Goal: Communication & Community: Answer question/provide support

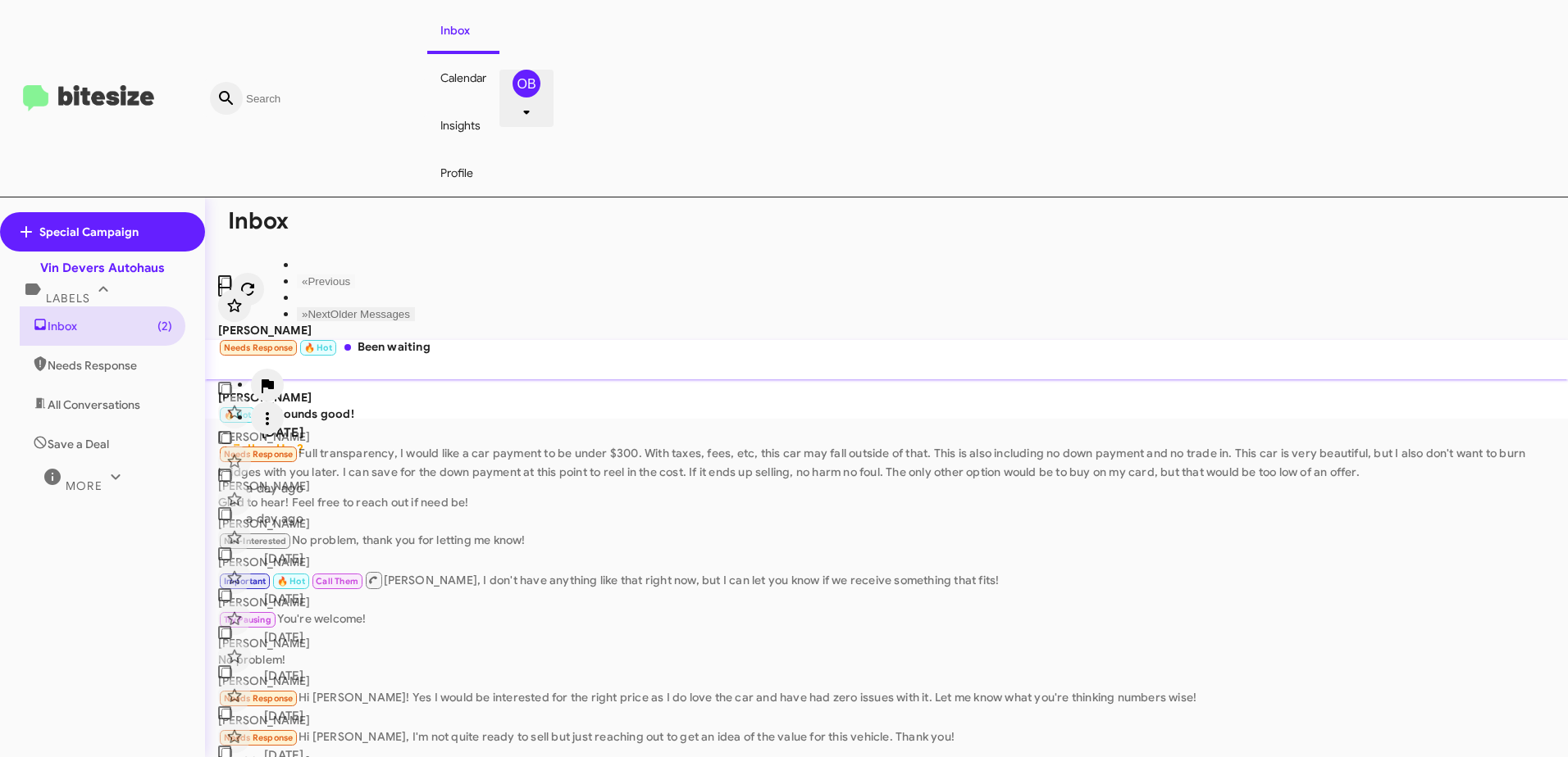
click at [439, 338] on div "Needs Response 🔥 Hot Been waiting" at bounding box center [328, 348] width 220 height 19
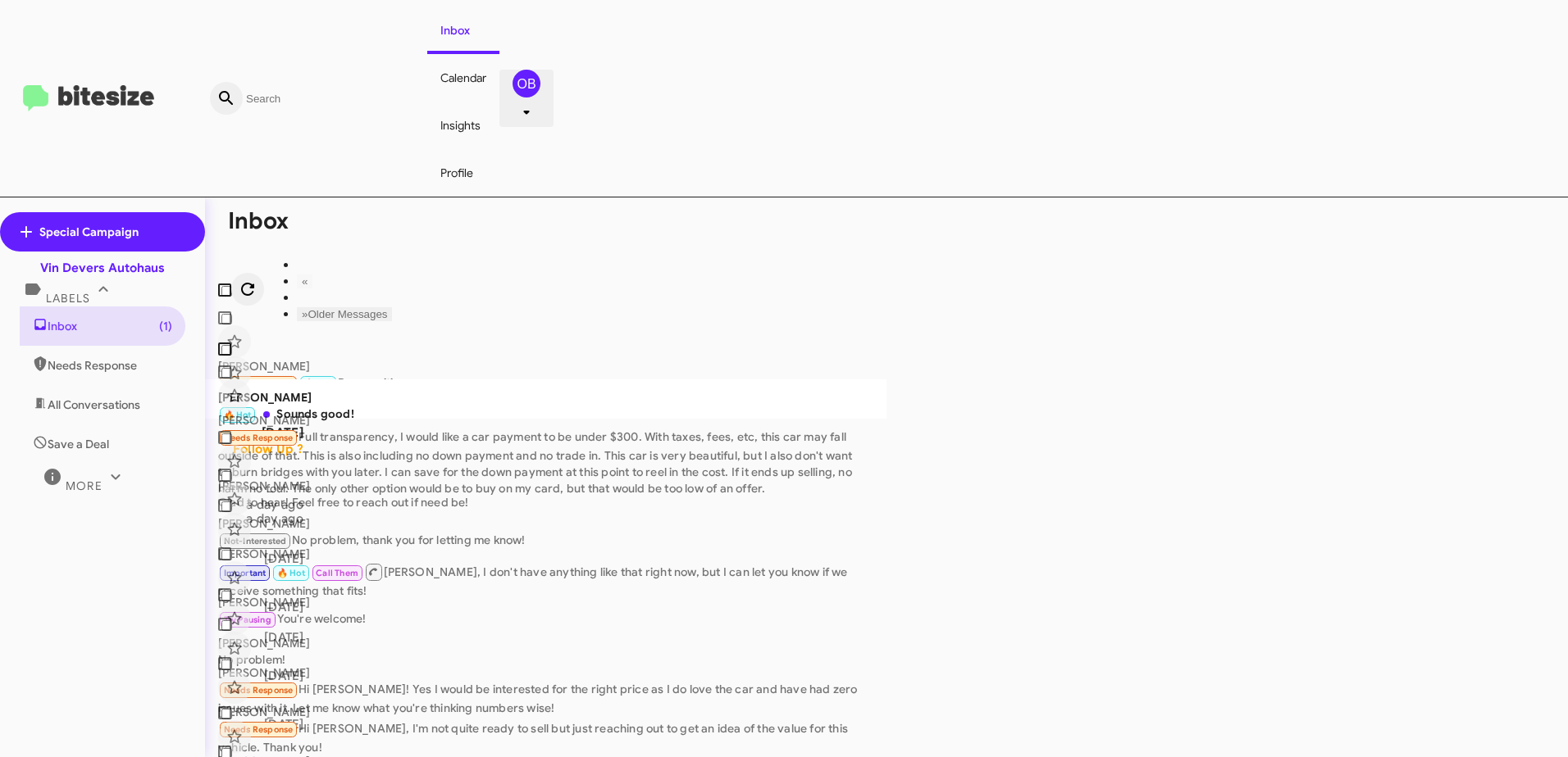
drag, startPoint x: 1129, startPoint y: 742, endPoint x: 943, endPoint y: 742, distance: 186.0
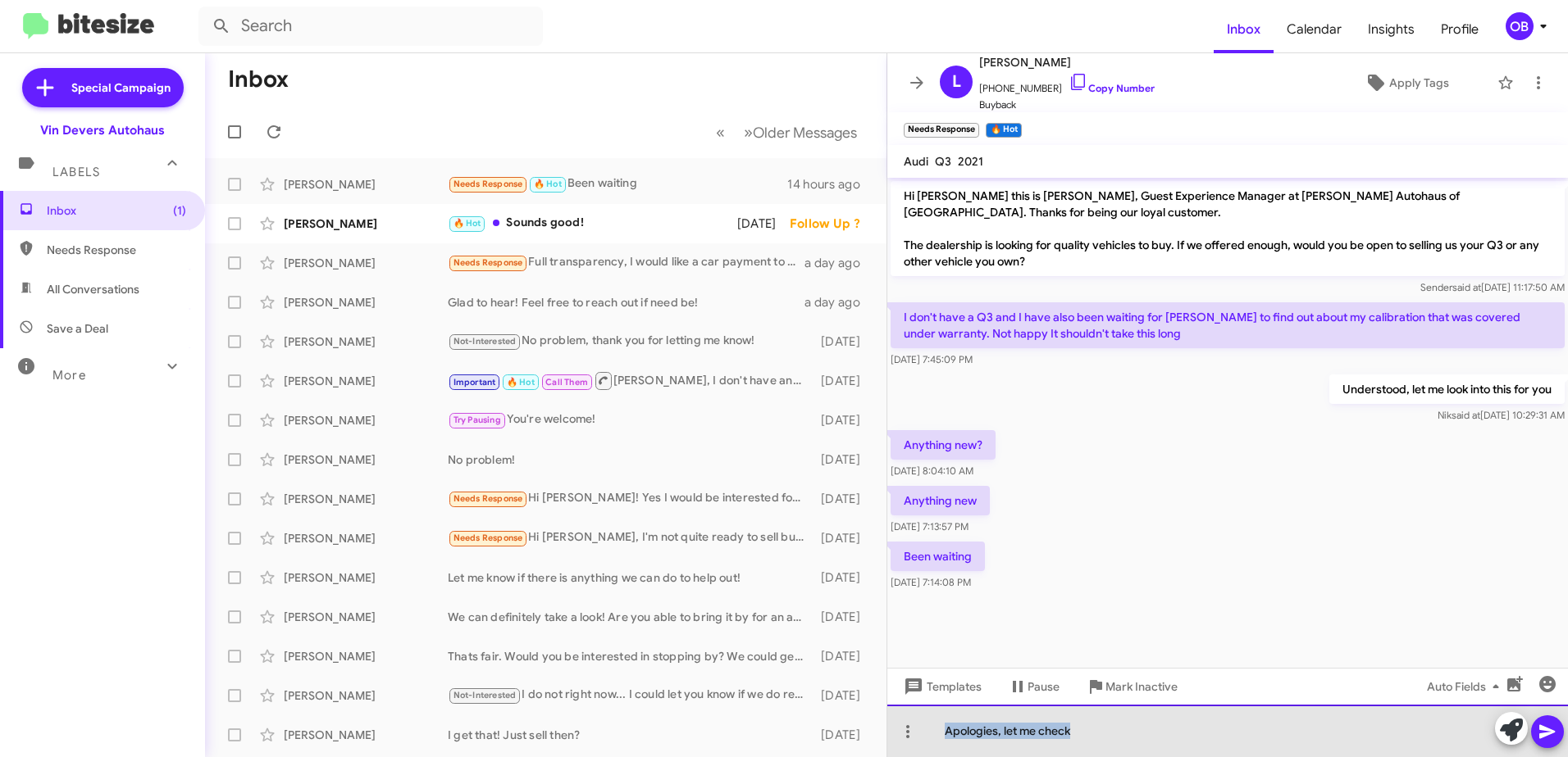
click at [943, 742] on div "Apologies, let me check" at bounding box center [1227, 730] width 680 height 52
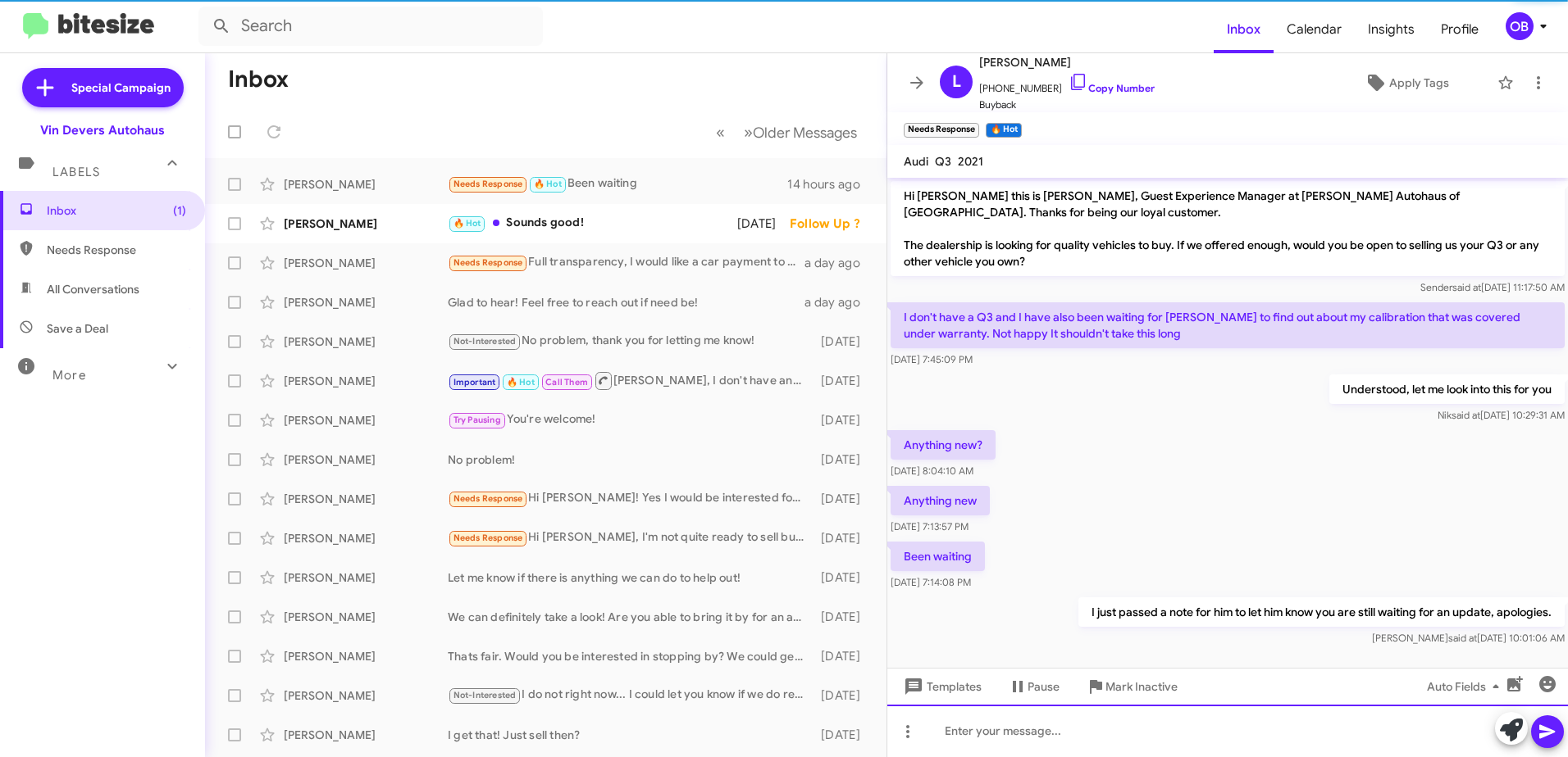
scroll to position [10, 0]
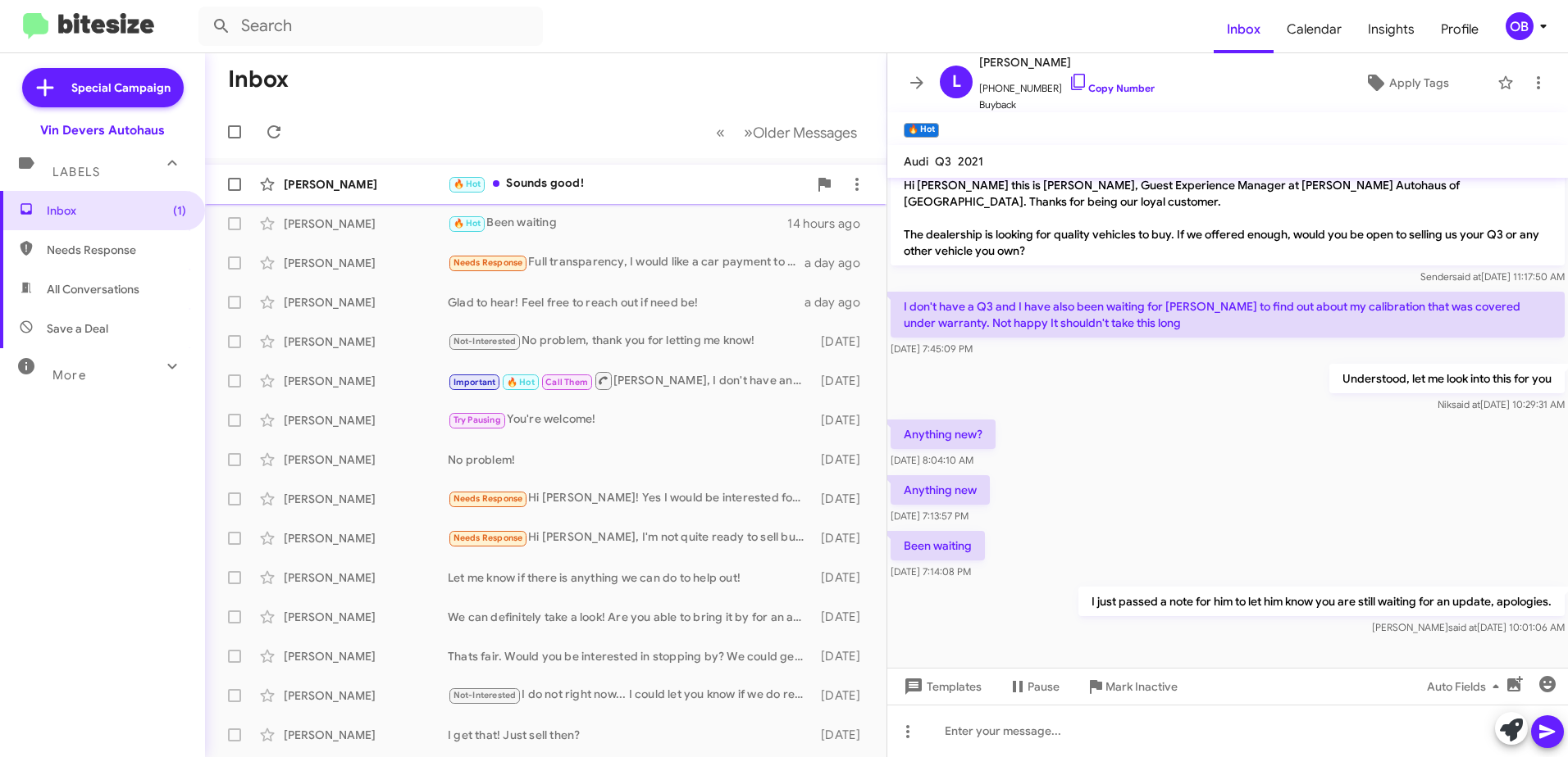
click at [685, 189] on div "🔥 Hot Sounds good!" at bounding box center [628, 184] width 360 height 19
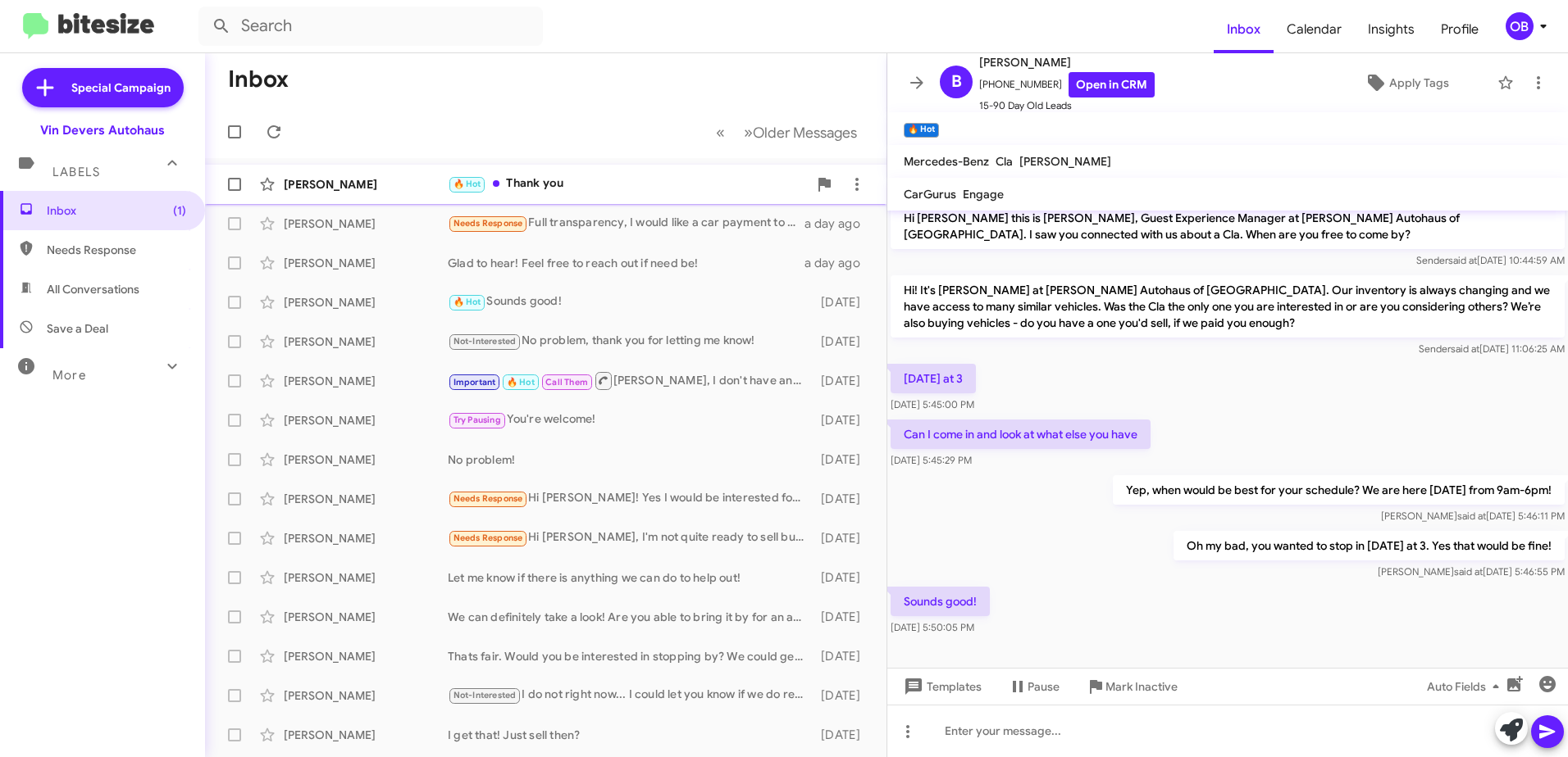
click at [615, 179] on div "🔥 Hot Thank you" at bounding box center [628, 184] width 360 height 19
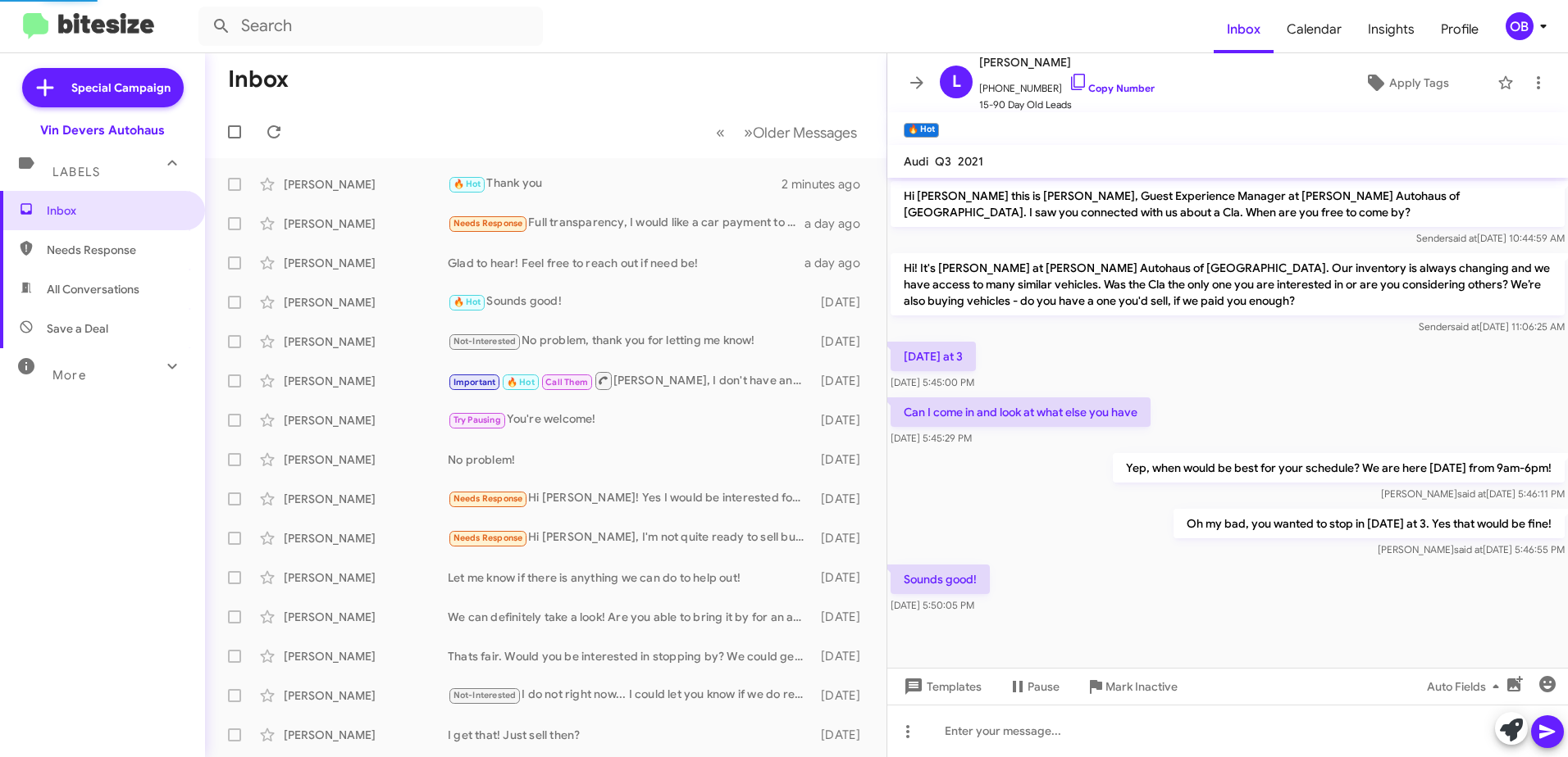
scroll to position [70, 0]
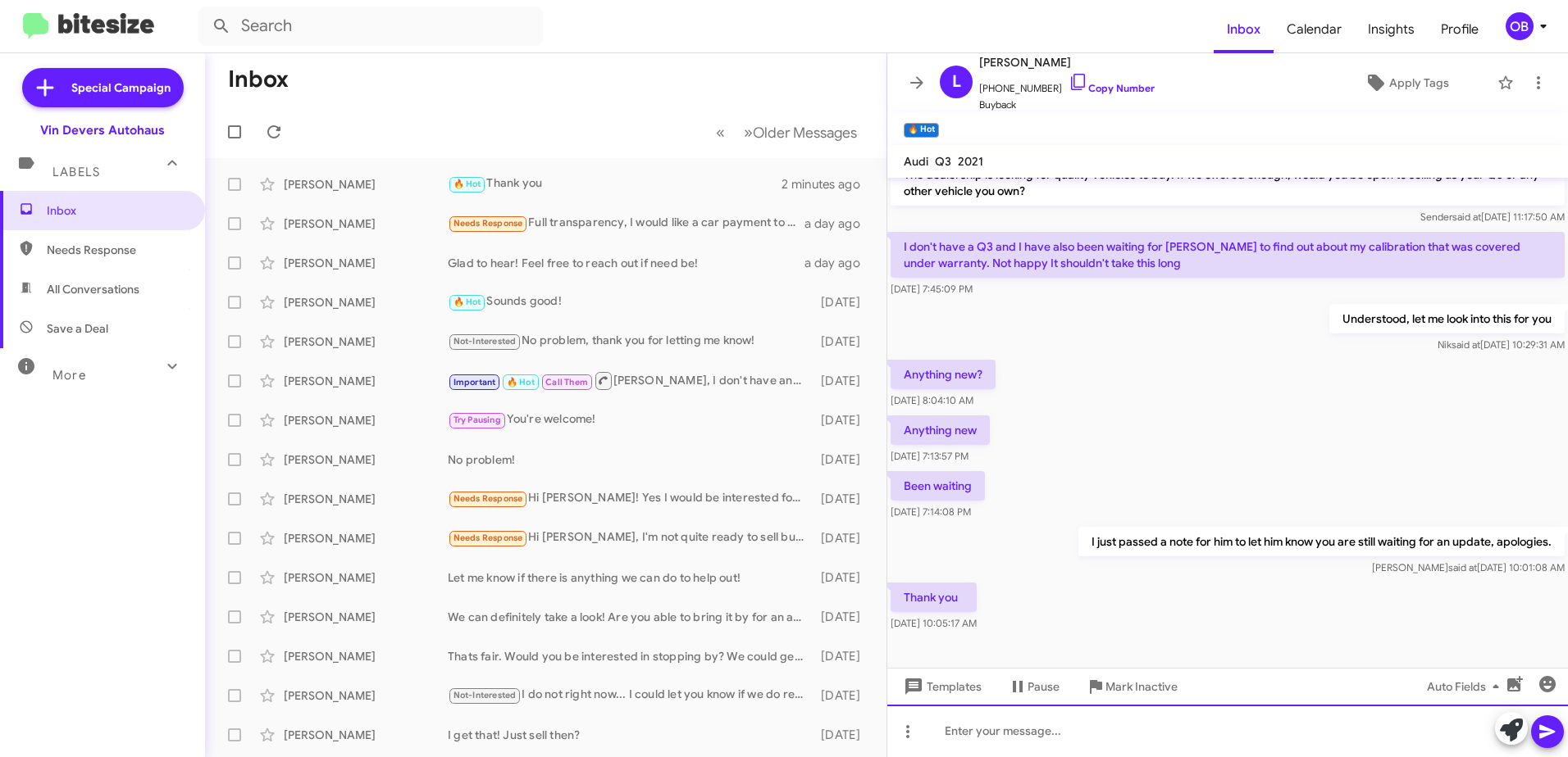
click at [1059, 735] on div at bounding box center [1227, 730] width 680 height 52
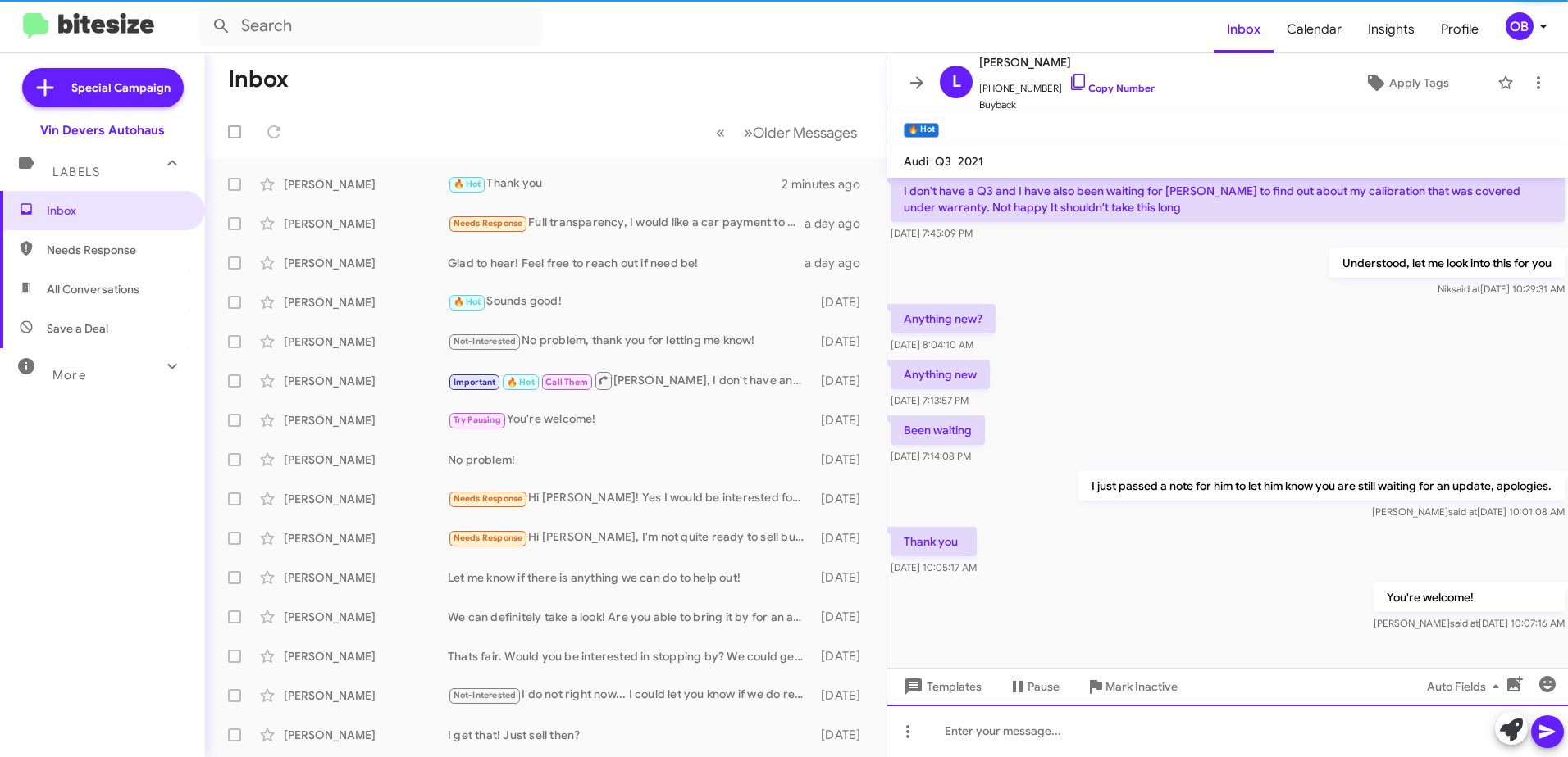
scroll to position [130, 0]
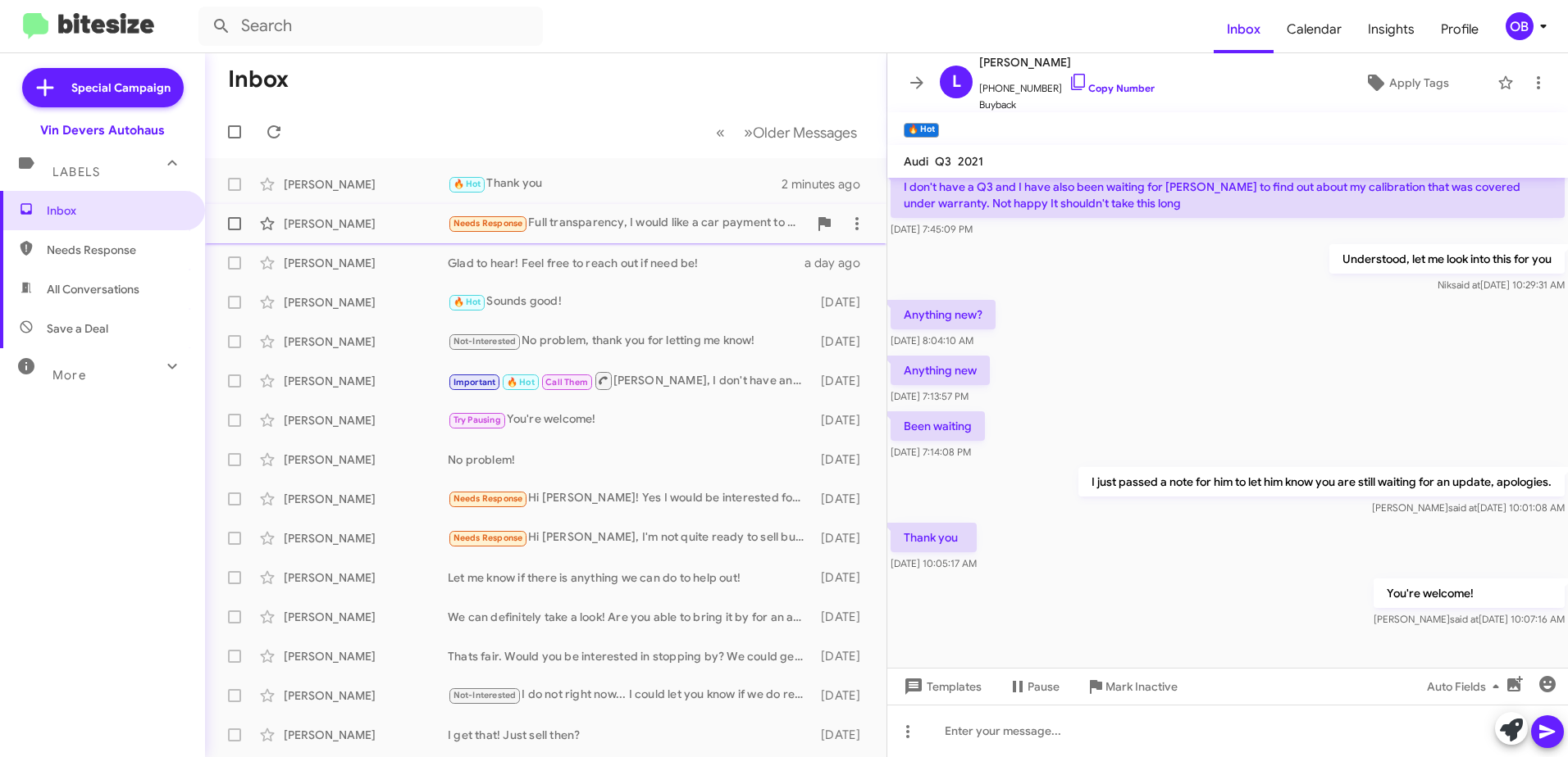
click at [639, 217] on div "Needs Response Full transparency, I would like a car payment to be under $300. …" at bounding box center [628, 224] width 360 height 19
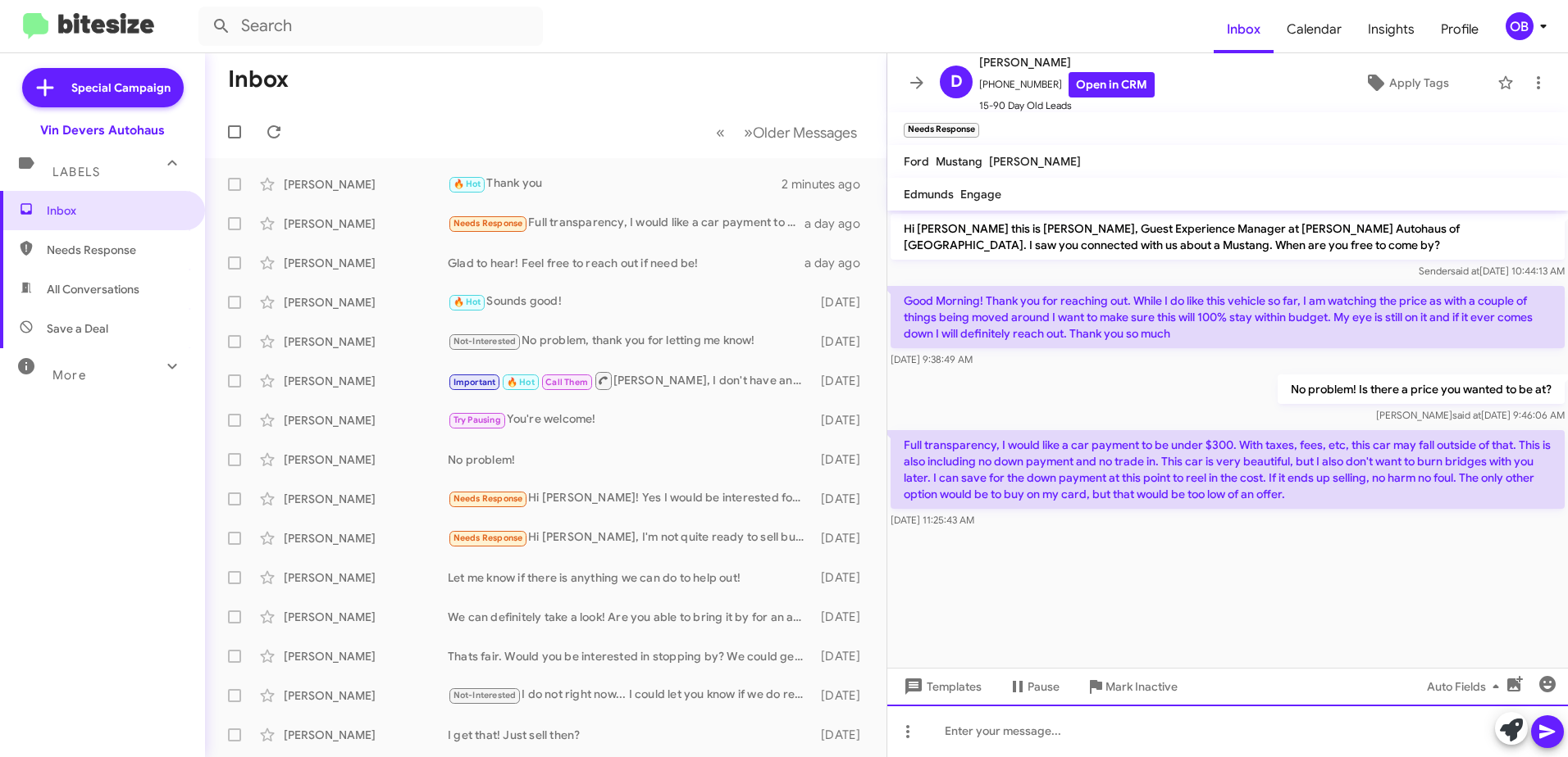
click at [1082, 748] on div at bounding box center [1227, 730] width 680 height 52
click at [1008, 723] on div at bounding box center [1227, 730] width 680 height 52
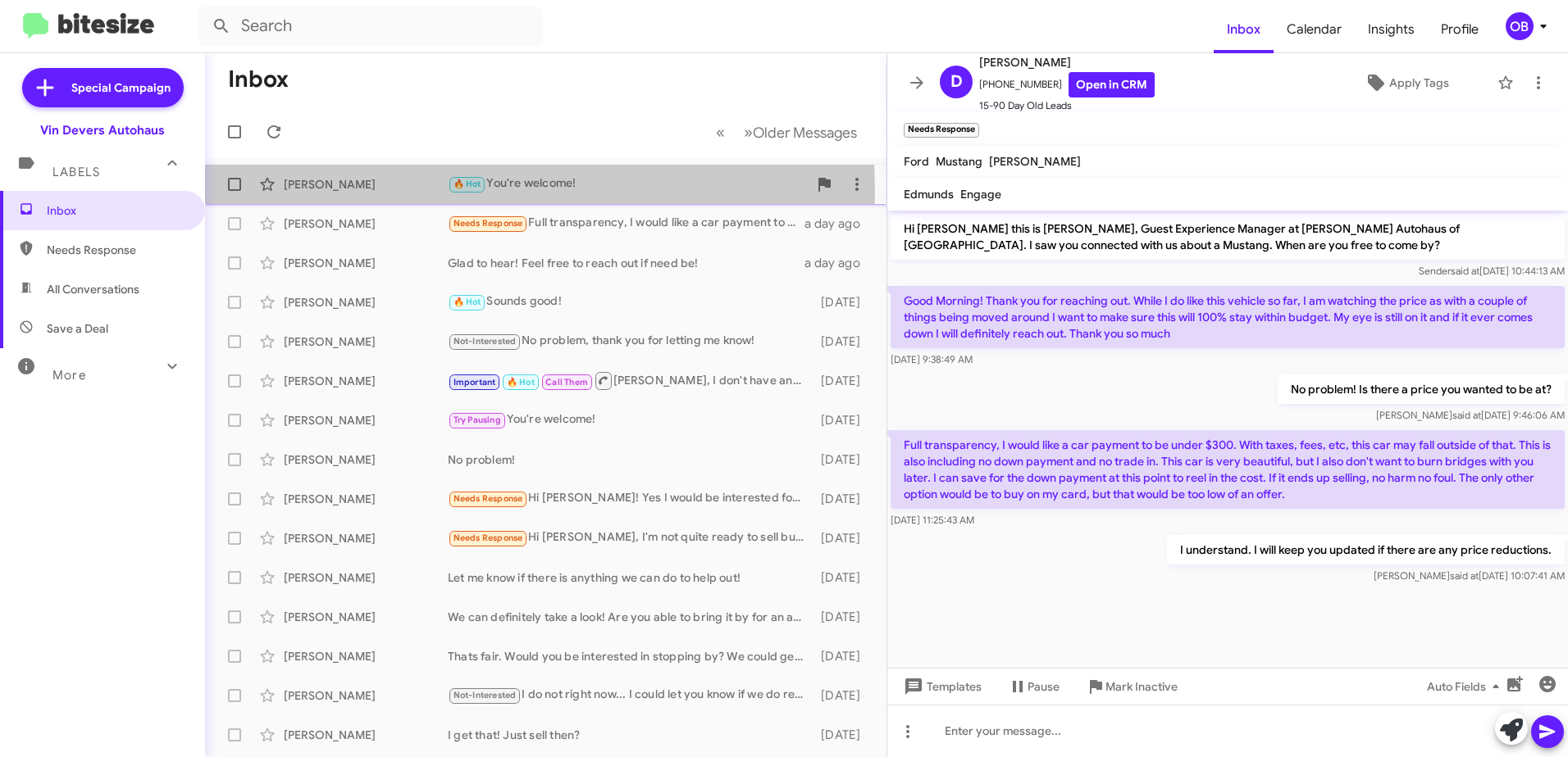
click at [359, 192] on div "[PERSON_NAME]" at bounding box center [365, 184] width 164 height 16
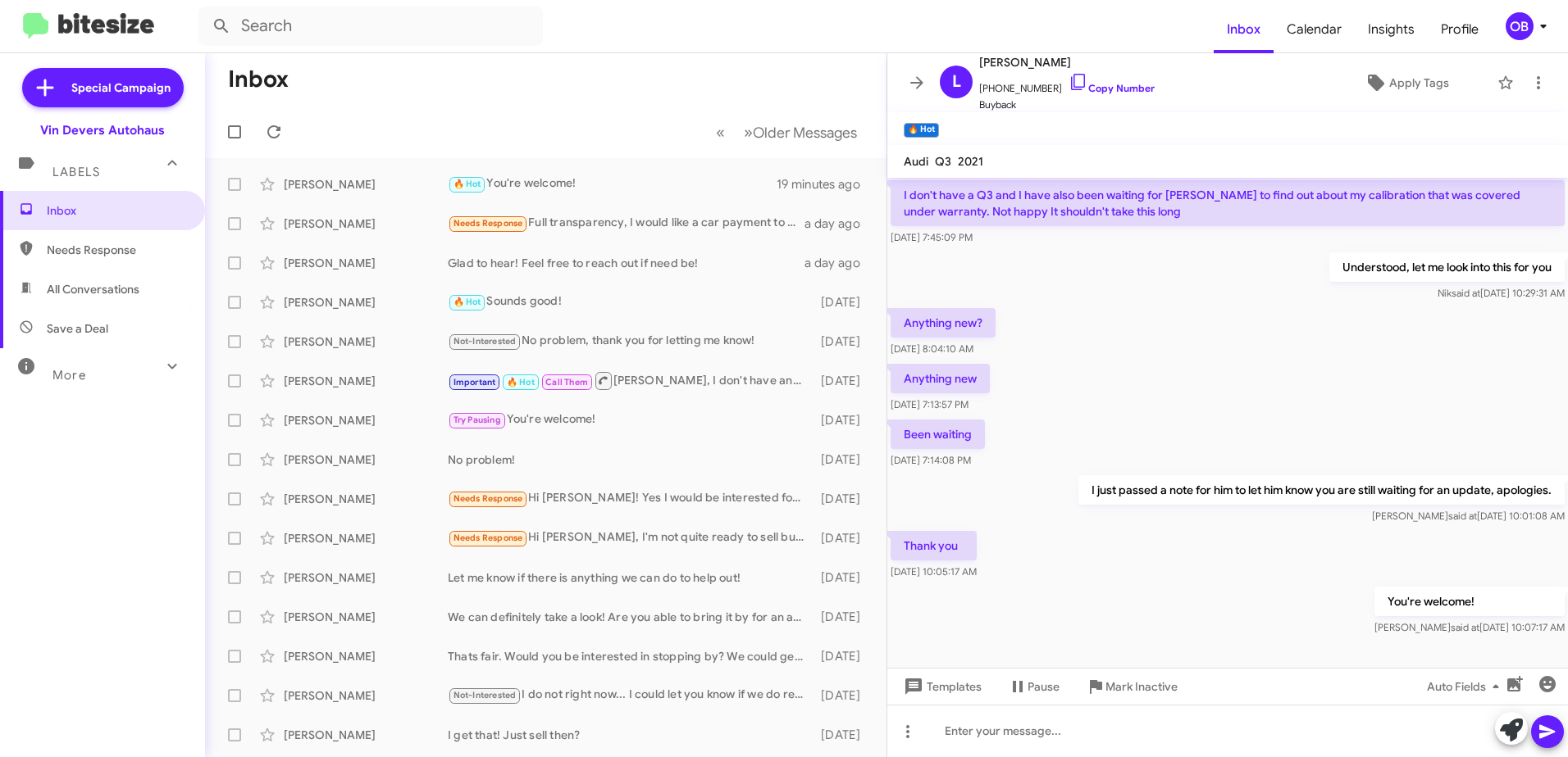
scroll to position [130, 0]
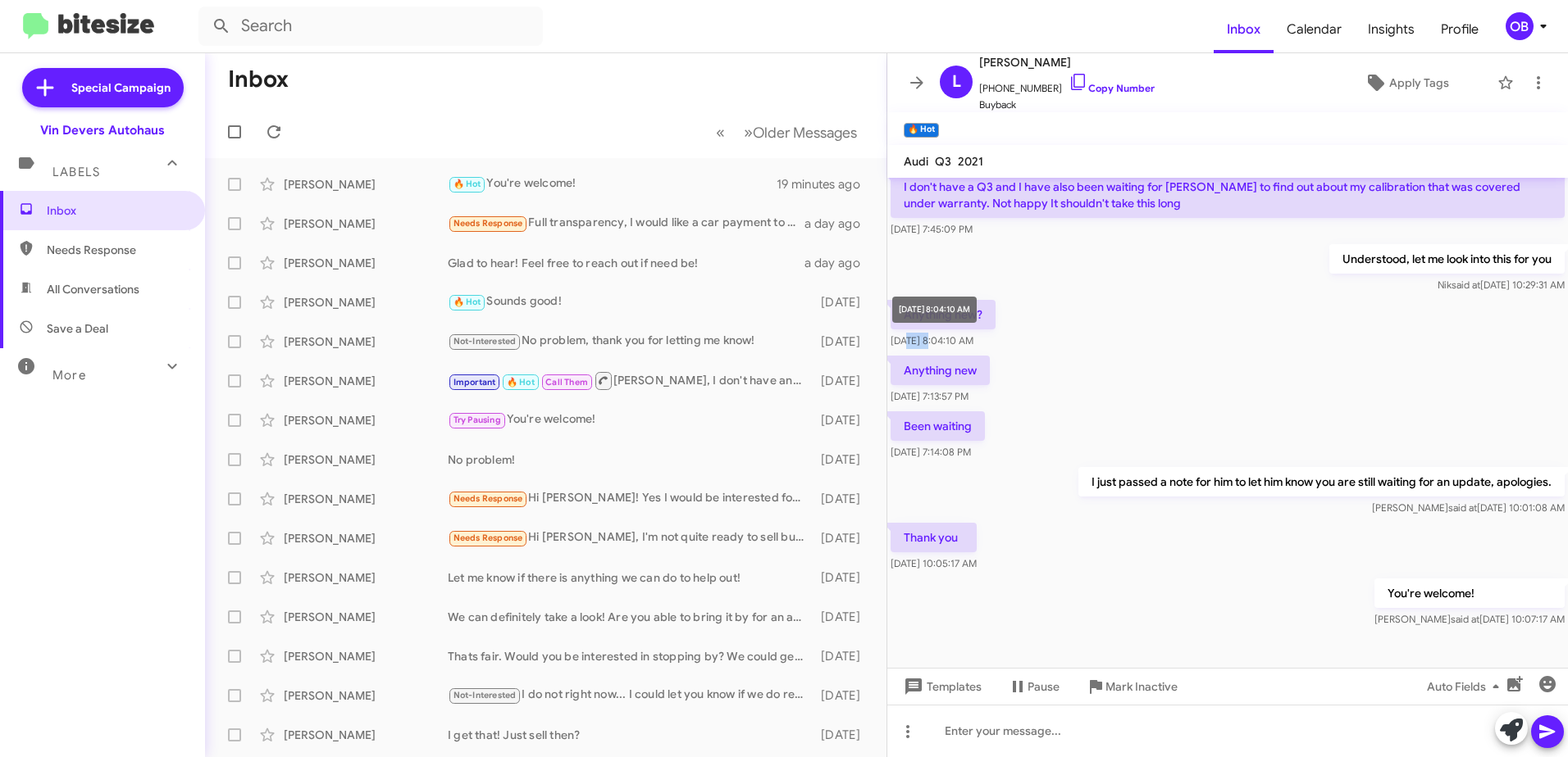
drag, startPoint x: 921, startPoint y: 336, endPoint x: 904, endPoint y: 336, distance: 17.0
click at [904, 336] on span "[DATE] 8:04:10 AM" at bounding box center [931, 340] width 83 height 12
drag, startPoint x: 904, startPoint y: 336, endPoint x: 921, endPoint y: 347, distance: 20.2
click at [921, 347] on div "[DATE] 8:04:10 AM" at bounding box center [943, 341] width 105 height 16
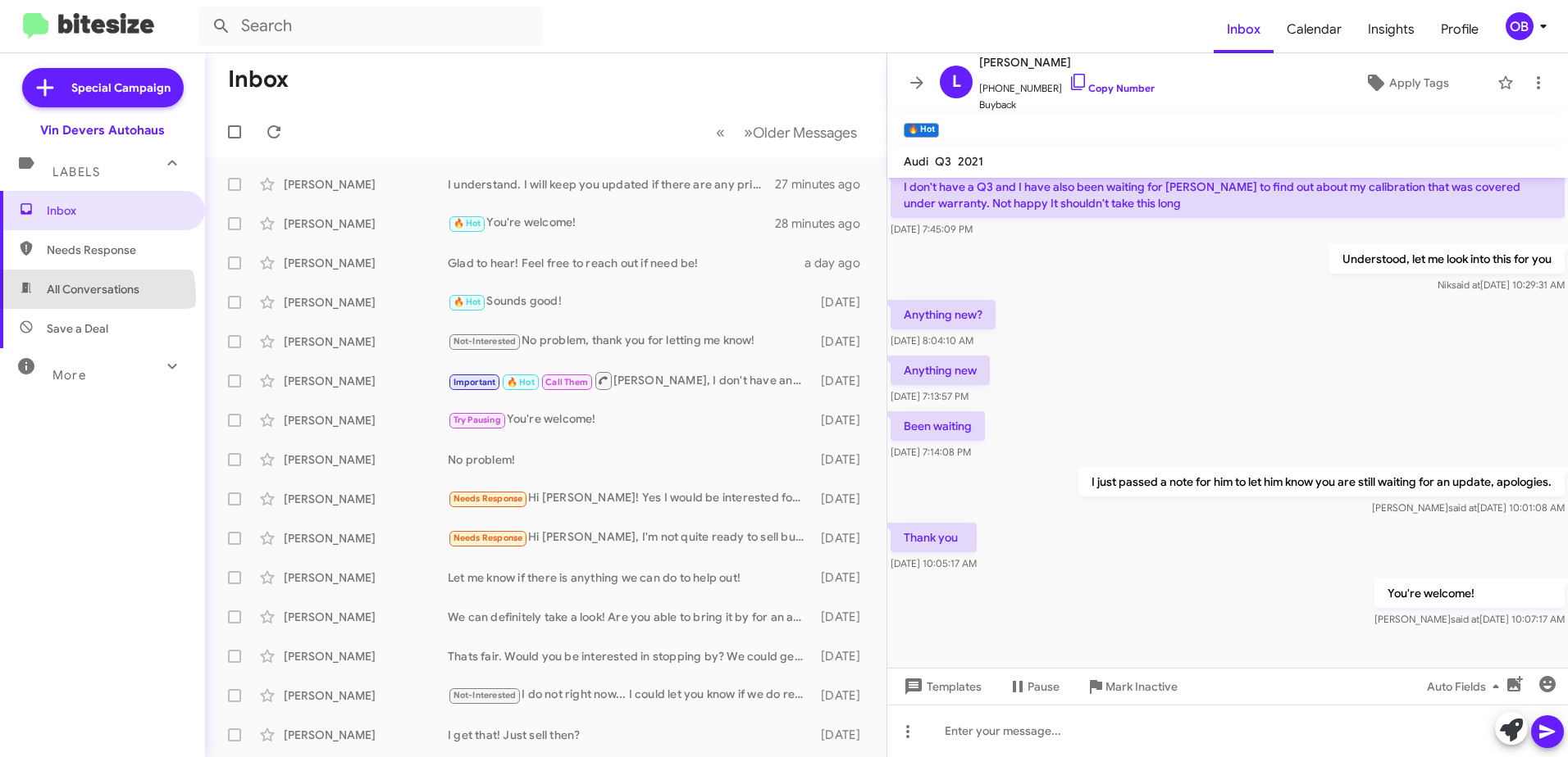
click at [86, 296] on span "All Conversations" at bounding box center [93, 289] width 93 height 16
type input "in:all-conversations"
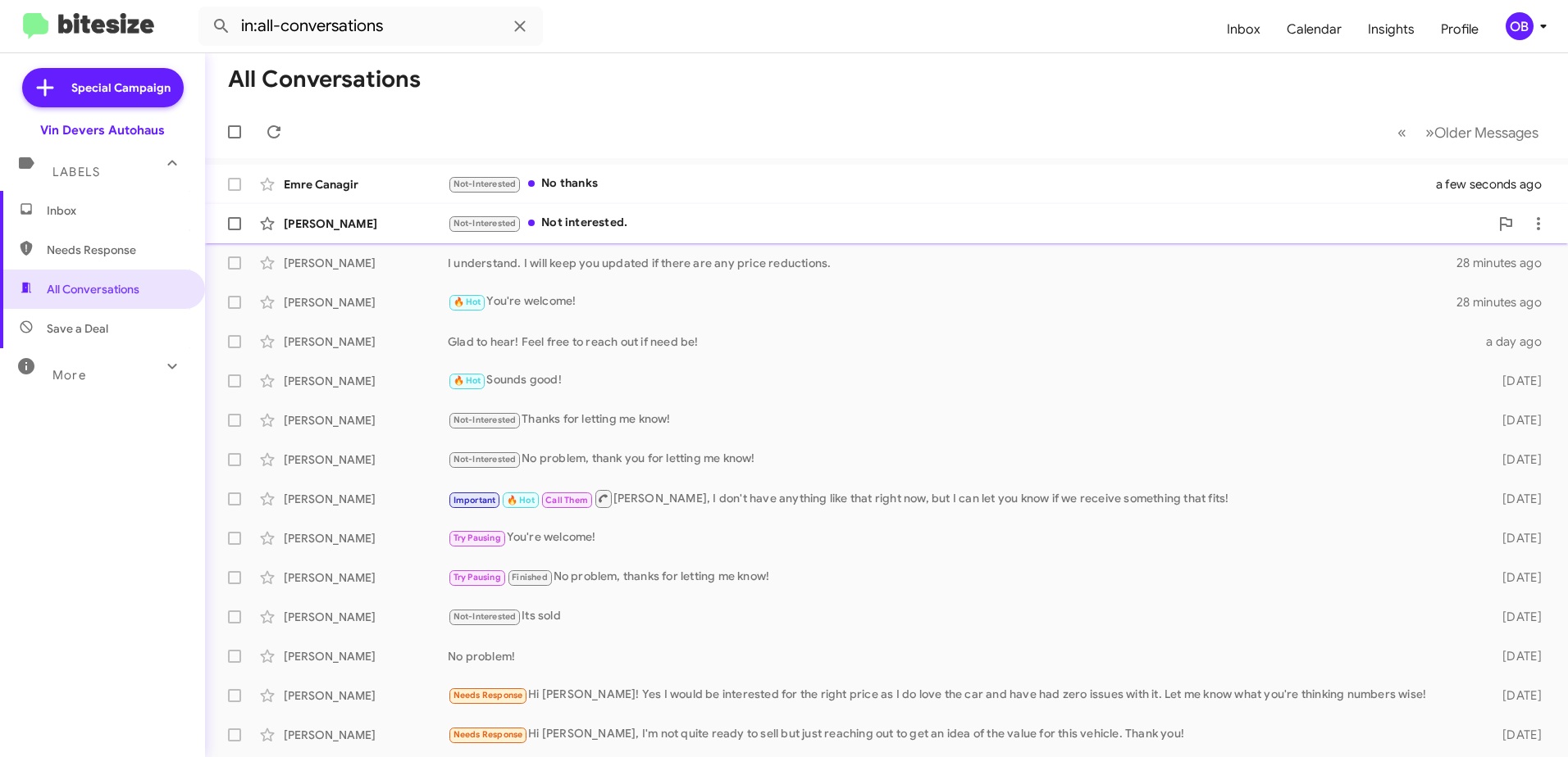
click at [697, 219] on div "Not-Interested Not interested." at bounding box center [968, 224] width 1041 height 19
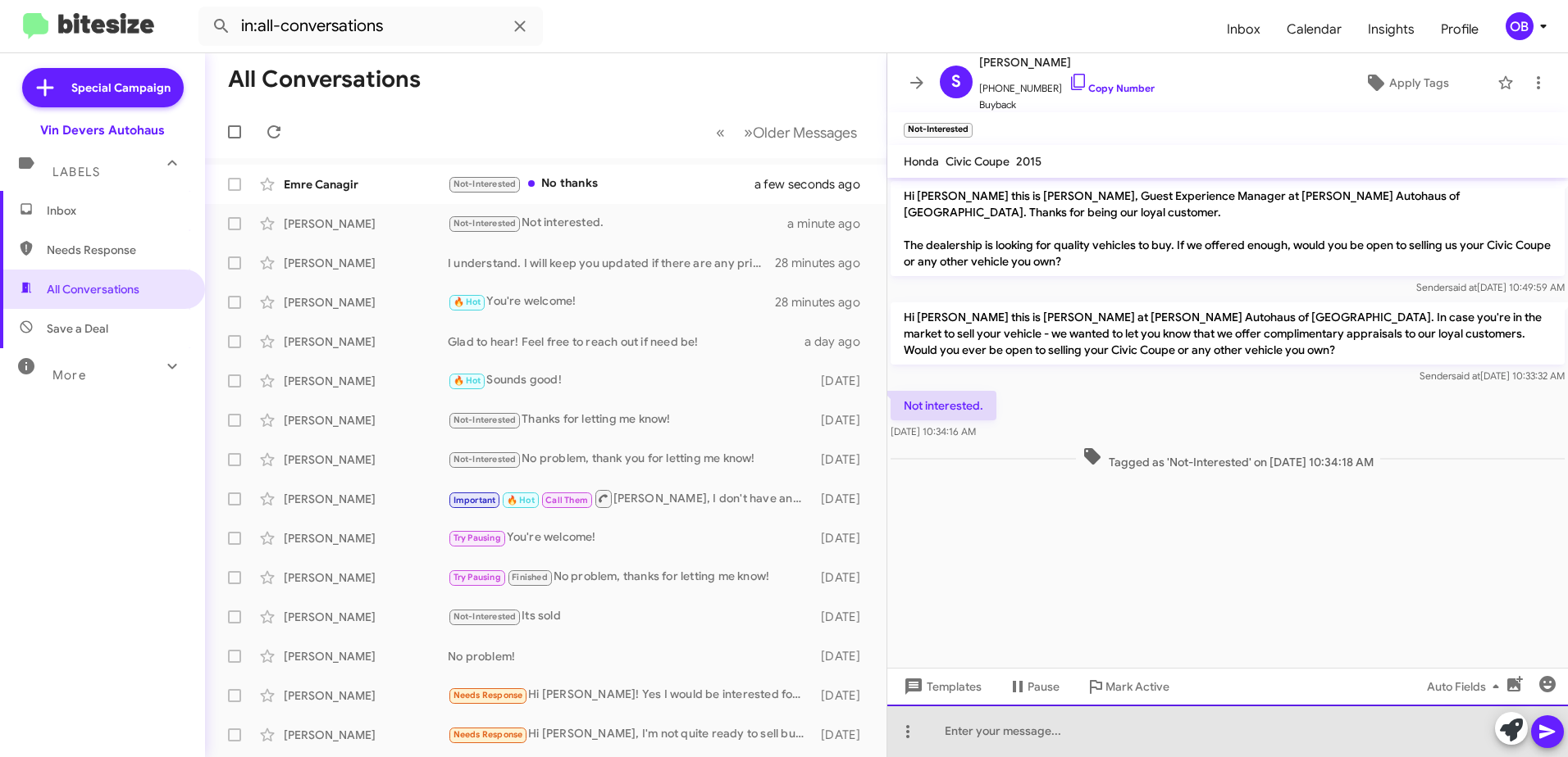
click at [1090, 739] on div at bounding box center [1227, 730] width 680 height 52
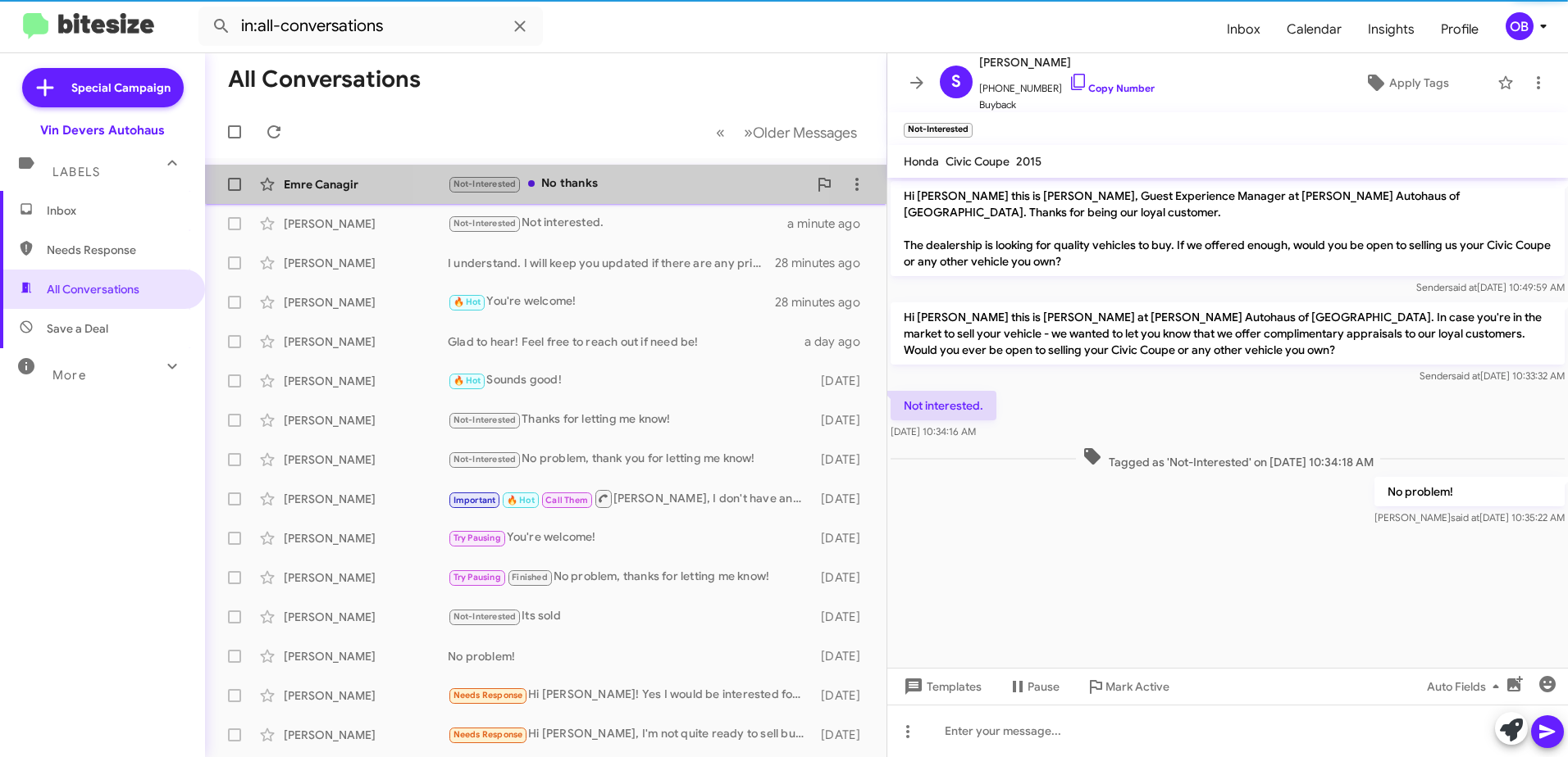
click at [610, 166] on span "Emre Canagir Not-Interested No thanks a few seconds ago" at bounding box center [545, 184] width 681 height 39
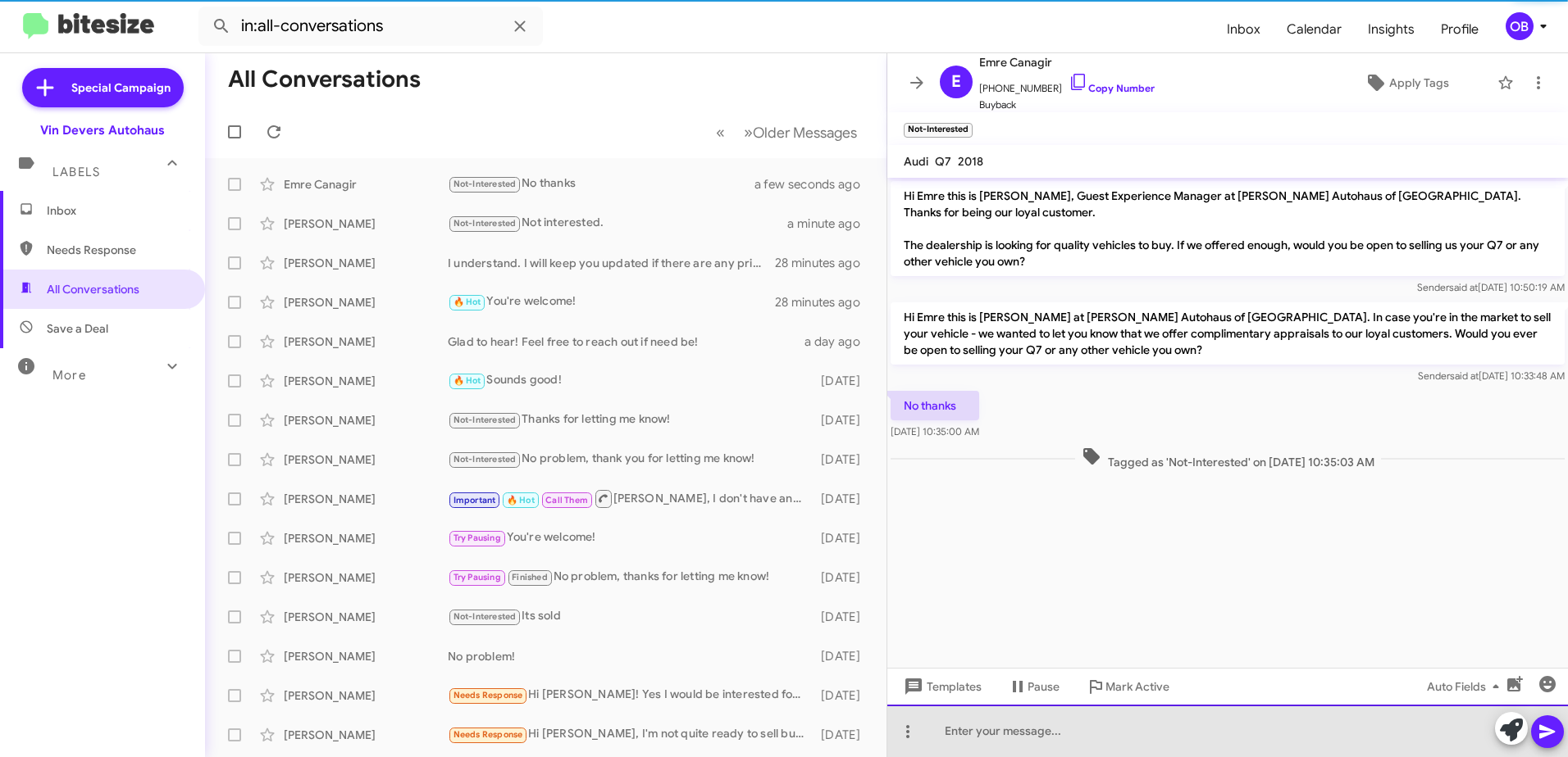
click at [1007, 744] on div at bounding box center [1227, 730] width 680 height 52
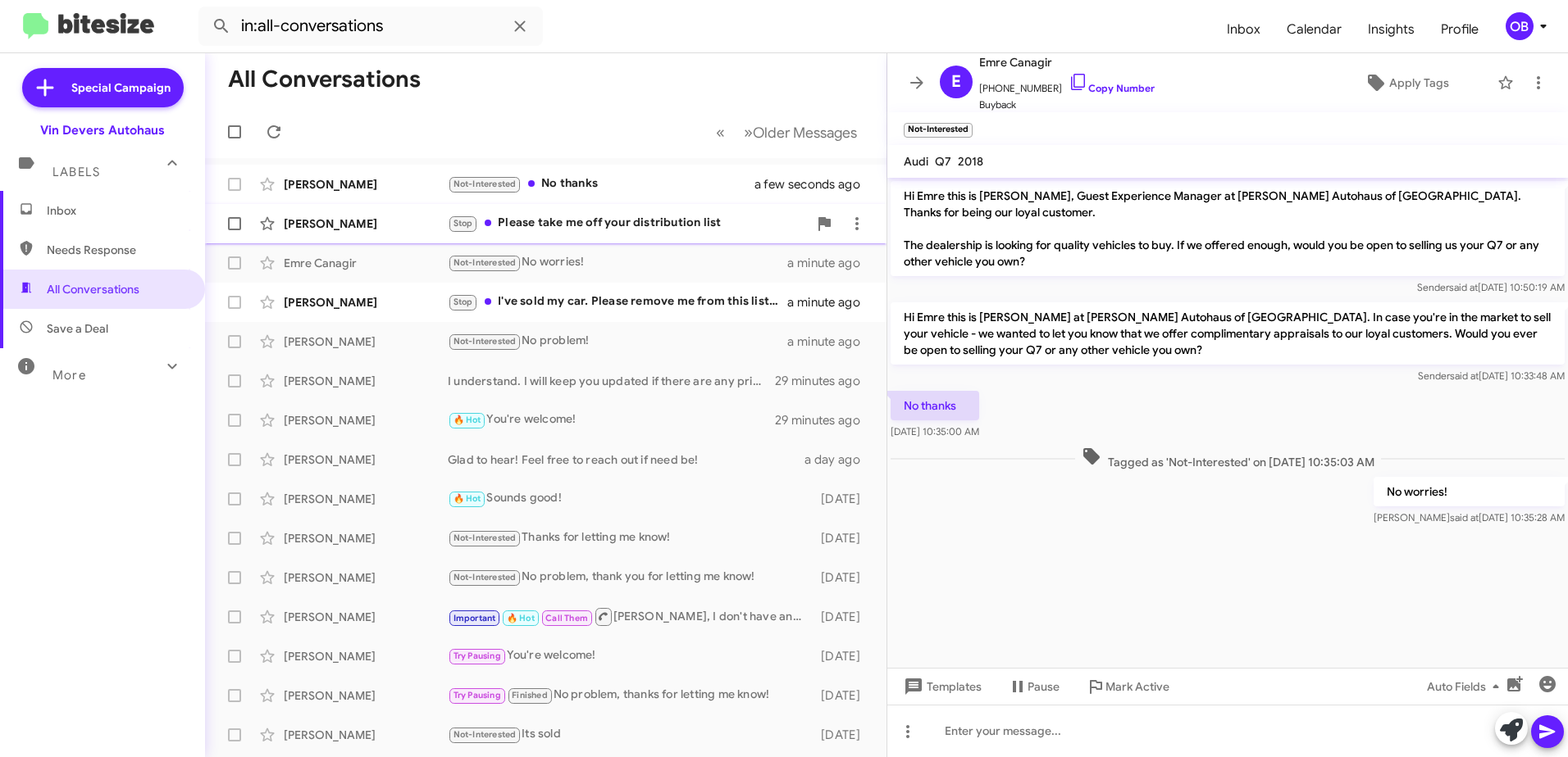
click at [647, 215] on div "Stop Please take me off your distribution list" at bounding box center [628, 224] width 360 height 19
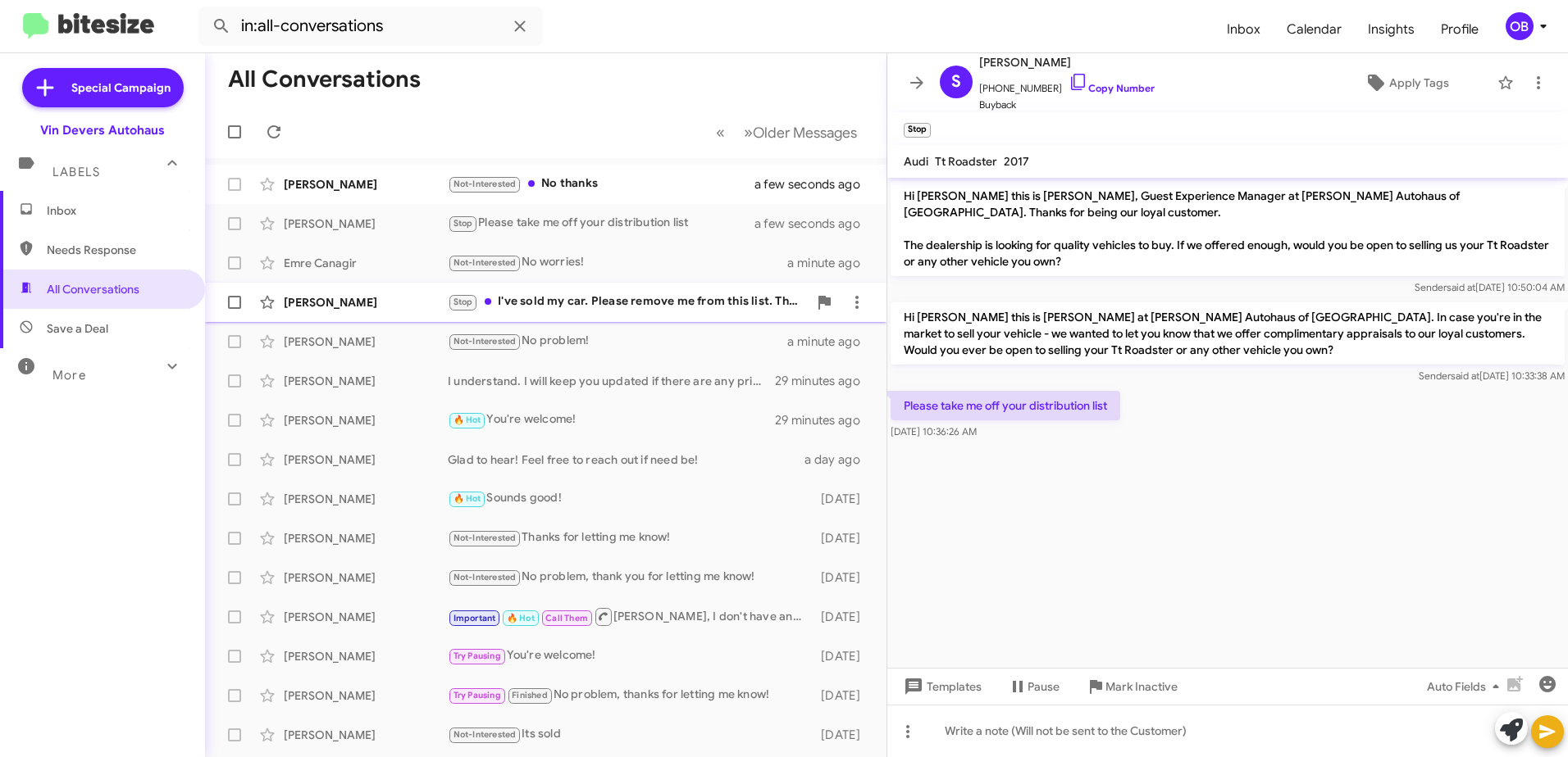
click at [637, 289] on div "[PERSON_NAME] Stop I've sold my car. Please remove me from this list. Thanks a …" at bounding box center [546, 302] width 655 height 33
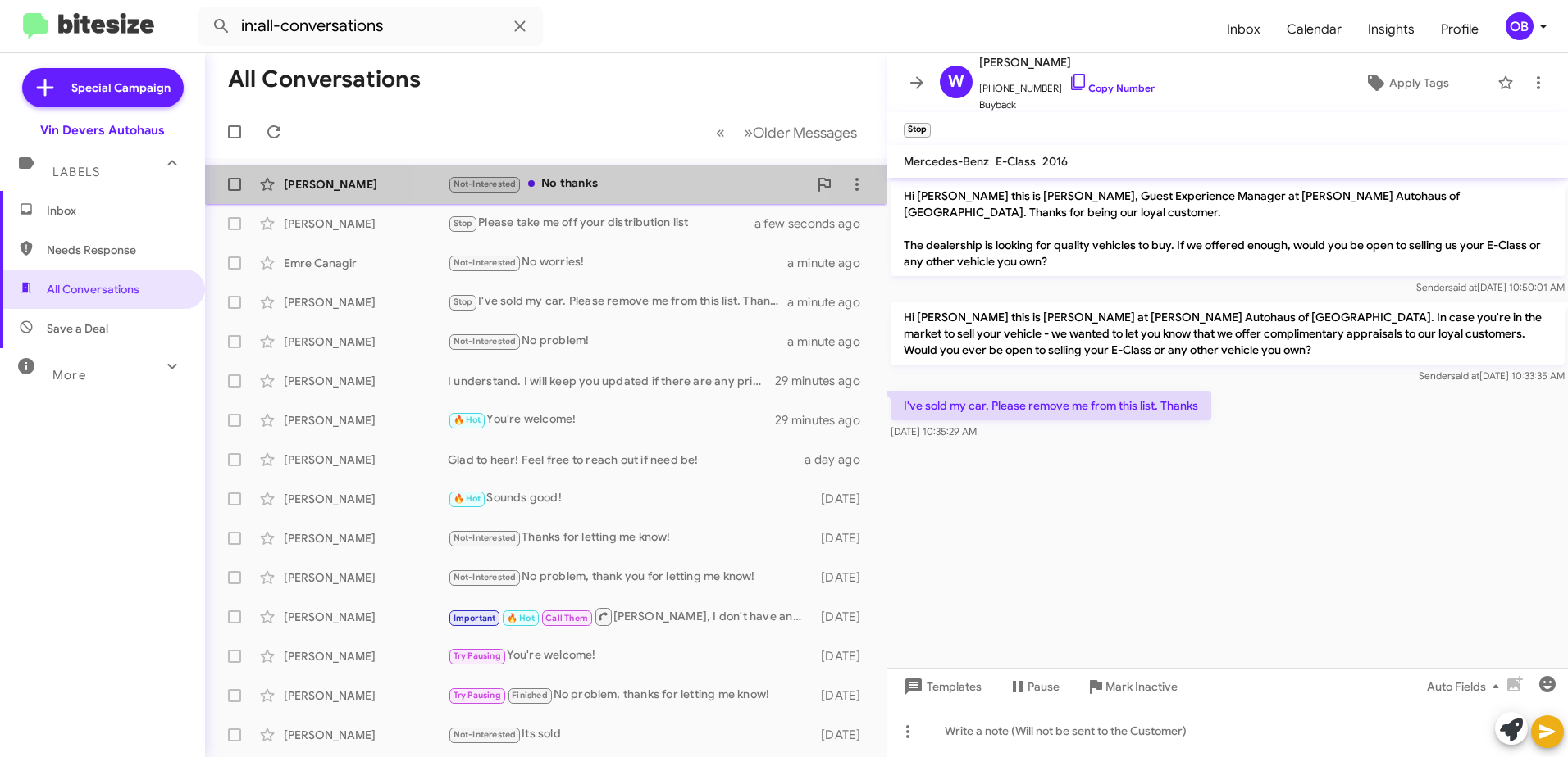
click at [581, 188] on div "Not-Interested No thanks" at bounding box center [628, 184] width 360 height 19
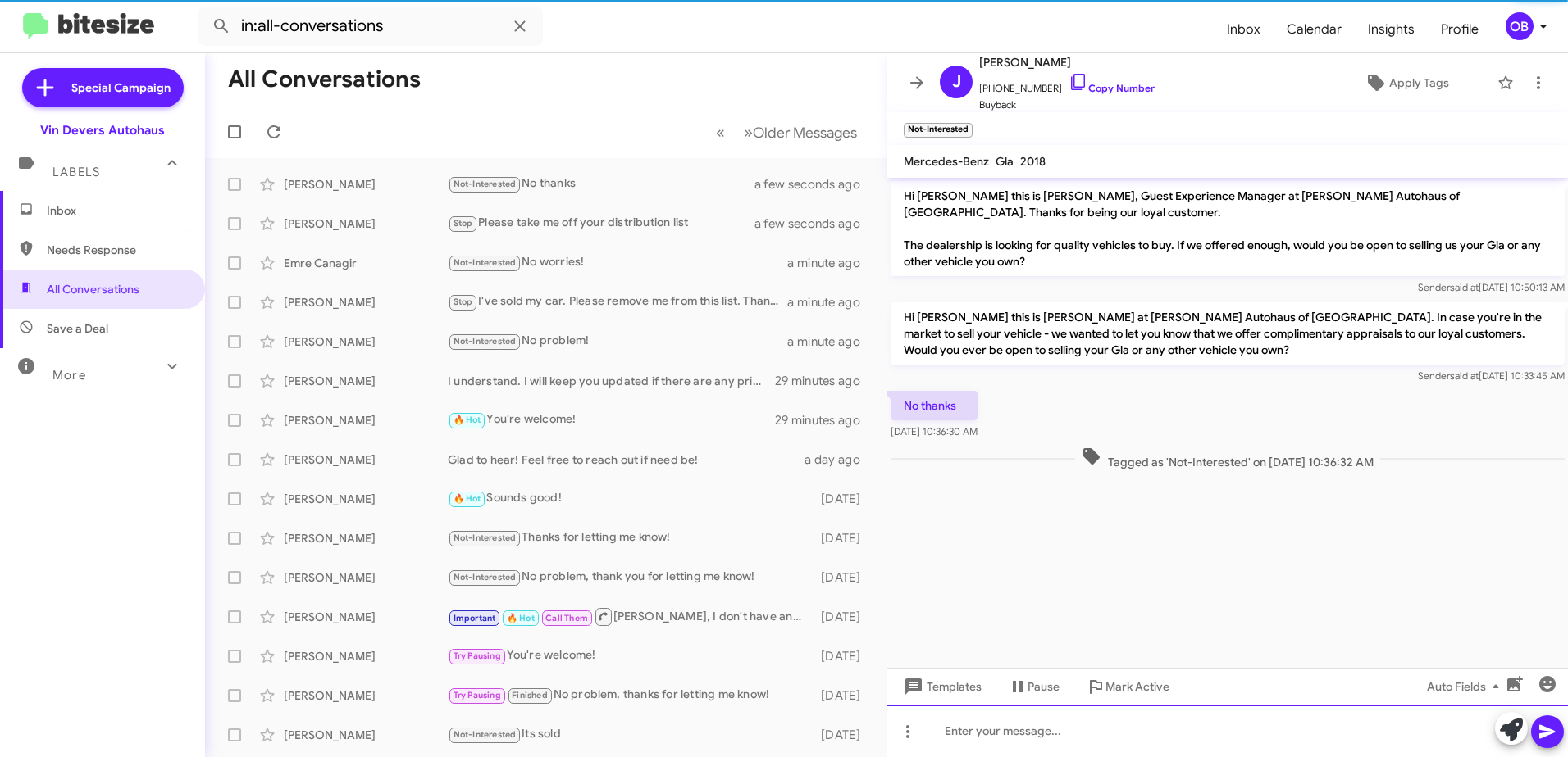
click at [984, 717] on div at bounding box center [1227, 730] width 680 height 52
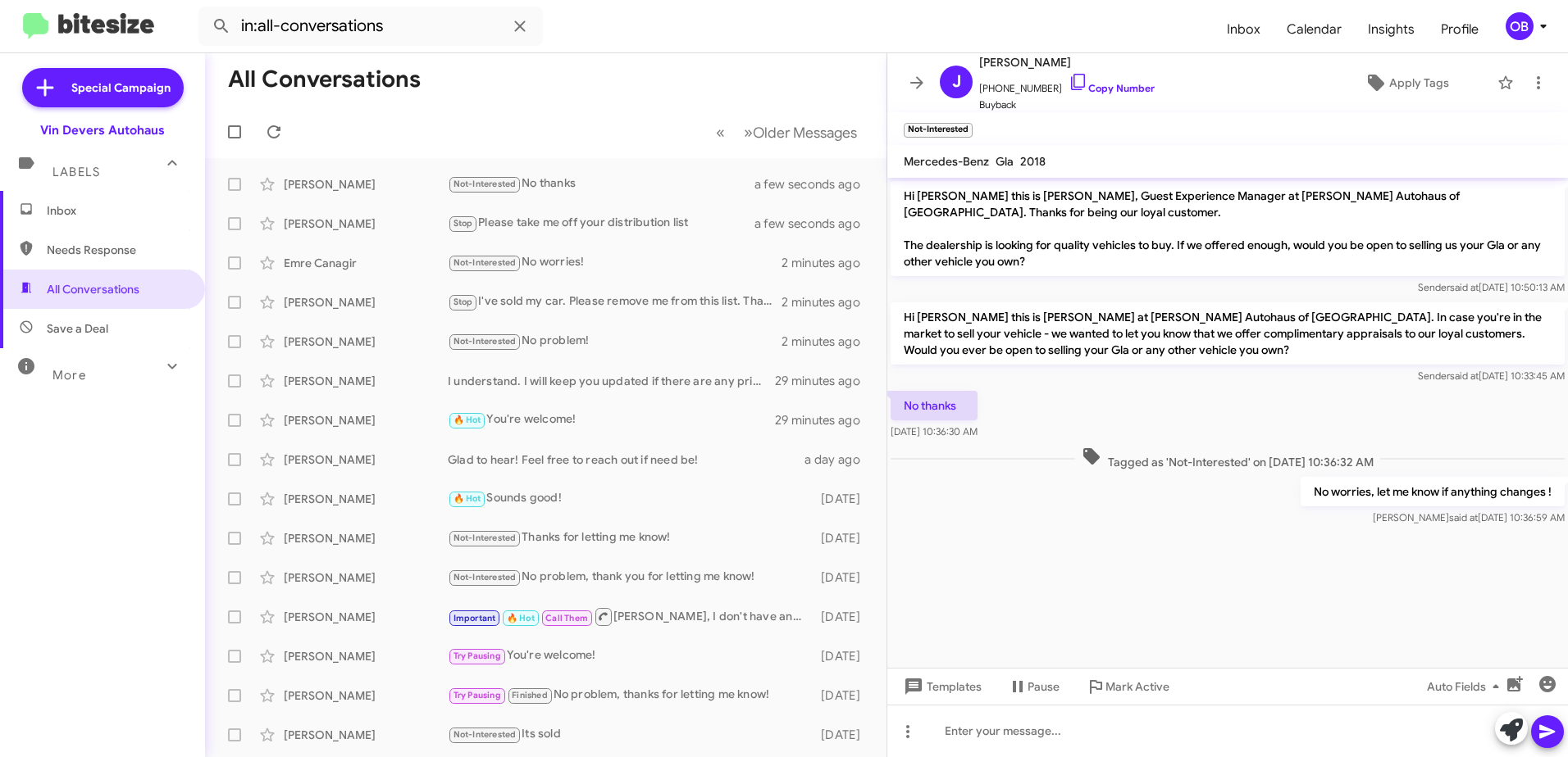
click at [98, 217] on span "Inbox" at bounding box center [117, 210] width 140 height 16
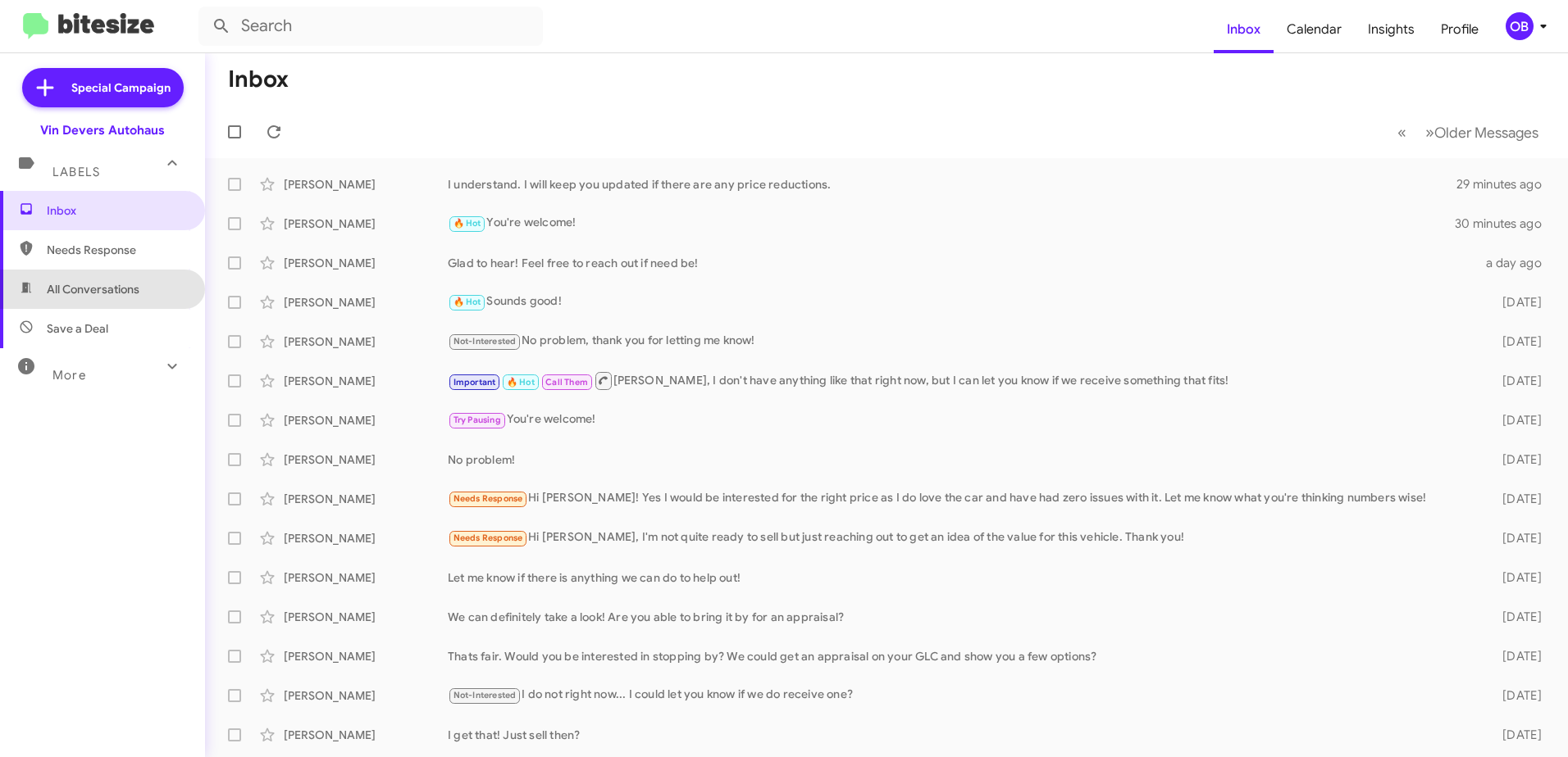
click at [101, 301] on span "All Conversations" at bounding box center [102, 289] width 205 height 39
type input "in:all-conversations"
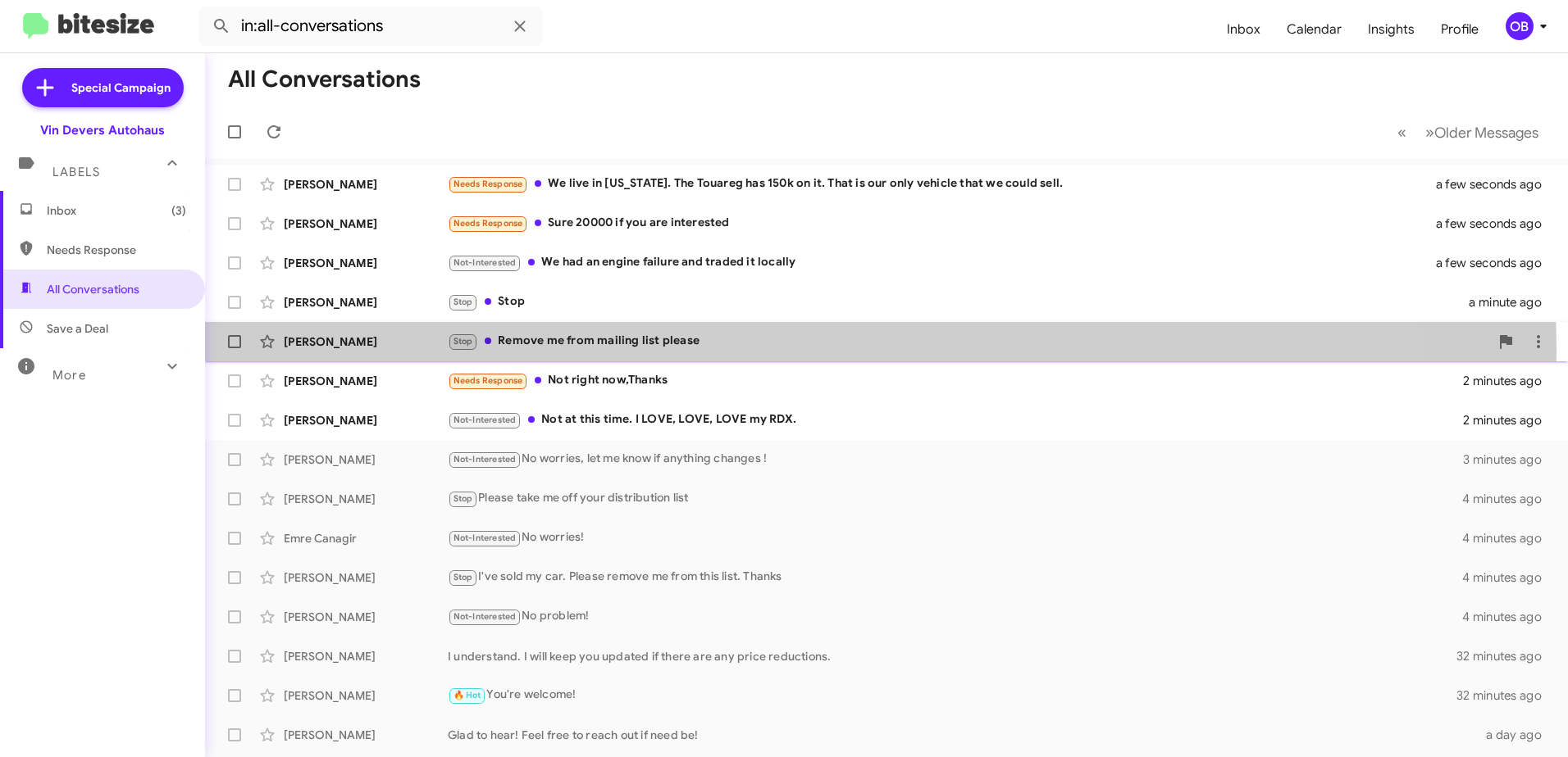
click at [760, 351] on div "Stop Remove me from mailing list please" at bounding box center [968, 342] width 1041 height 19
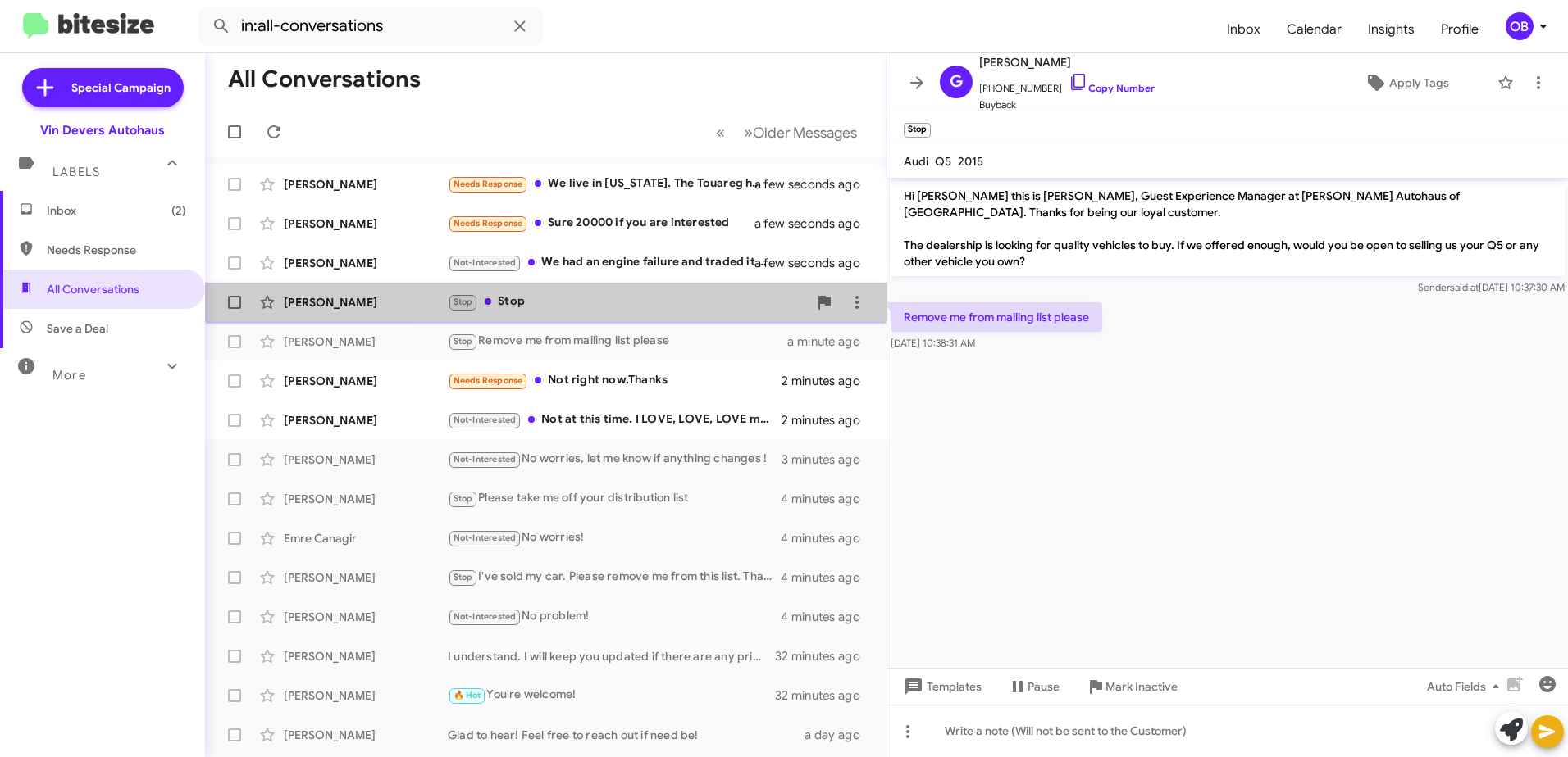
click at [713, 321] on span "[PERSON_NAME] Stop Stop a minute ago" at bounding box center [545, 302] width 681 height 39
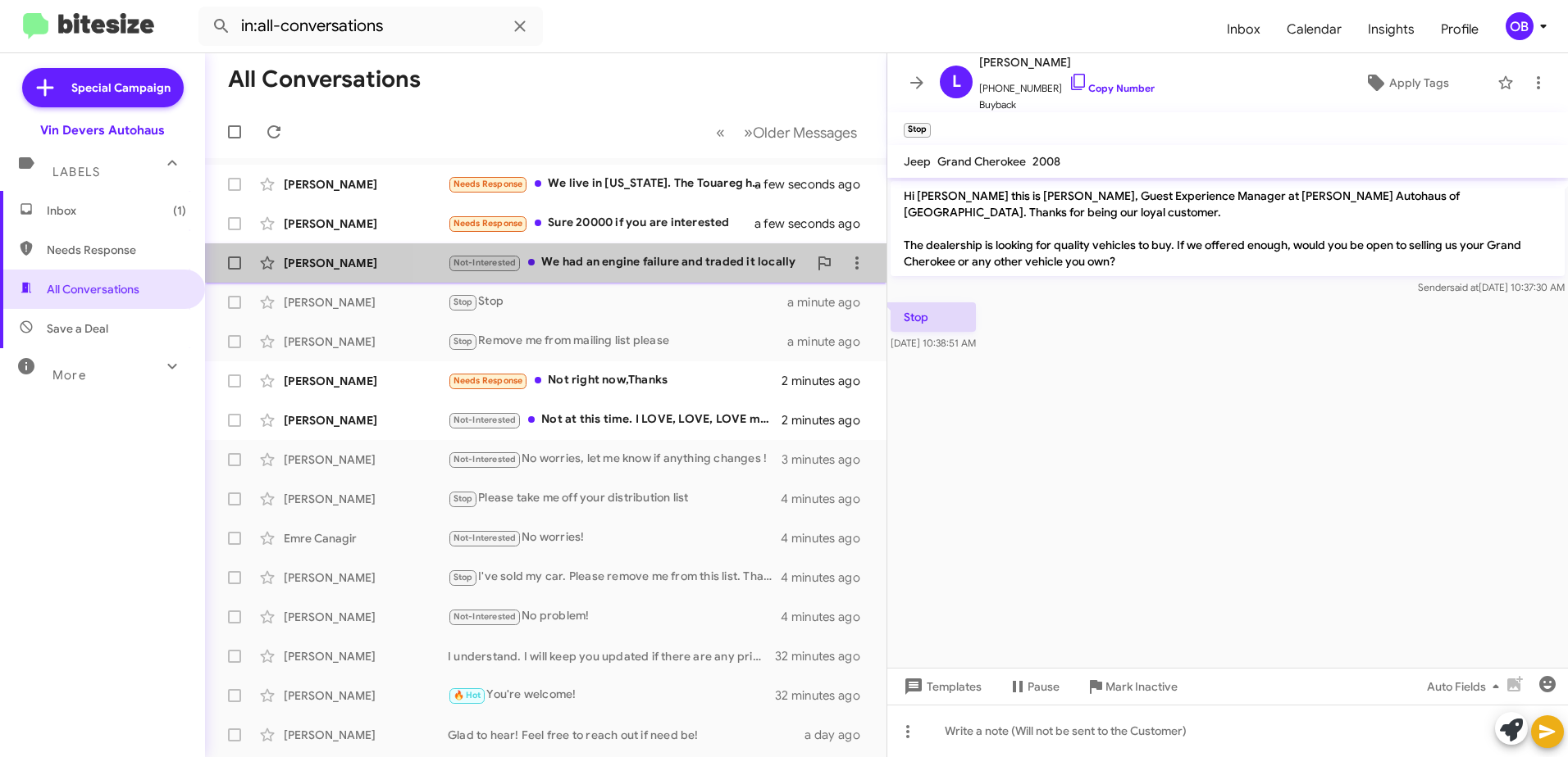
click at [742, 253] on div "Not-Interested We had an engine failure and traded it locally" at bounding box center [628, 263] width 360 height 19
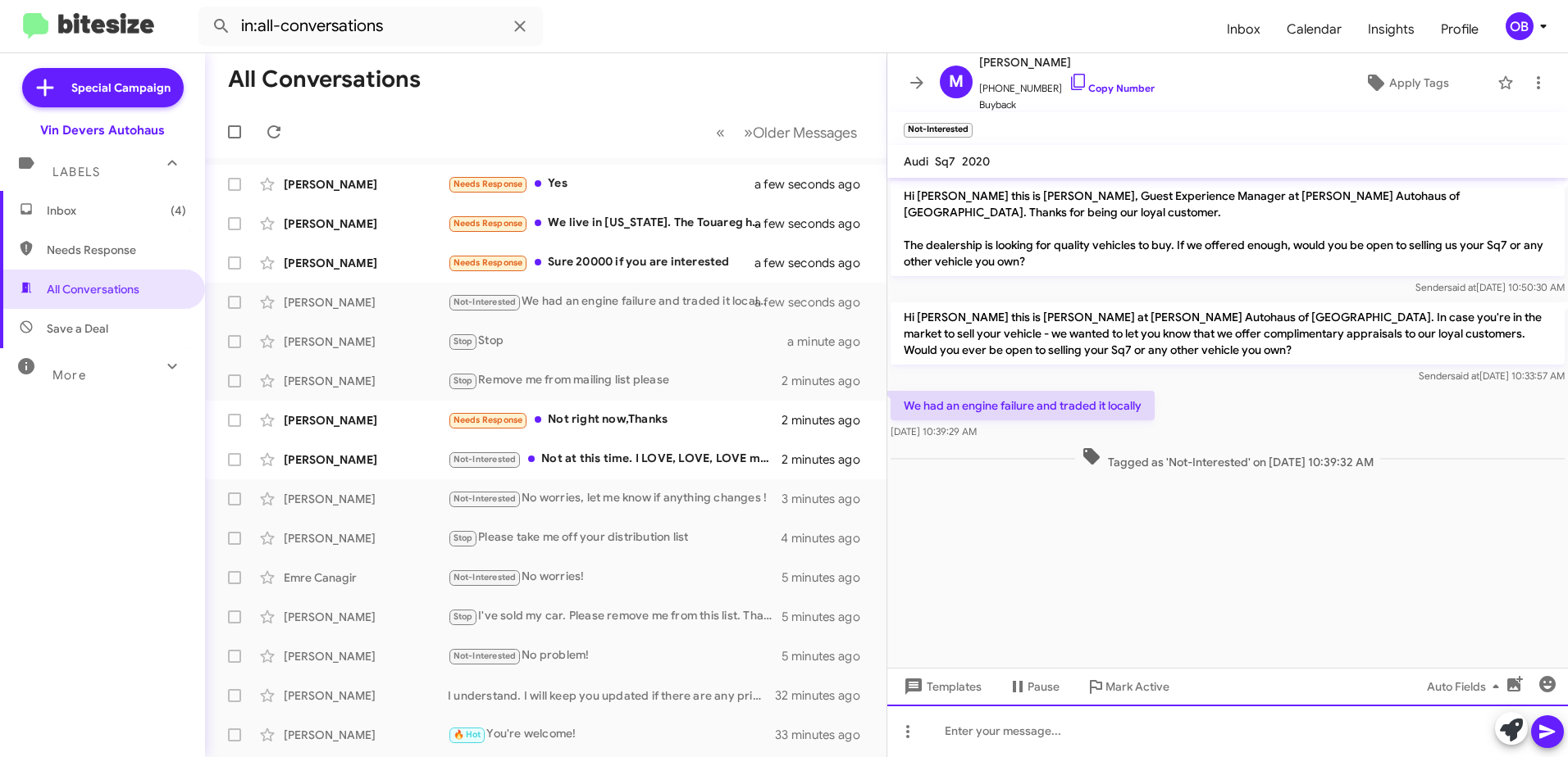
click at [1014, 749] on div at bounding box center [1227, 730] width 680 height 52
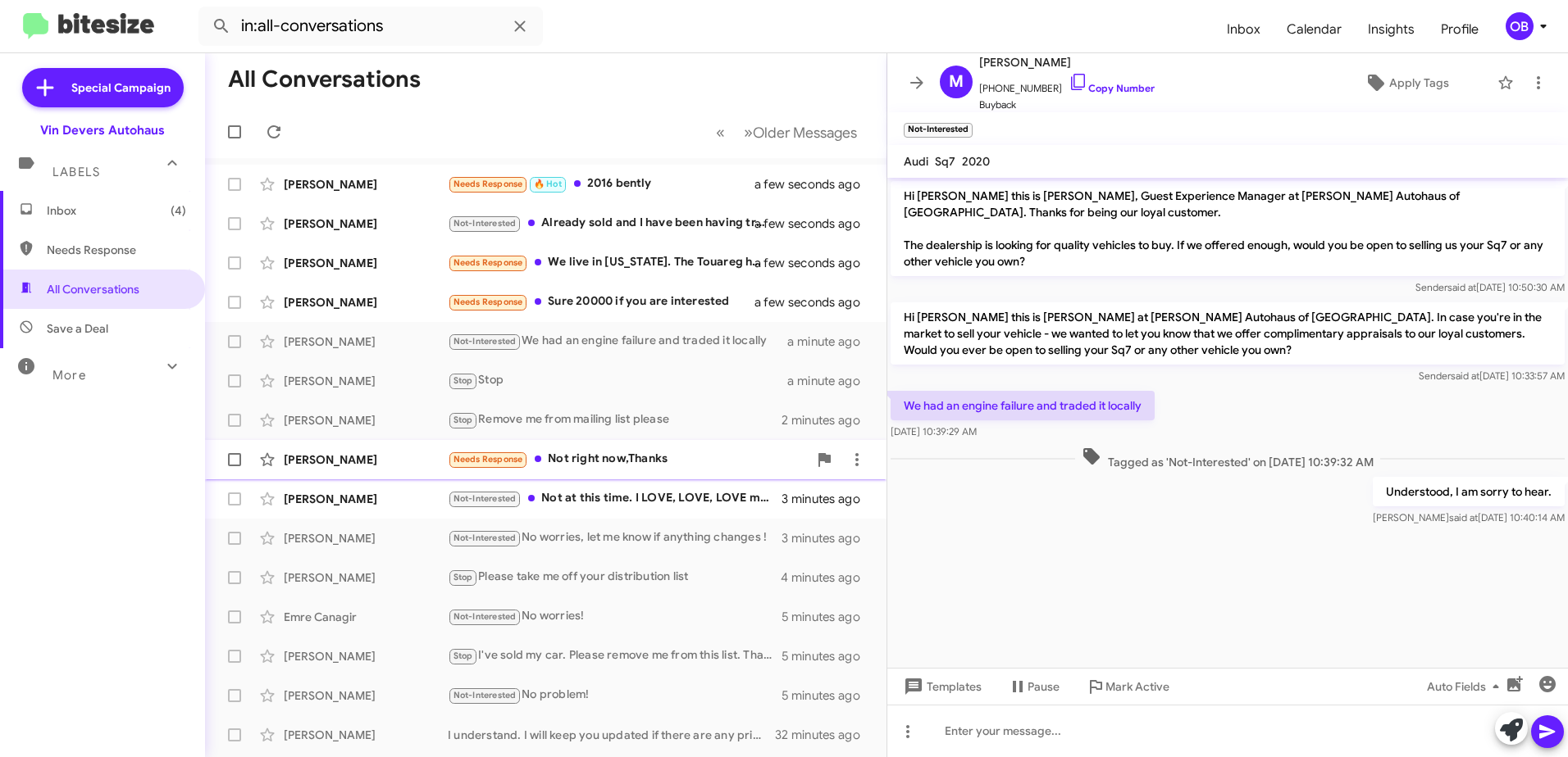
click at [672, 474] on div "[PERSON_NAME] Needs Response Not right now,Thanks 2 minutes ago" at bounding box center [546, 460] width 655 height 33
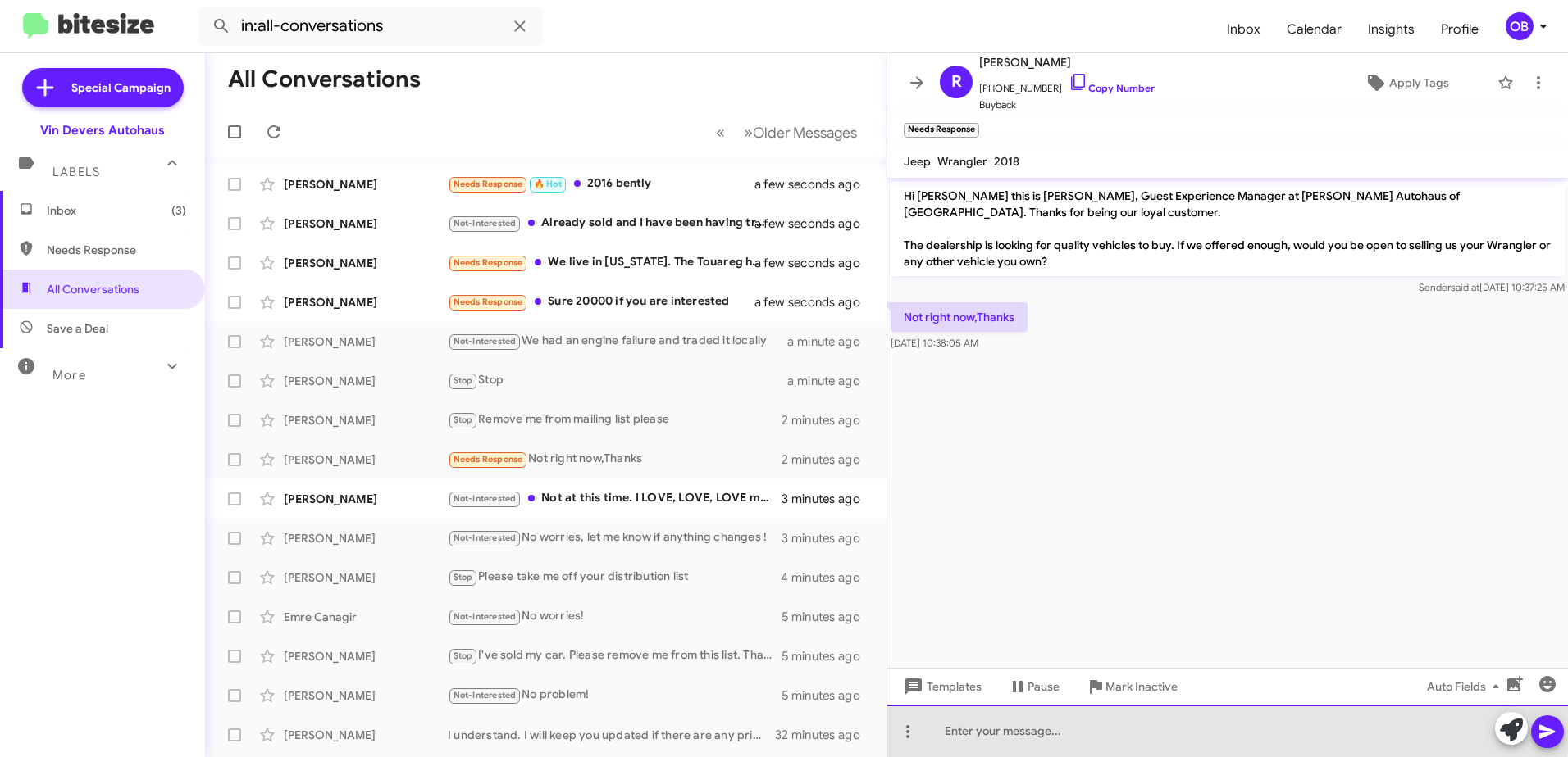
click at [1089, 724] on div at bounding box center [1227, 730] width 680 height 52
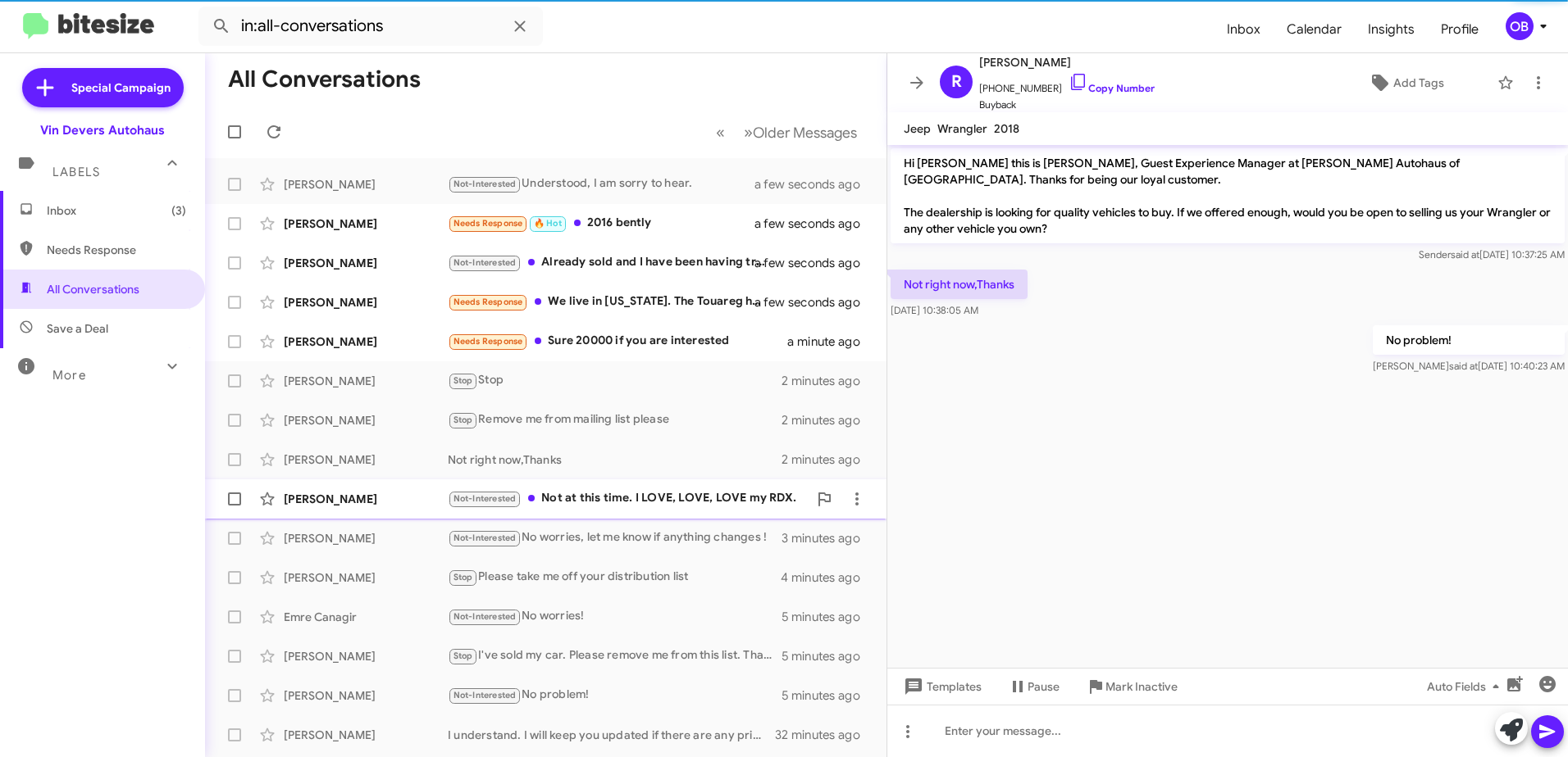
click at [625, 502] on div "Not-Interested Not at this time. I LOVE, LOVE, LOVE my RDX." at bounding box center [628, 498] width 360 height 19
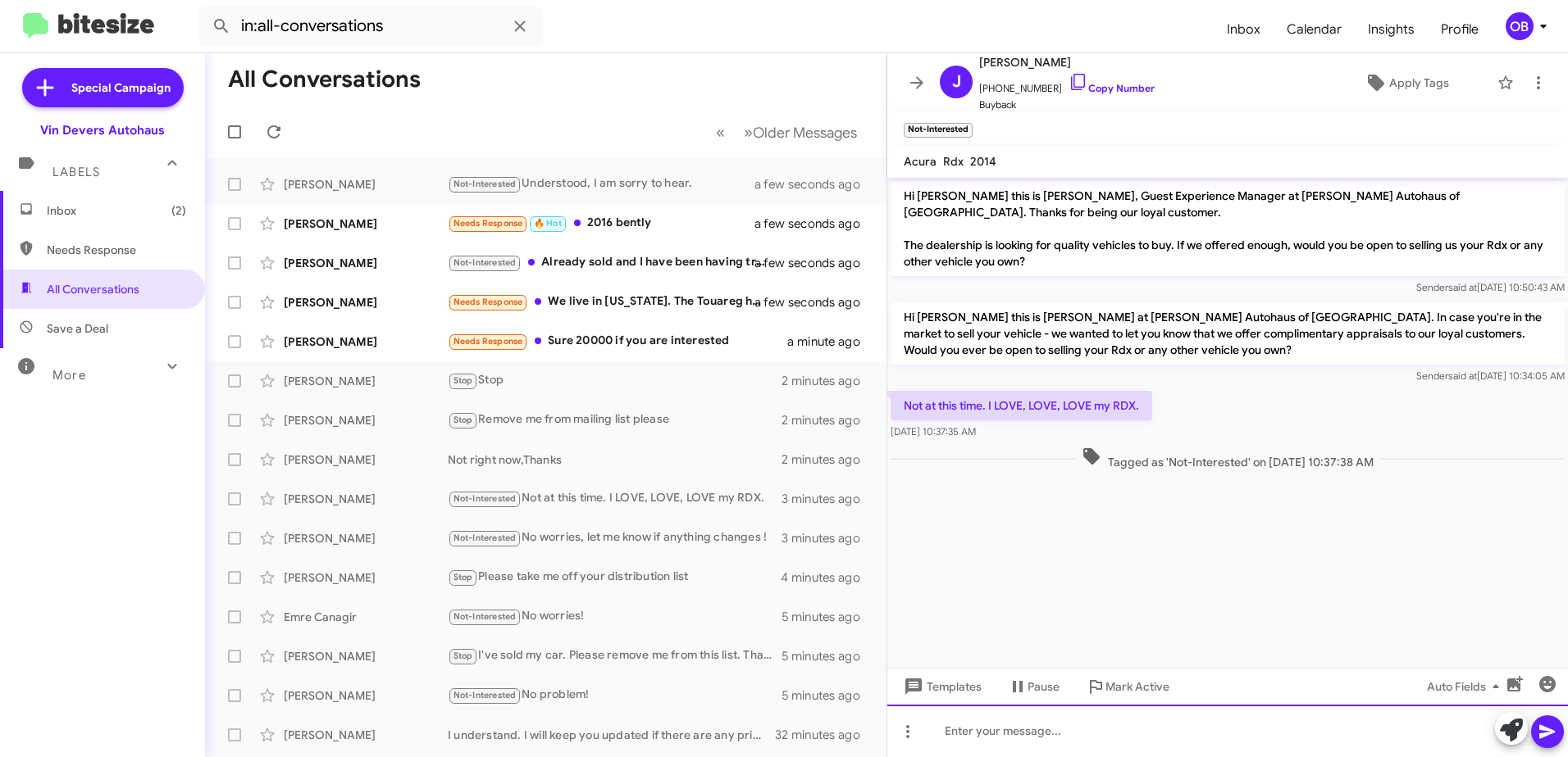
click at [987, 729] on div at bounding box center [1227, 730] width 680 height 52
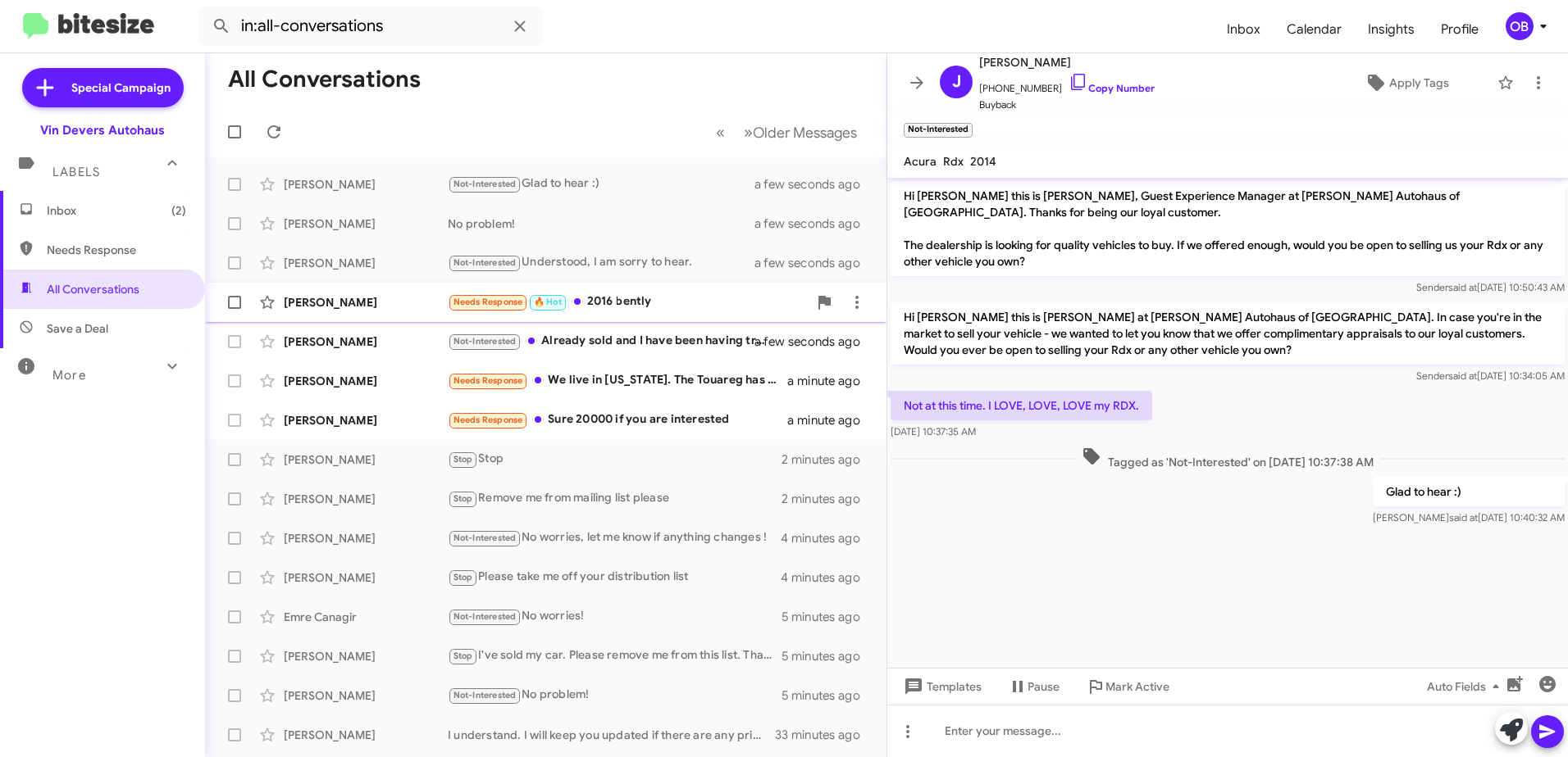
click at [612, 310] on div "Needs Response 🔥 Hot 2016 bently" at bounding box center [628, 302] width 360 height 19
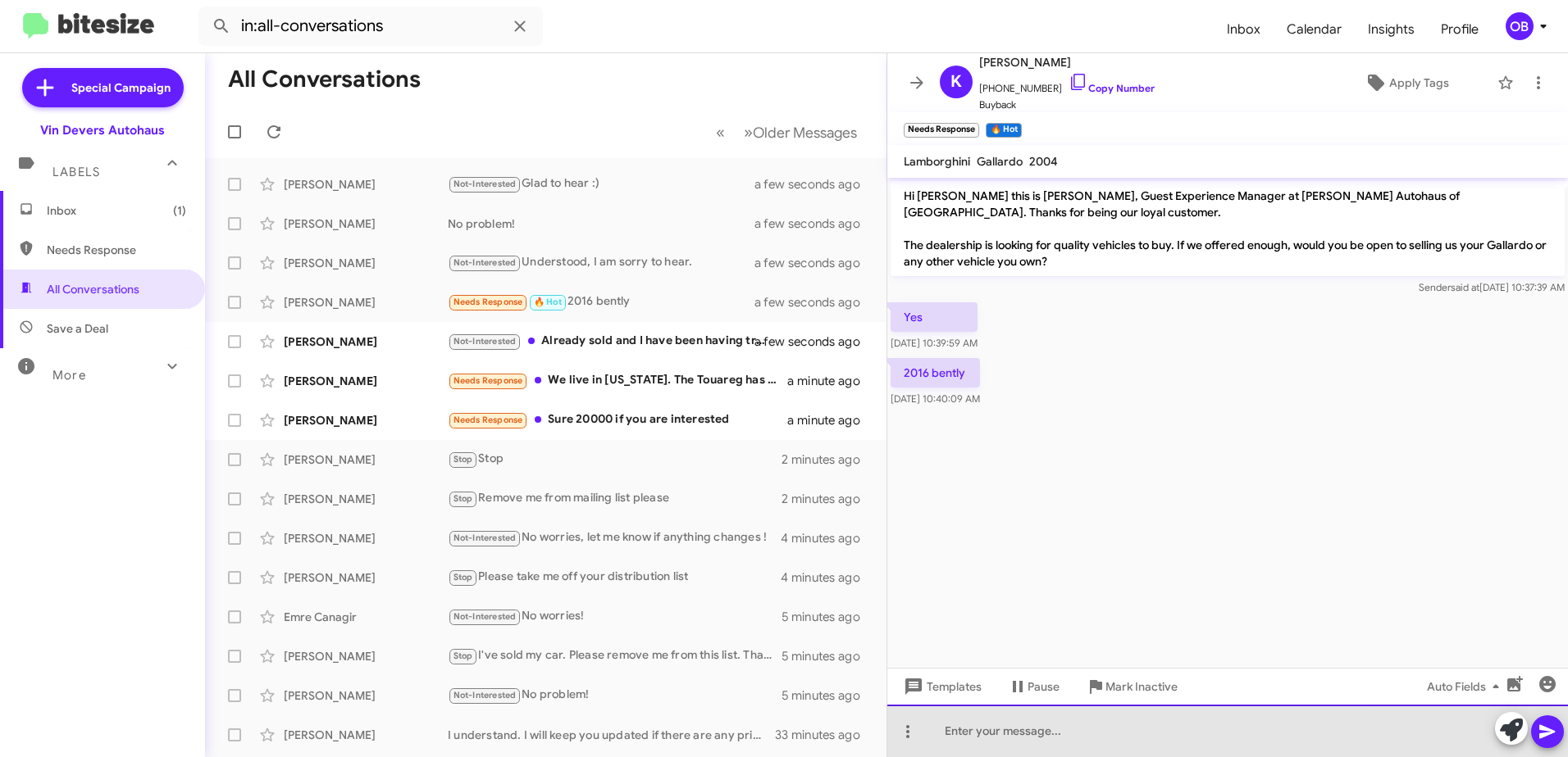
click at [1051, 735] on div at bounding box center [1227, 730] width 680 height 52
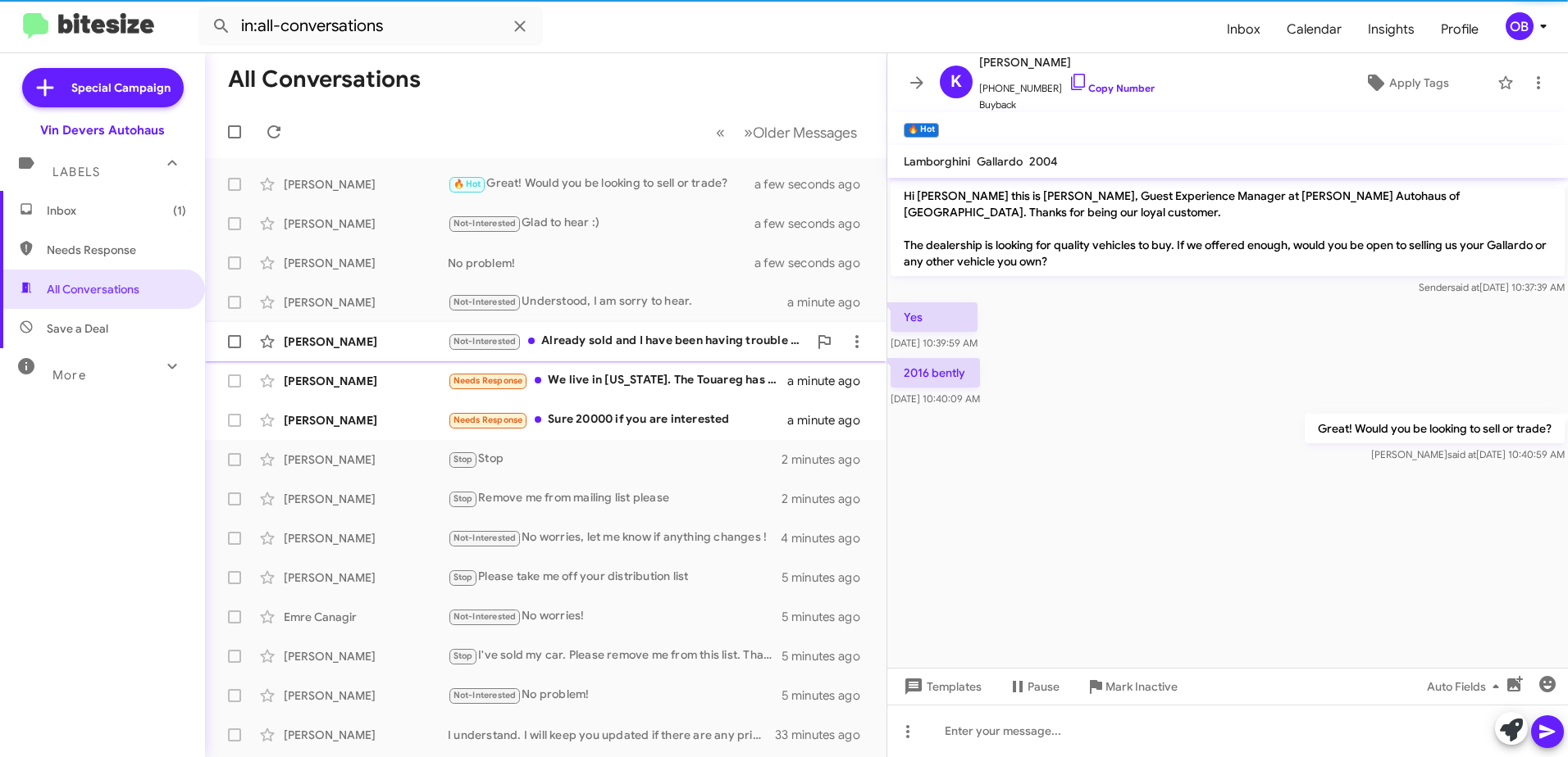
click at [751, 349] on div "Not-Interested Already sold and I have been having trouble getting refund from …" at bounding box center [628, 342] width 360 height 19
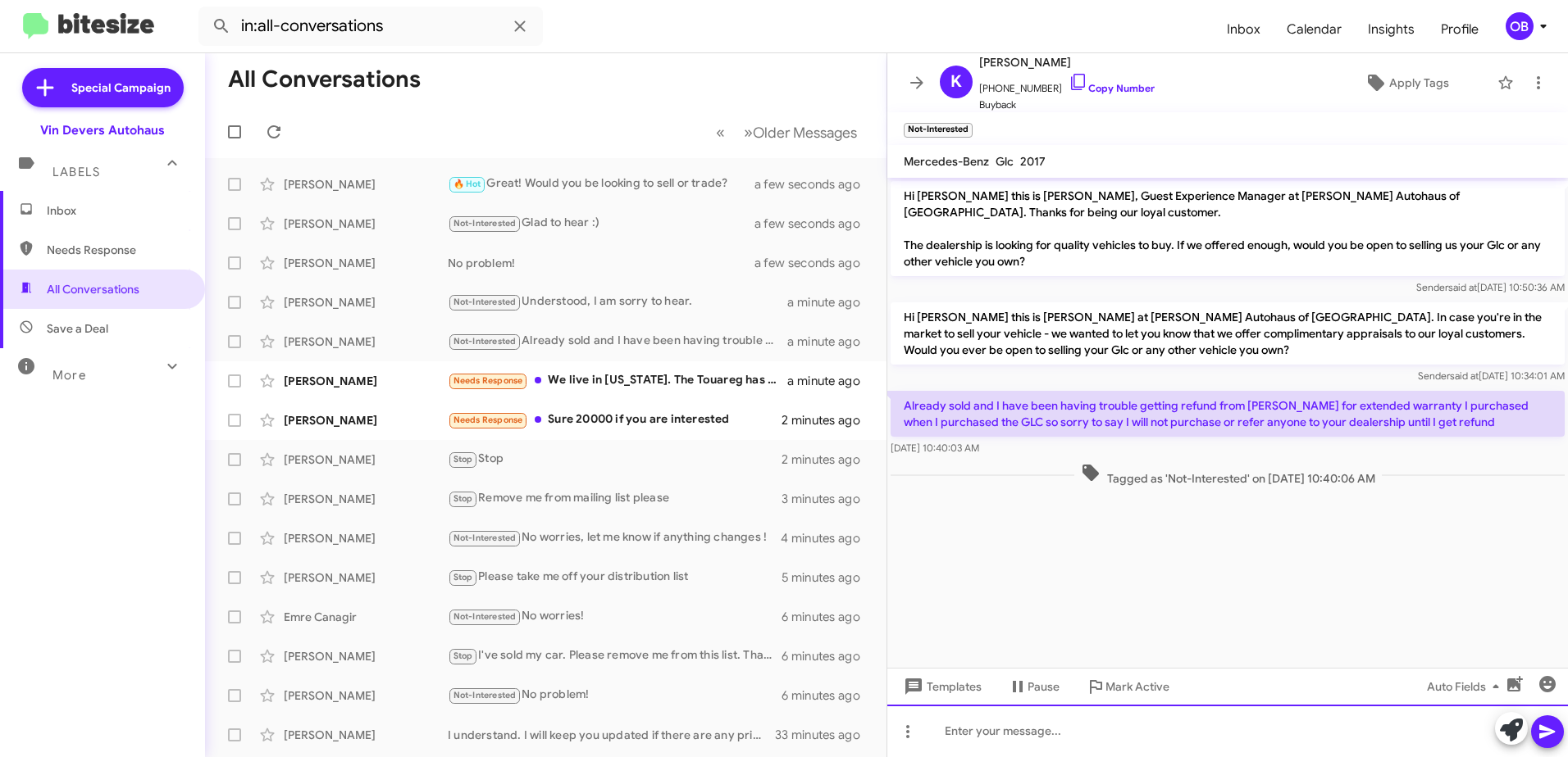
click at [1015, 726] on div at bounding box center [1227, 730] width 680 height 52
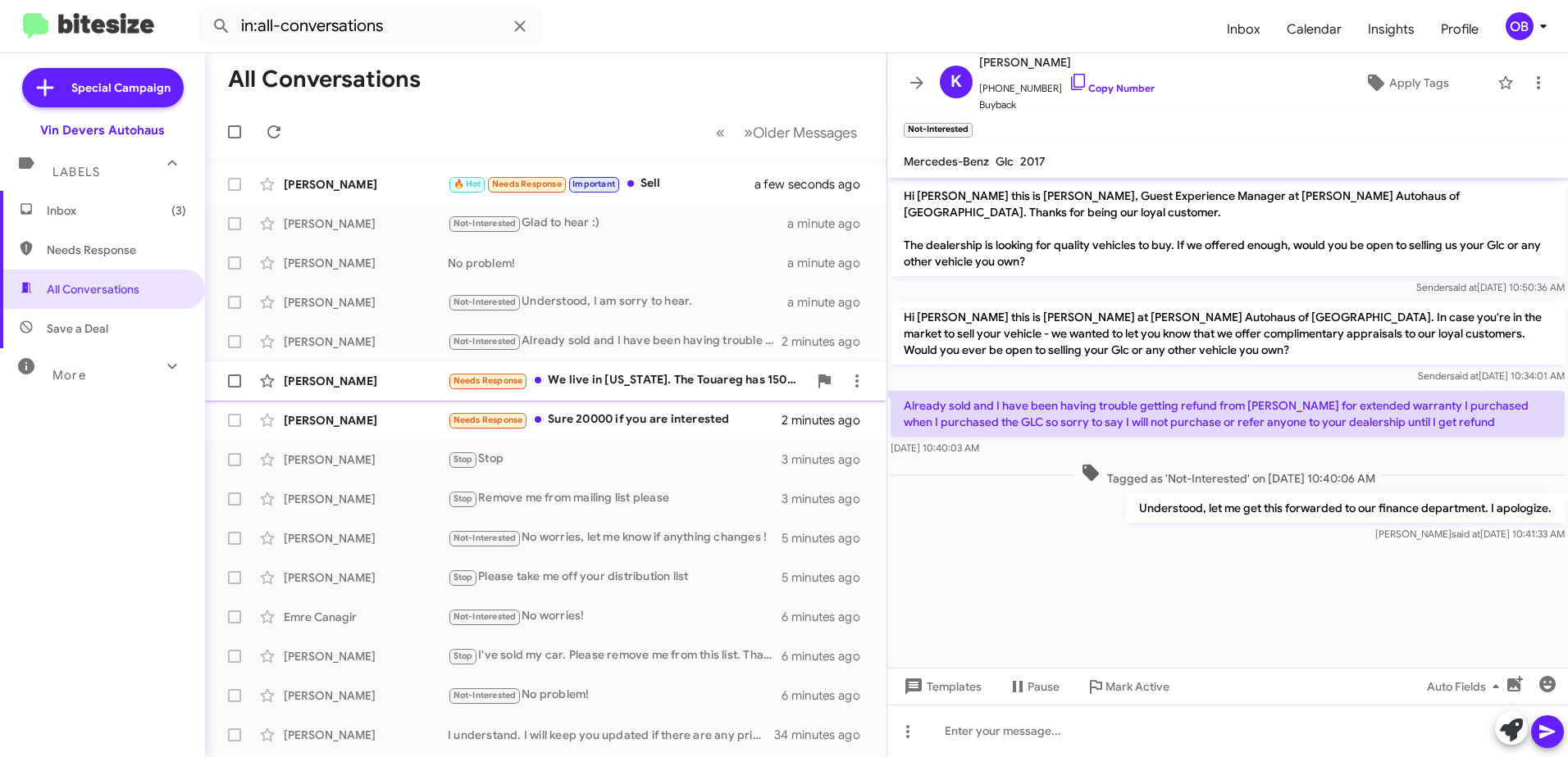
click at [608, 391] on div "[PERSON_NAME] Needs Response We live in [US_STATE]. The Touareg has 150k on it.…" at bounding box center [546, 381] width 655 height 33
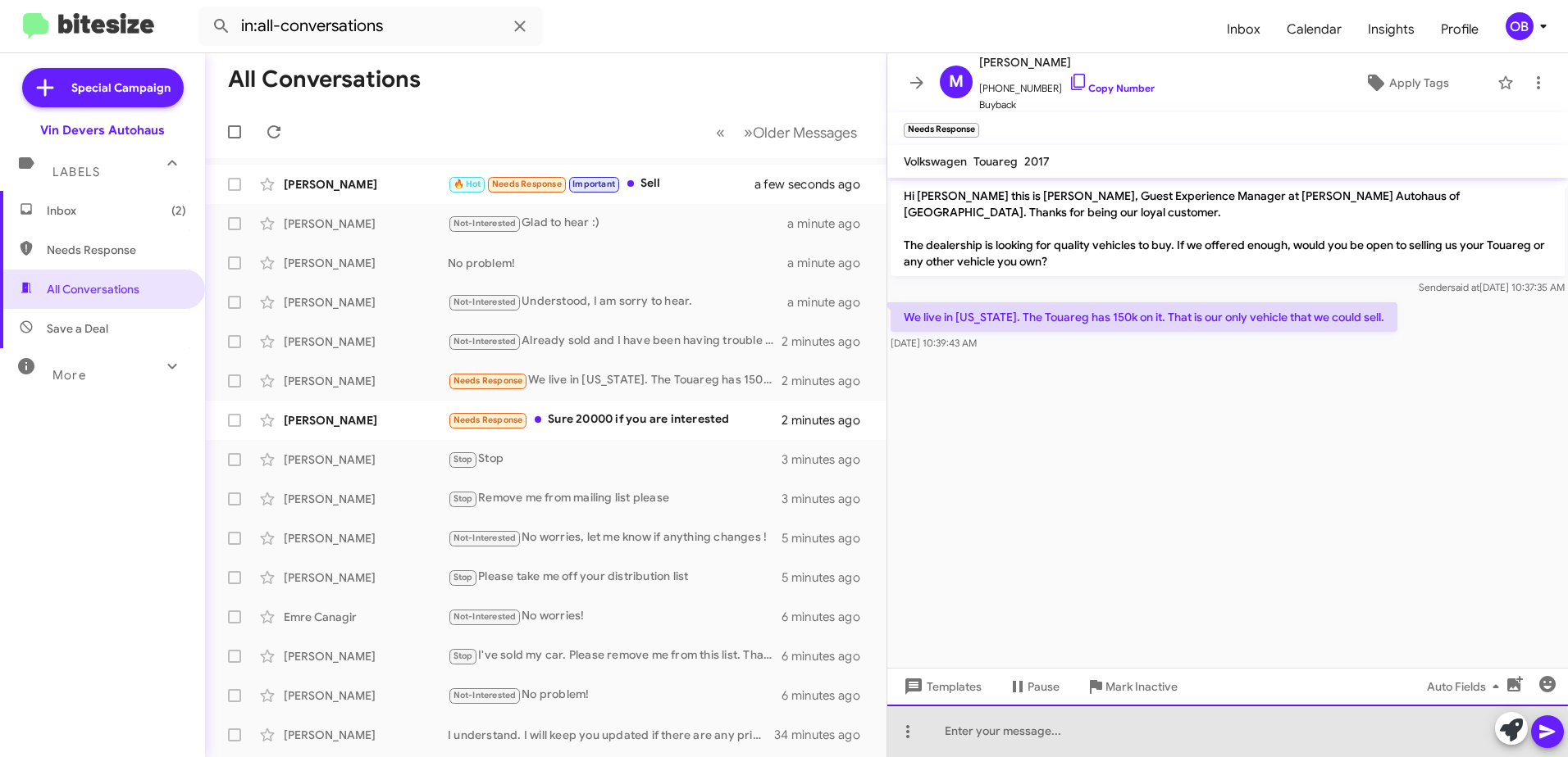
click at [983, 742] on div at bounding box center [1227, 730] width 680 height 52
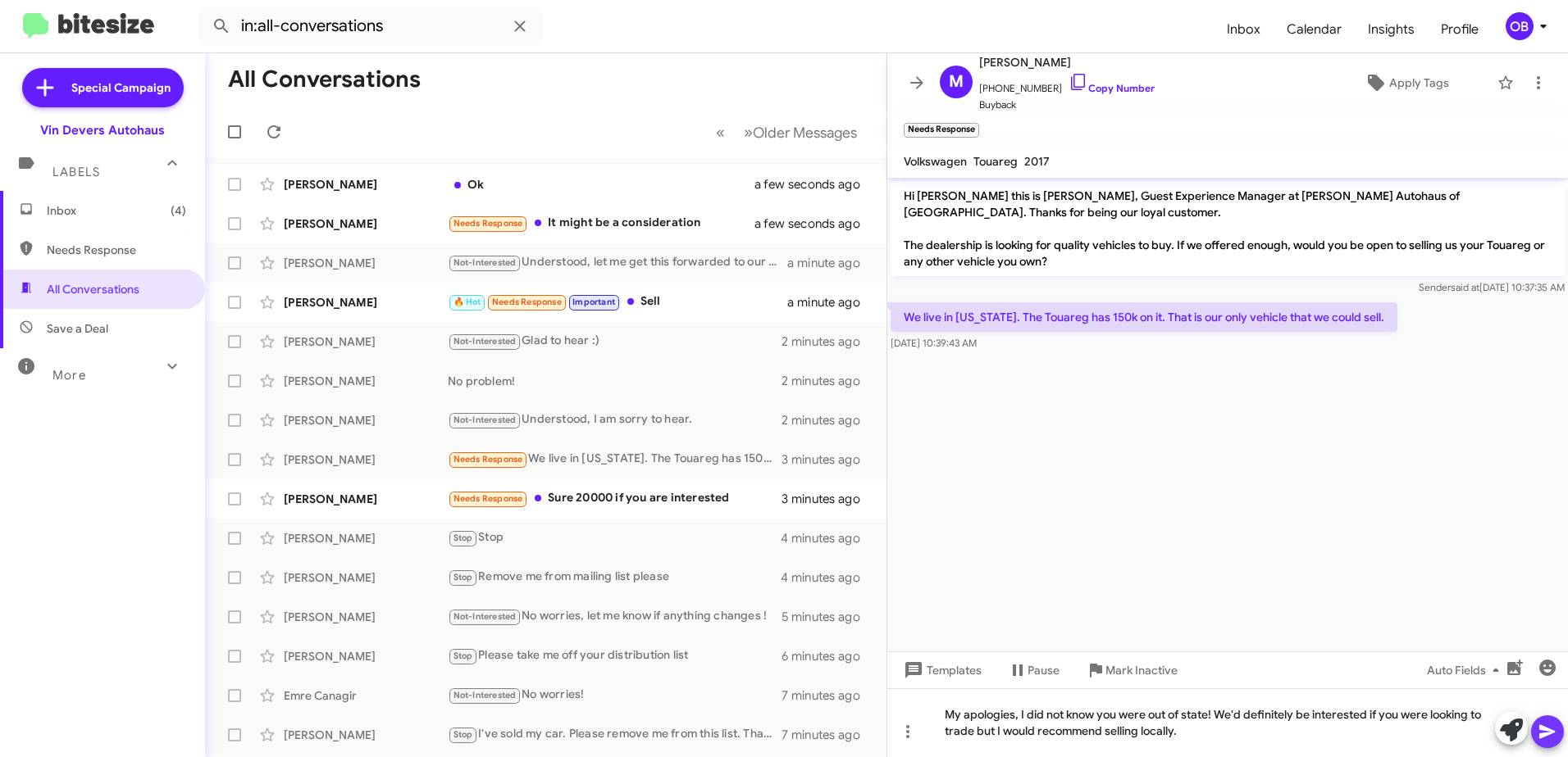
click at [1541, 738] on icon at bounding box center [1547, 731] width 20 height 20
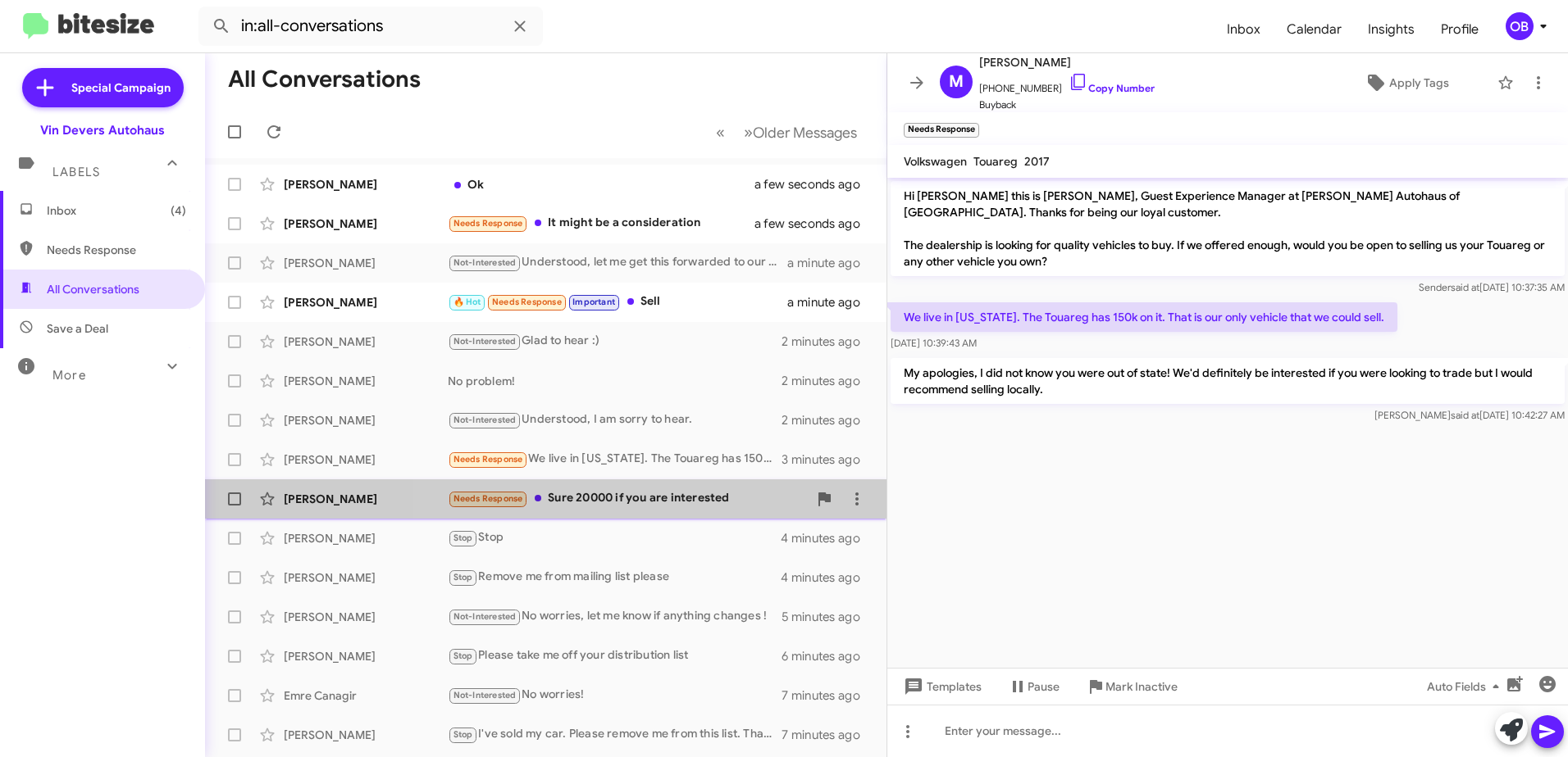
click at [671, 492] on div "Needs Response Sure 20000 if you are interested" at bounding box center [628, 498] width 360 height 19
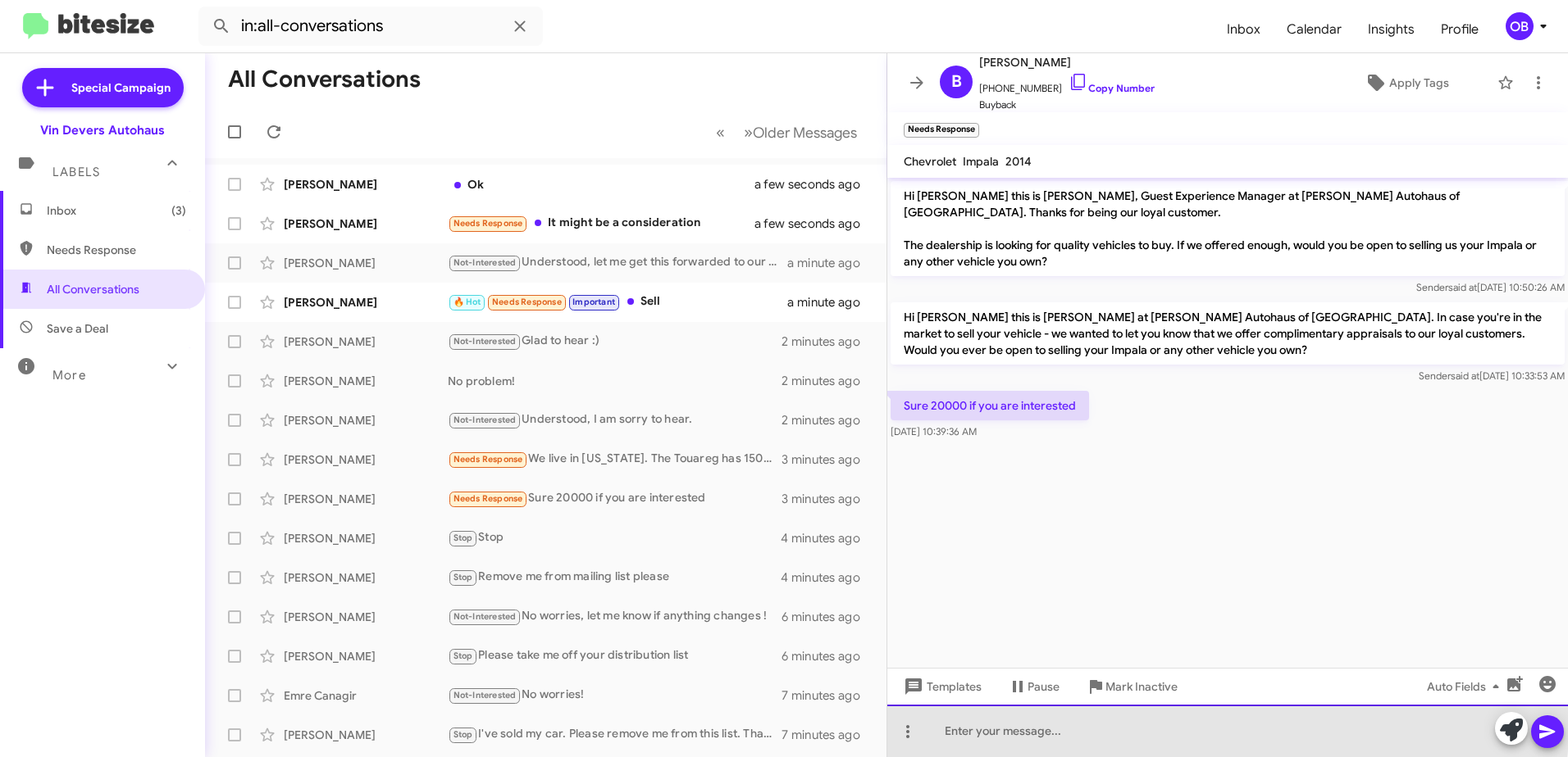
click at [1122, 724] on div at bounding box center [1227, 730] width 680 height 52
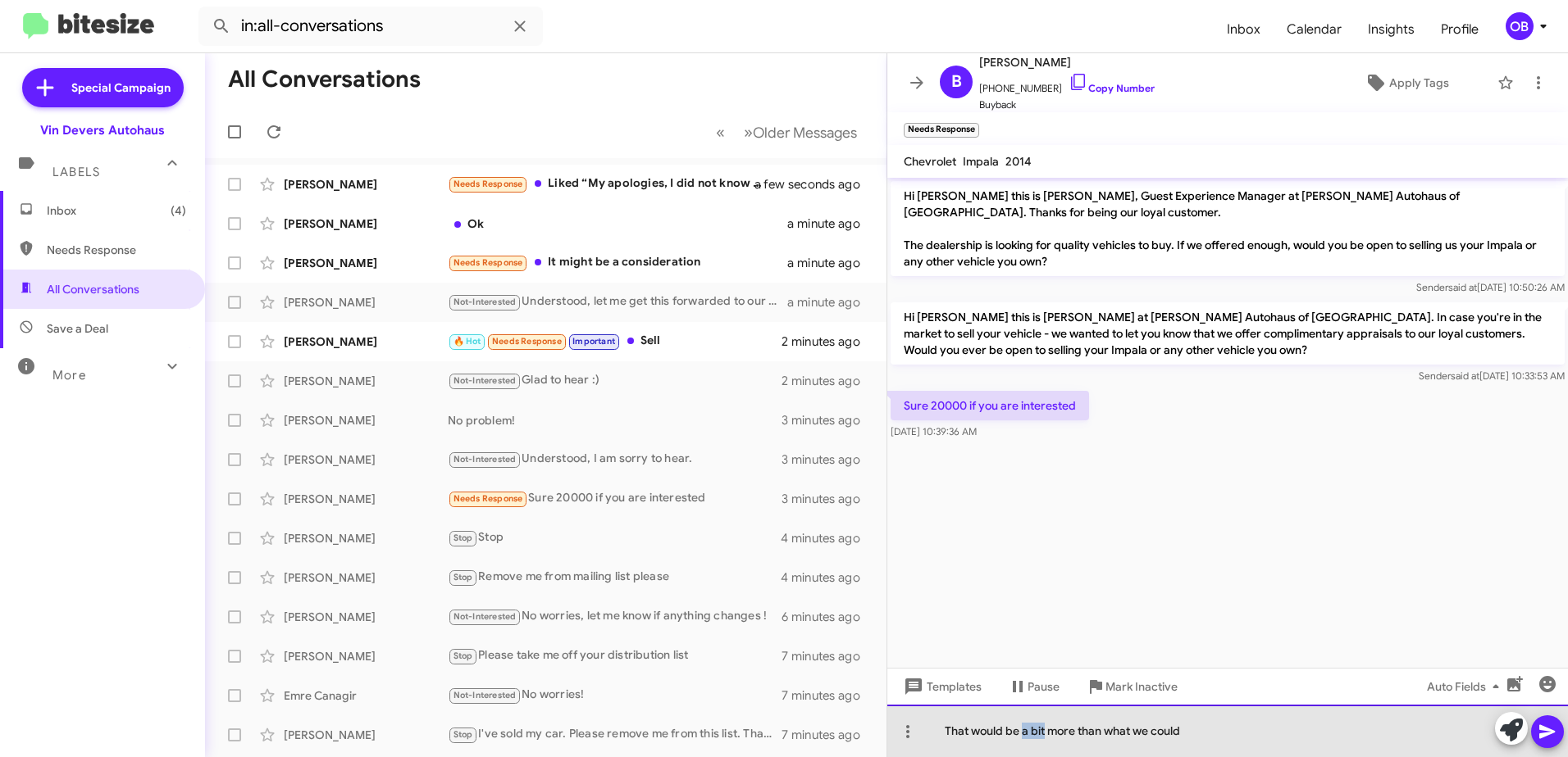
drag, startPoint x: 1046, startPoint y: 733, endPoint x: 1025, endPoint y: 732, distance: 21.0
click at [1025, 732] on div "That would be a bit more than what we could" at bounding box center [1227, 730] width 680 height 52
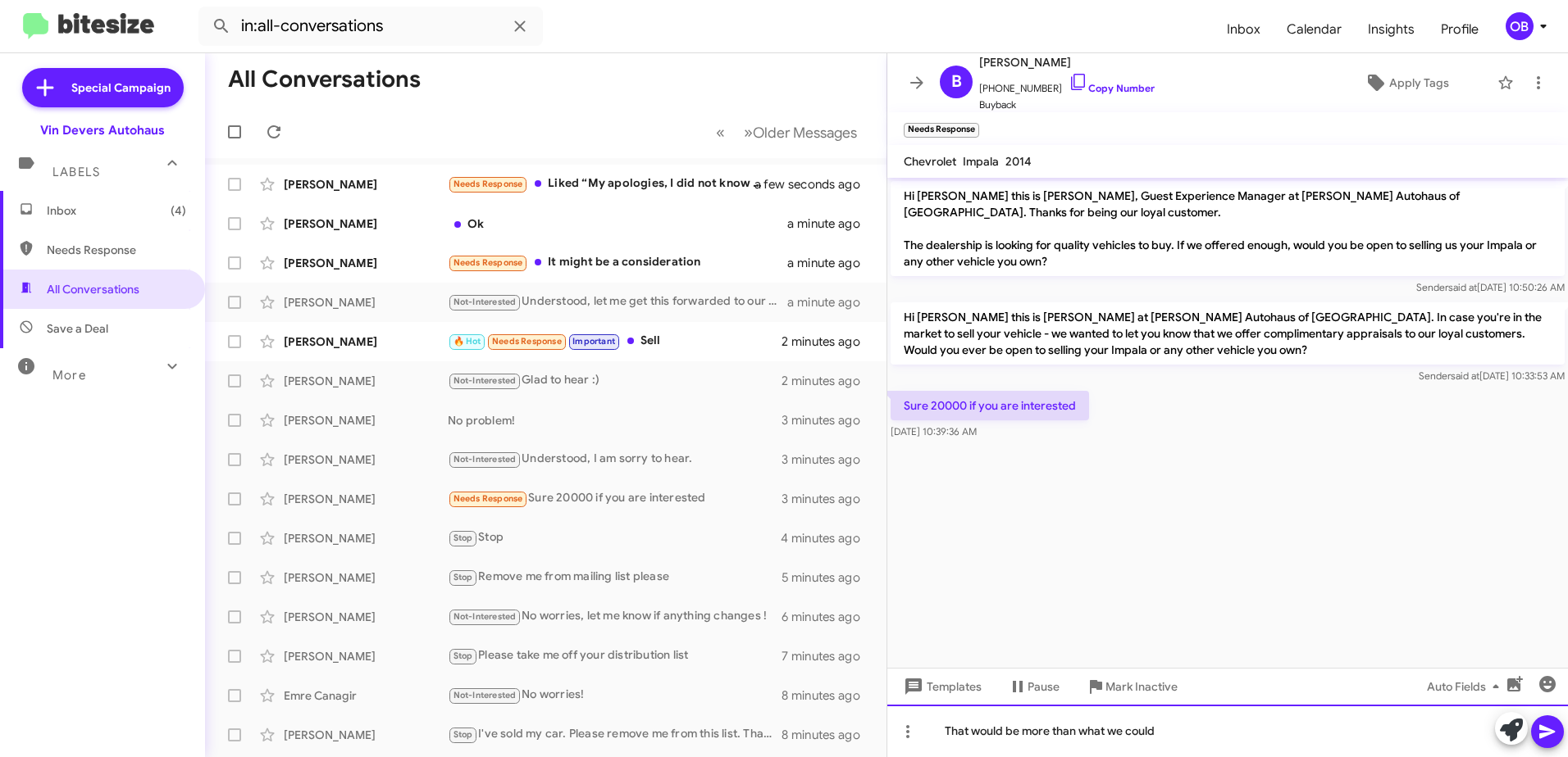
click at [1201, 741] on div "That would be more than what we could" at bounding box center [1227, 730] width 680 height 52
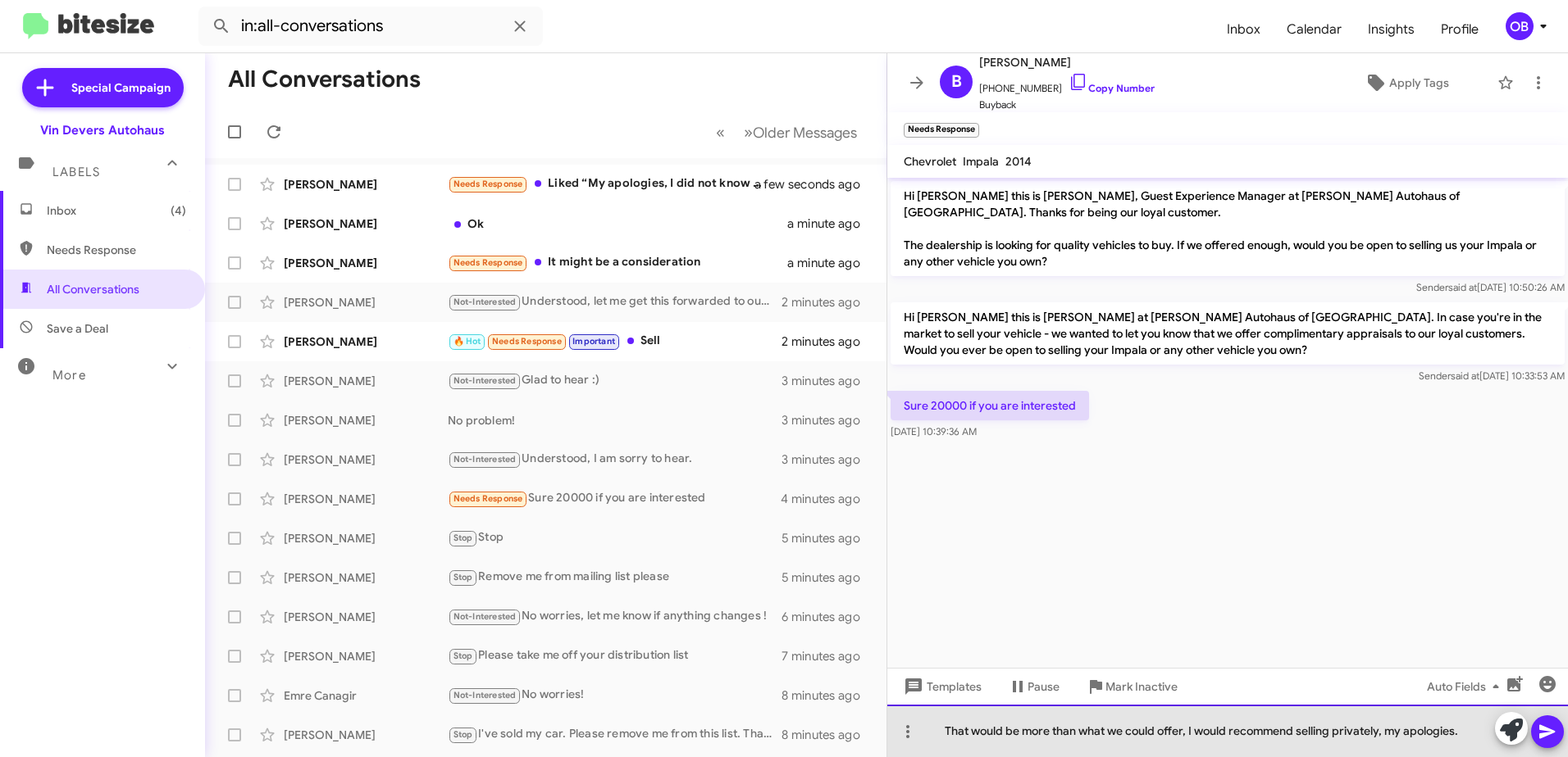
click at [1458, 733] on div "That would be more than what we could offer, I would recommend selling privatel…" at bounding box center [1227, 730] width 680 height 52
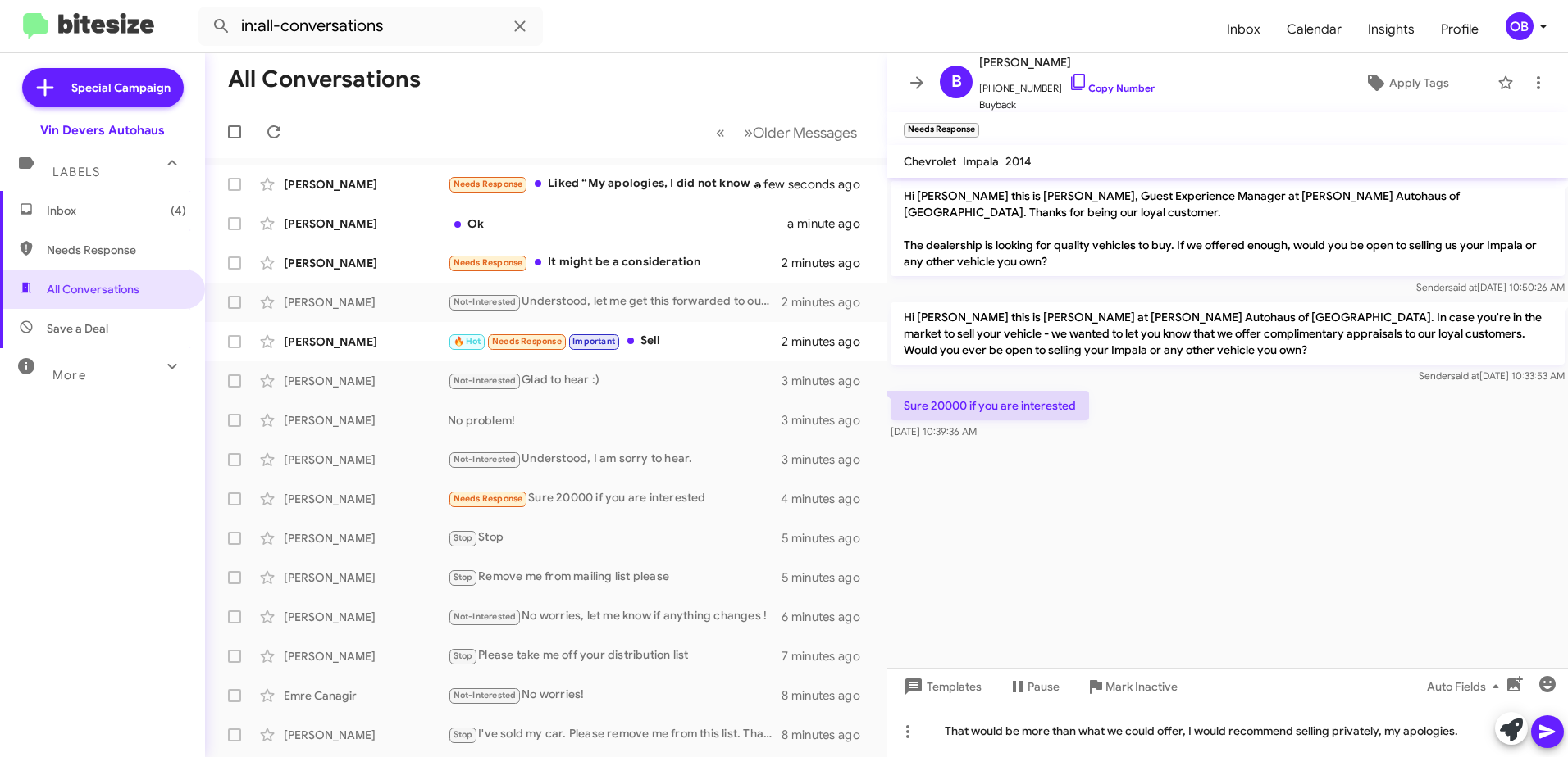
click at [1549, 735] on icon at bounding box center [1547, 731] width 20 height 20
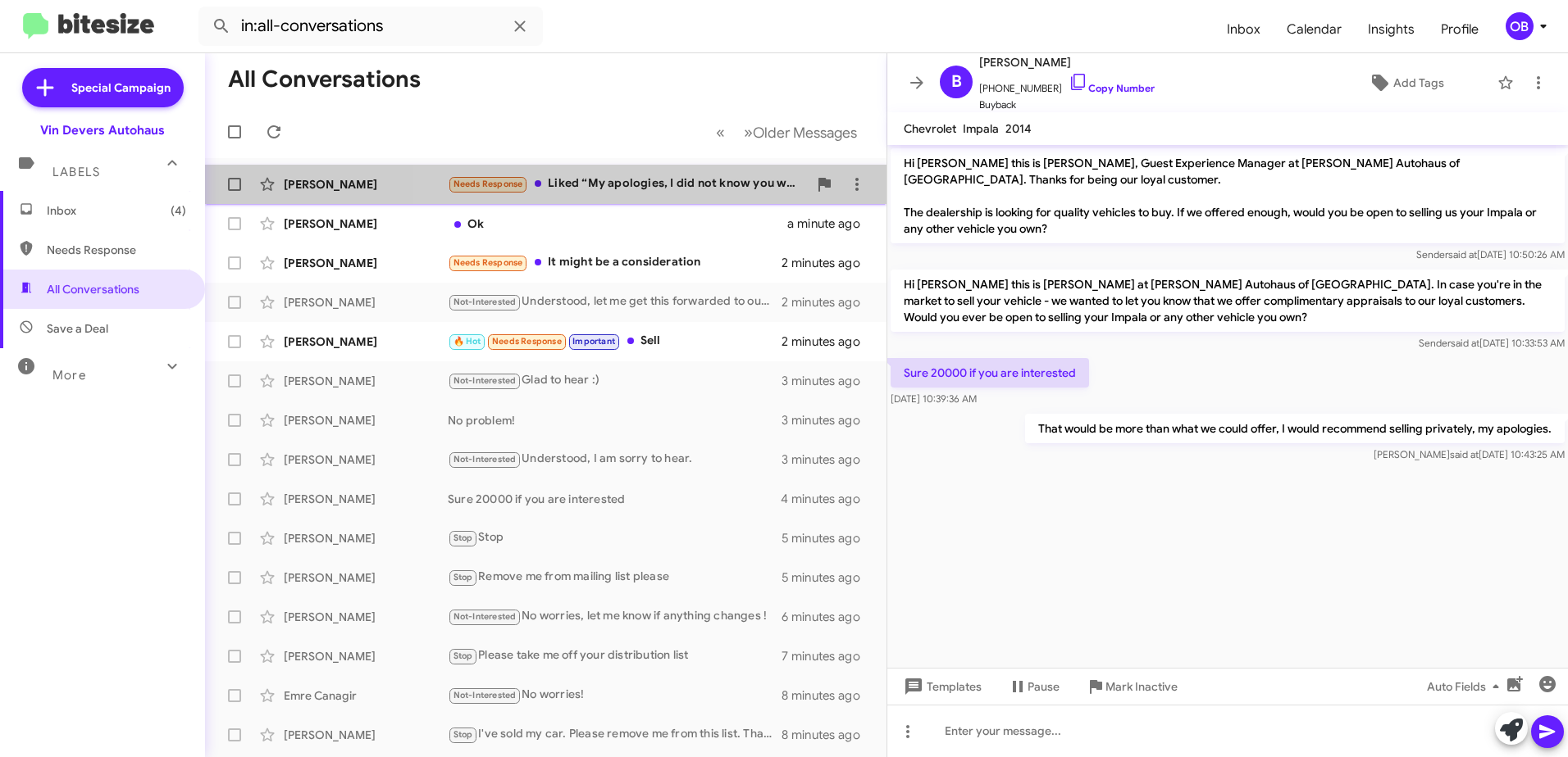
click at [611, 188] on div "Needs Response Liked “My apologies, I did not know you were out of state! We'd …" at bounding box center [628, 184] width 360 height 19
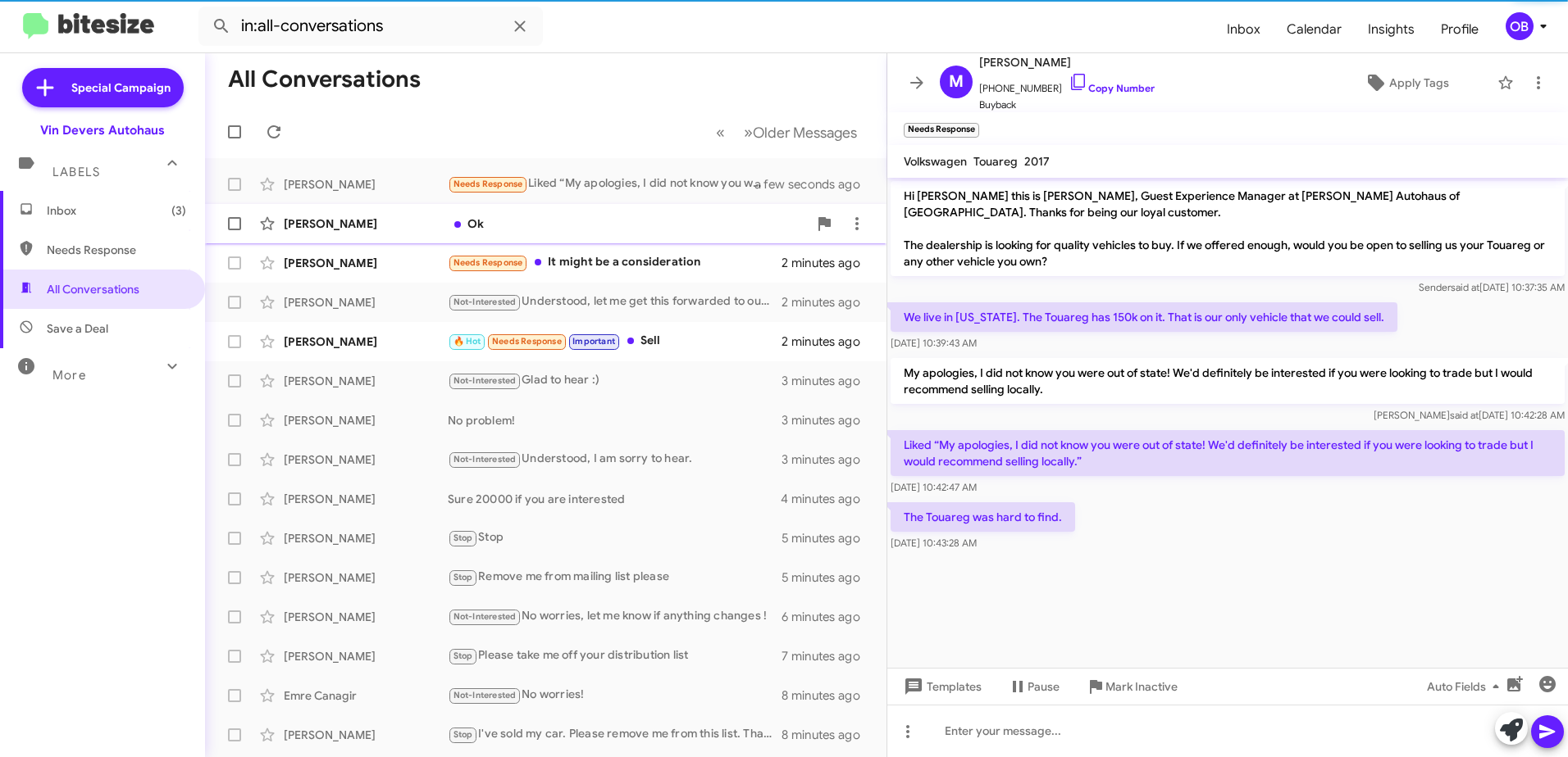
click at [602, 213] on div "[PERSON_NAME] Ok a minute ago" at bounding box center [546, 224] width 655 height 33
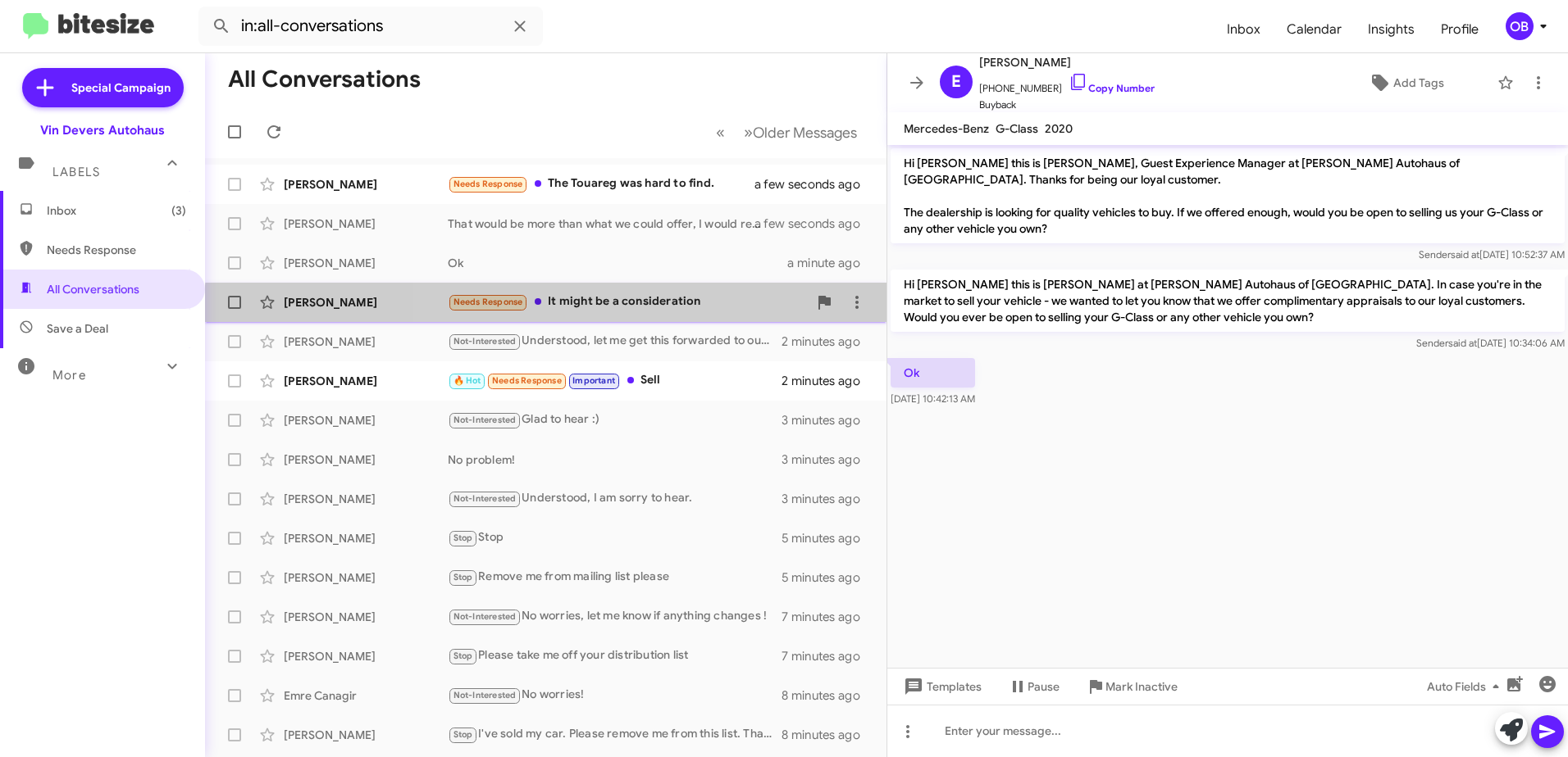
click at [587, 309] on div "Needs Response It might be a consideration" at bounding box center [628, 302] width 360 height 19
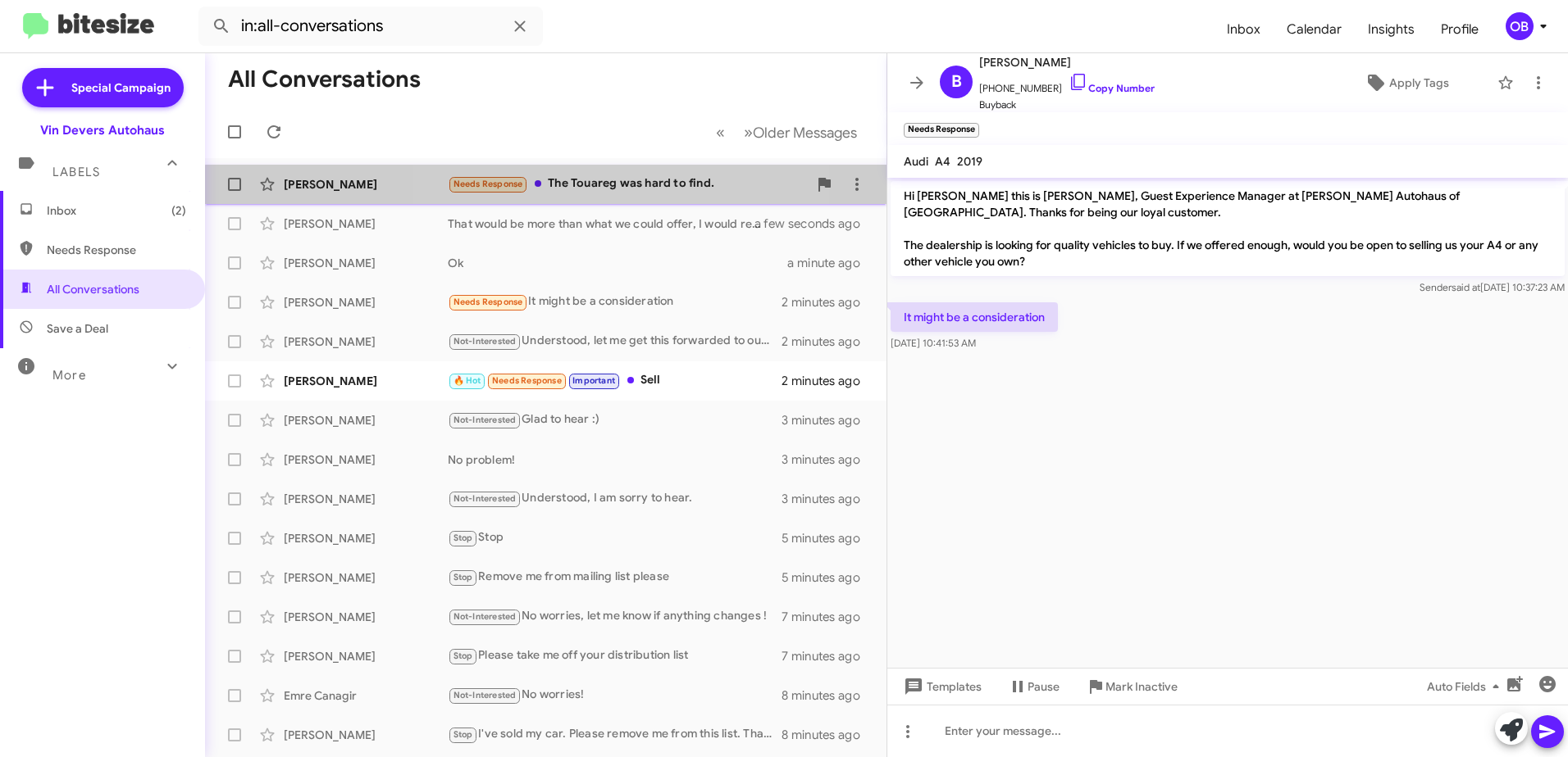
click at [604, 201] on span "[PERSON_NAME] Needs Response The Touareg was hard to find. a few seconds ago" at bounding box center [545, 184] width 681 height 39
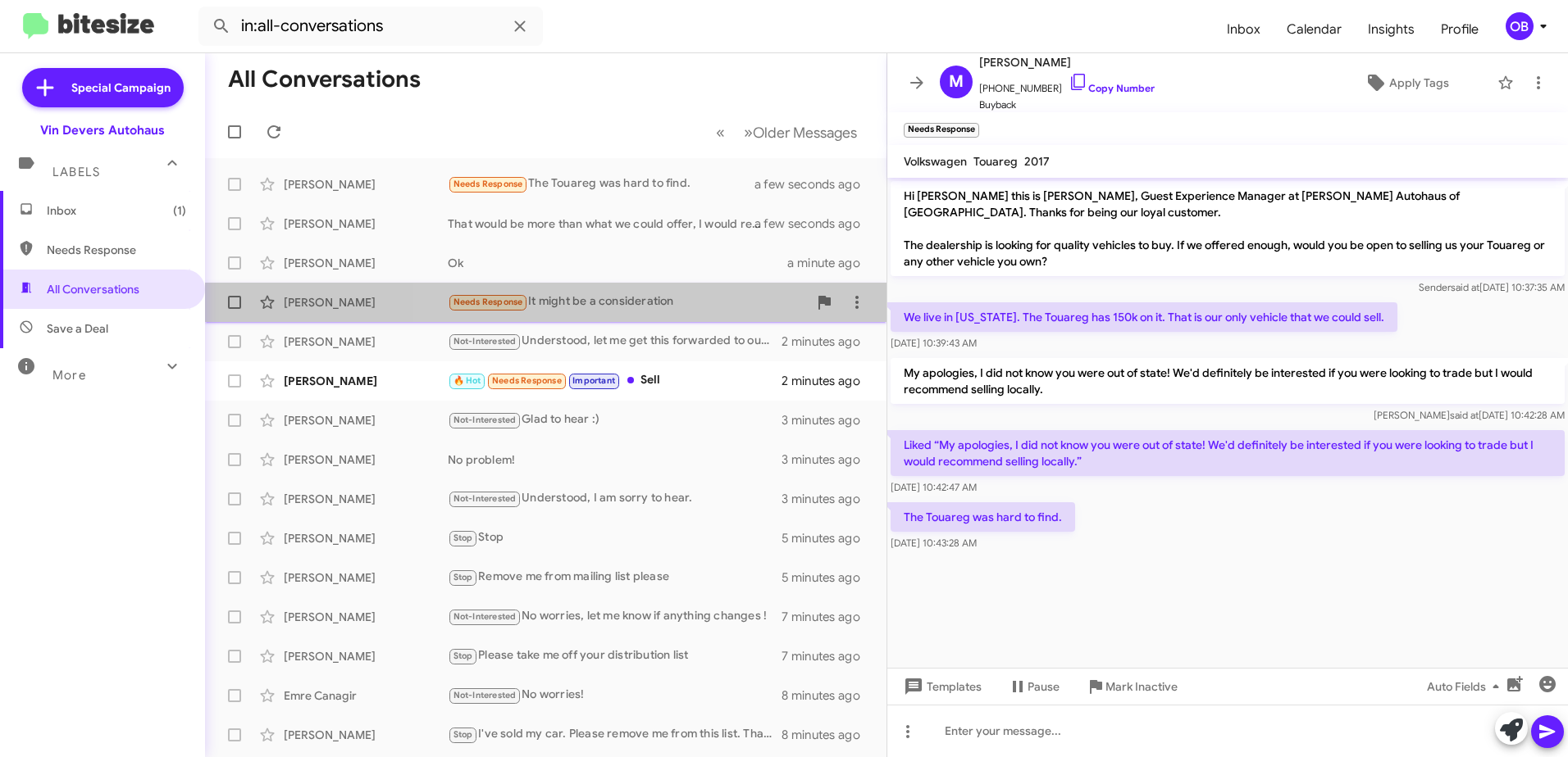
click at [659, 310] on div "Needs Response It might be a consideration" at bounding box center [628, 302] width 360 height 19
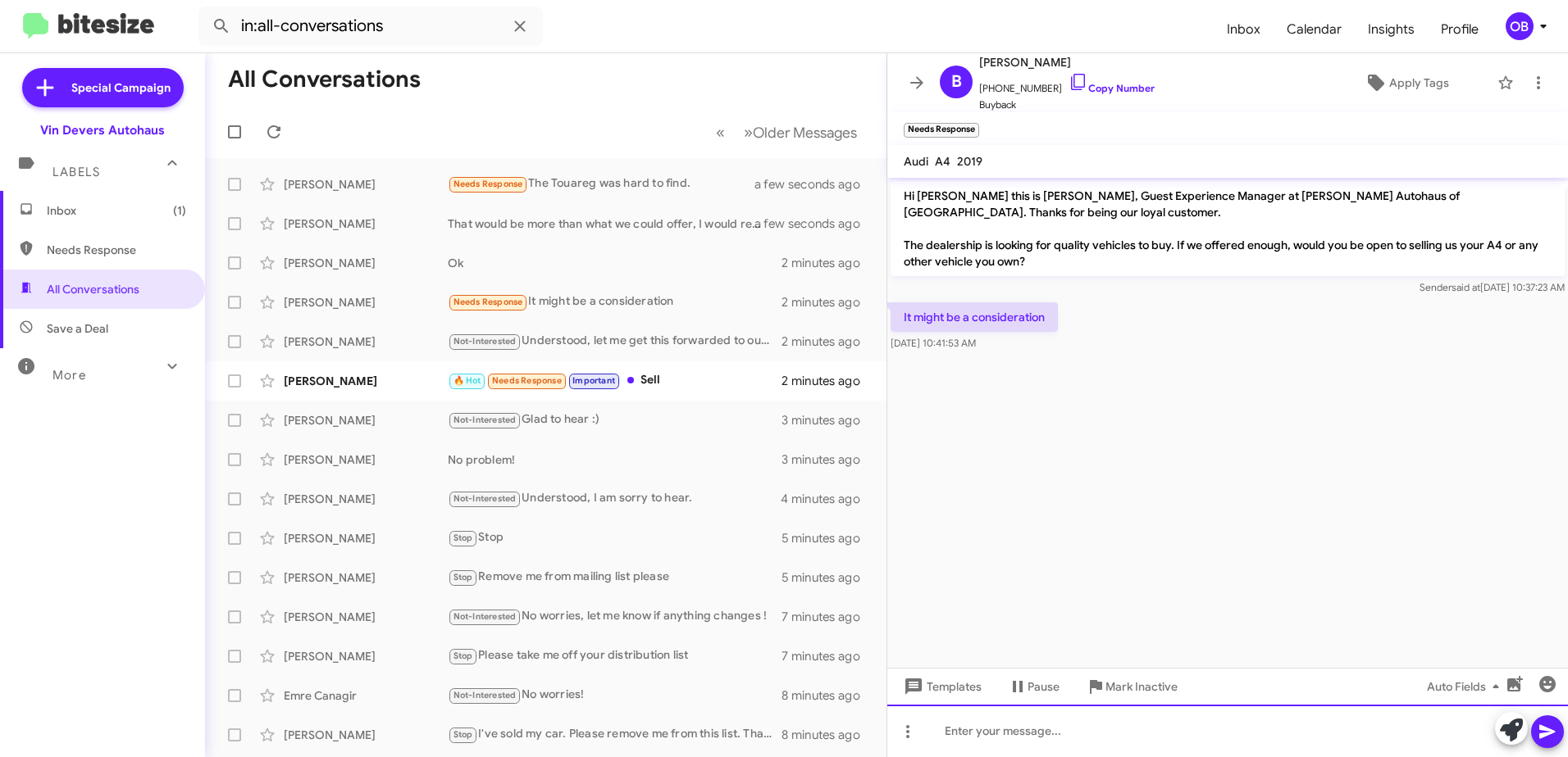
click at [1005, 721] on div at bounding box center [1227, 730] width 680 height 52
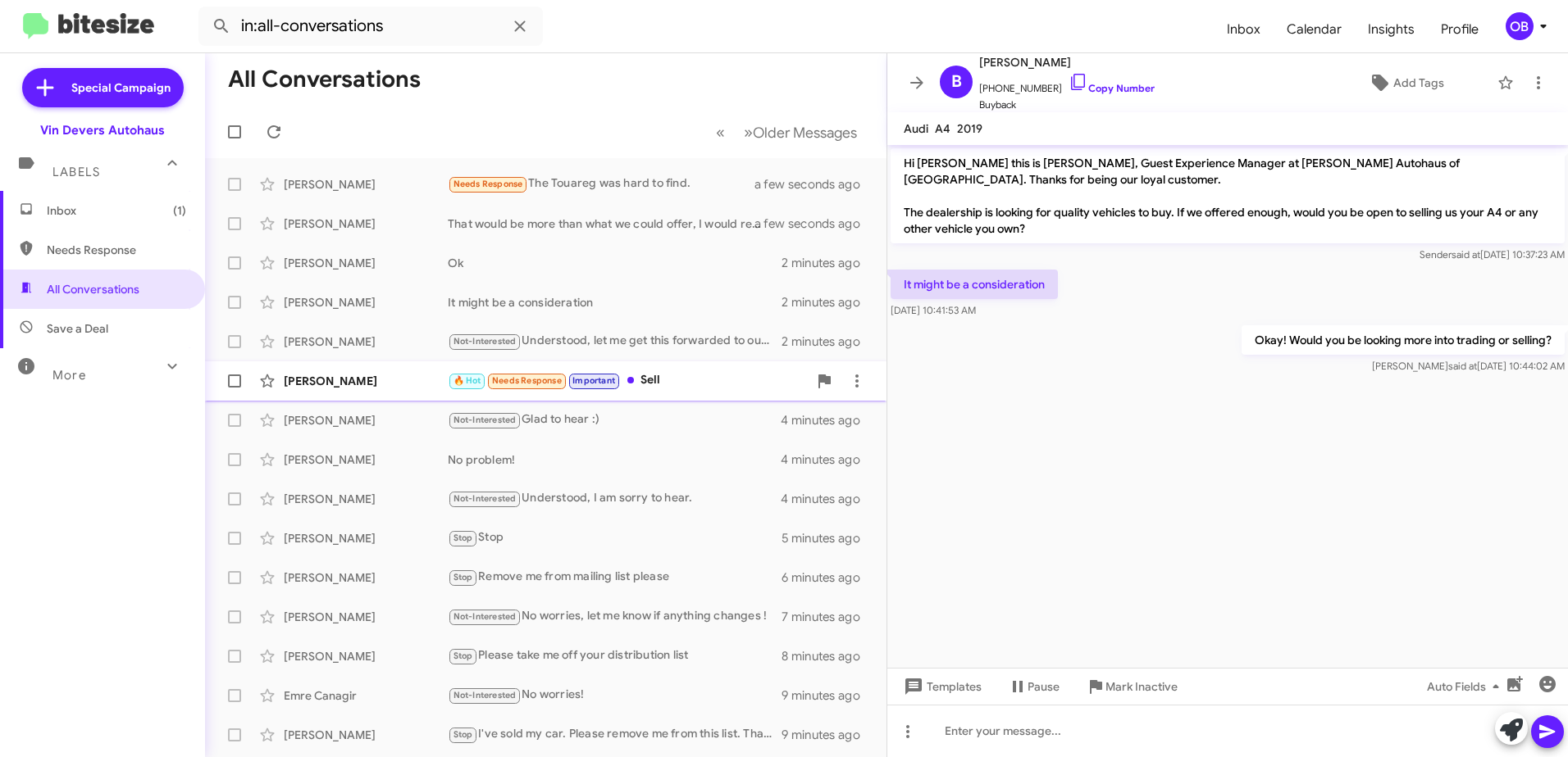
click at [677, 387] on div "🔥 Hot Needs Response Important Sell" at bounding box center [628, 381] width 360 height 19
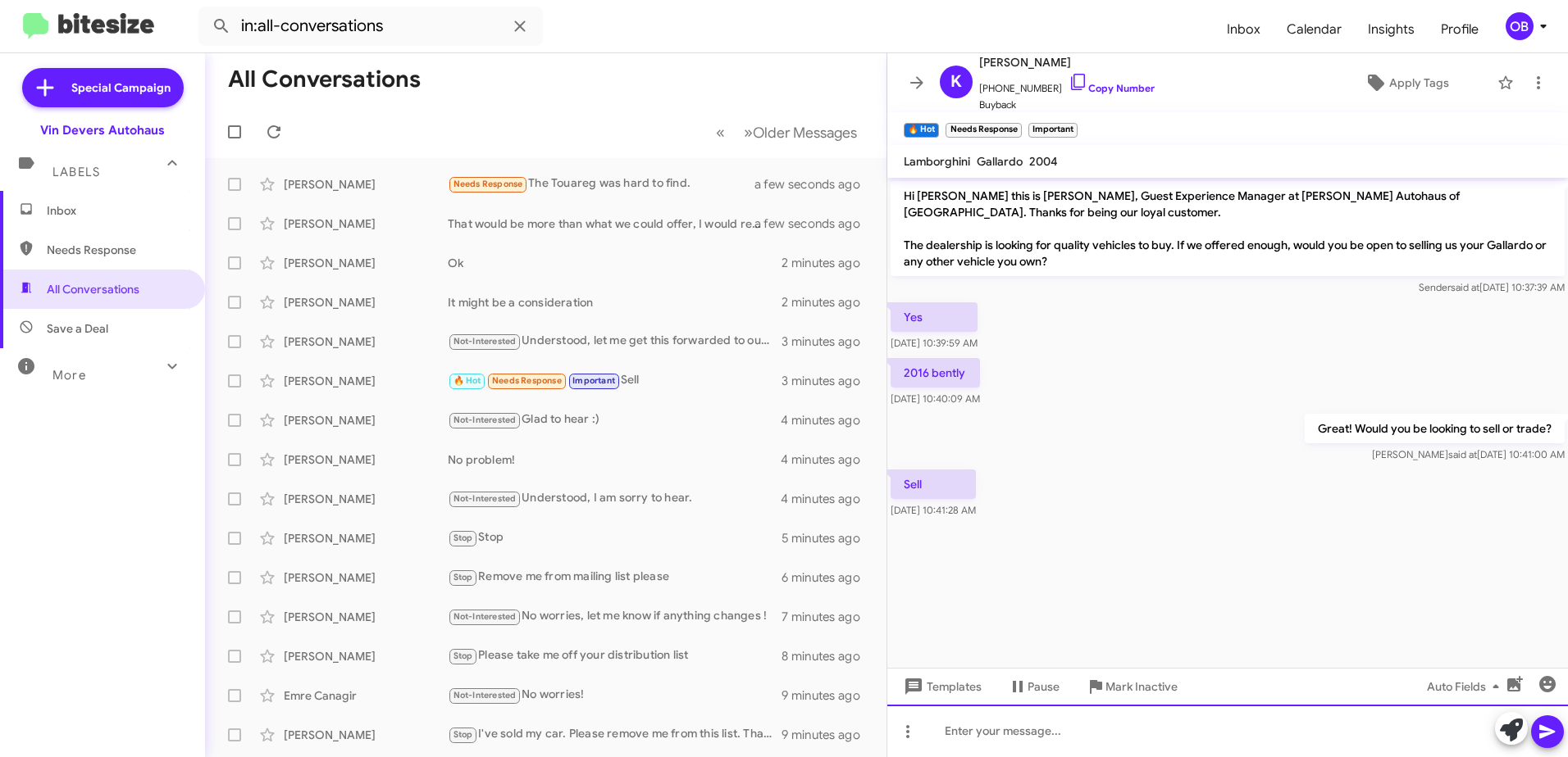
click at [1248, 733] on div at bounding box center [1227, 730] width 680 height 52
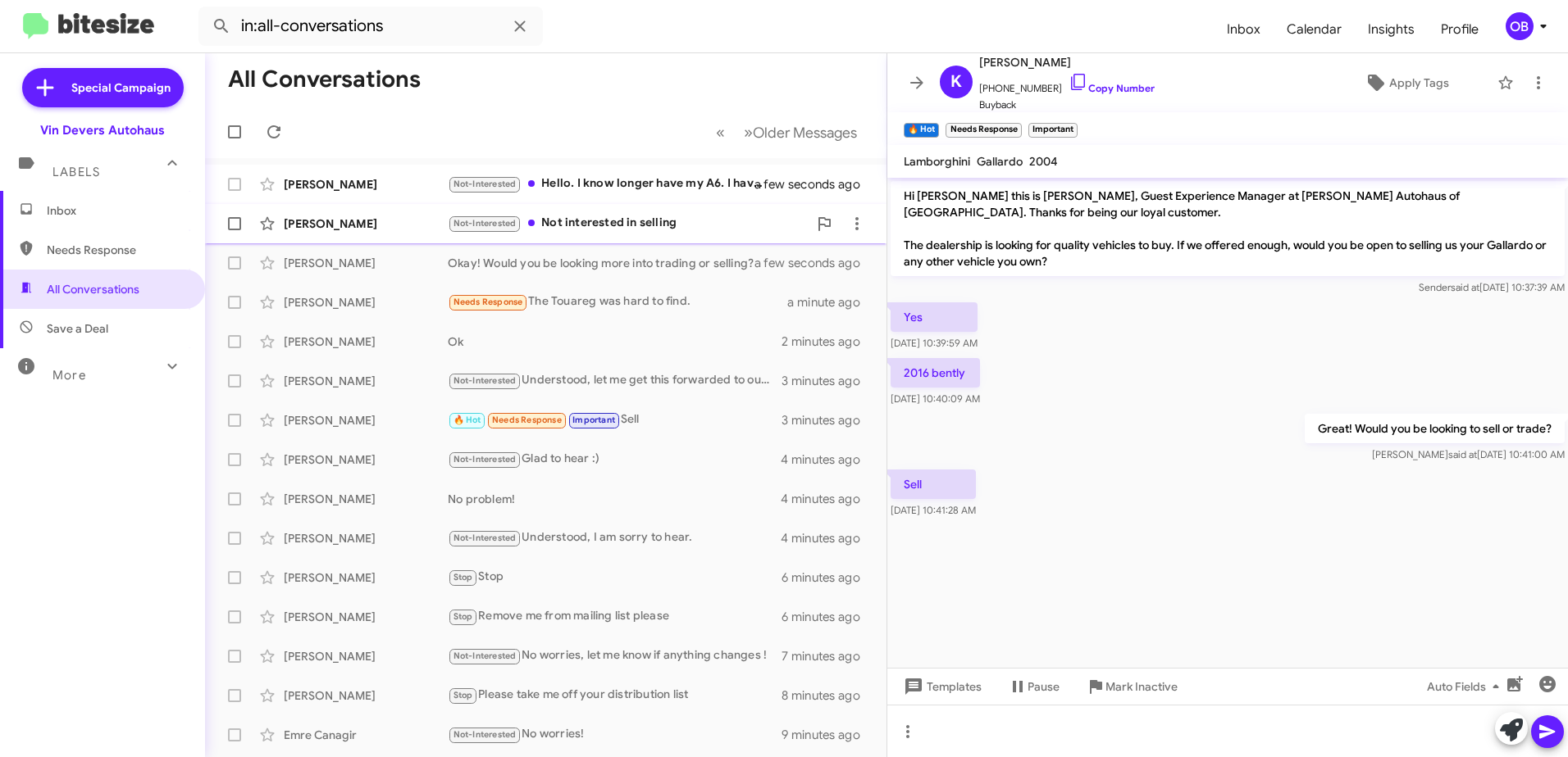
click at [416, 232] on div "[PERSON_NAME] Not-Interested Not interested in selling a few seconds ago" at bounding box center [546, 224] width 655 height 33
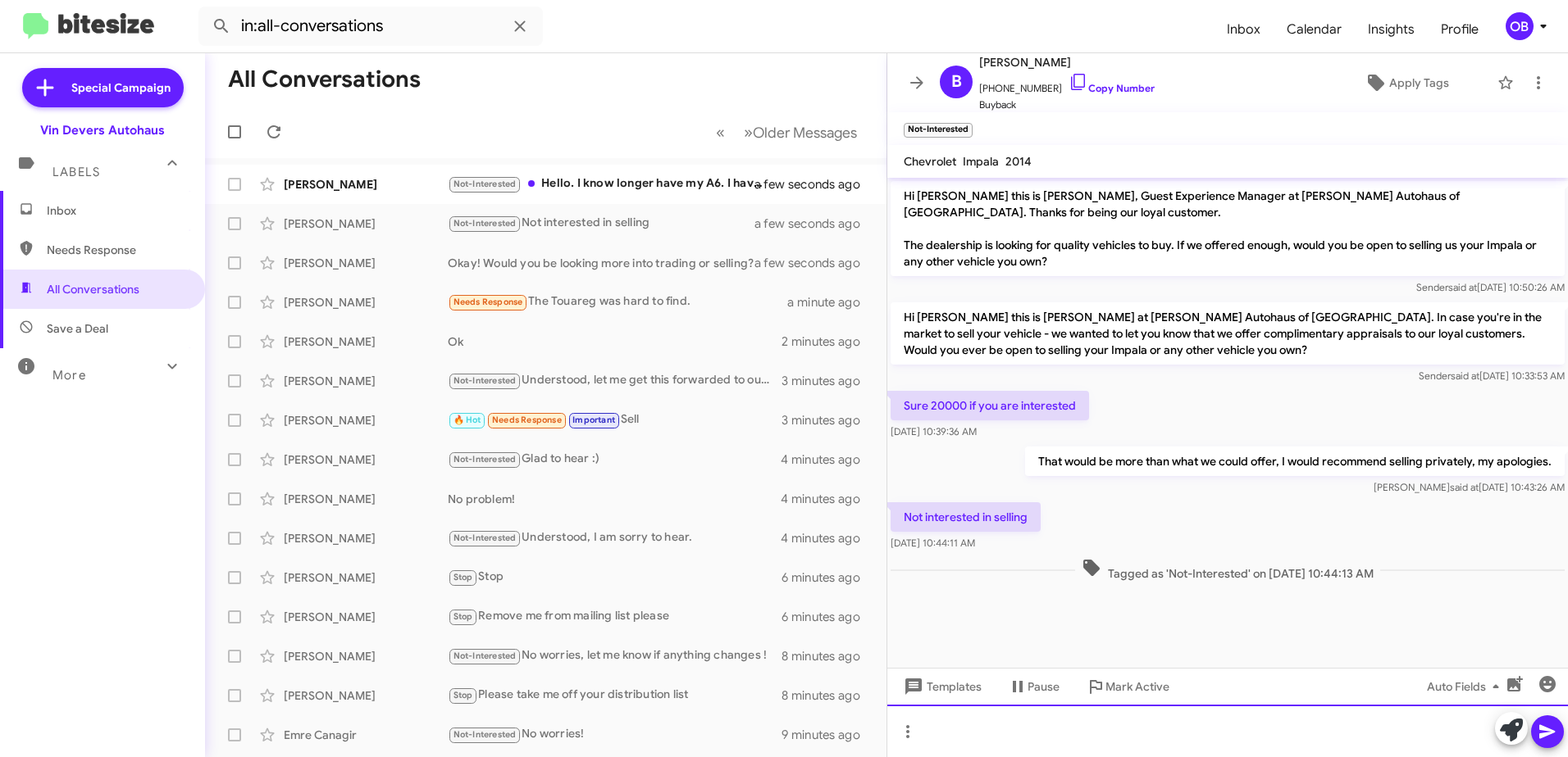
click at [1016, 707] on div at bounding box center [1227, 730] width 680 height 52
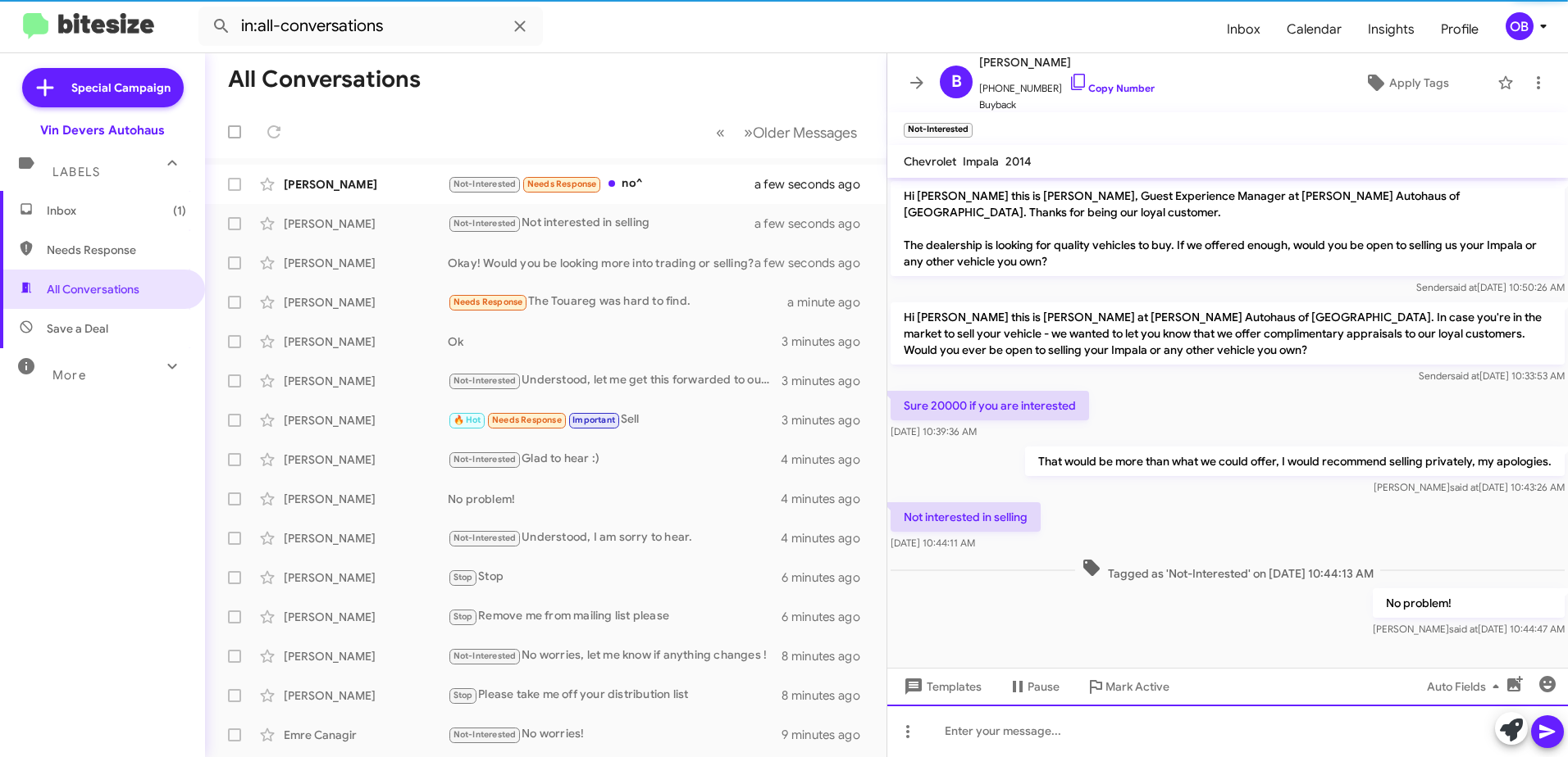
scroll to position [2, 0]
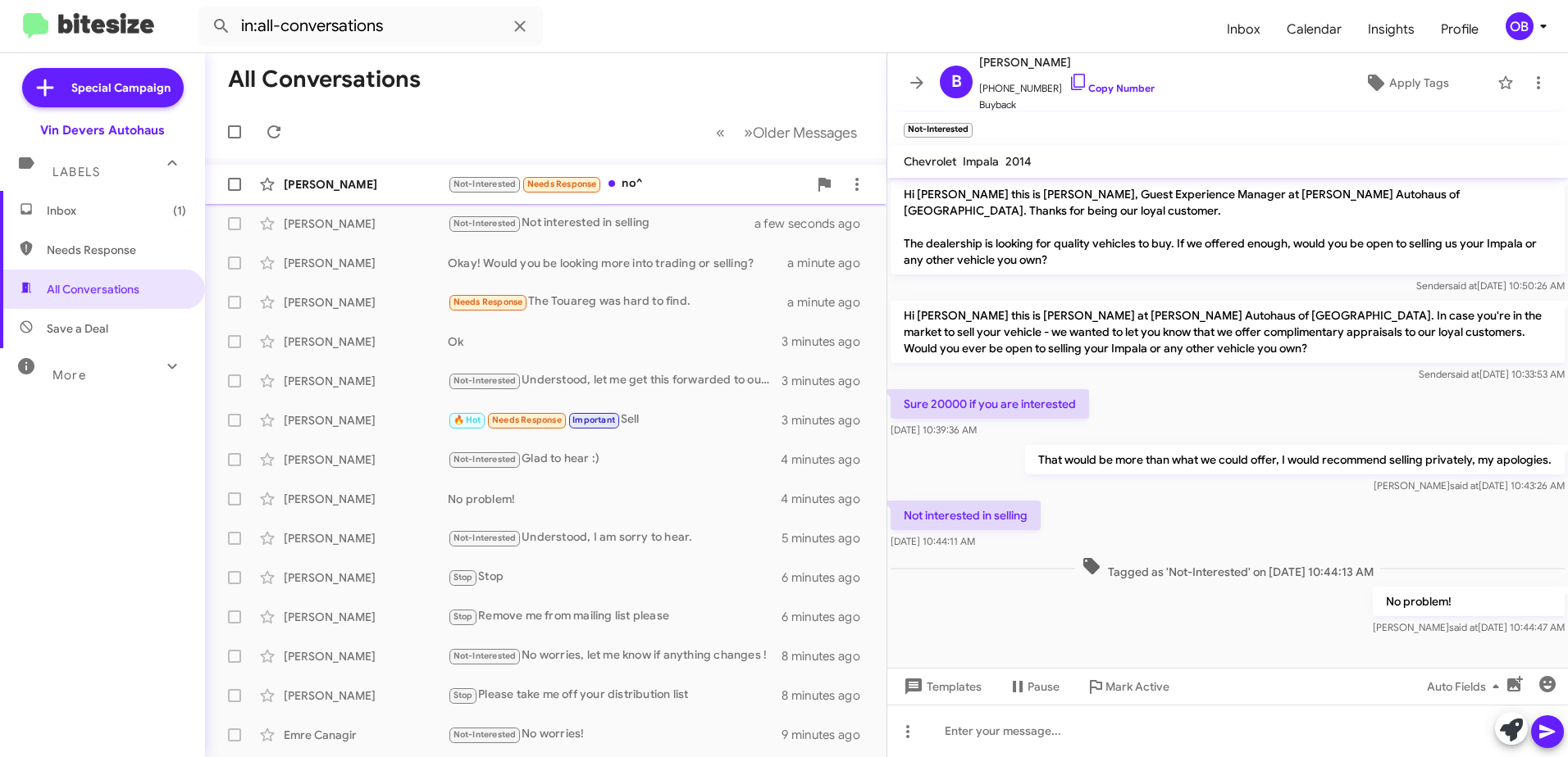
click at [676, 180] on div "Not-Interested Needs Response no^" at bounding box center [628, 184] width 360 height 19
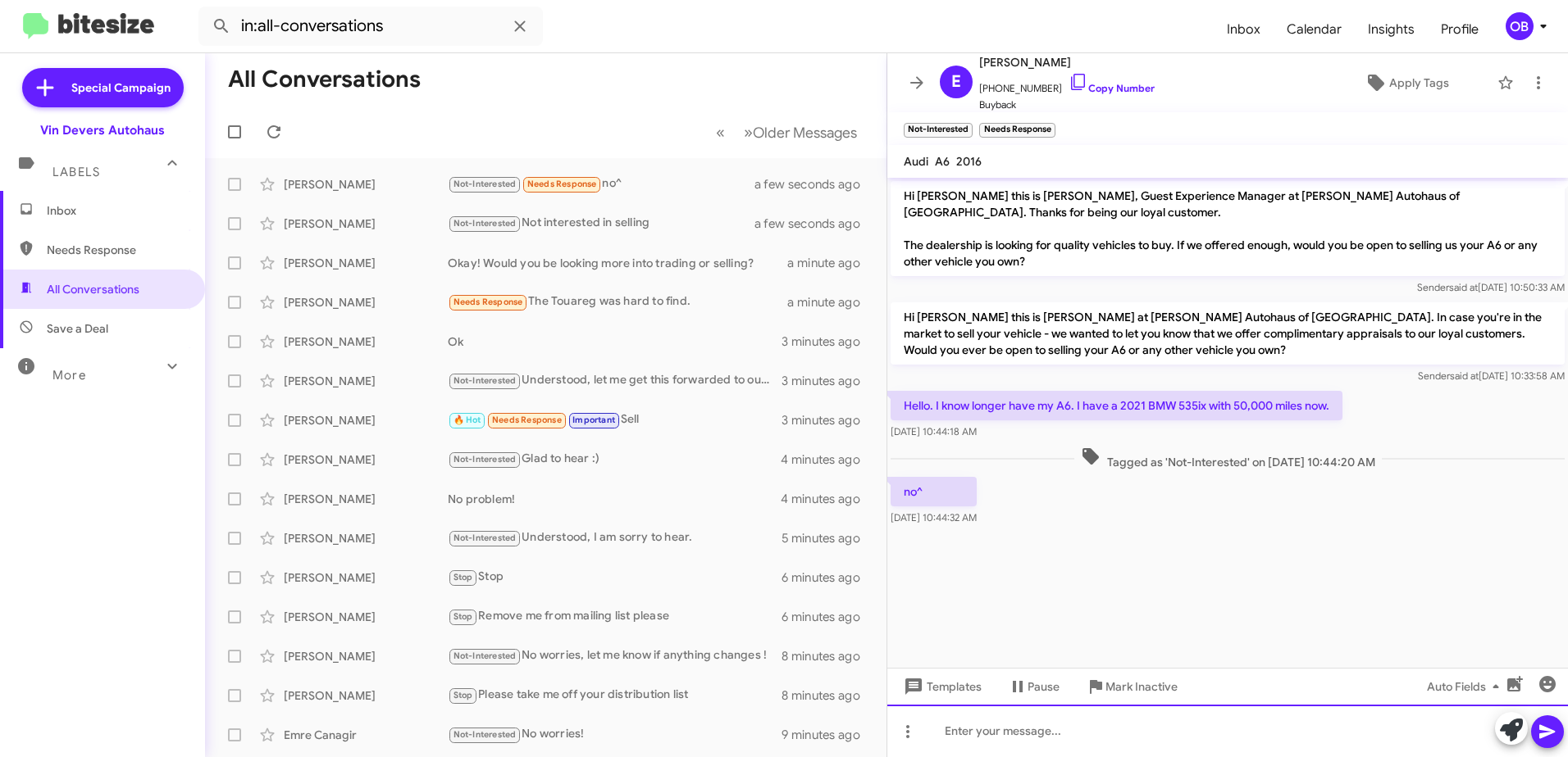
click at [1106, 734] on div at bounding box center [1227, 730] width 680 height 52
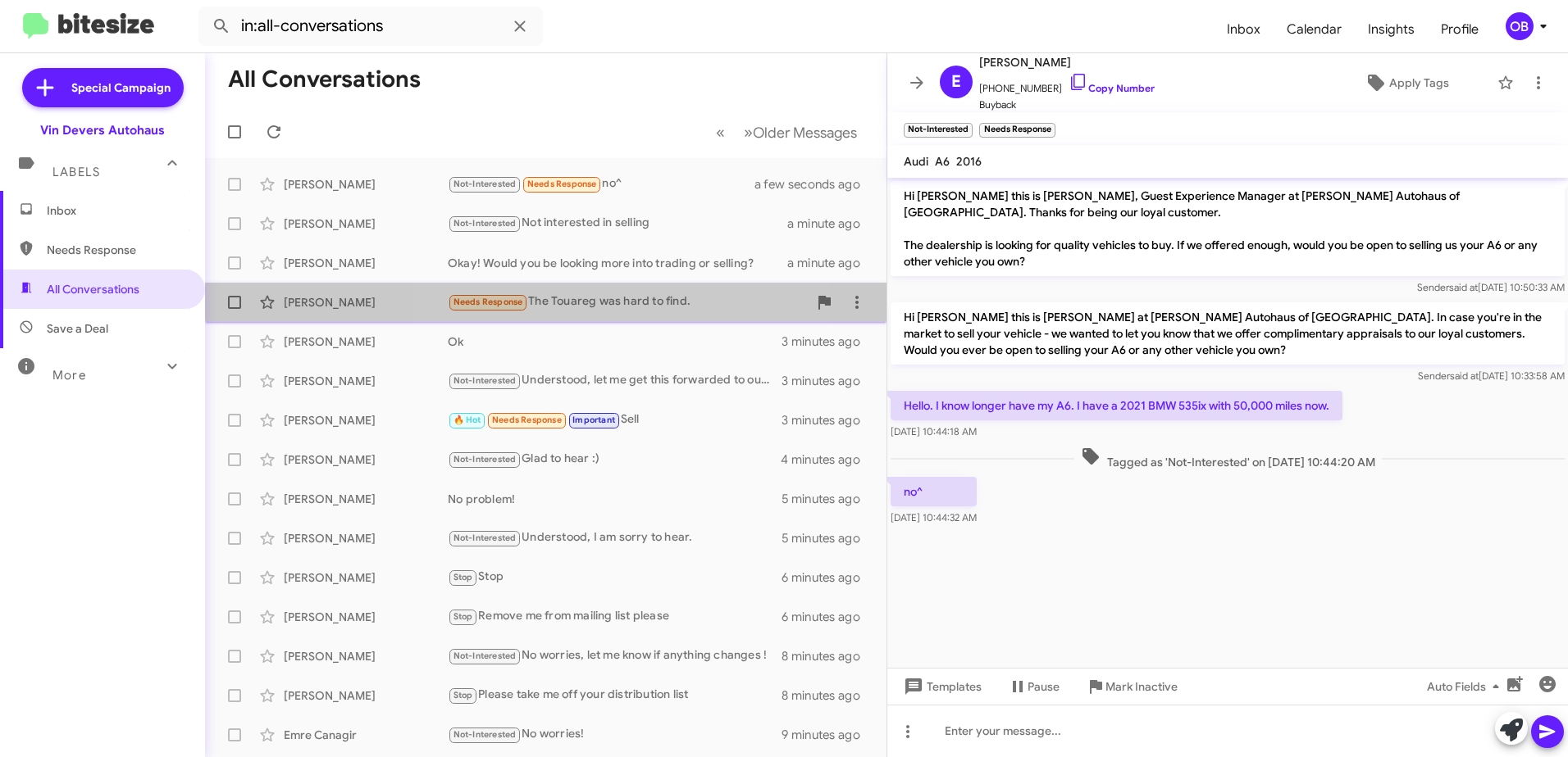
click at [625, 294] on div "Needs Response The Touareg was hard to find." at bounding box center [628, 302] width 360 height 19
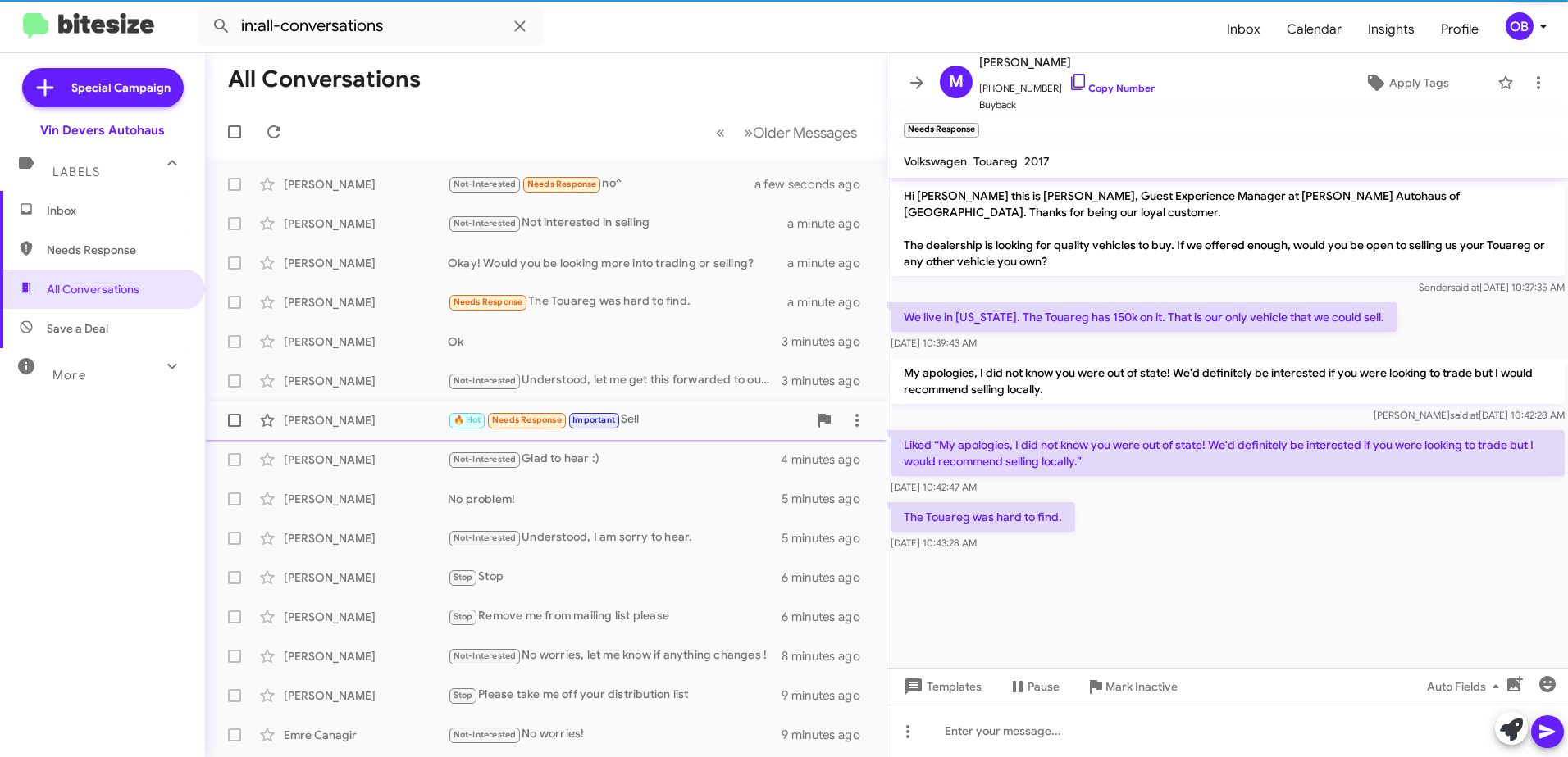
click at [653, 433] on div "[PERSON_NAME] 🔥 Hot Needs Response Important Sell 3 minutes ago" at bounding box center [546, 420] width 655 height 33
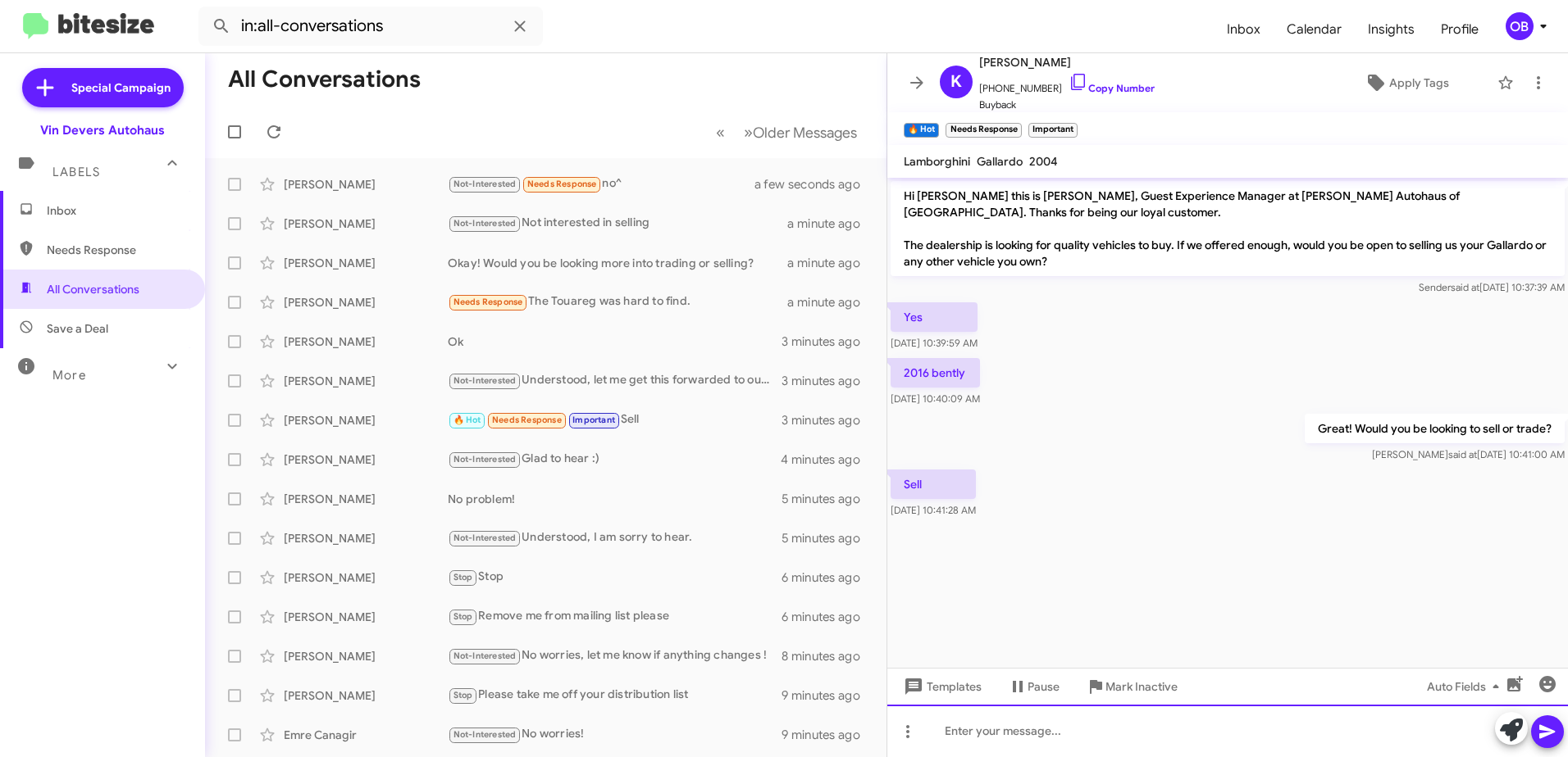
click at [1092, 740] on div at bounding box center [1227, 730] width 680 height 52
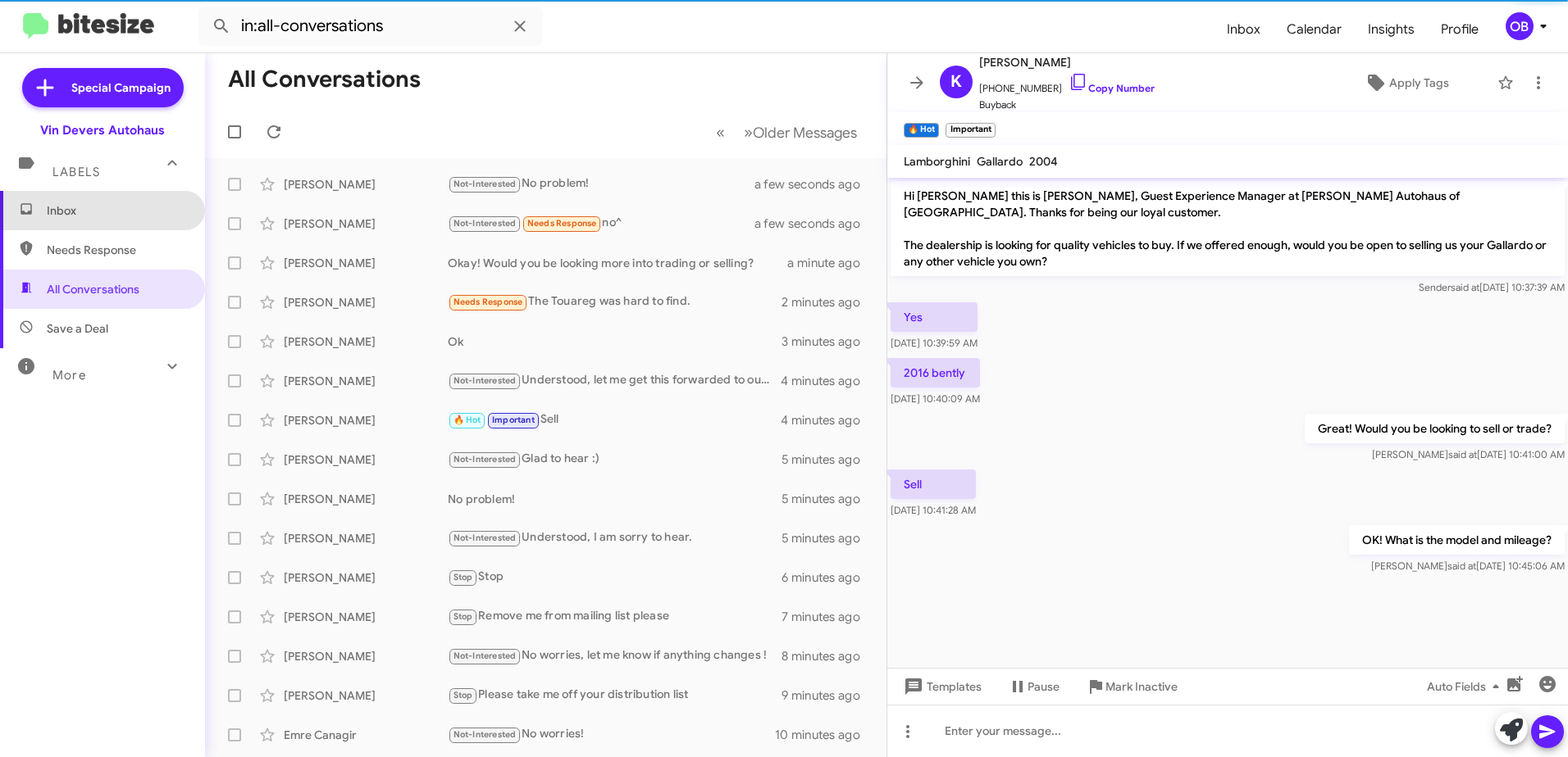
click at [129, 218] on span "Inbox" at bounding box center [117, 210] width 140 height 16
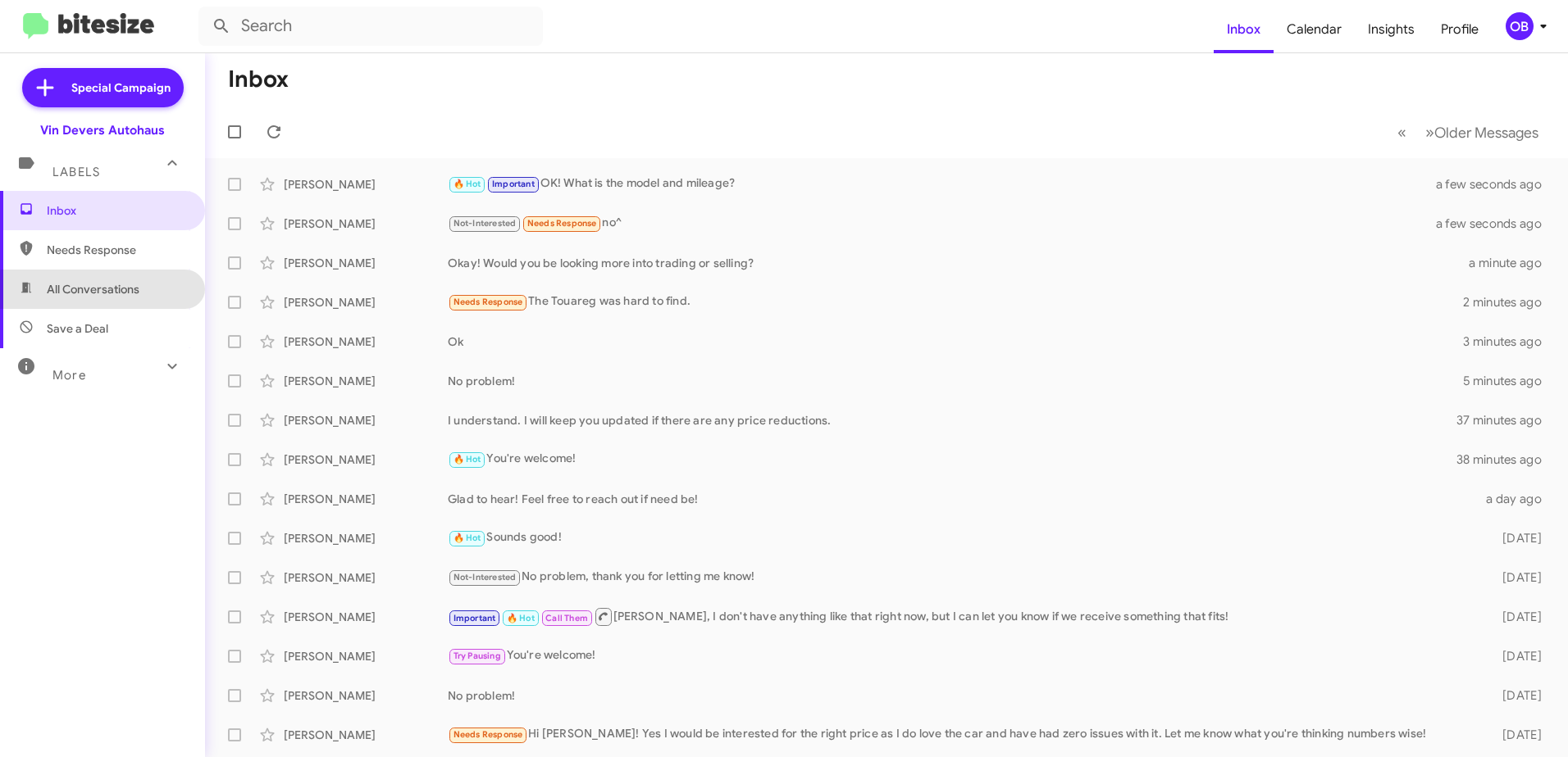
click at [124, 302] on span "All Conversations" at bounding box center [102, 289] width 205 height 39
type input "in:all-conversations"
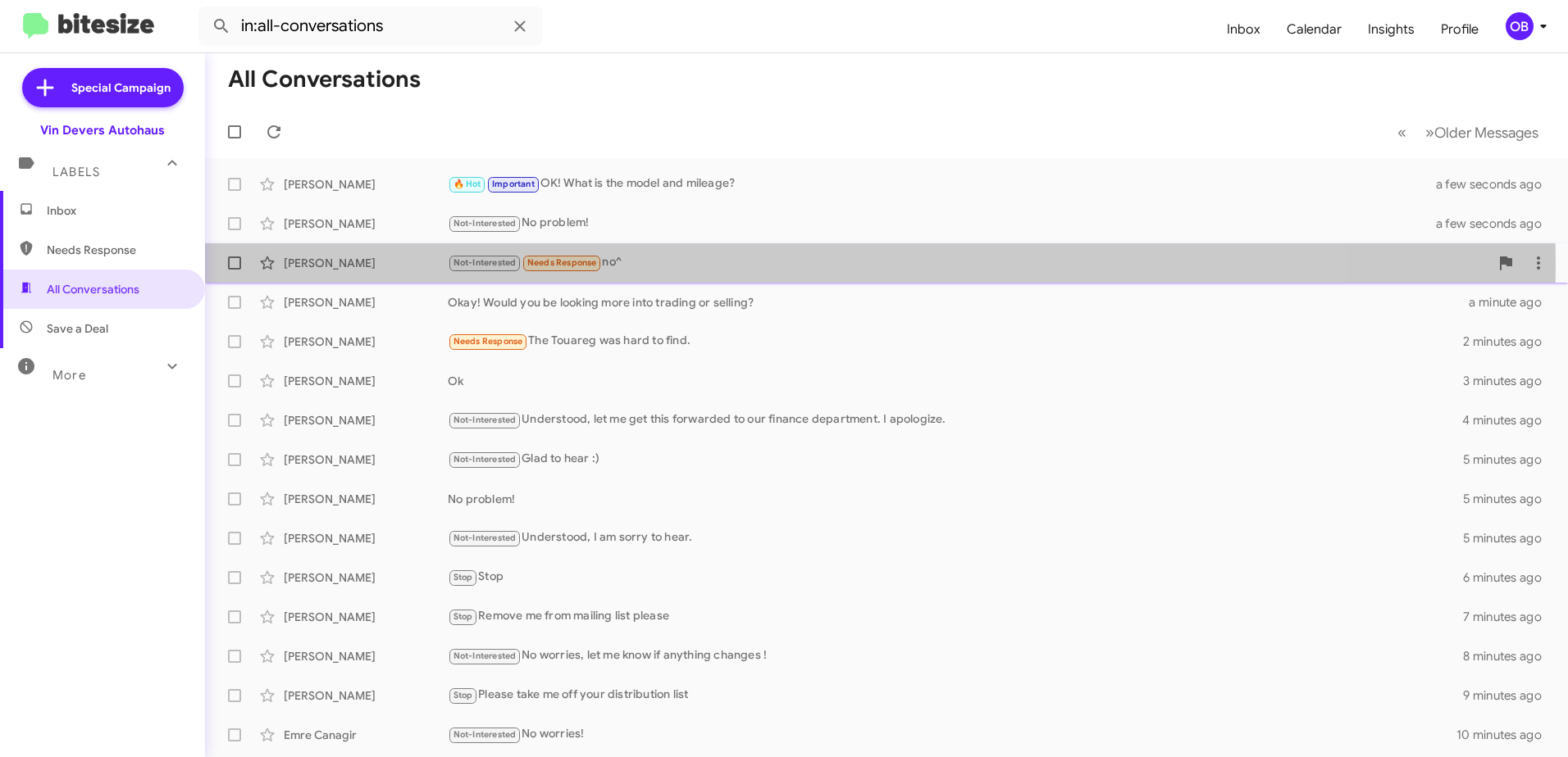
click at [618, 265] on div "Not-Interested Needs Response no^" at bounding box center [968, 263] width 1041 height 19
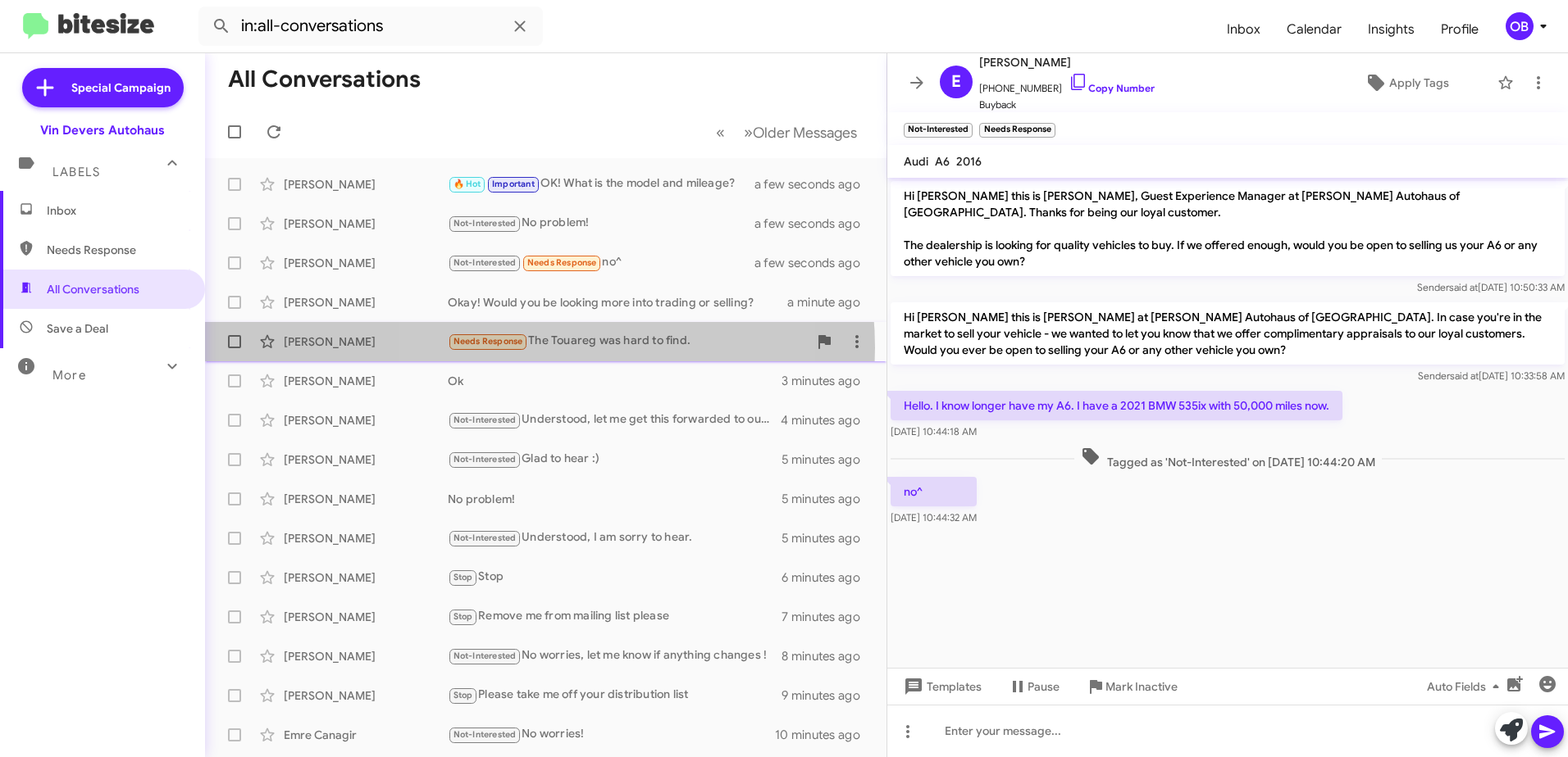
click at [532, 348] on div "Needs Response The Touareg was hard to find." at bounding box center [628, 342] width 360 height 19
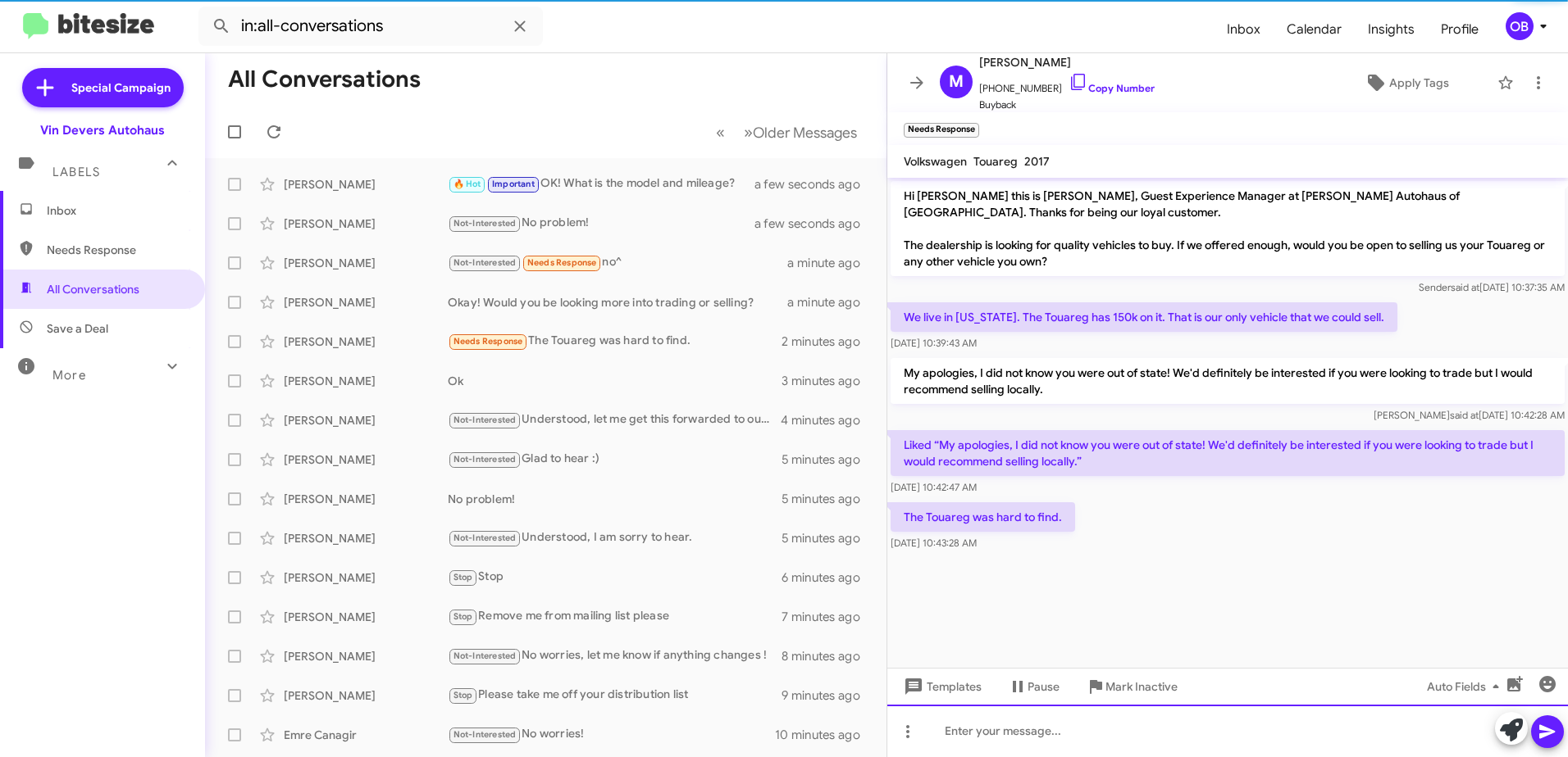
click at [988, 718] on div at bounding box center [1227, 730] width 680 height 52
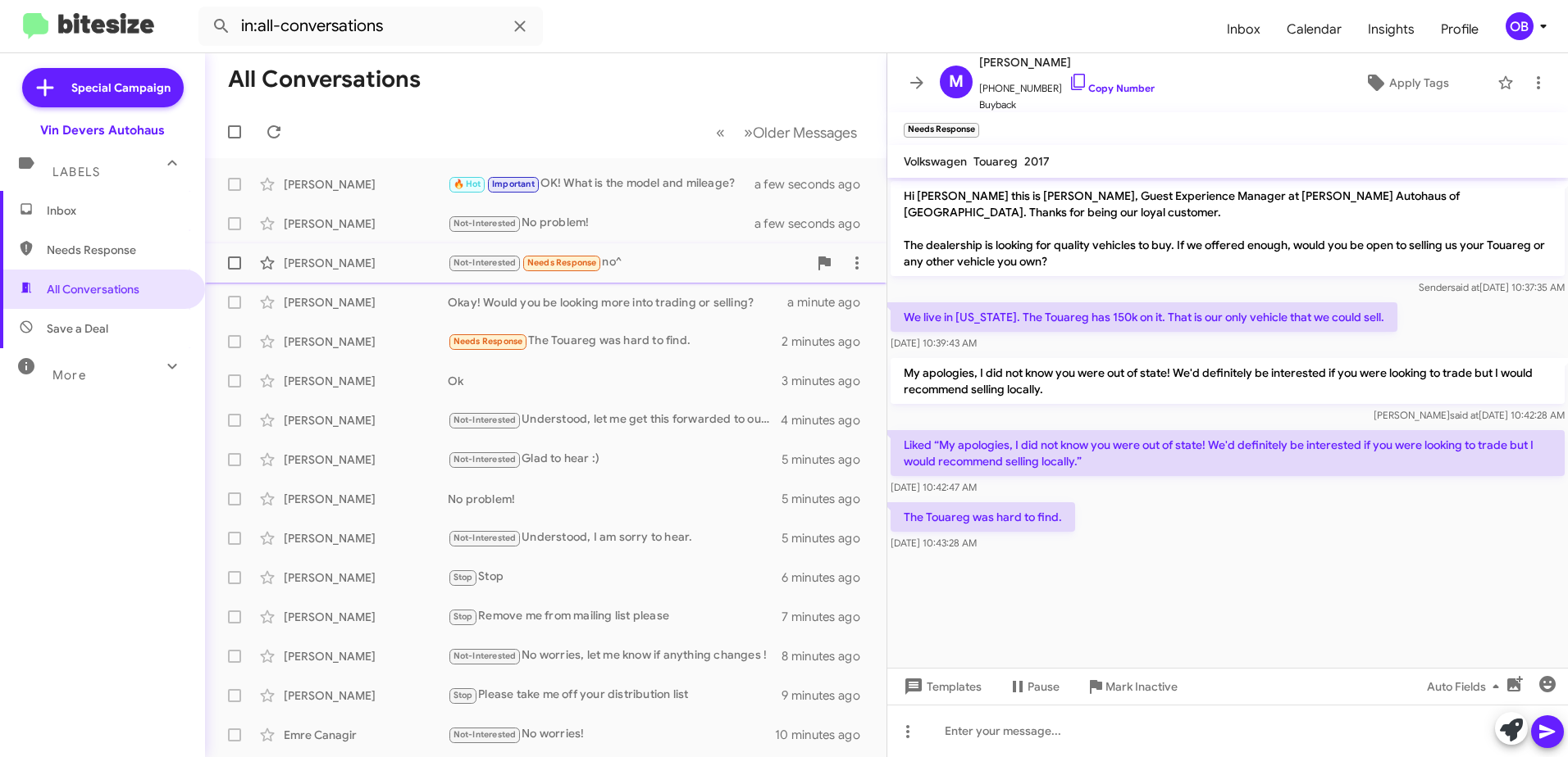
click at [615, 252] on div "[PERSON_NAME] Not-Interested Needs Response no^ a minute ago" at bounding box center [546, 263] width 655 height 33
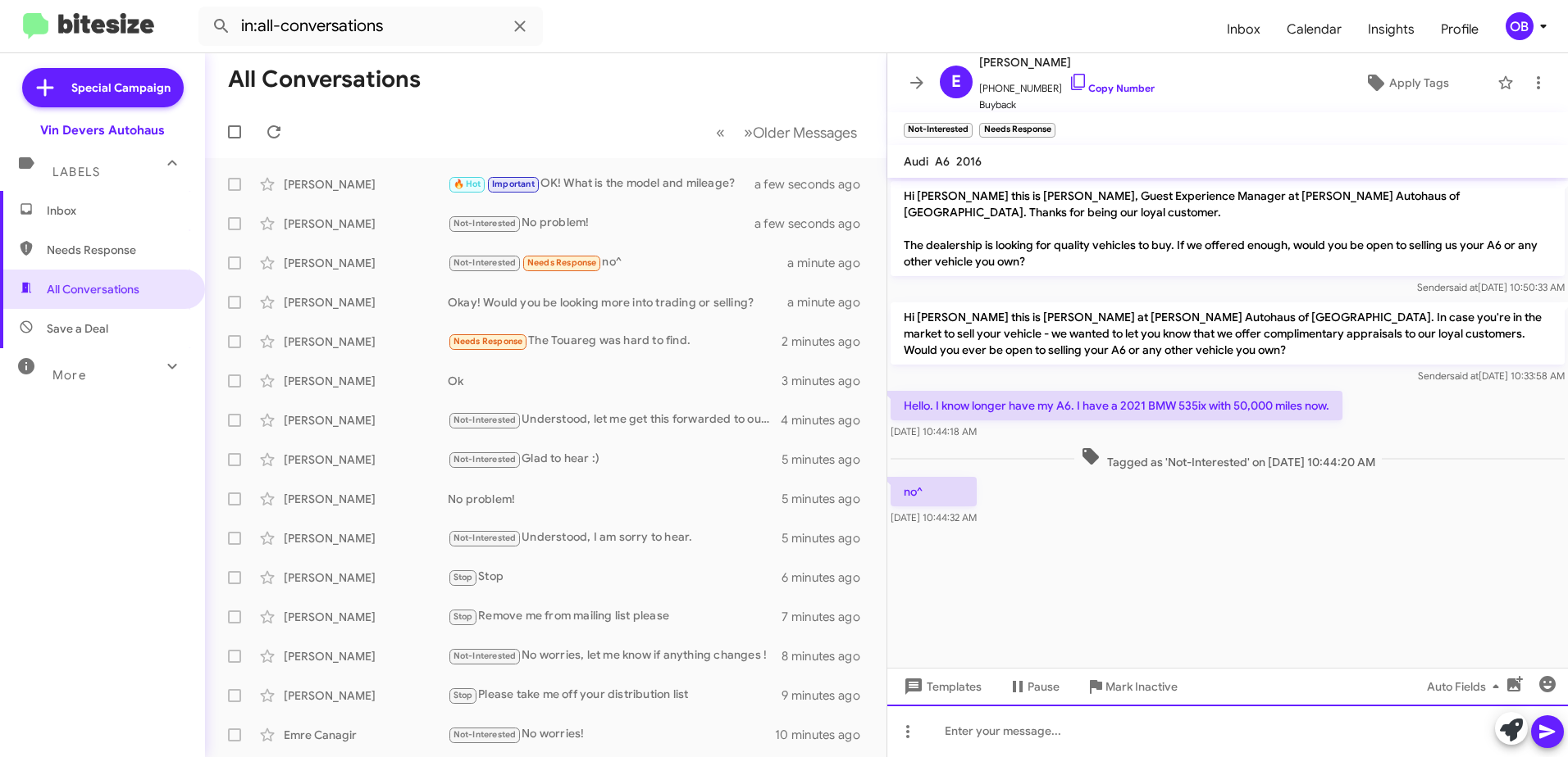
click at [1007, 726] on div at bounding box center [1227, 730] width 680 height 52
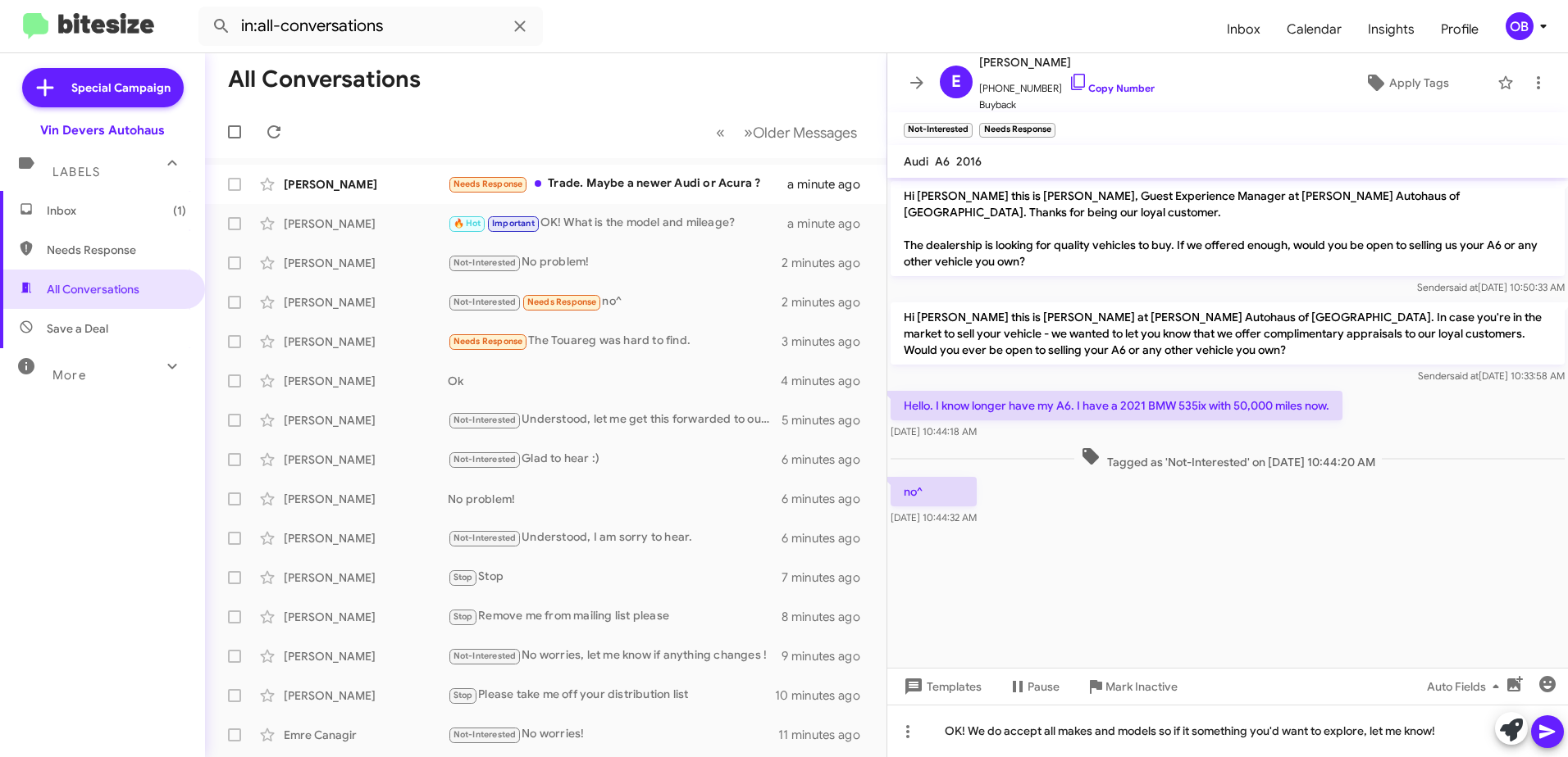
click at [1559, 740] on button at bounding box center [1547, 731] width 33 height 33
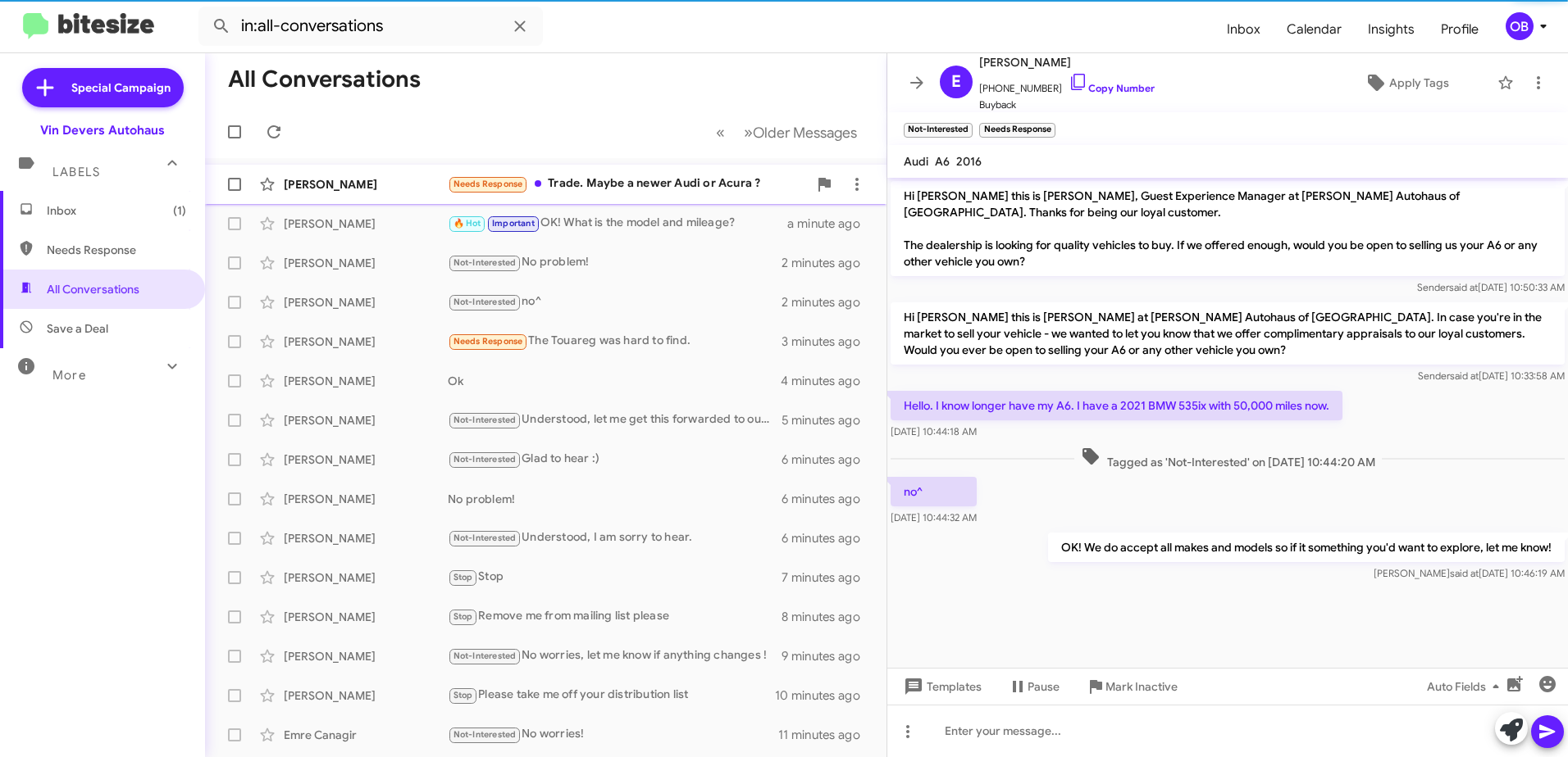
click at [619, 184] on div "Needs Response Trade. Maybe a newer Audi or Acura ?" at bounding box center [628, 184] width 360 height 19
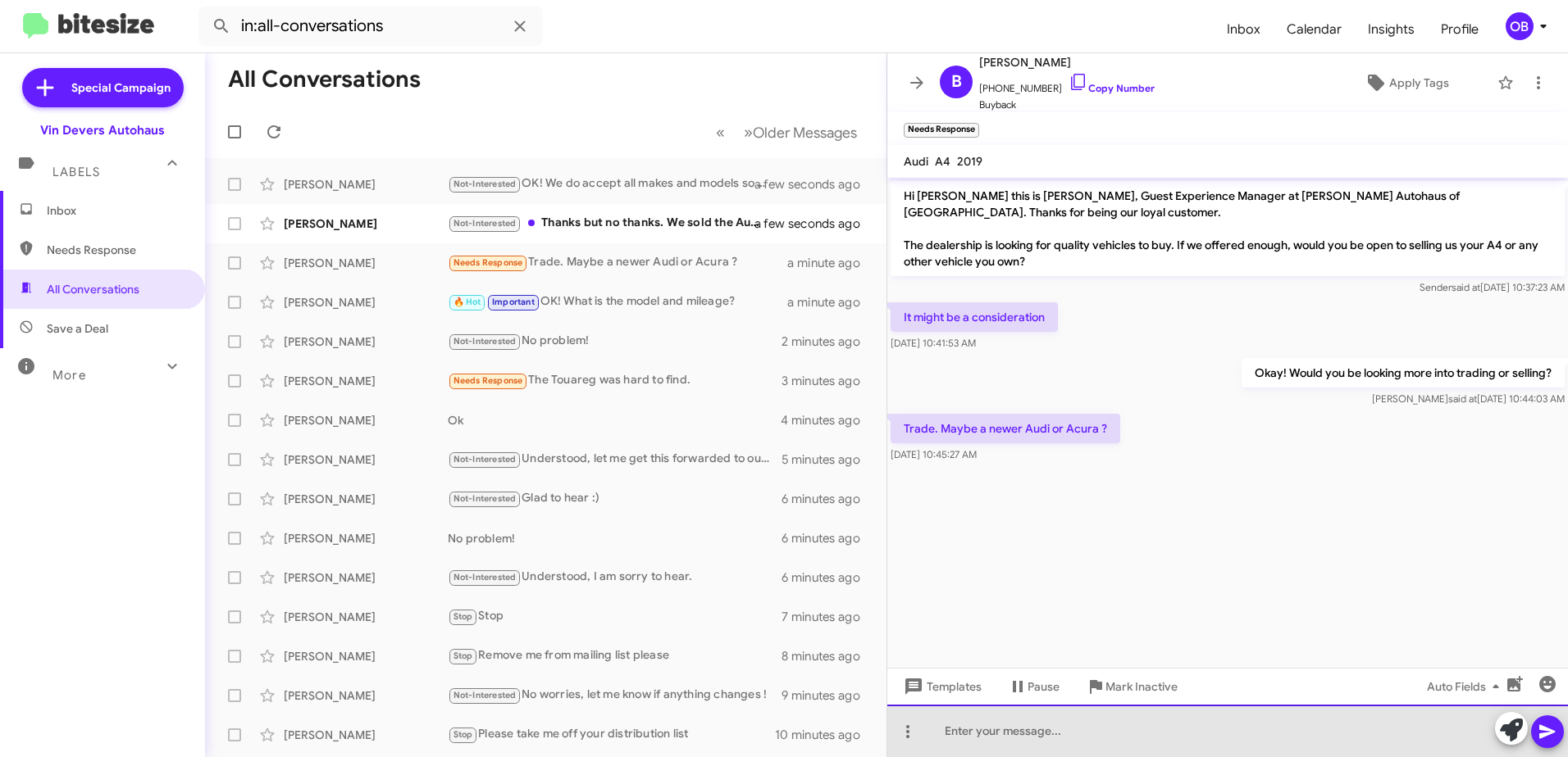
click at [1055, 732] on div at bounding box center [1227, 730] width 680 height 52
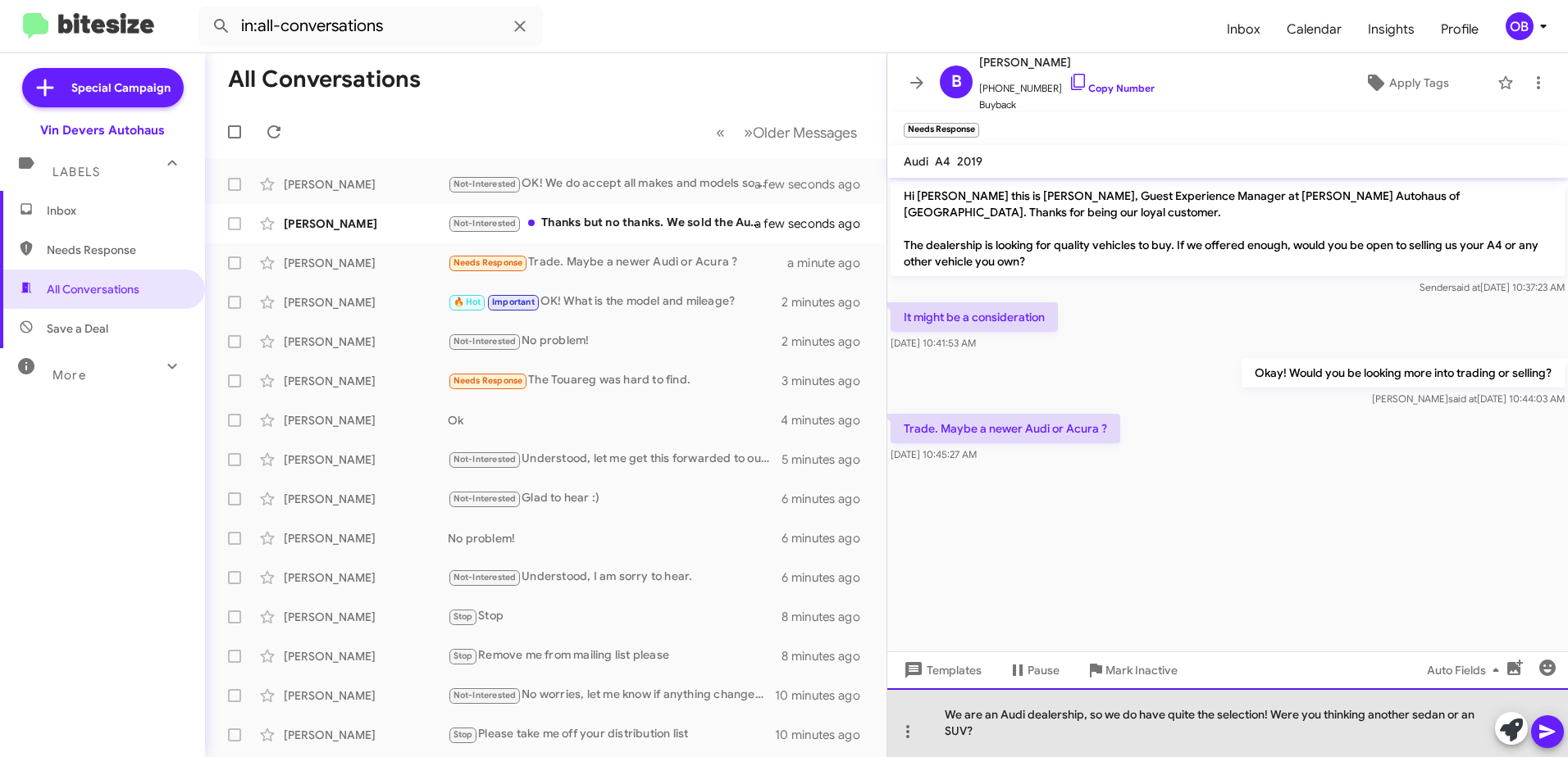
click at [1092, 728] on div "We are an Audi dealership, so we do have quite the selection! Were you thinking…" at bounding box center [1227, 723] width 680 height 69
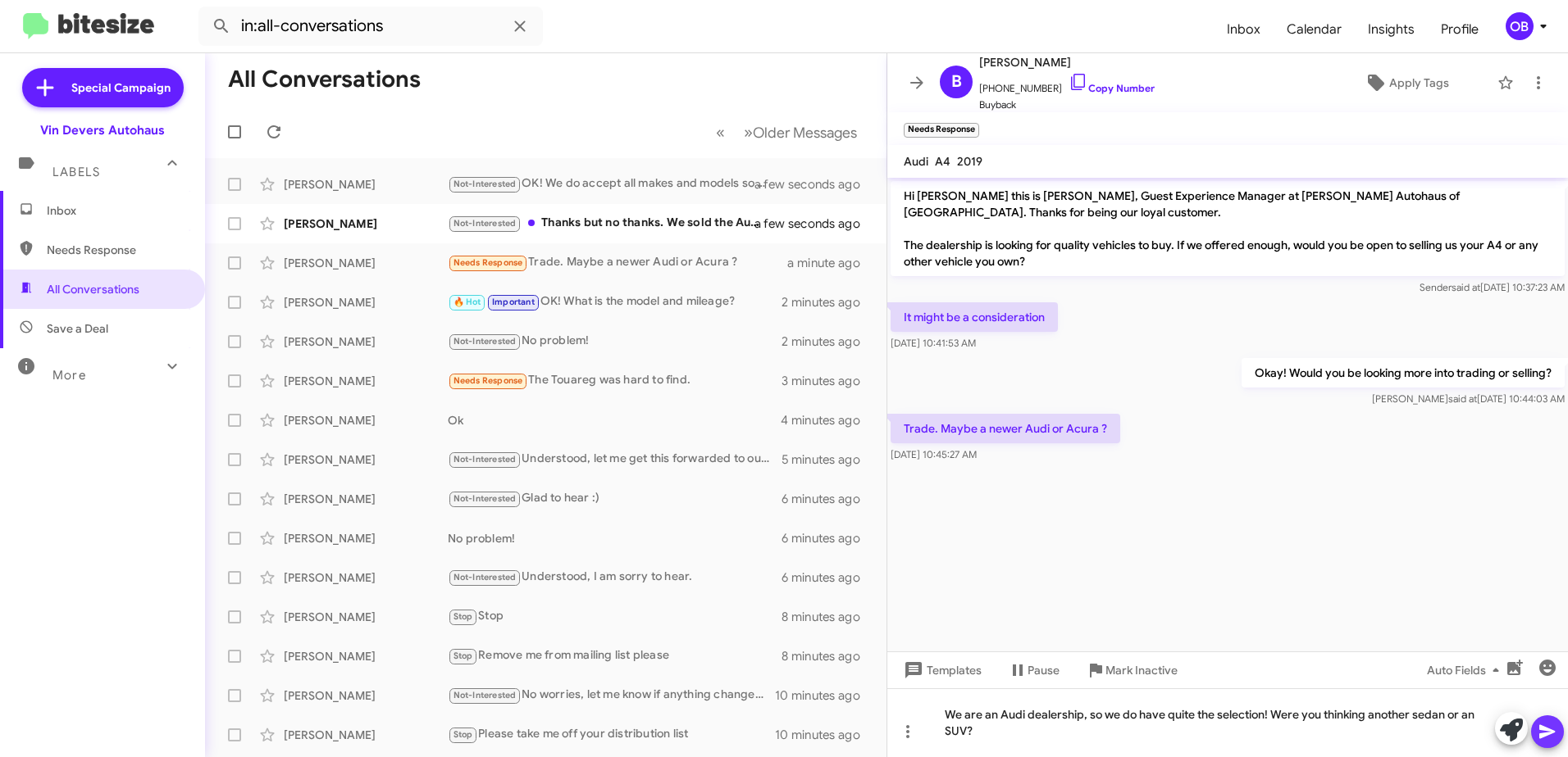
click at [1548, 745] on span at bounding box center [1547, 731] width 20 height 33
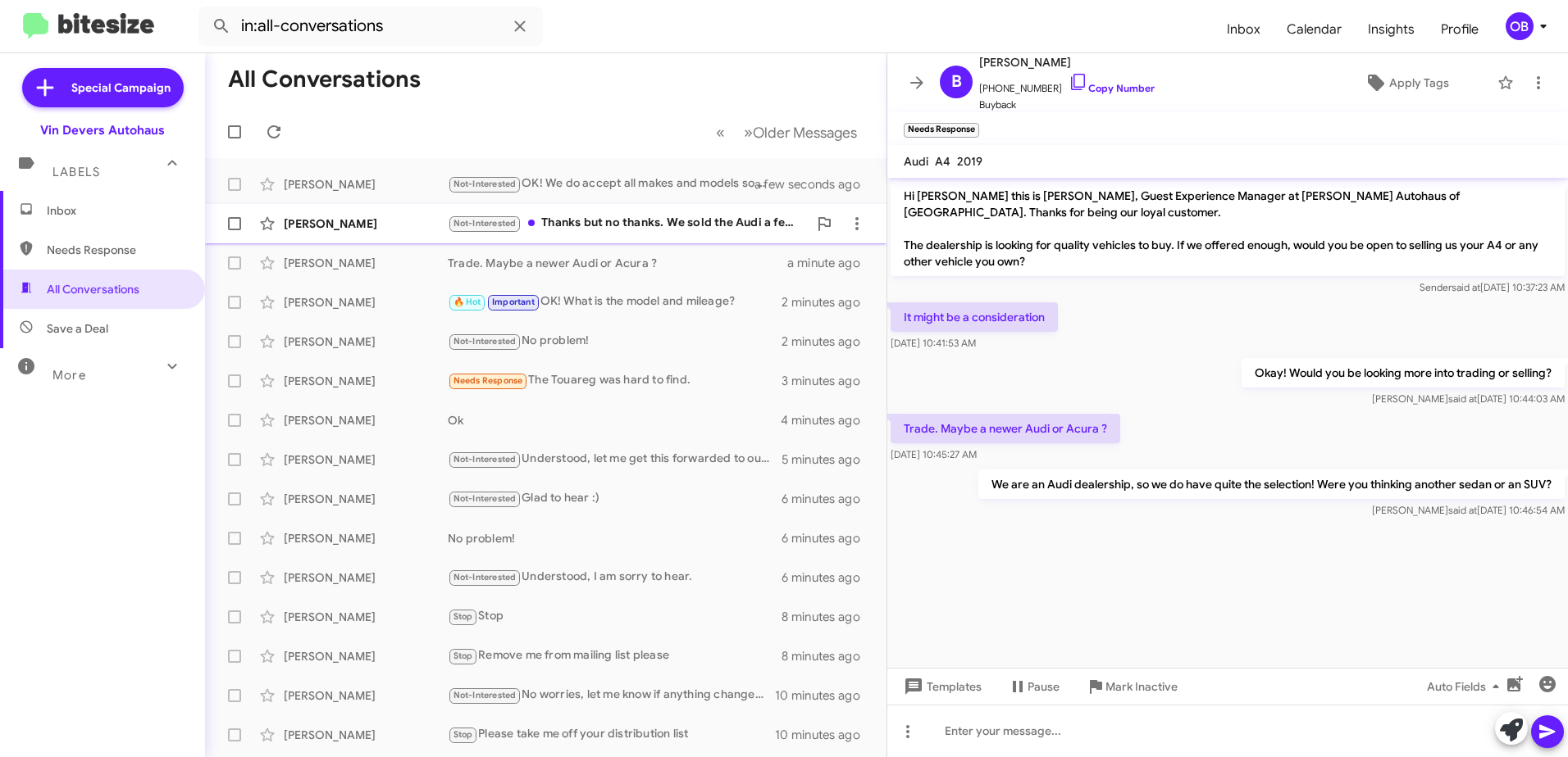
click at [578, 229] on div "Not-Interested Thanks but no thanks. We sold the Audi a few years ago." at bounding box center [628, 224] width 360 height 19
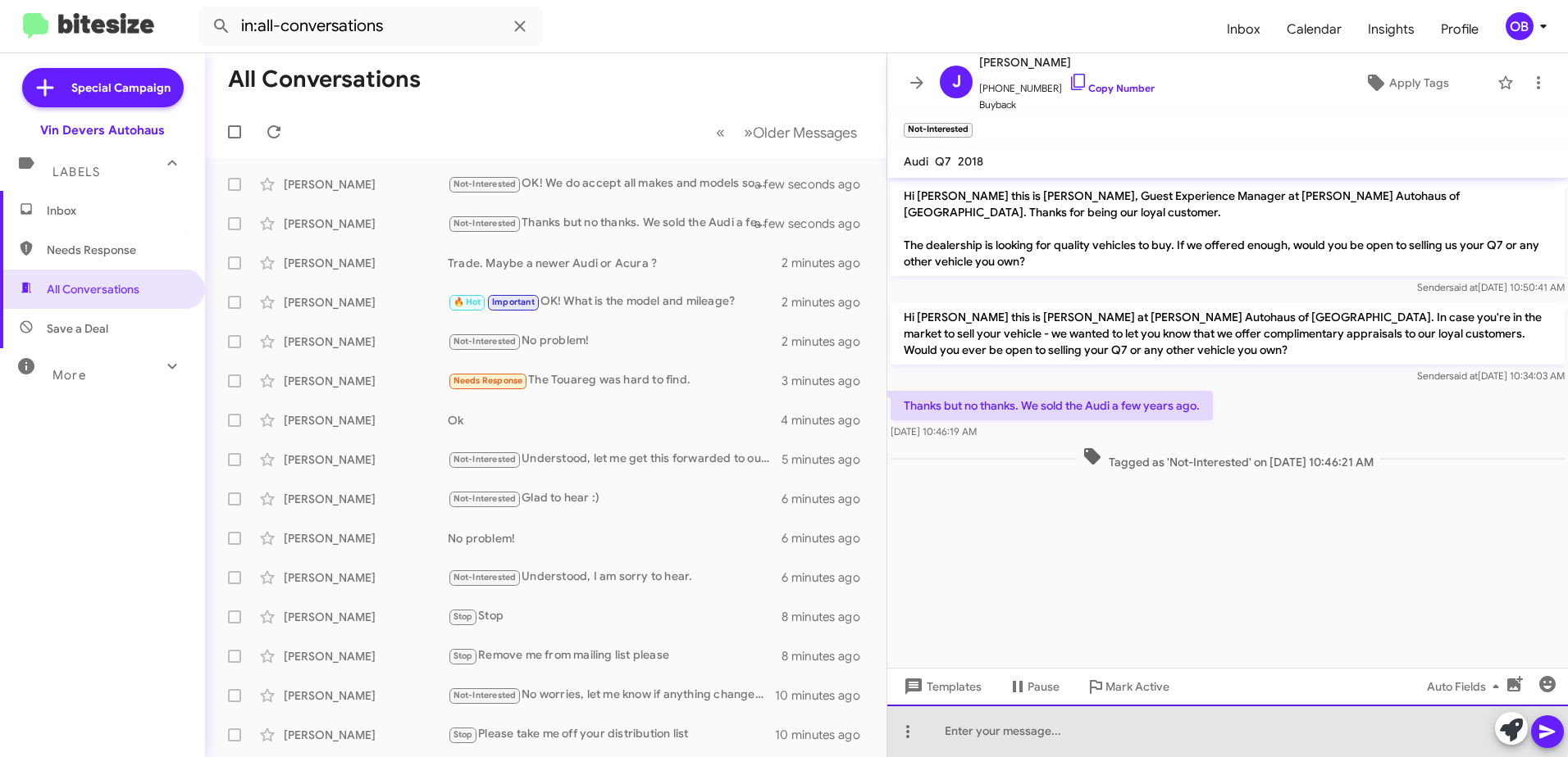
click at [976, 720] on div at bounding box center [1227, 730] width 680 height 52
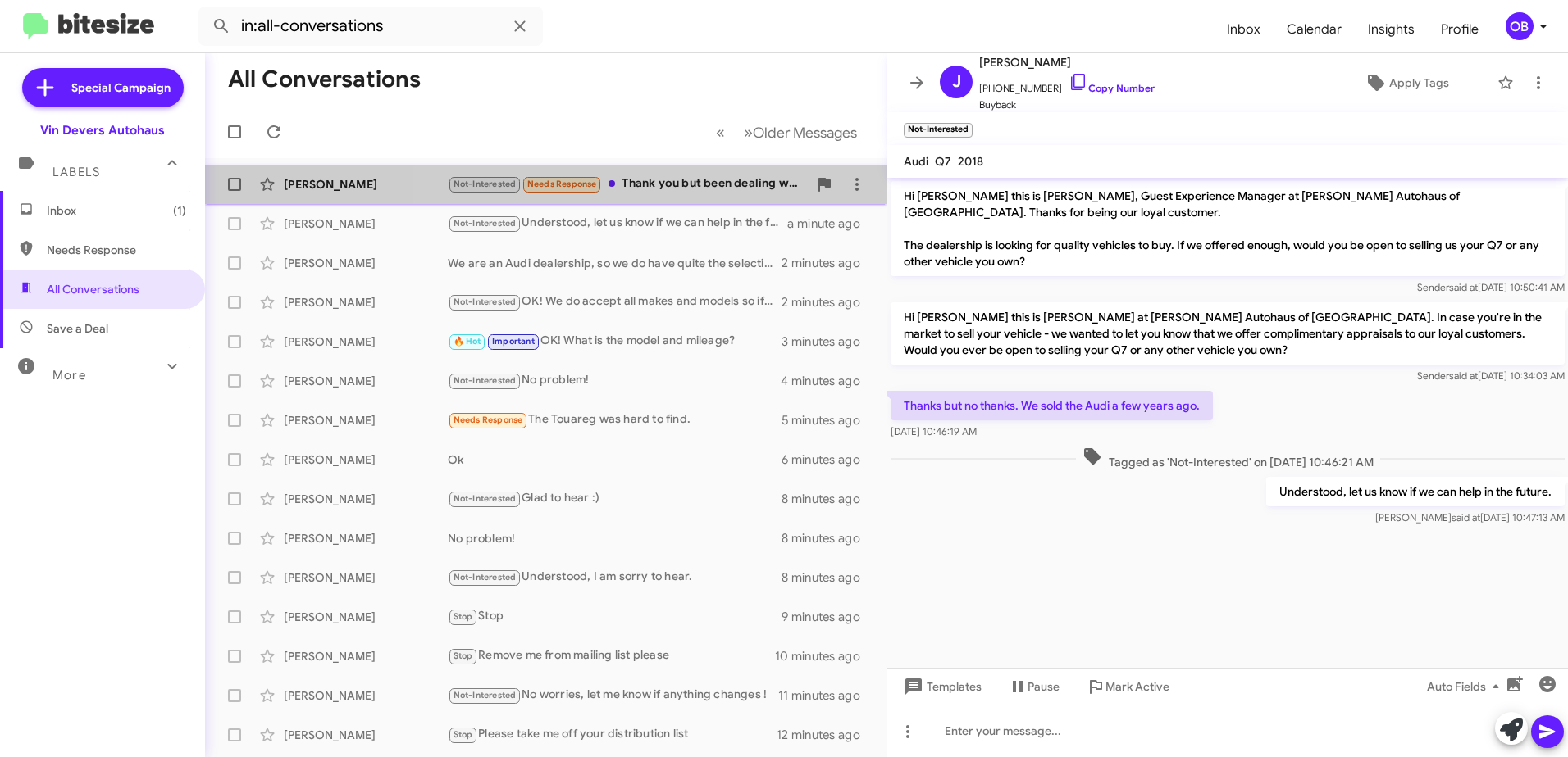
click at [667, 178] on div "Not-Interested Needs Response Thank you but been dealing with them and just kee…" at bounding box center [628, 184] width 360 height 19
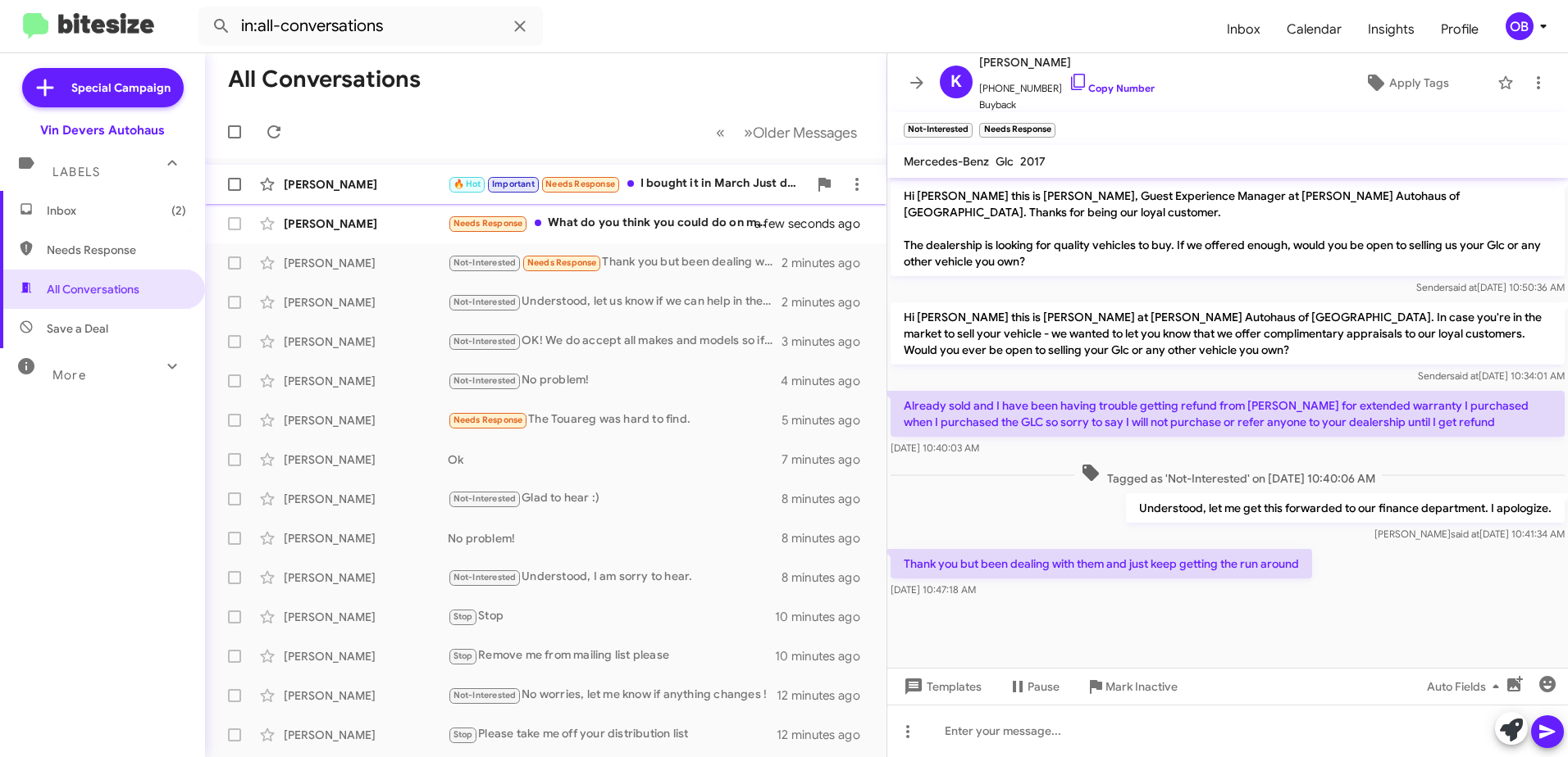
click at [715, 194] on div "[PERSON_NAME] 🔥 Hot Important Needs Response I bought it in March Just don't dr…" at bounding box center [546, 184] width 655 height 33
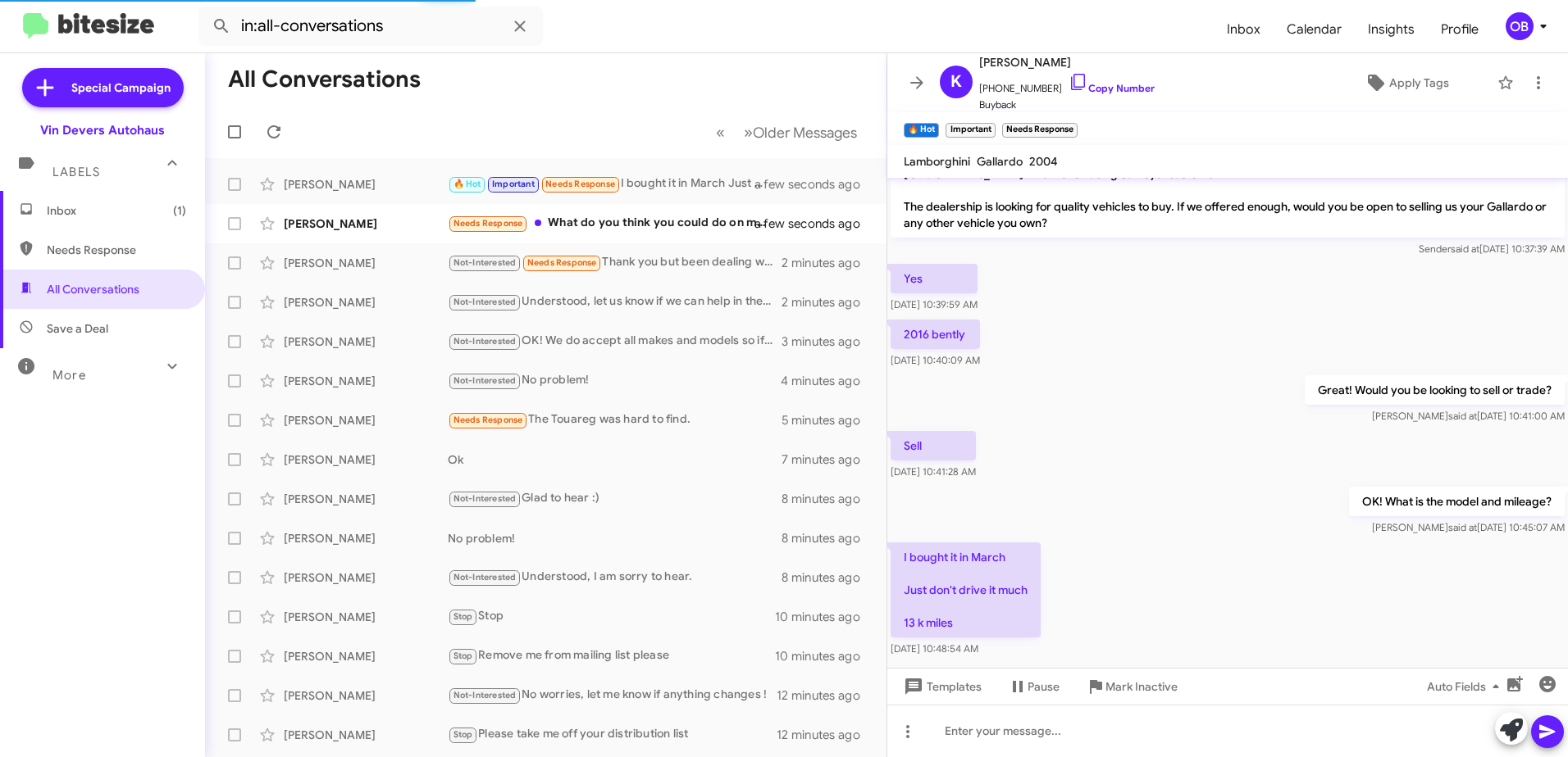
scroll to position [60, 0]
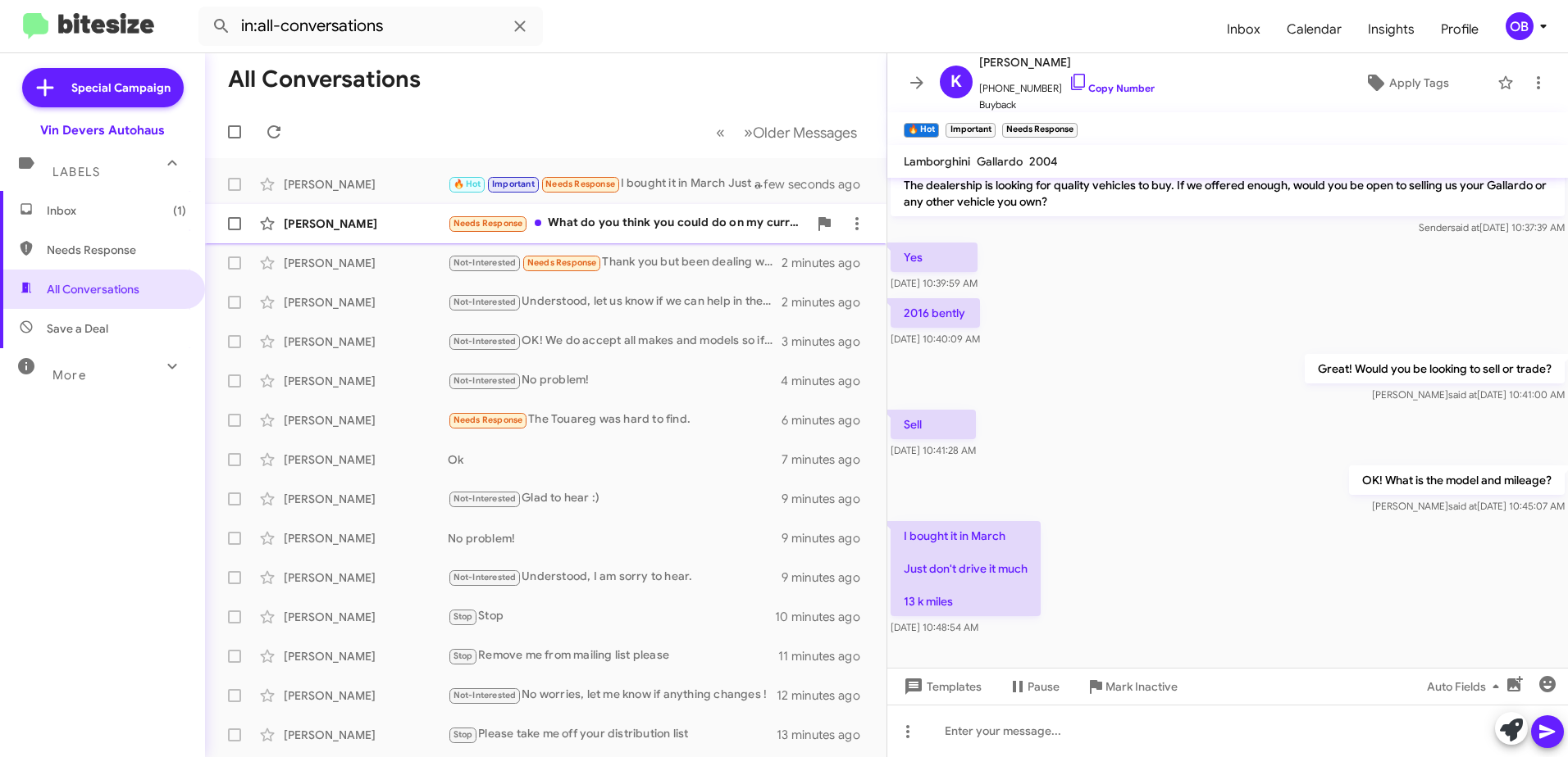
click at [653, 227] on div "Needs Response What do you think you could do on my current a4? About 55k miles…" at bounding box center [628, 224] width 360 height 19
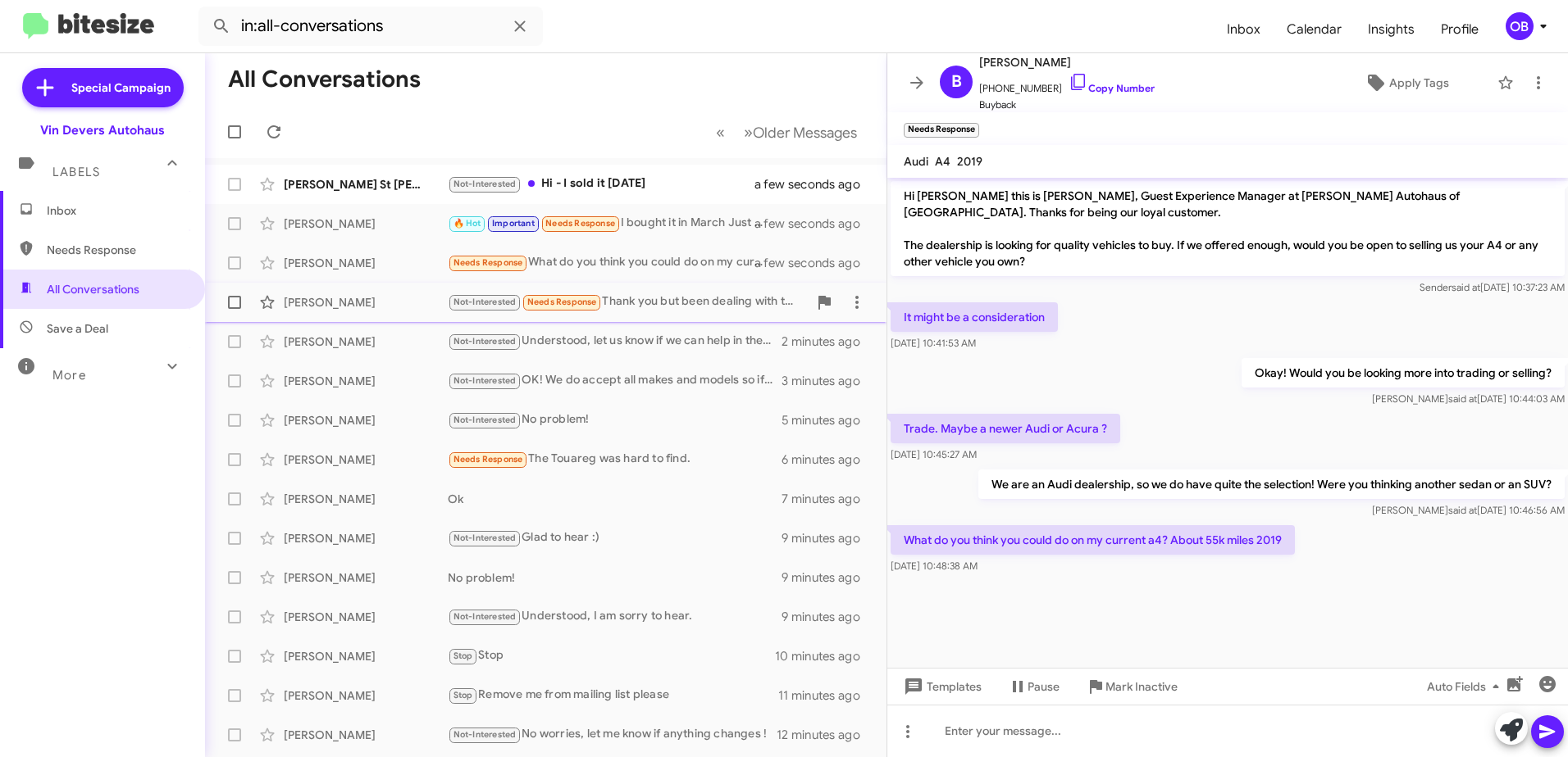
click at [674, 313] on div "[PERSON_NAME] Not-Interested Needs Response Thank you but been dealing with the…" at bounding box center [546, 302] width 655 height 33
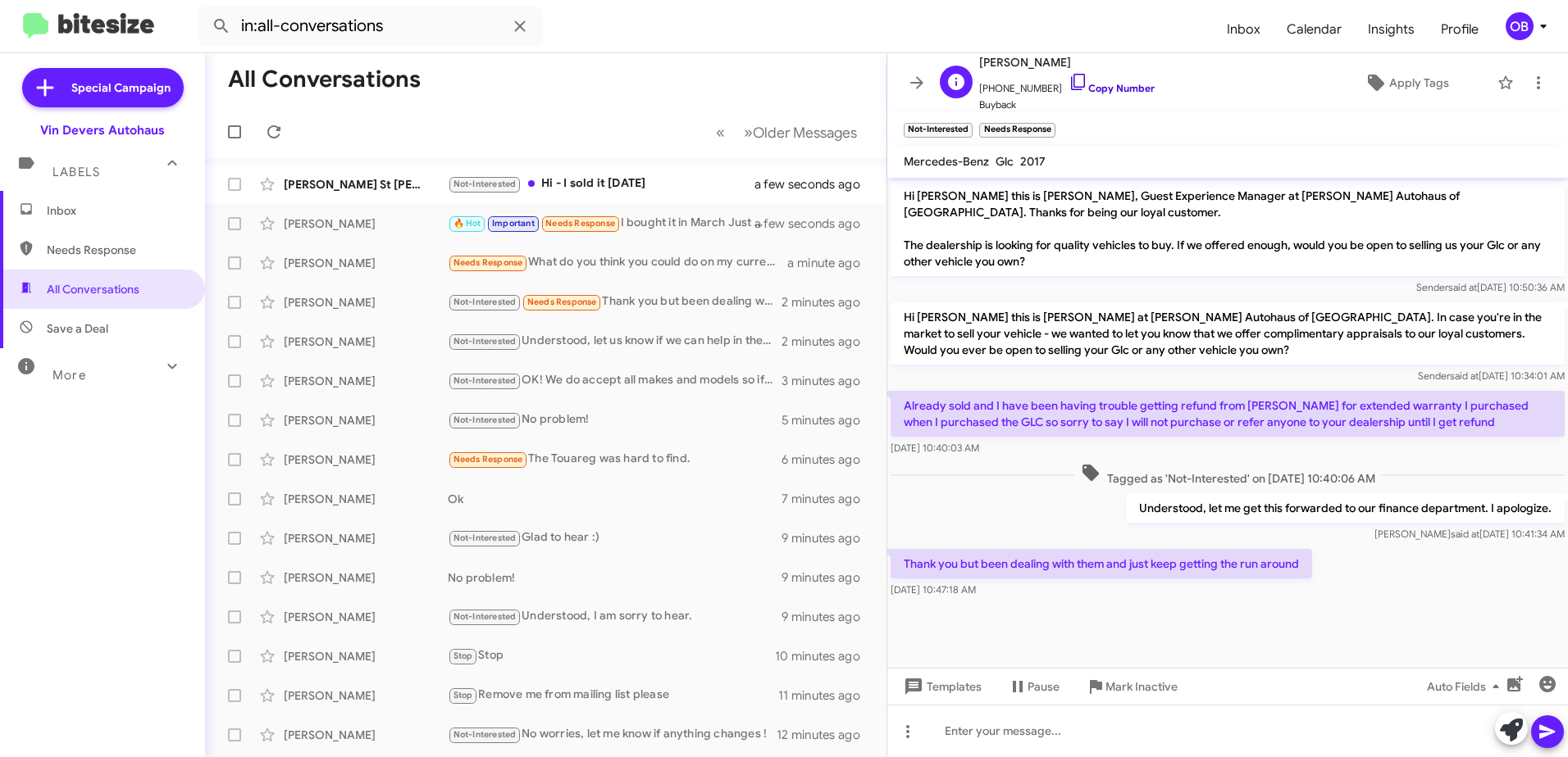
click at [1071, 75] on icon at bounding box center [1078, 81] width 14 height 16
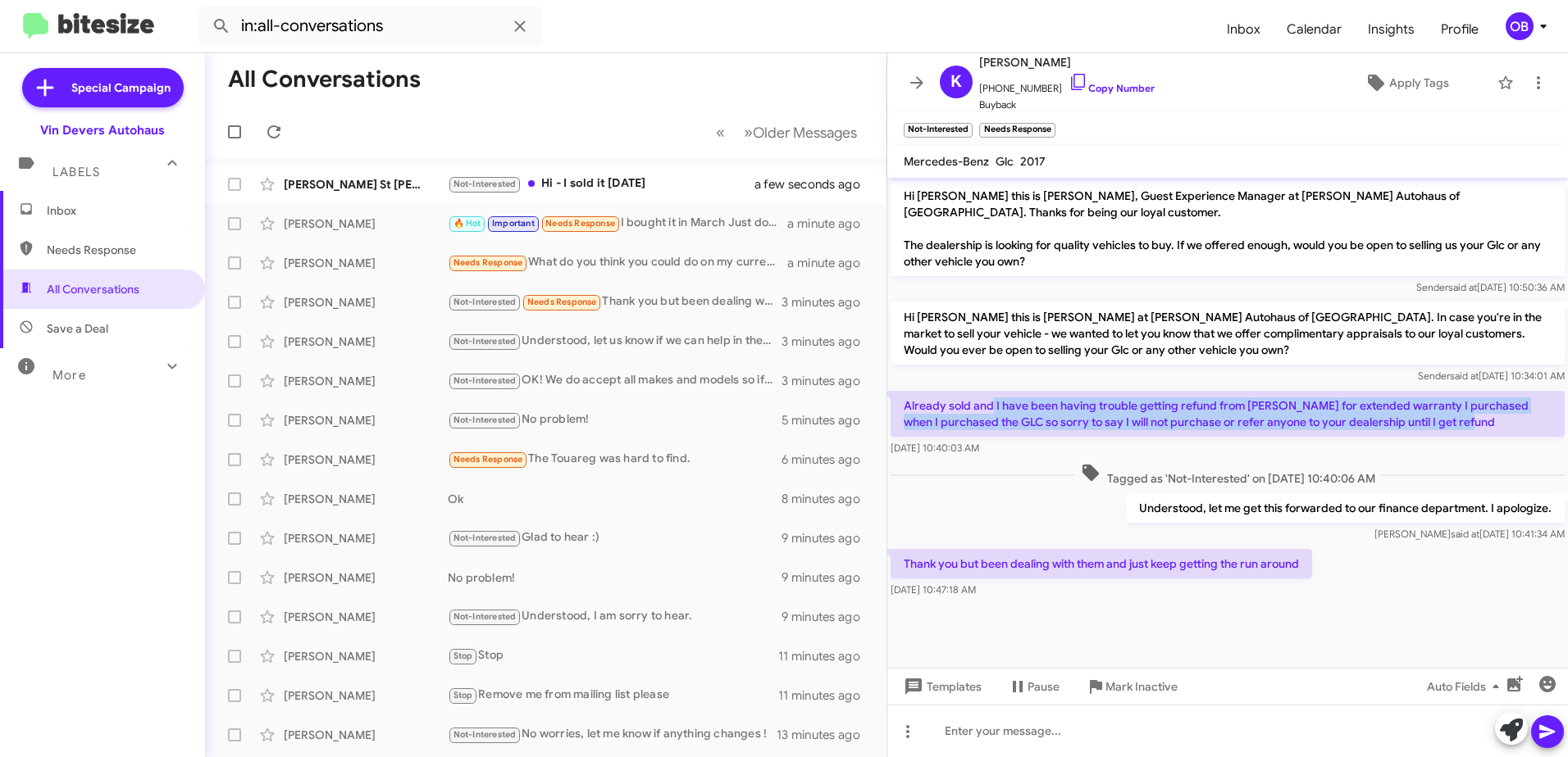
drag, startPoint x: 993, startPoint y: 408, endPoint x: 1498, endPoint y: 422, distance: 505.2
click at [1498, 422] on p "Already sold and I have been having trouble getting refund from [PERSON_NAME] f…" at bounding box center [1227, 414] width 674 height 46
copy p "I have been having trouble getting refund from [PERSON_NAME] for extended warra…"
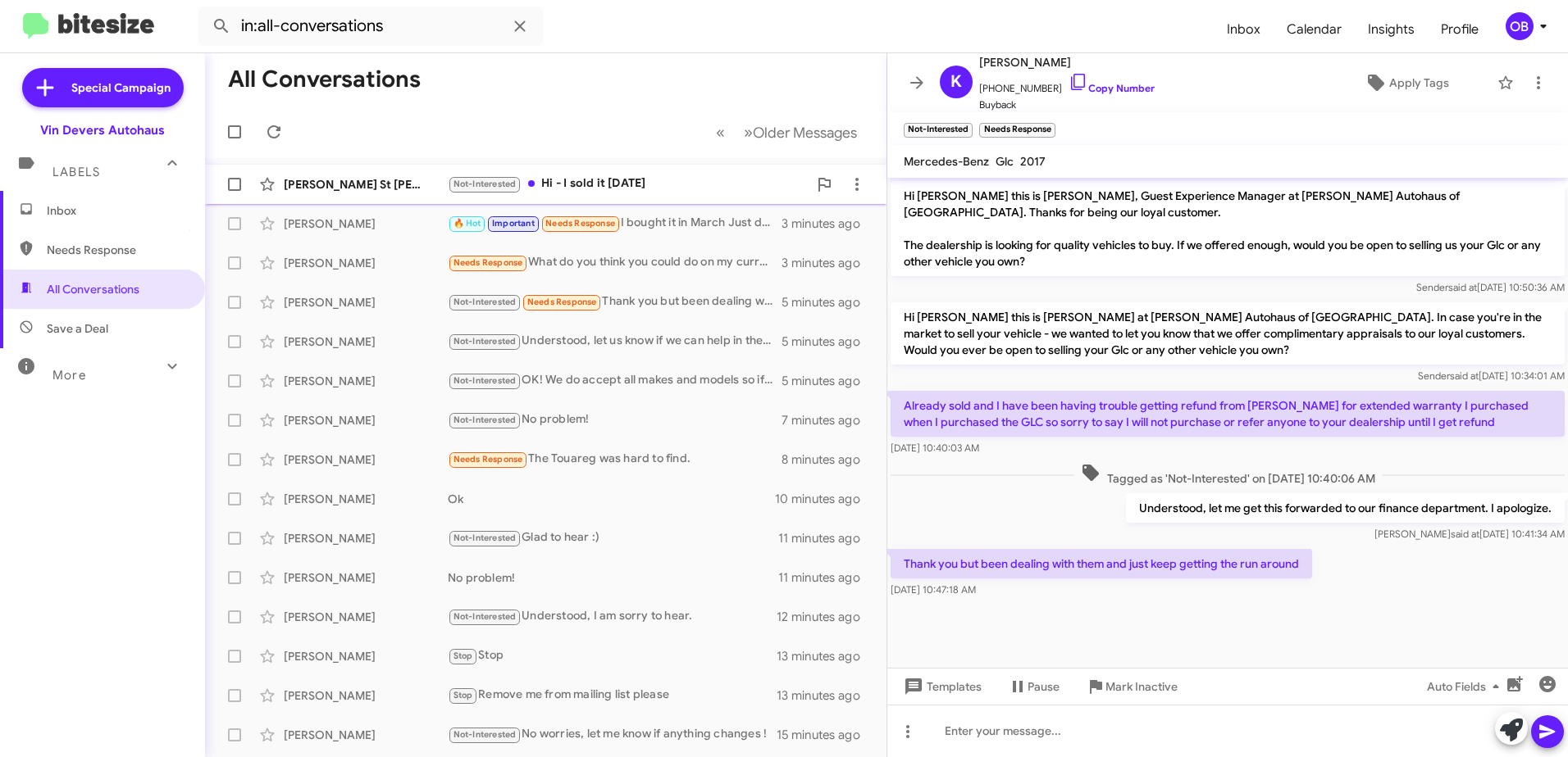
click at [672, 176] on div "Not-Interested Hi - I sold it [DATE]" at bounding box center [628, 184] width 360 height 19
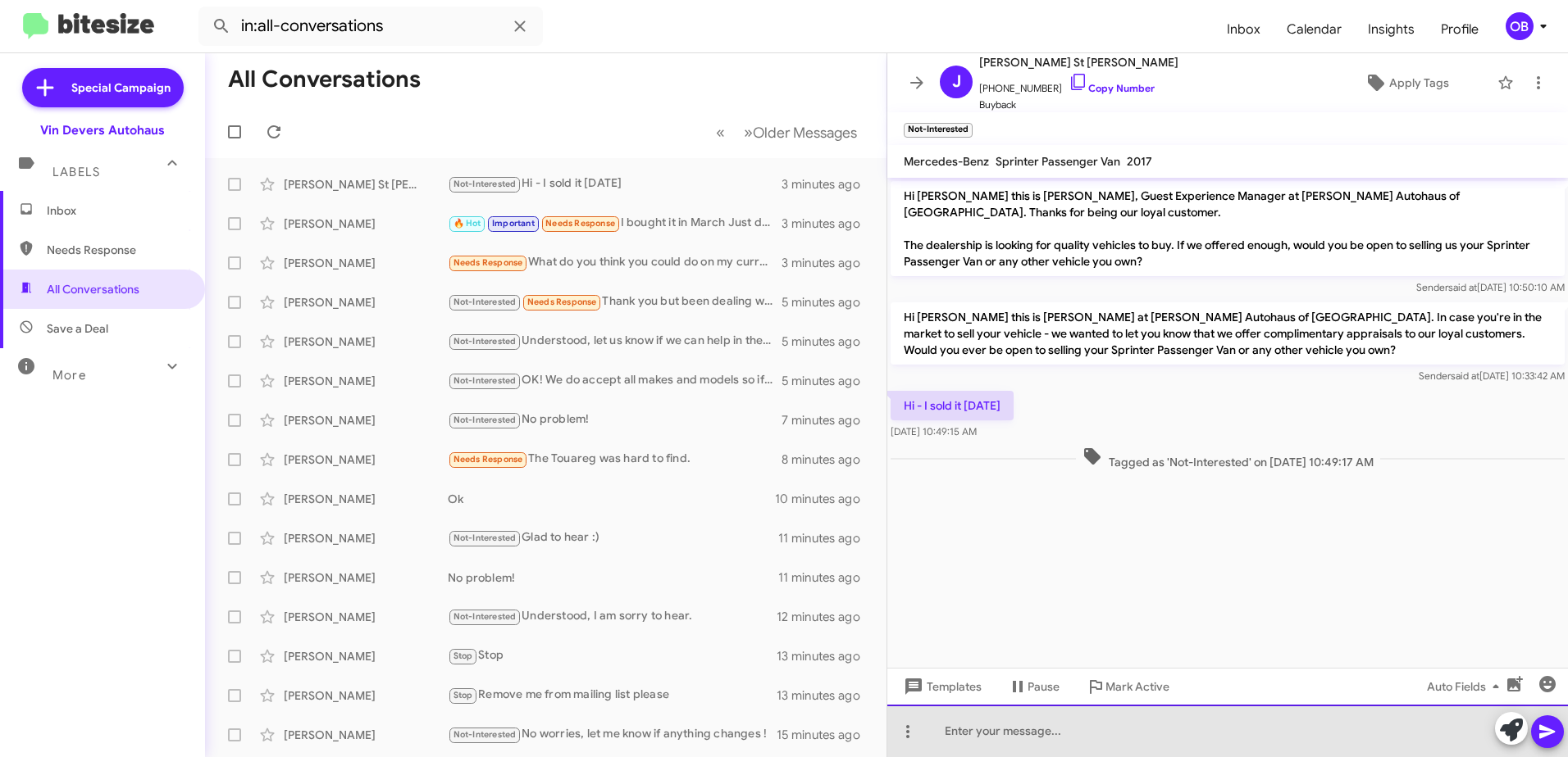
click at [1027, 744] on div at bounding box center [1227, 730] width 680 height 52
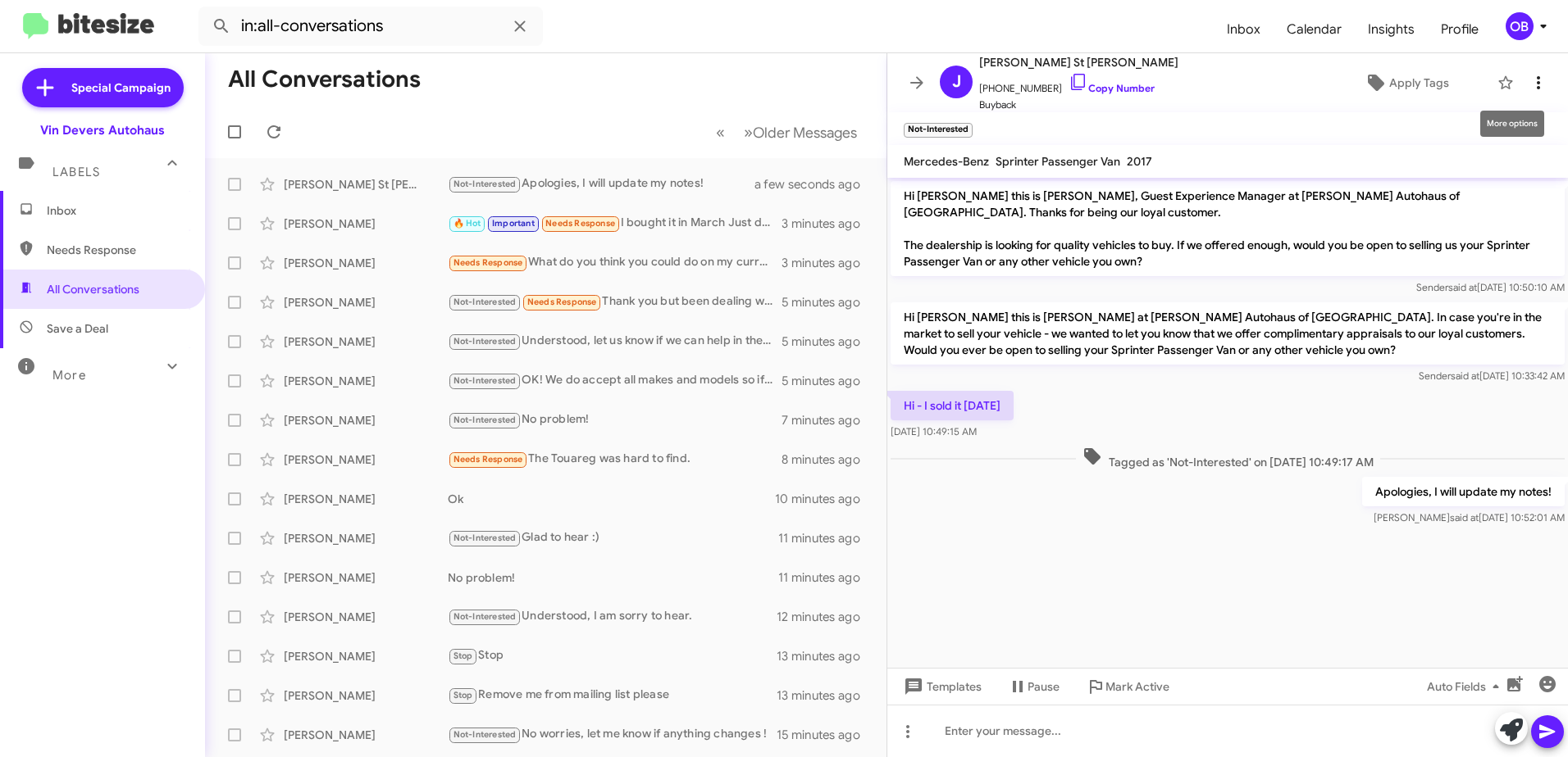
click at [1536, 77] on icon at bounding box center [1538, 82] width 3 height 13
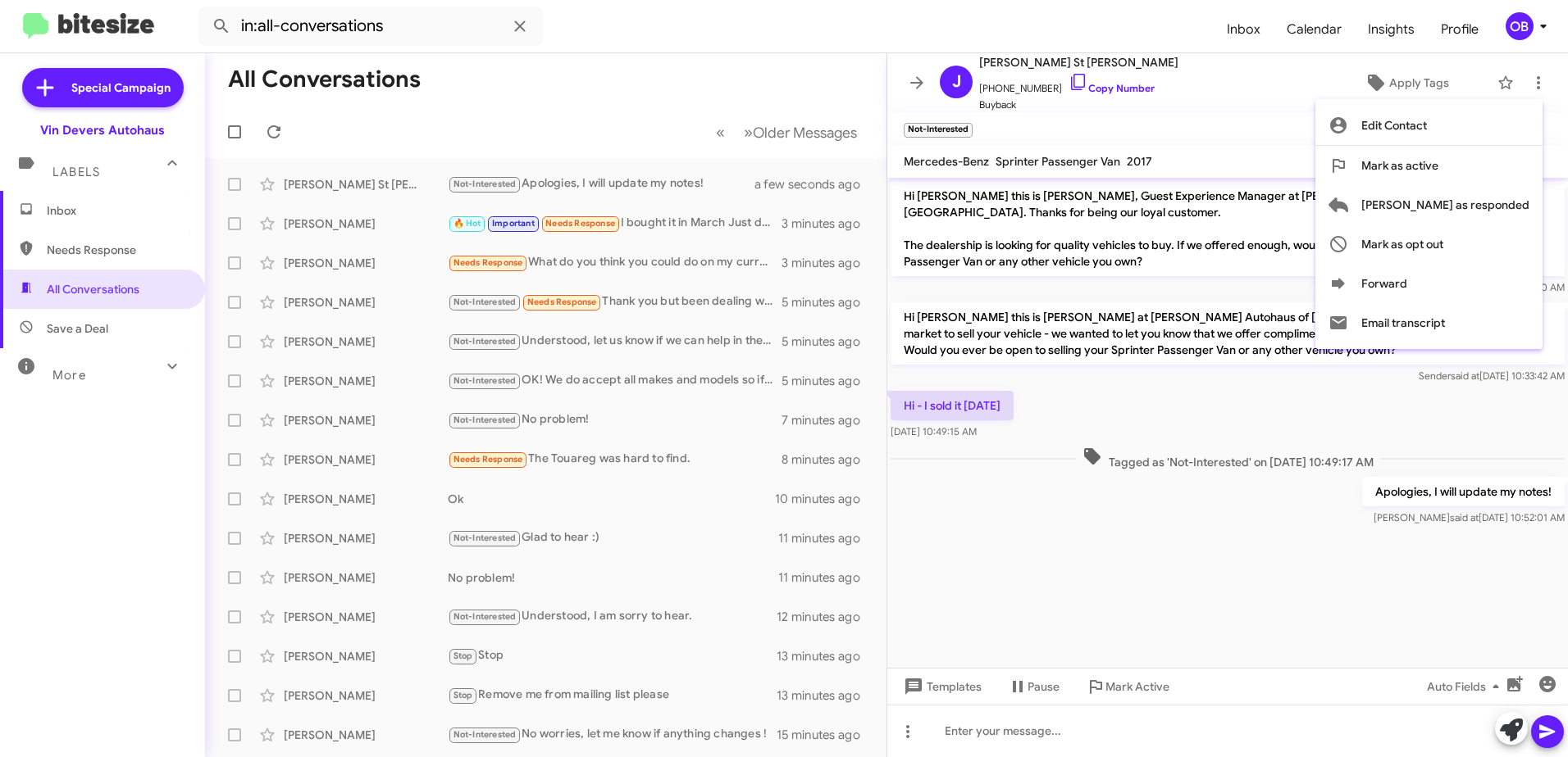
click at [791, 74] on div at bounding box center [784, 378] width 1568 height 757
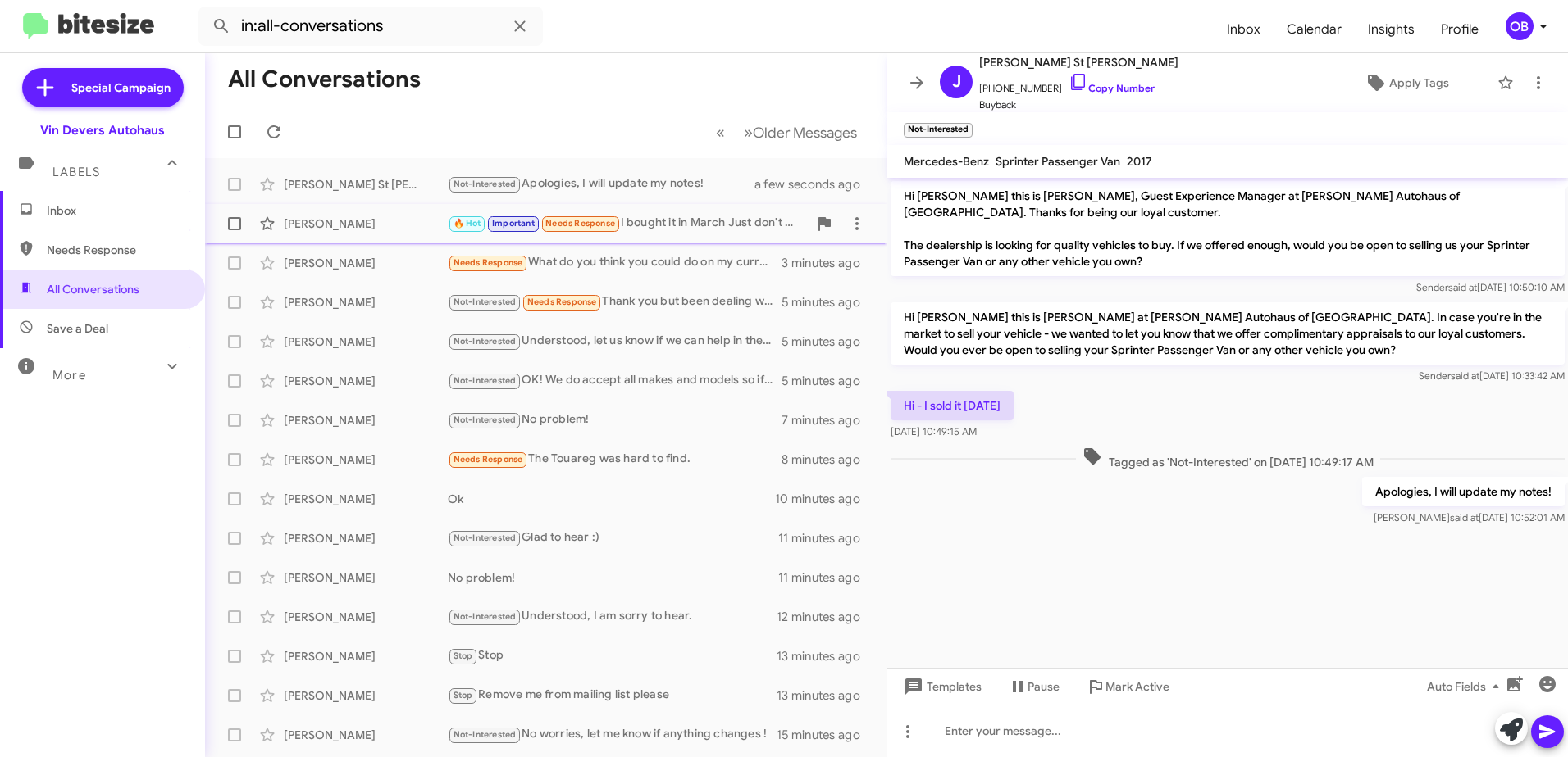
click at [686, 235] on div "[PERSON_NAME] 🔥 Hot Important Needs Response I bought it in March Just don't dr…" at bounding box center [546, 224] width 655 height 33
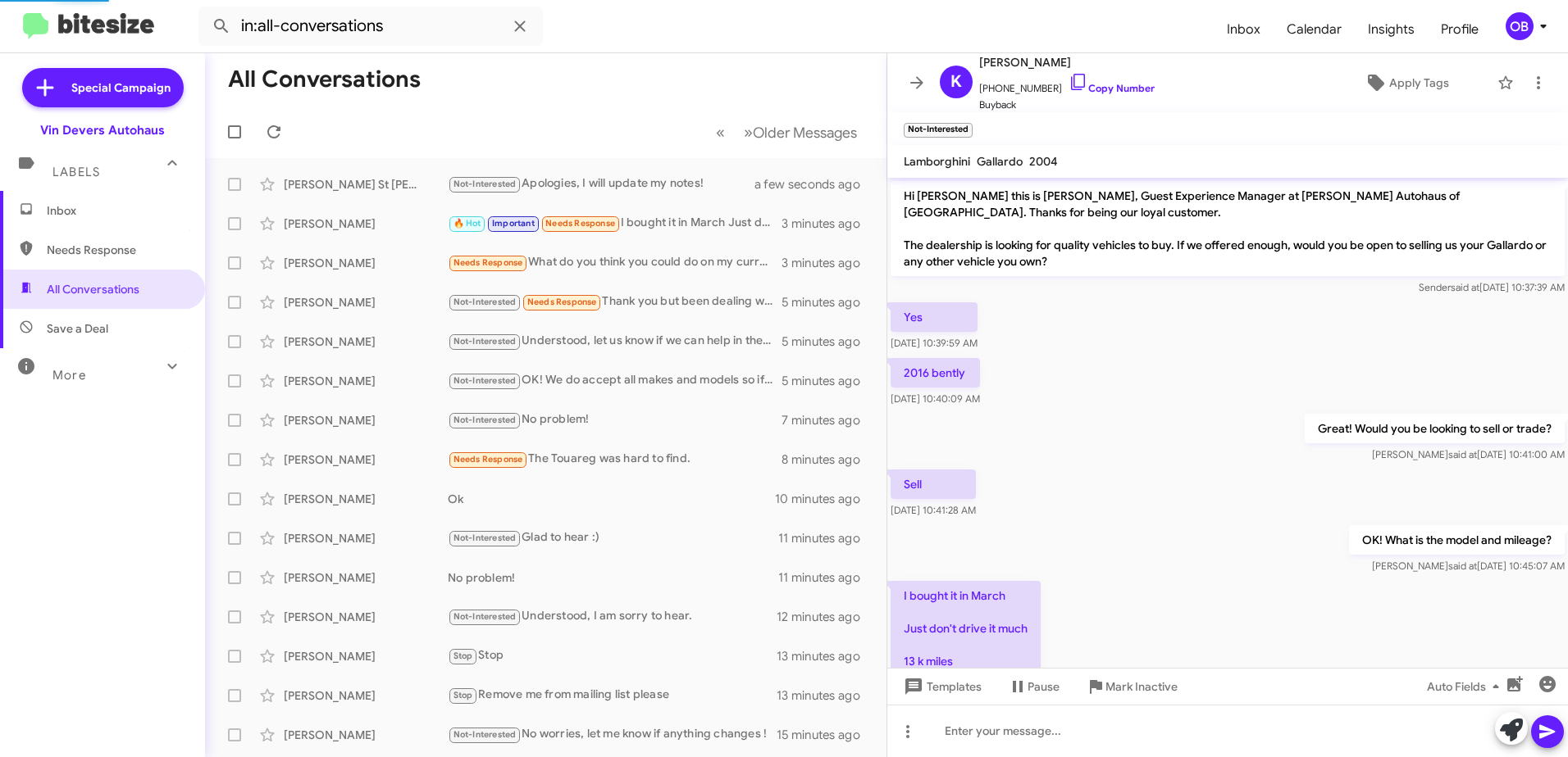
scroll to position [60, 0]
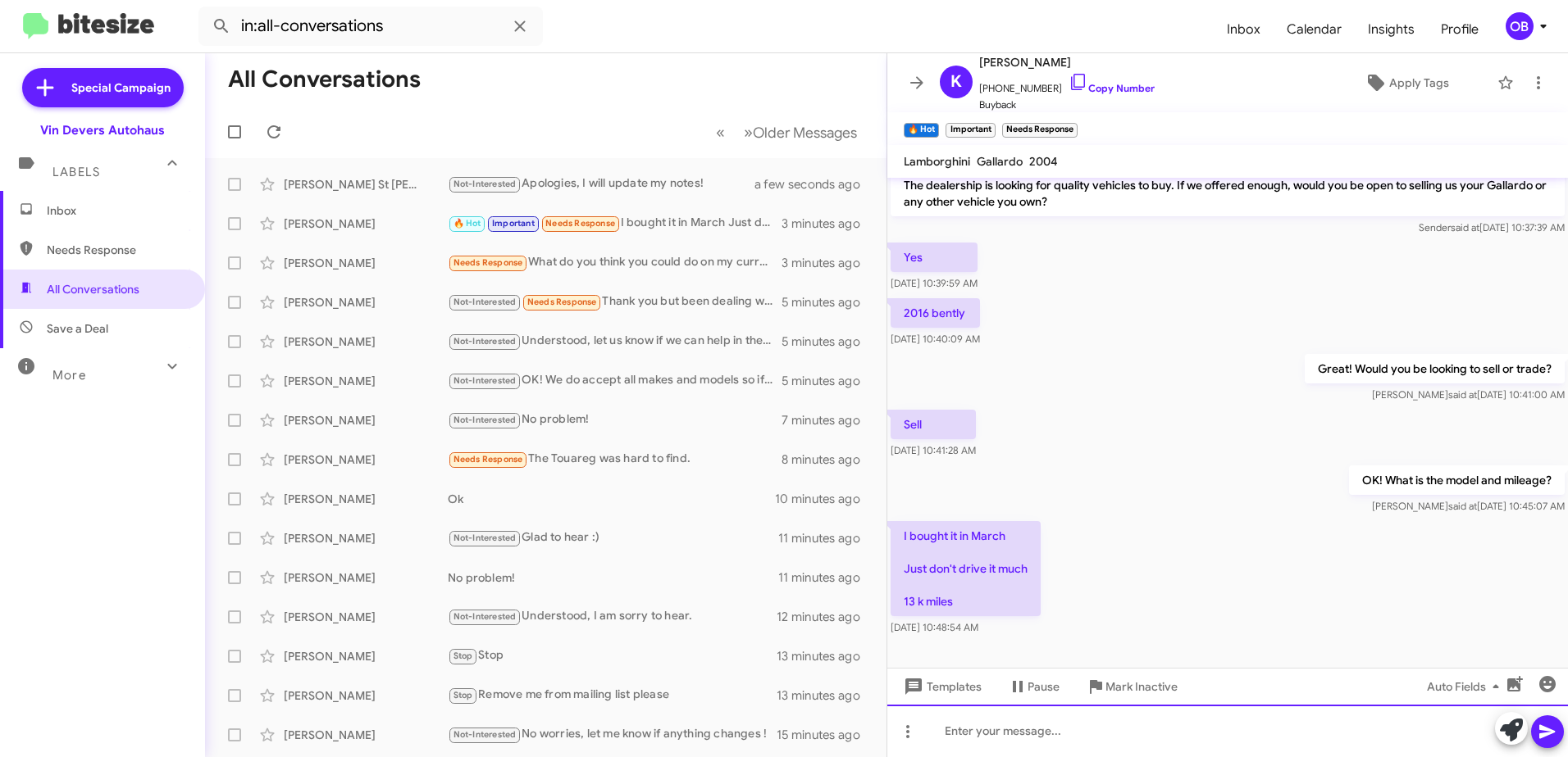
click at [1092, 732] on div at bounding box center [1227, 730] width 680 height 52
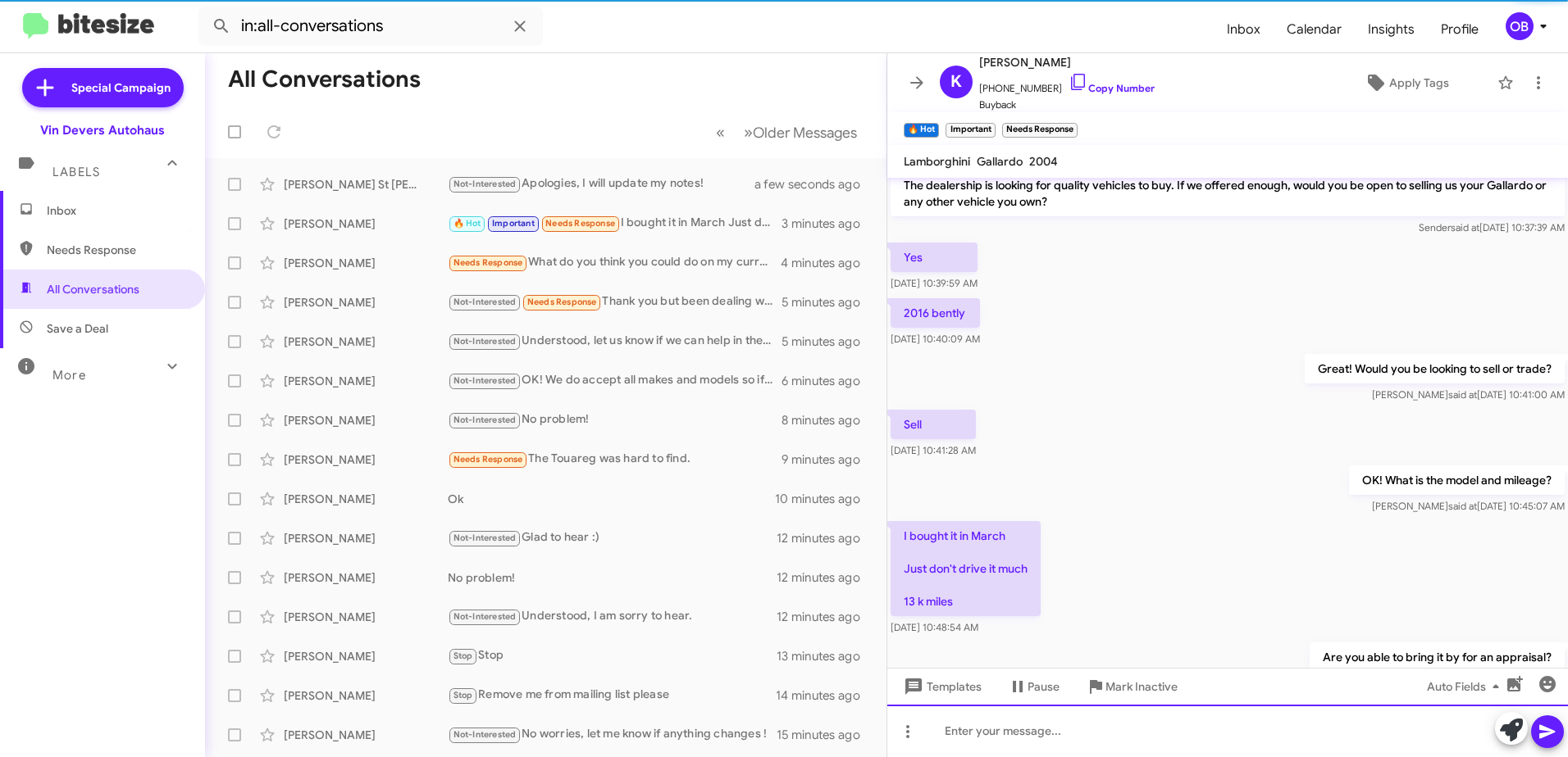
scroll to position [120, 0]
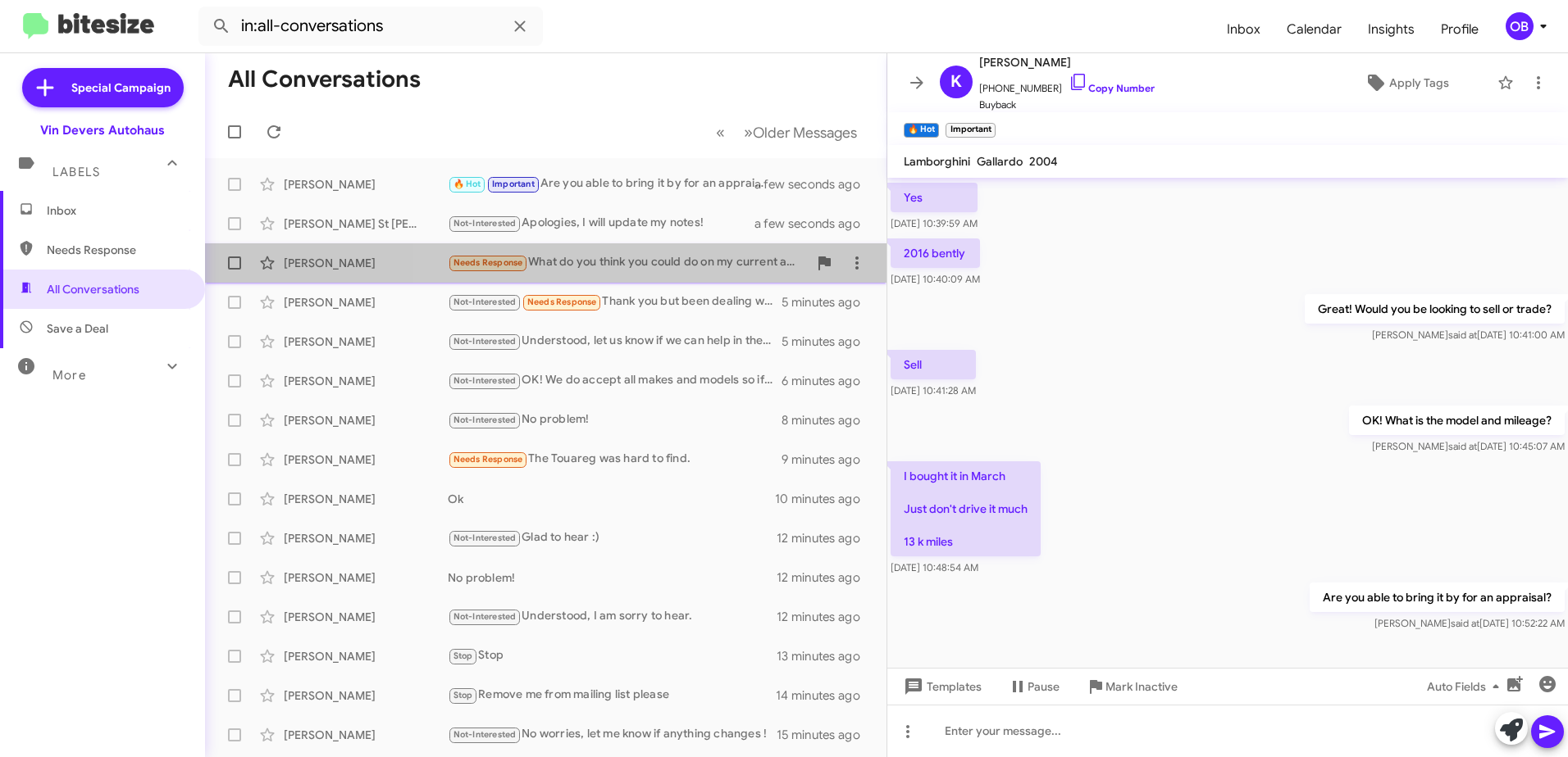
click at [603, 267] on div "Needs Response What do you think you could do on my current a4? About 55k miles…" at bounding box center [628, 263] width 360 height 19
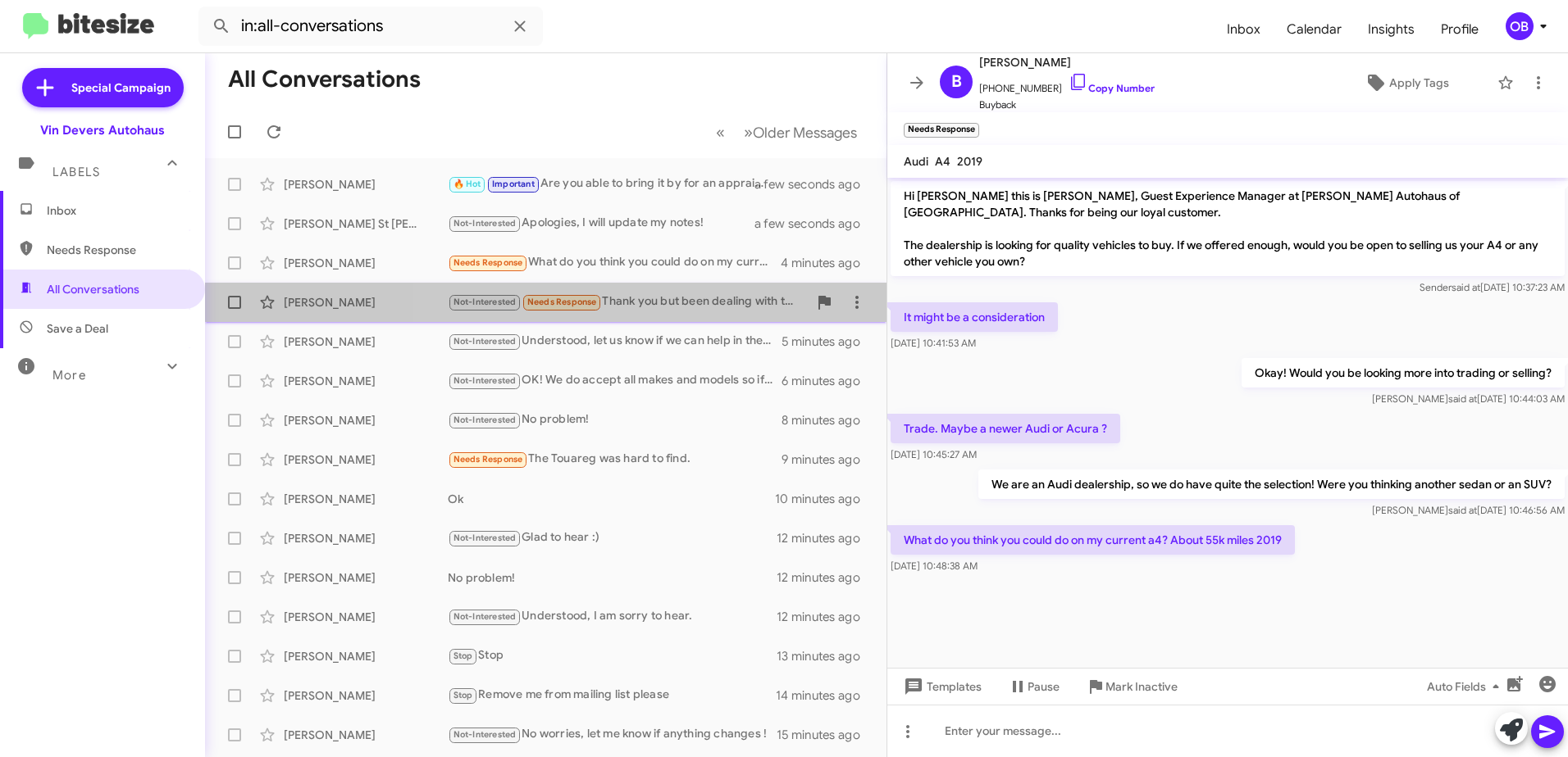
click at [651, 295] on div "Not-Interested Needs Response Thank you but been dealing with them and just kee…" at bounding box center [628, 302] width 360 height 19
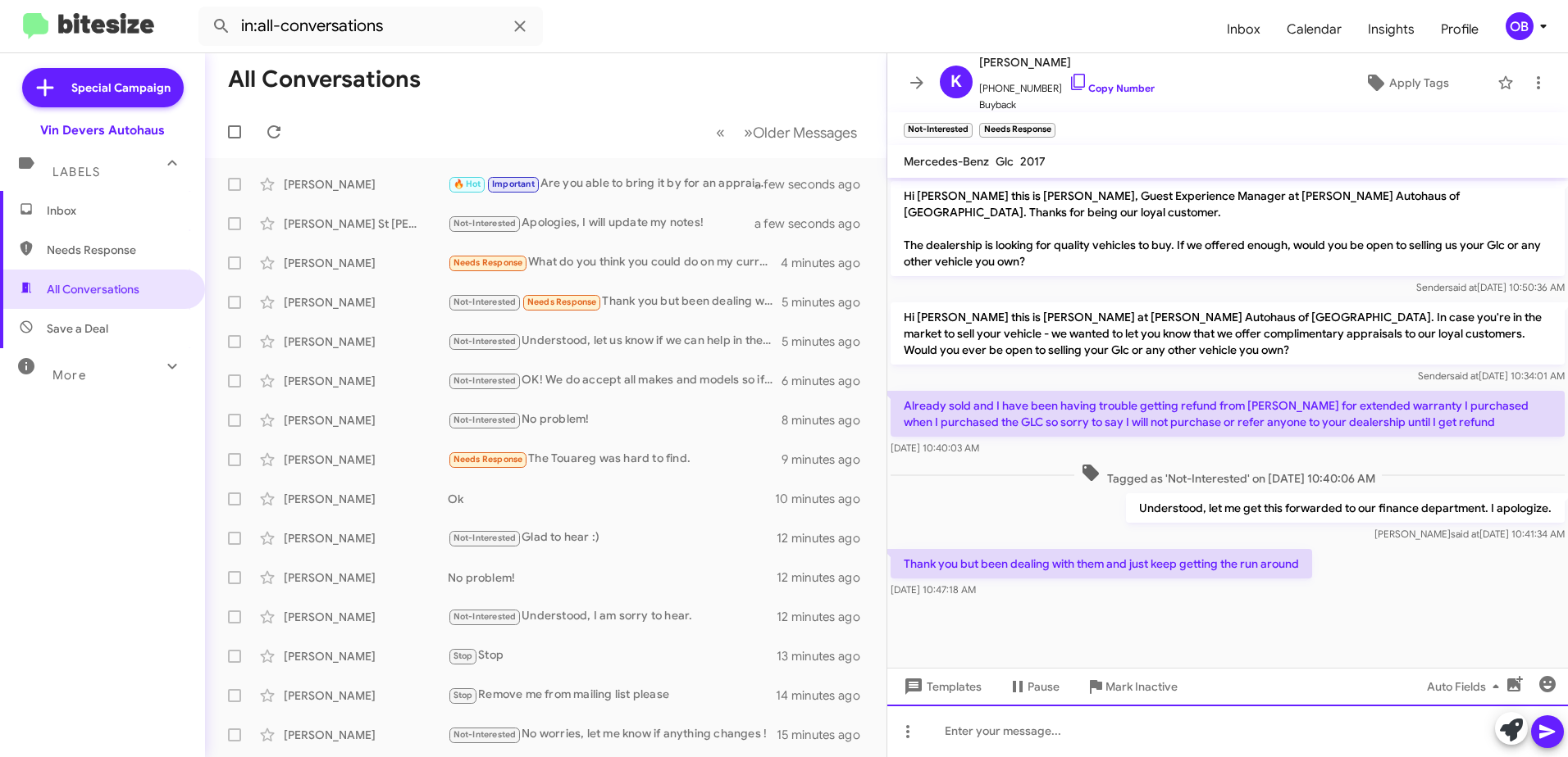
click at [1093, 734] on div at bounding box center [1227, 730] width 680 height 52
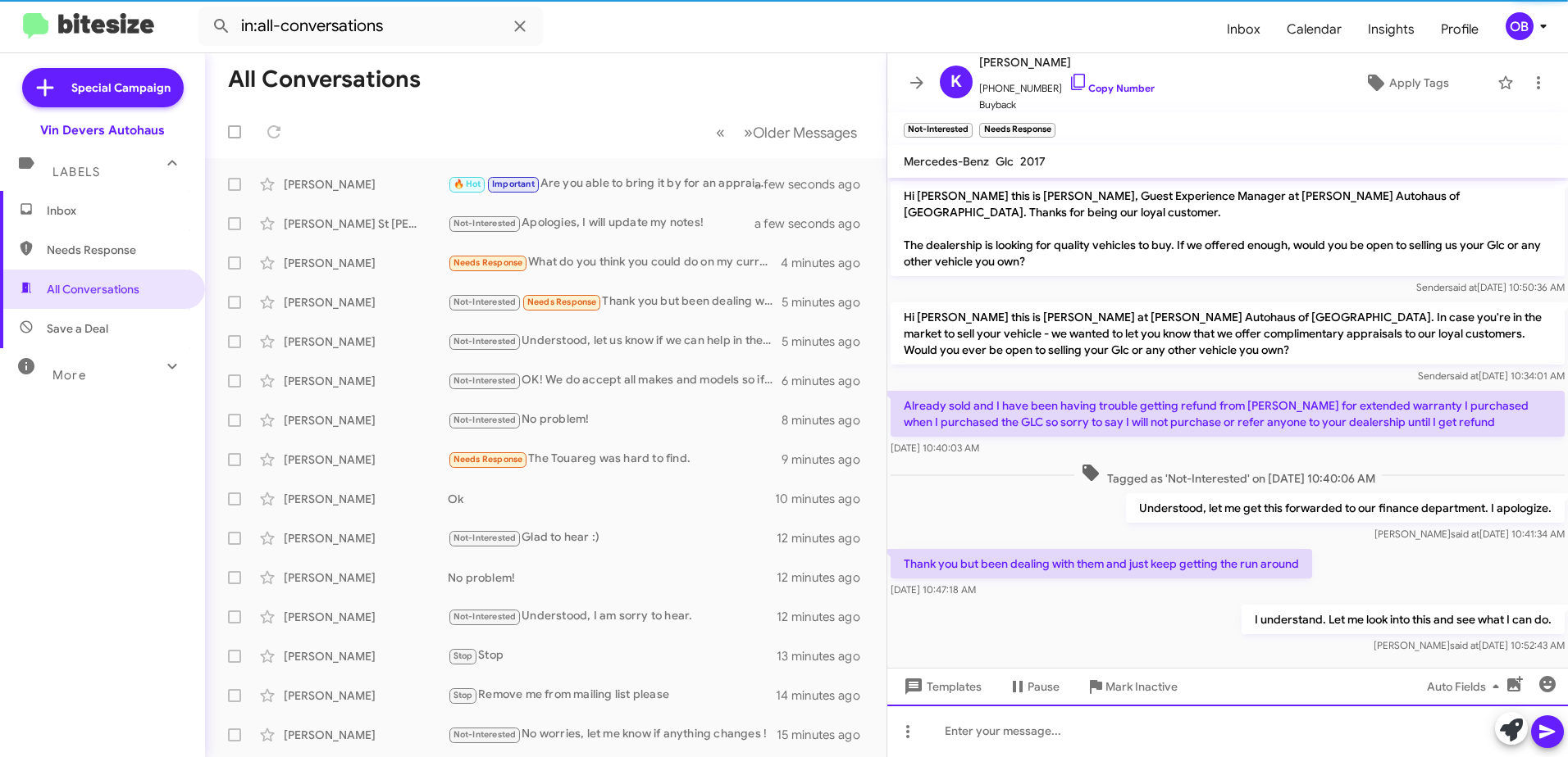
scroll to position [18, 0]
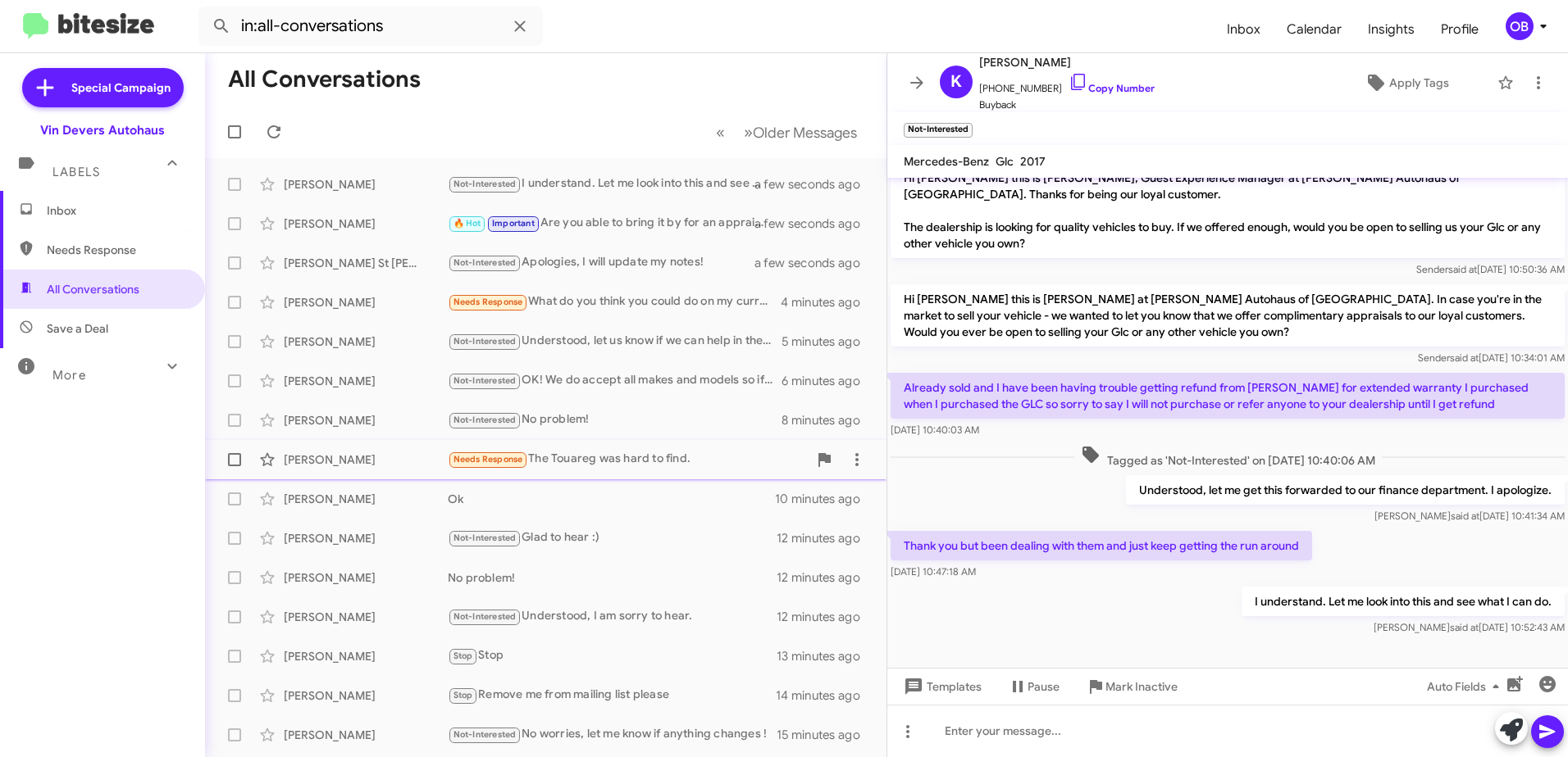
click at [682, 453] on div "Needs Response The Touareg was hard to find." at bounding box center [628, 459] width 360 height 19
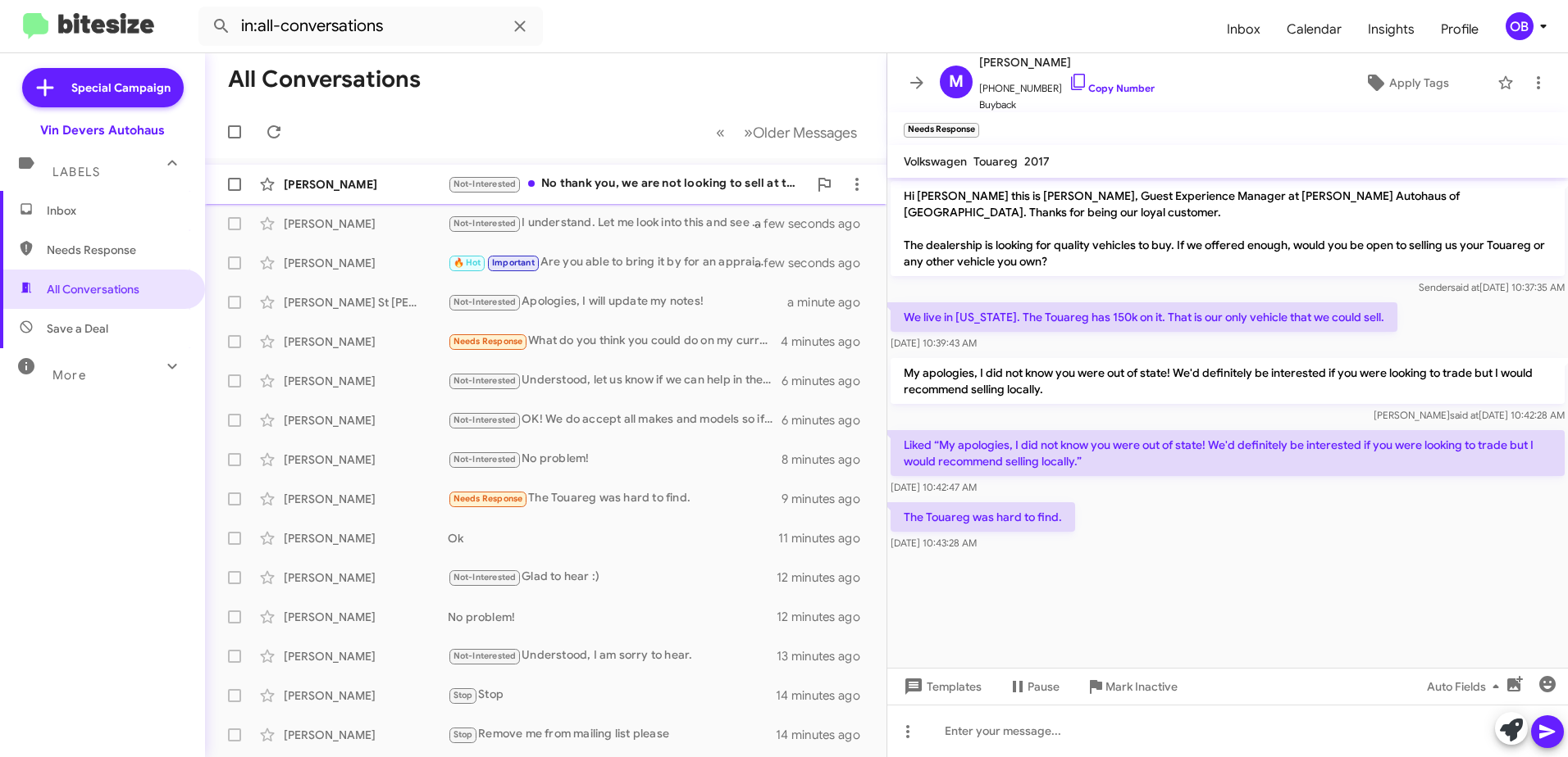
click at [715, 176] on div "Not-Interested No thank you, we are not looking to sell at this time." at bounding box center [628, 184] width 360 height 19
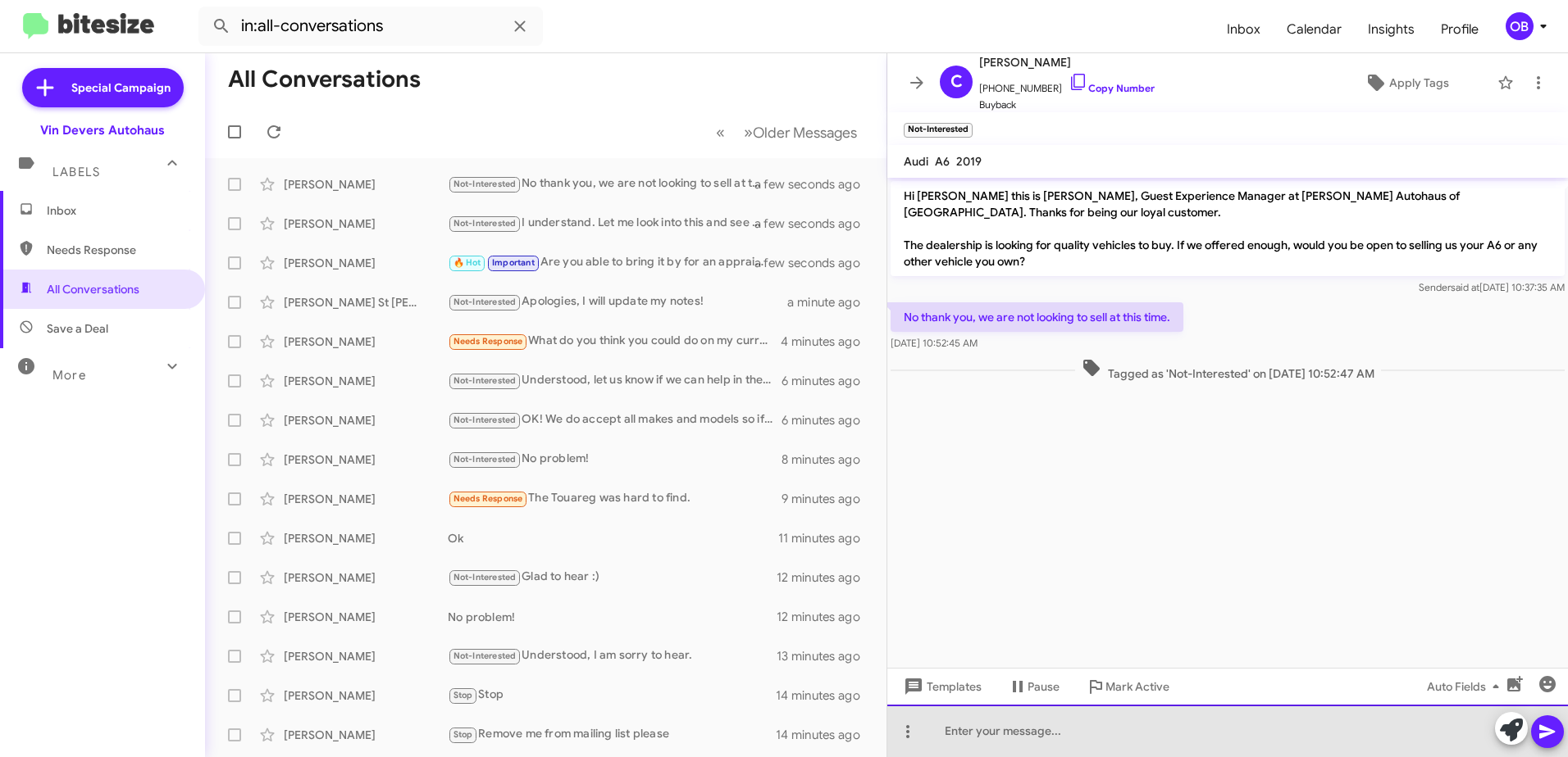
click at [1096, 734] on div at bounding box center [1227, 730] width 680 height 52
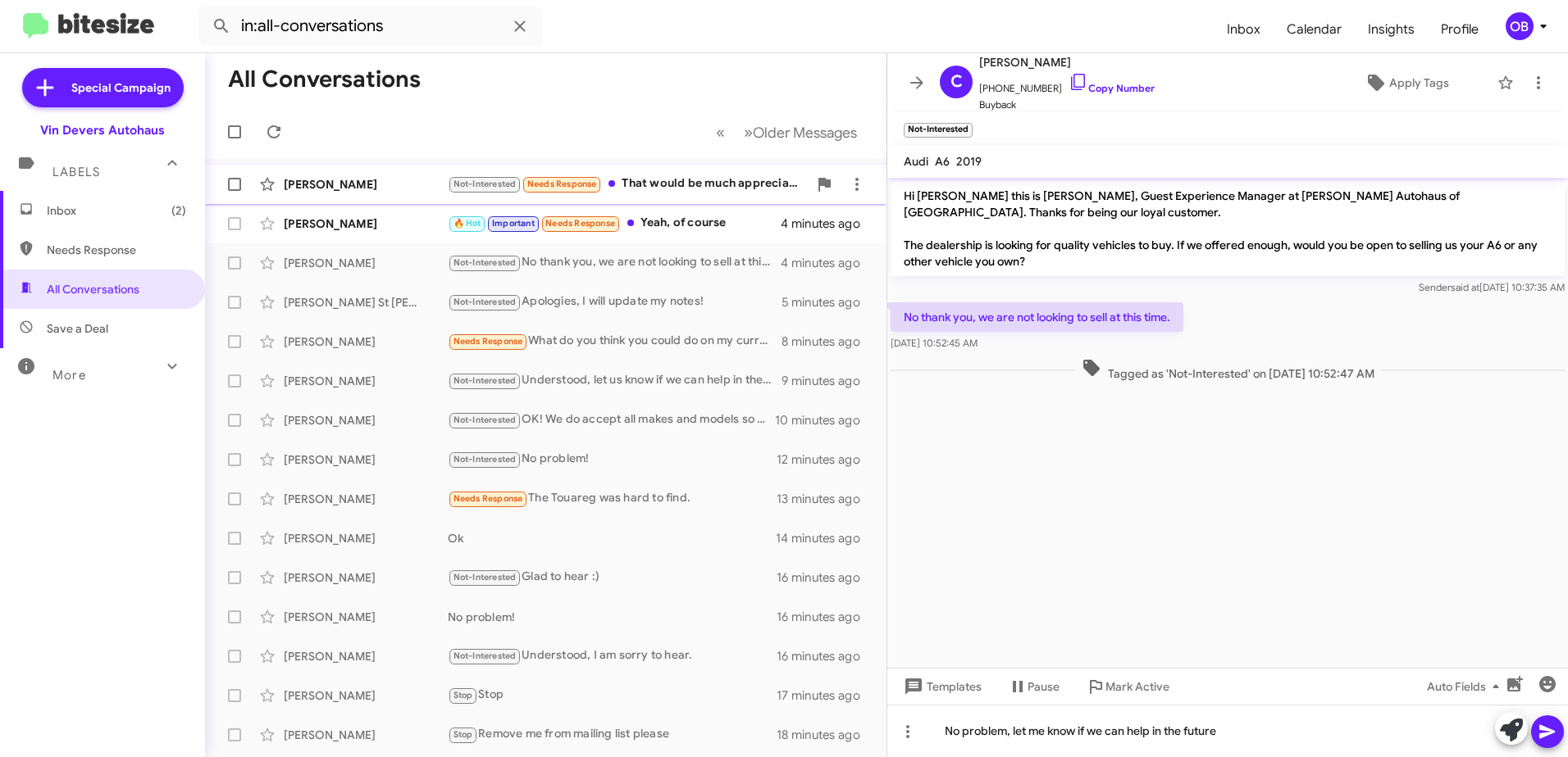
click at [659, 199] on div "[PERSON_NAME] Not-Interested Needs Response That would be much appreciated a fe…" at bounding box center [546, 184] width 655 height 33
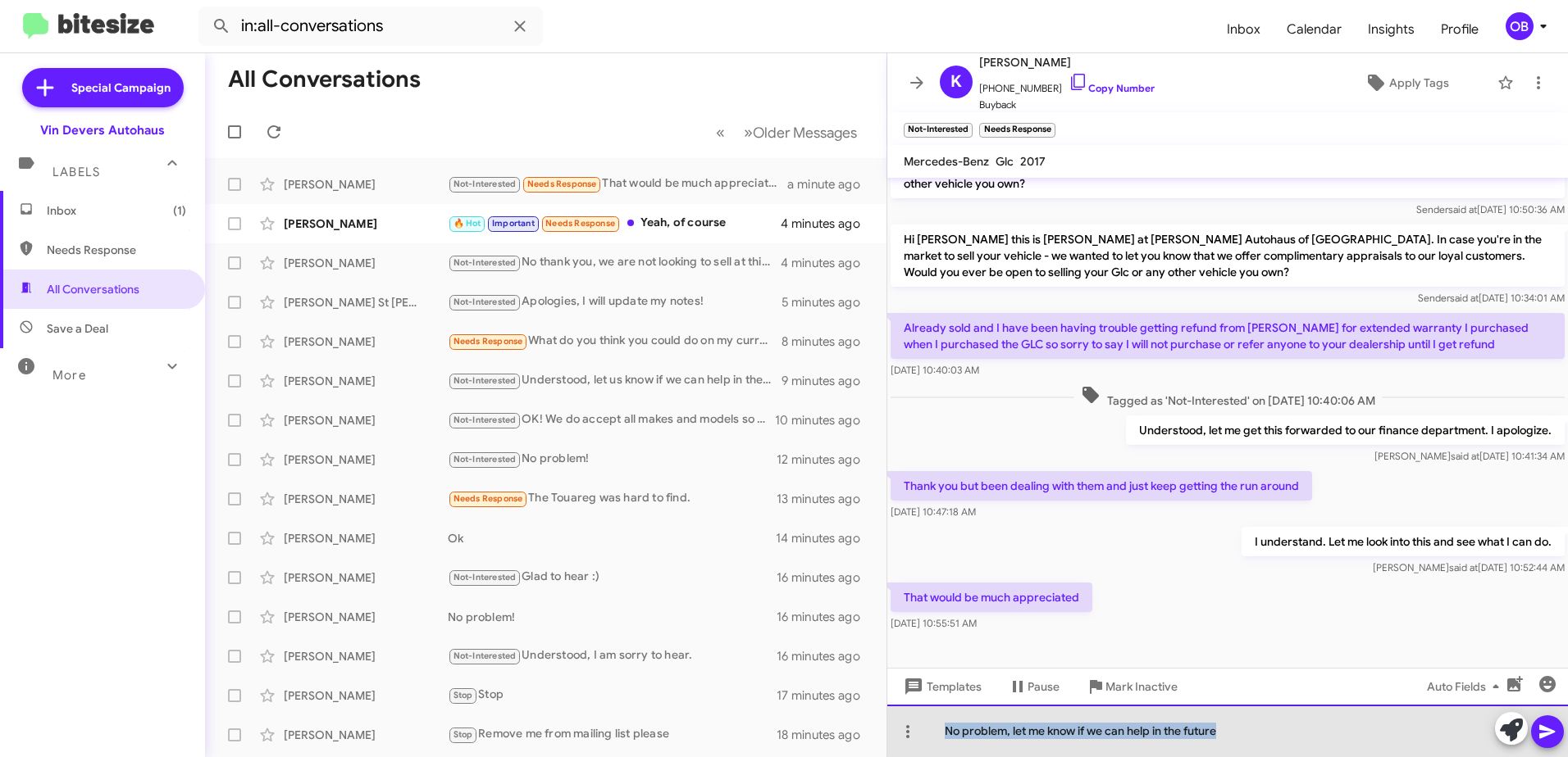
drag, startPoint x: 1237, startPoint y: 734, endPoint x: 940, endPoint y: 737, distance: 297.0
click at [940, 737] on div "No problem, let me know if we can help in the future" at bounding box center [1227, 730] width 680 height 52
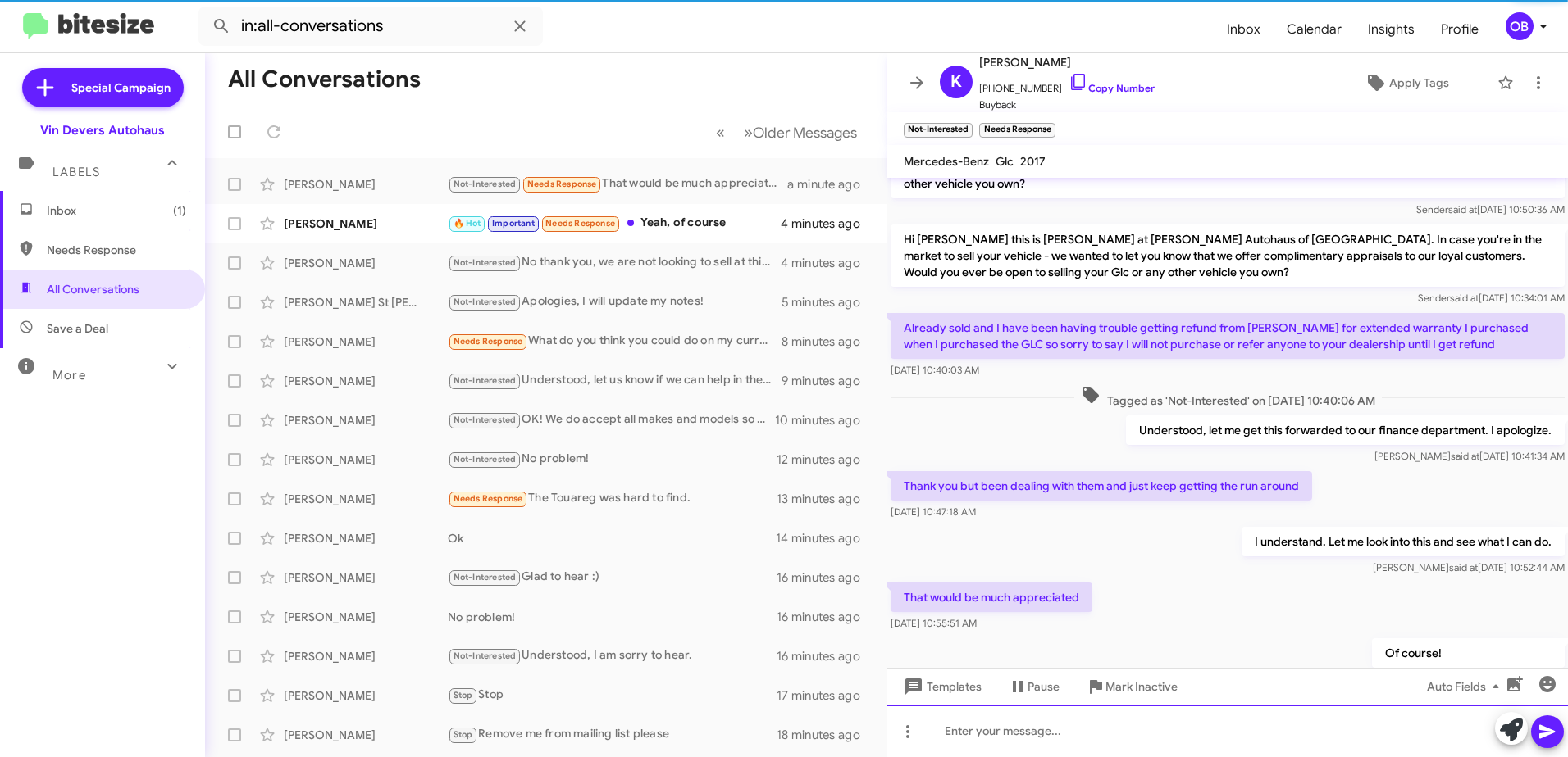
scroll to position [138, 0]
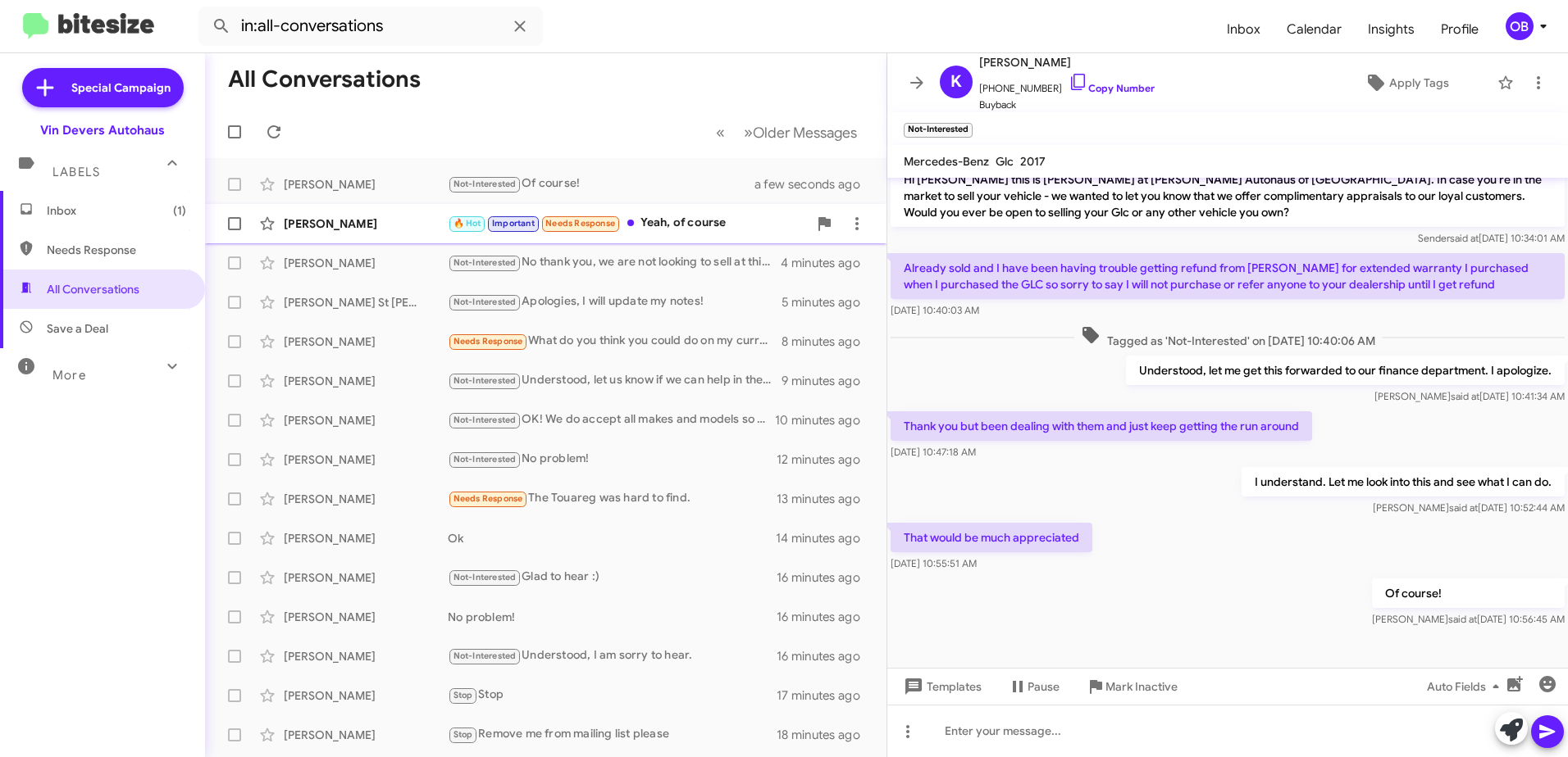
click at [742, 230] on div "🔥 Hot Important Needs Response Yeah, of course" at bounding box center [628, 224] width 360 height 19
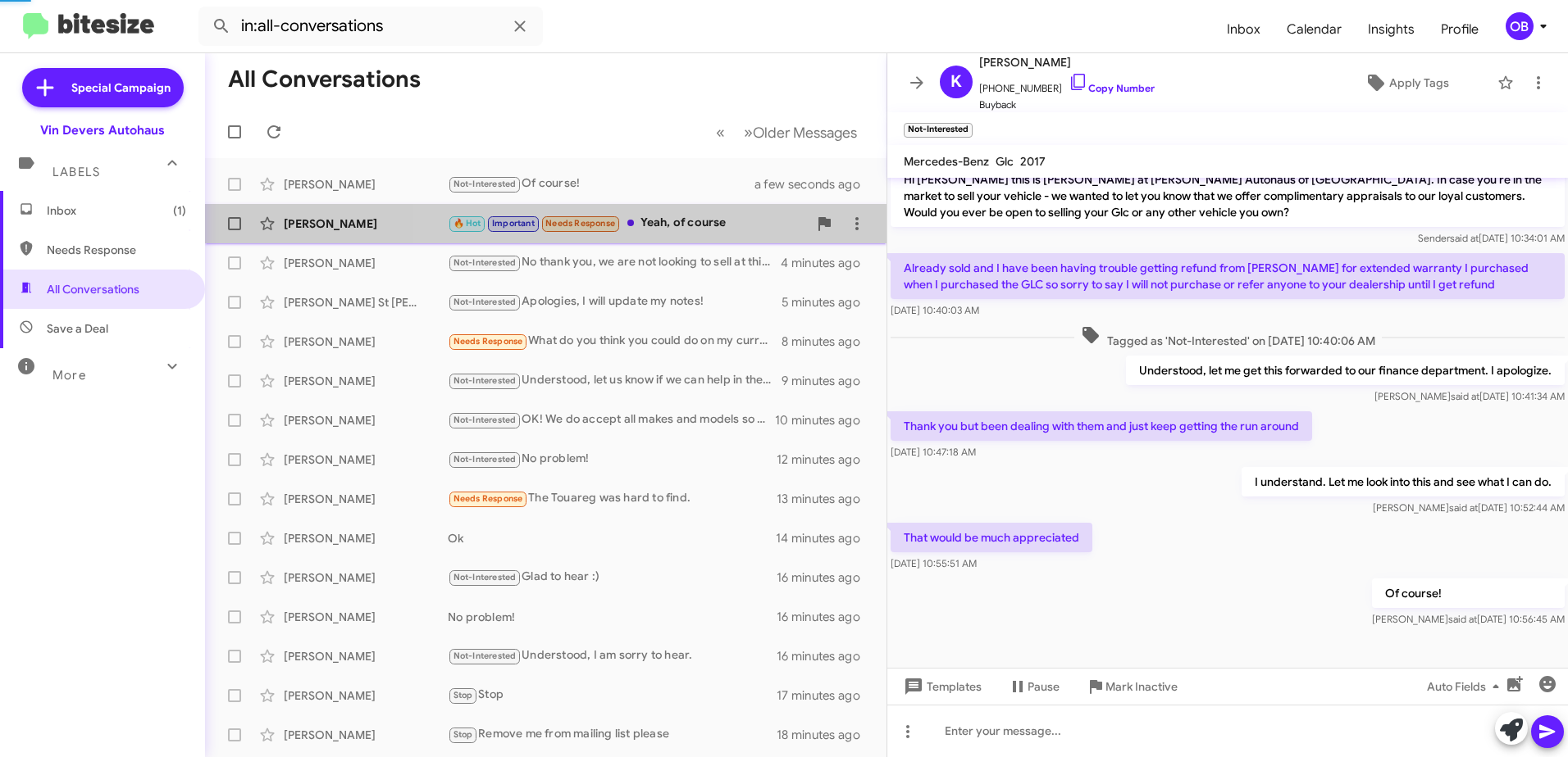
scroll to position [180, 0]
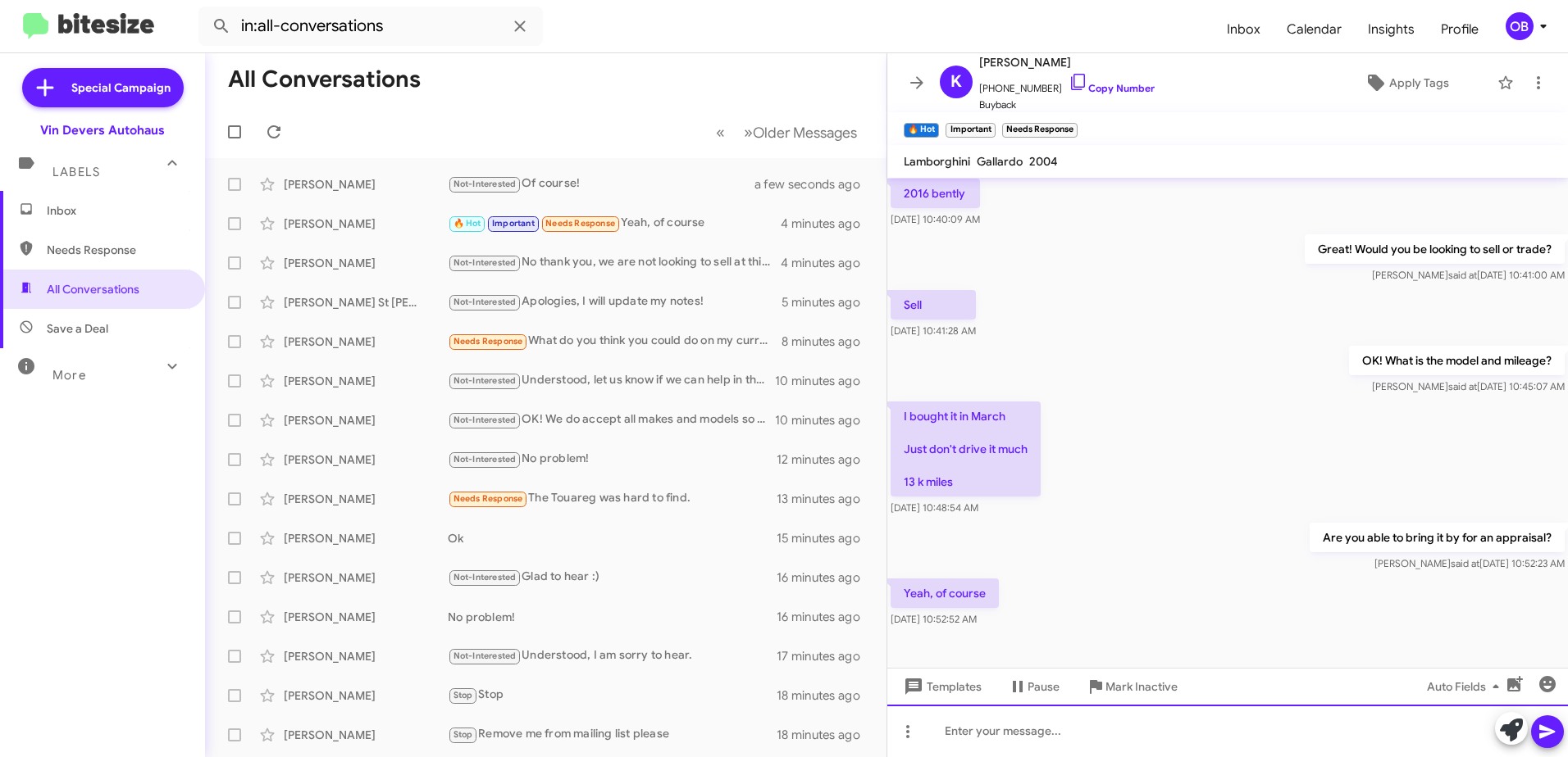
click at [1039, 721] on div at bounding box center [1227, 730] width 680 height 52
click at [1140, 736] on div "When would be best for you?" at bounding box center [1227, 730] width 680 height 52
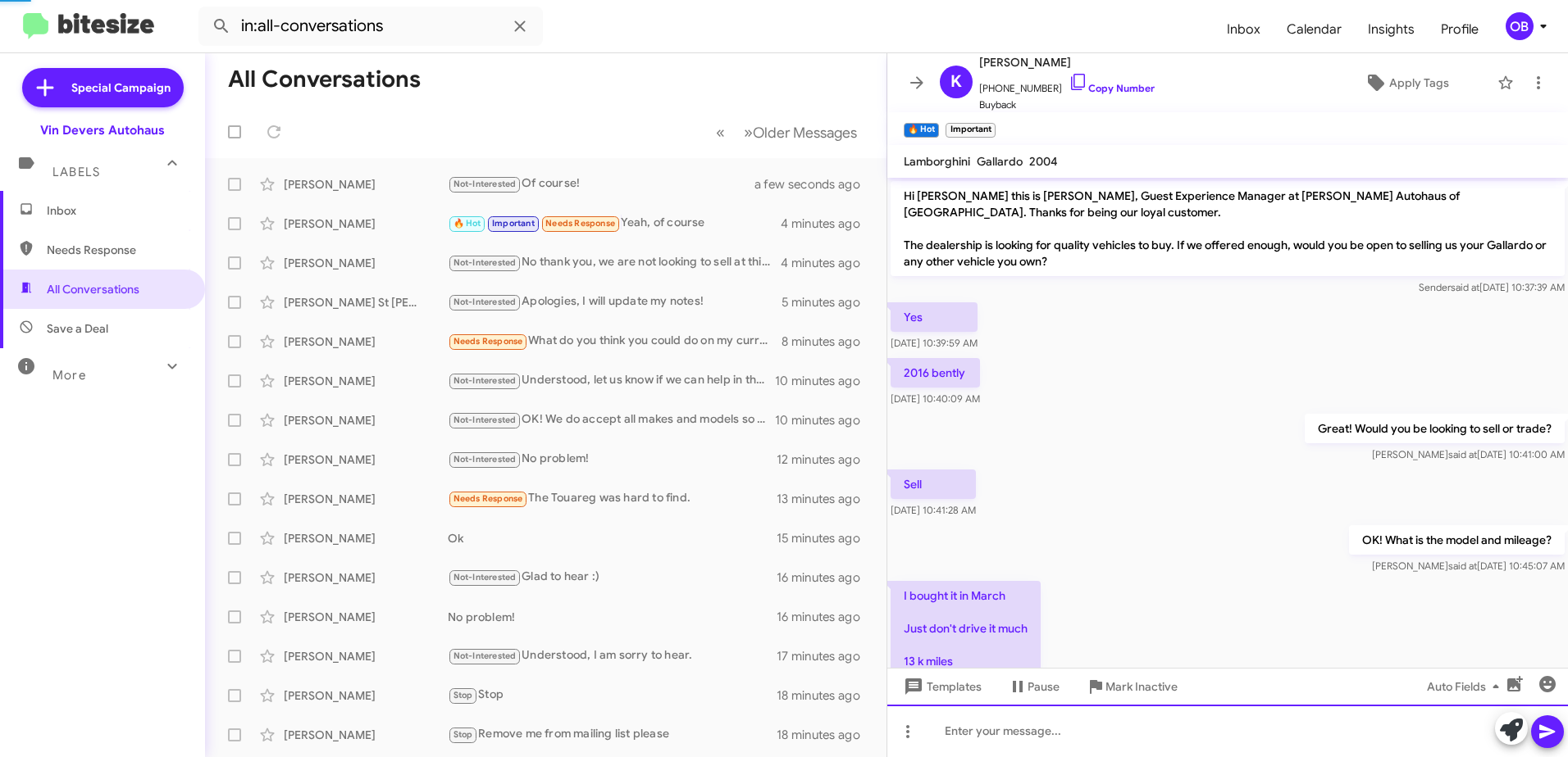
scroll to position [239, 0]
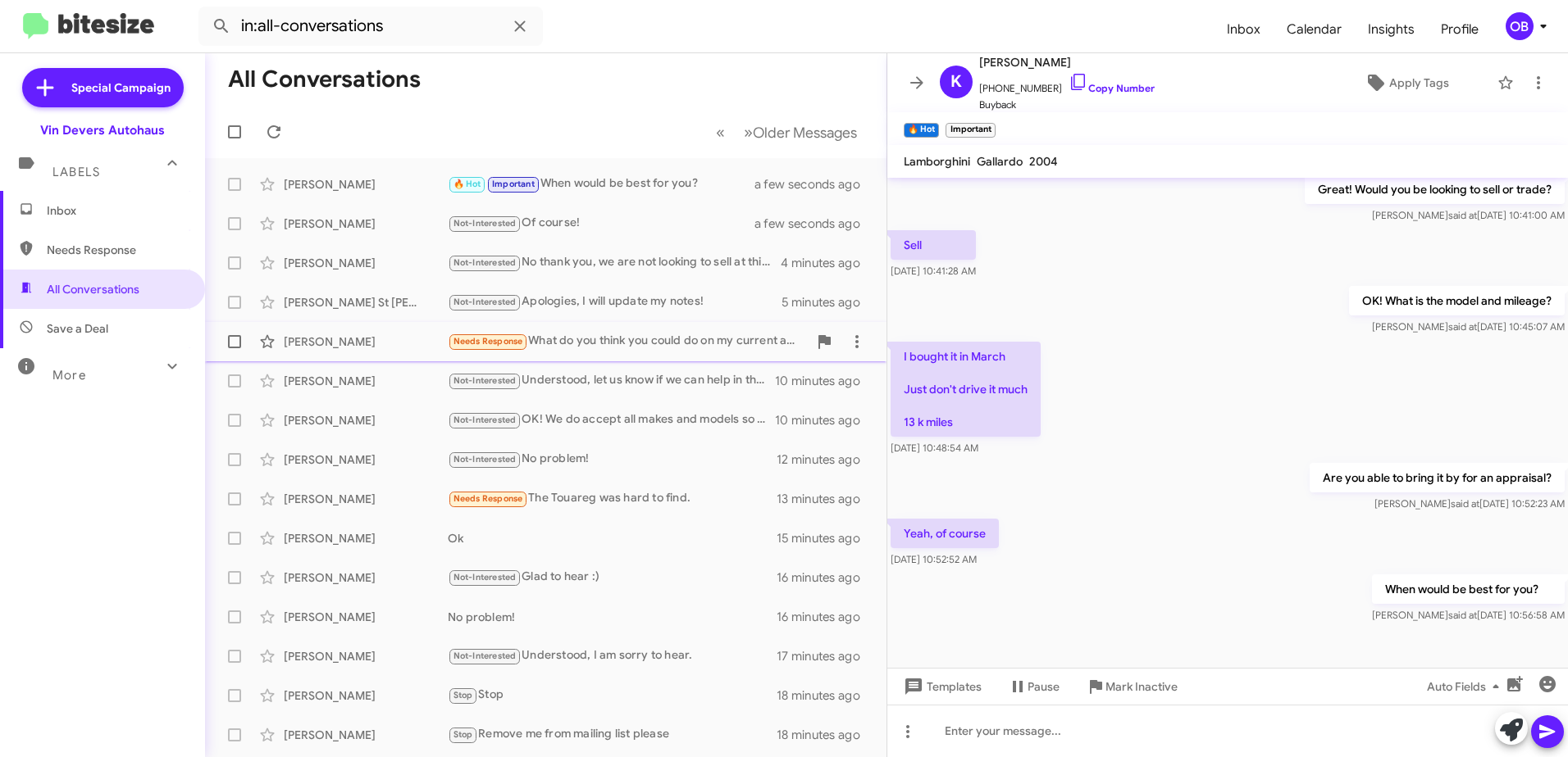
click at [626, 344] on div "Needs Response What do you think you could do on my current a4? About 55k miles…" at bounding box center [628, 342] width 360 height 19
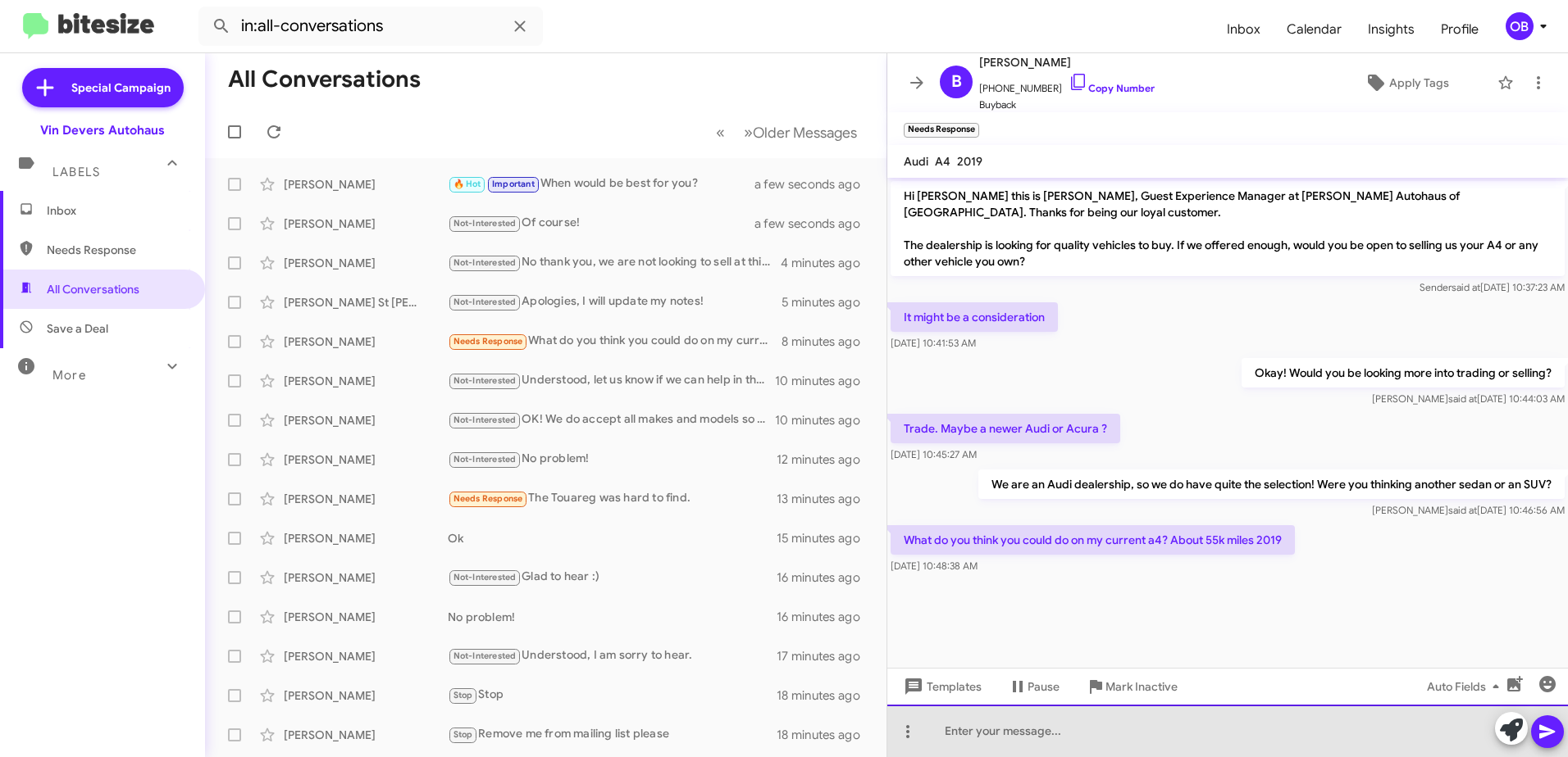
click at [997, 735] on div at bounding box center [1227, 730] width 680 height 52
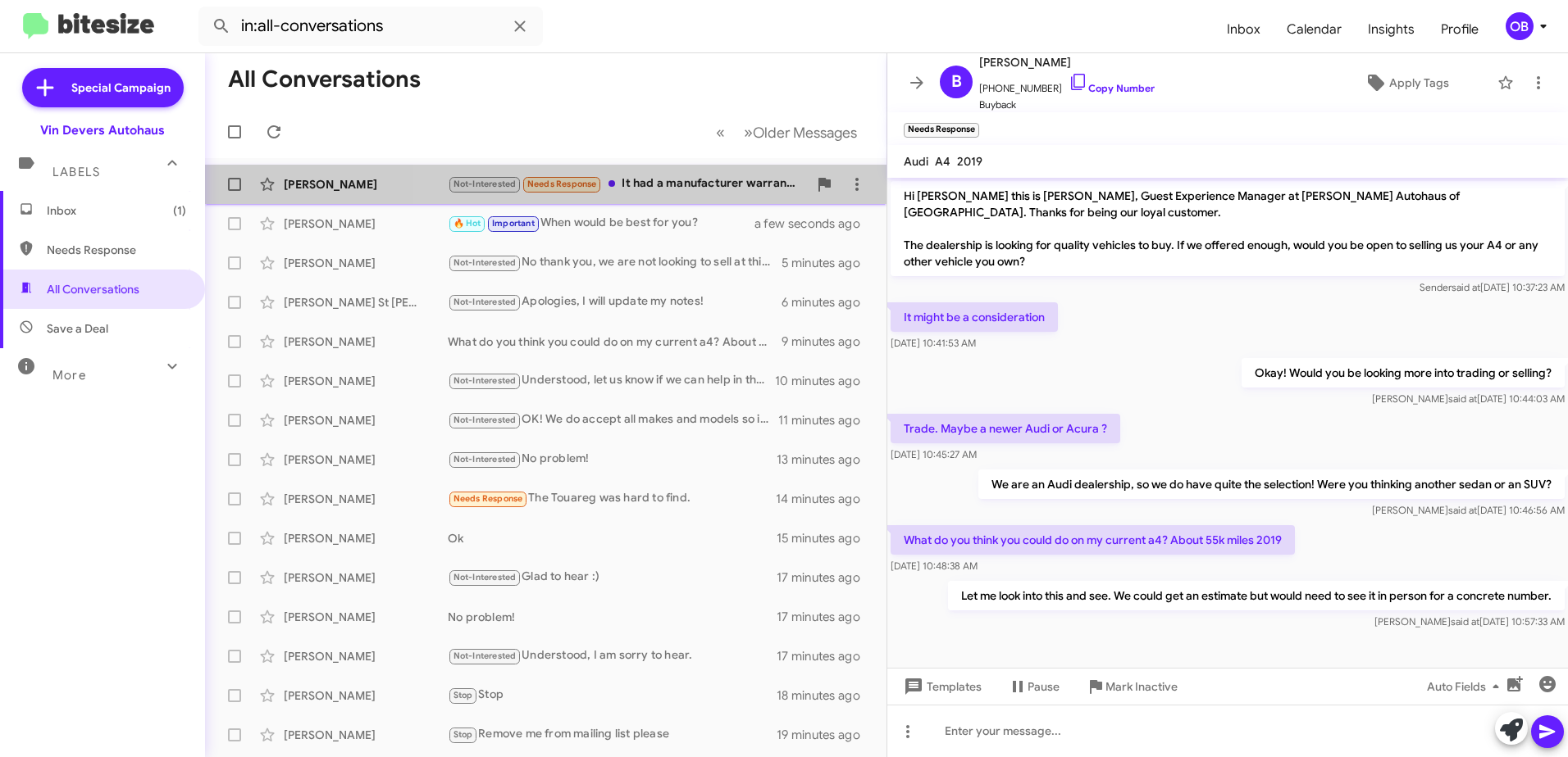
click at [711, 186] on div "Not-Interested Needs Response It had a manufacturer warranty good for one more …" at bounding box center [628, 184] width 360 height 19
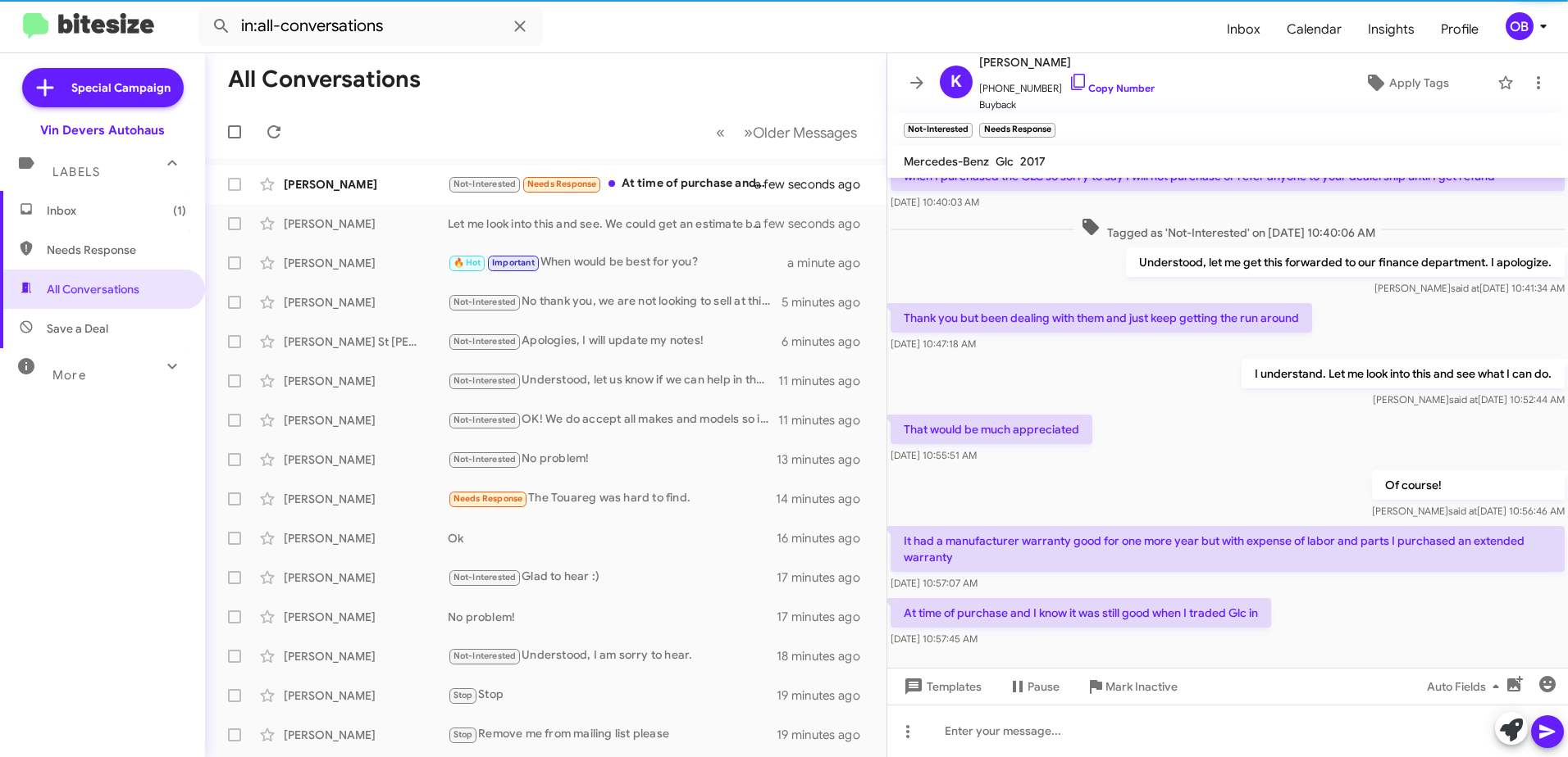
scroll to position [274, 0]
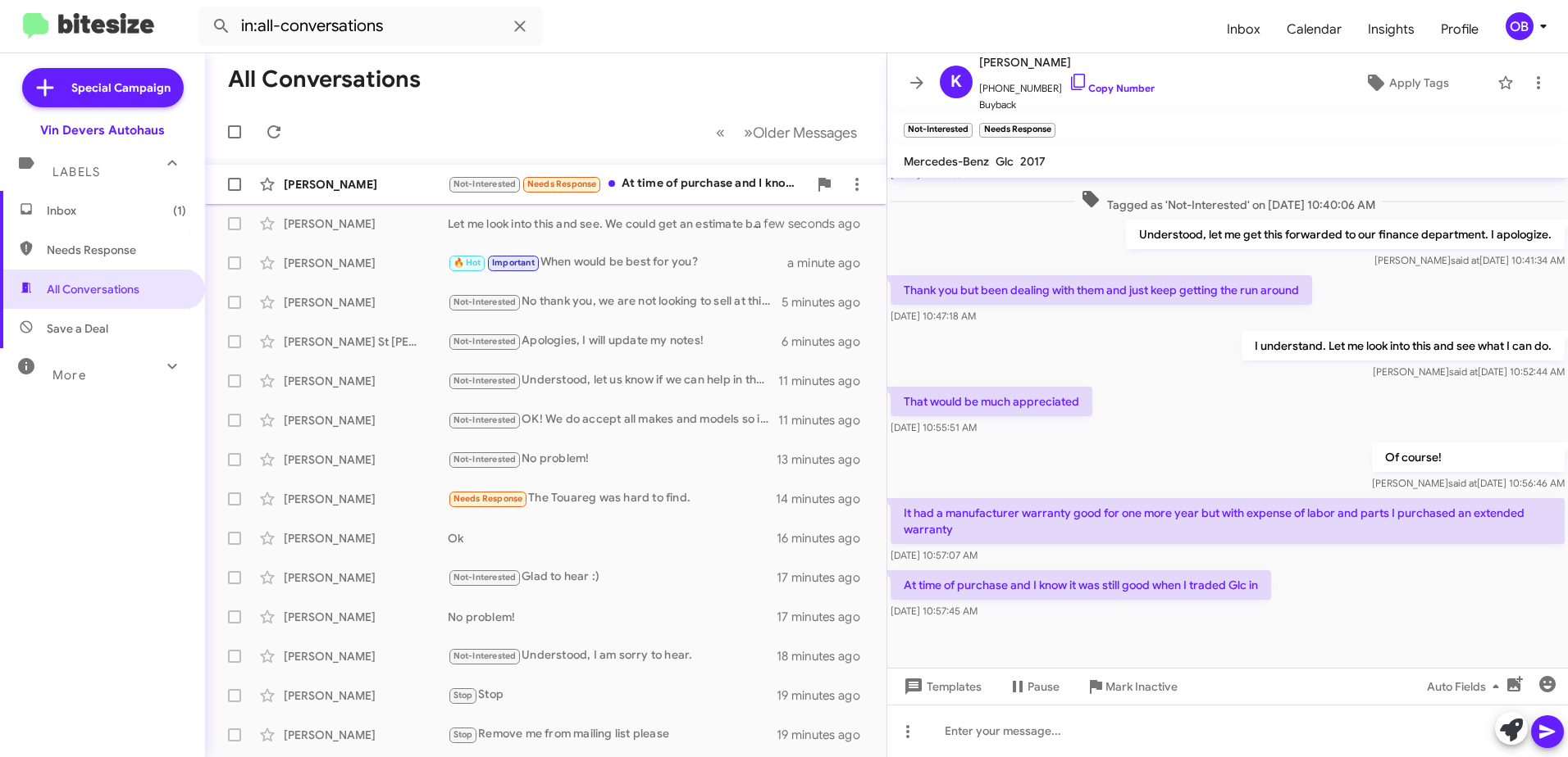
click at [702, 202] on span "[PERSON_NAME] Not-Interested Needs Response At time of purchase and I know it w…" at bounding box center [545, 184] width 681 height 39
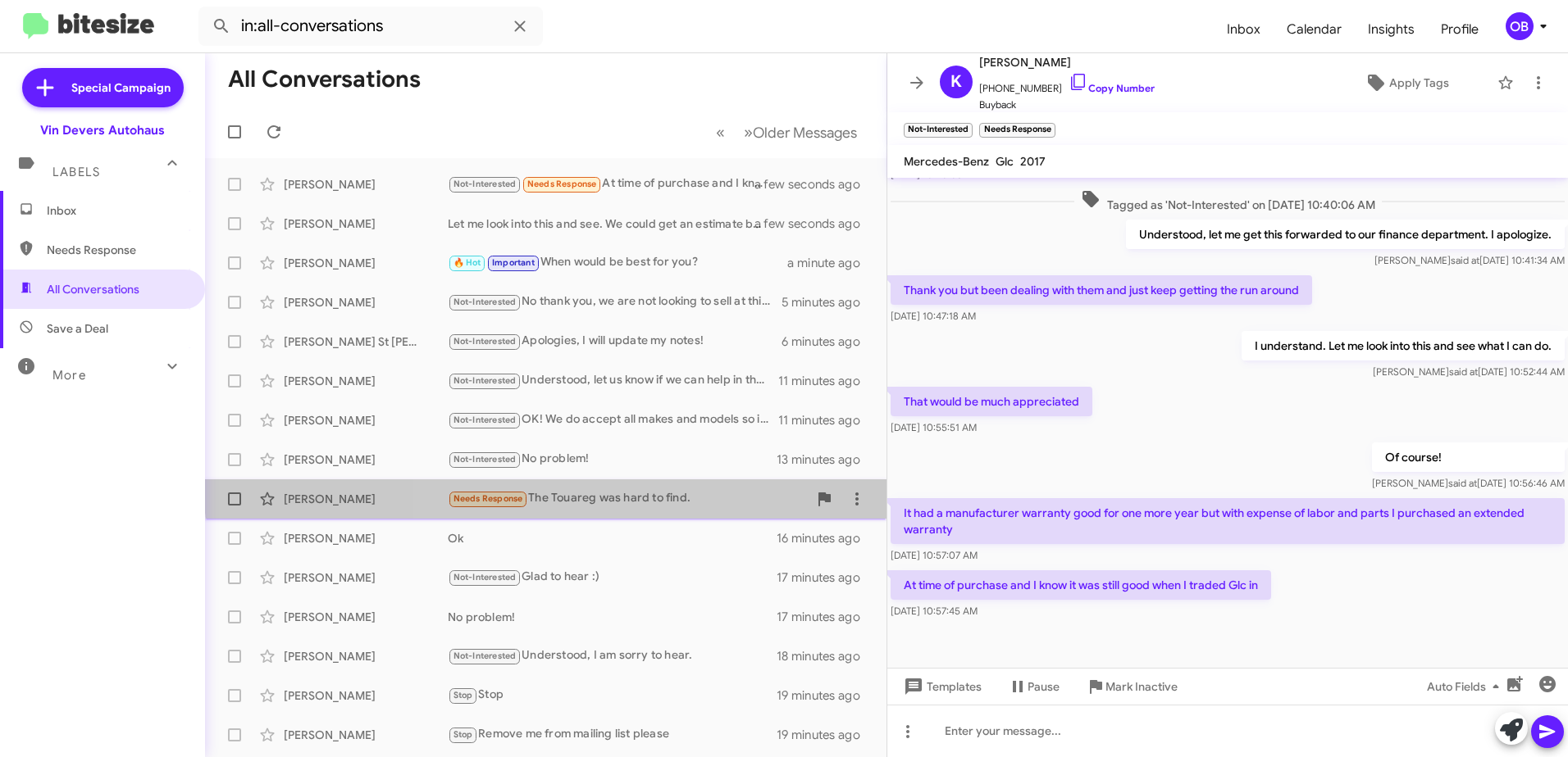
click at [618, 487] on div "[PERSON_NAME] Needs Response The Touareg was hard to find. 14 minutes ago" at bounding box center [546, 499] width 655 height 33
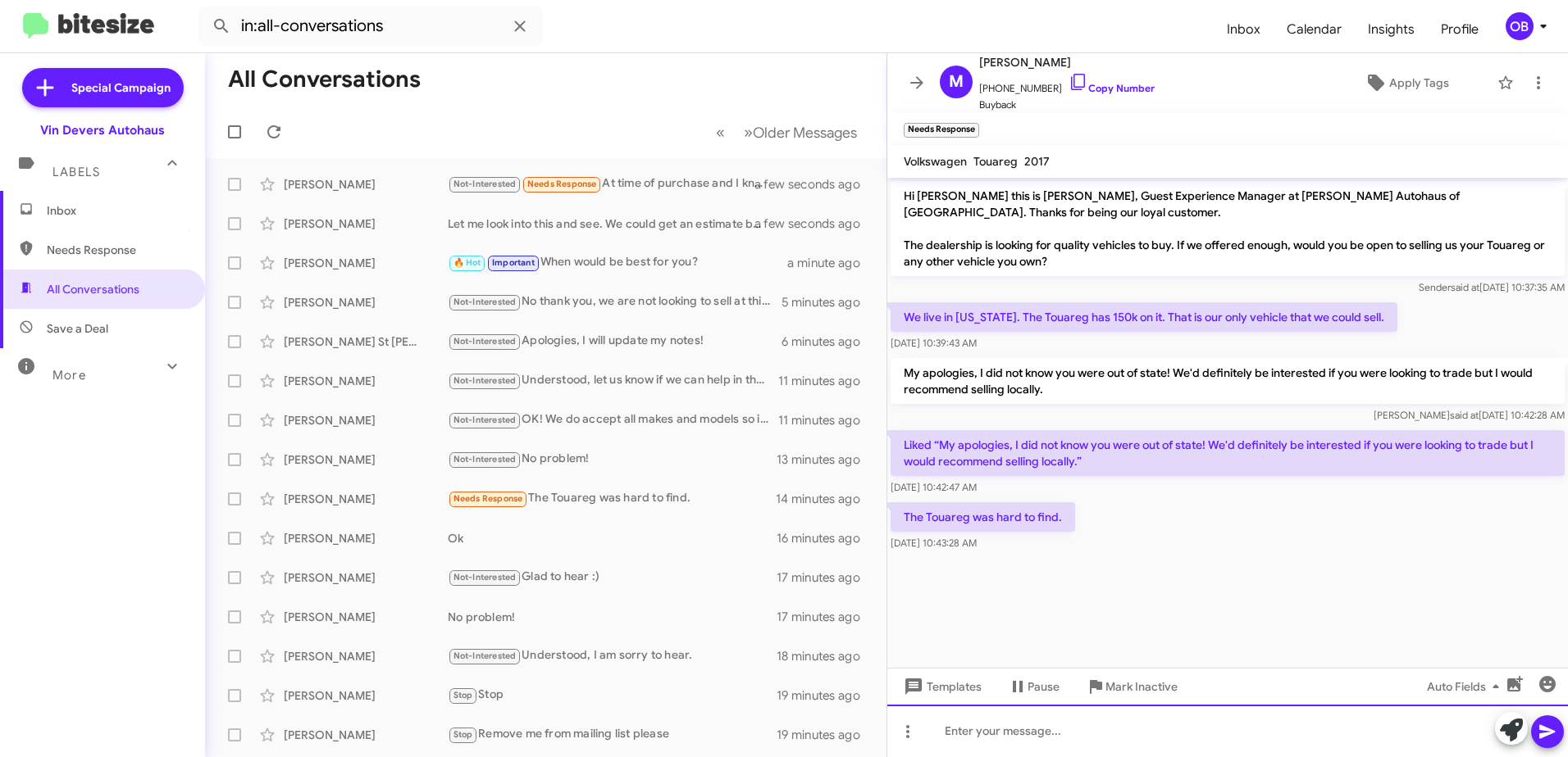
click at [1006, 736] on div at bounding box center [1227, 730] width 680 height 52
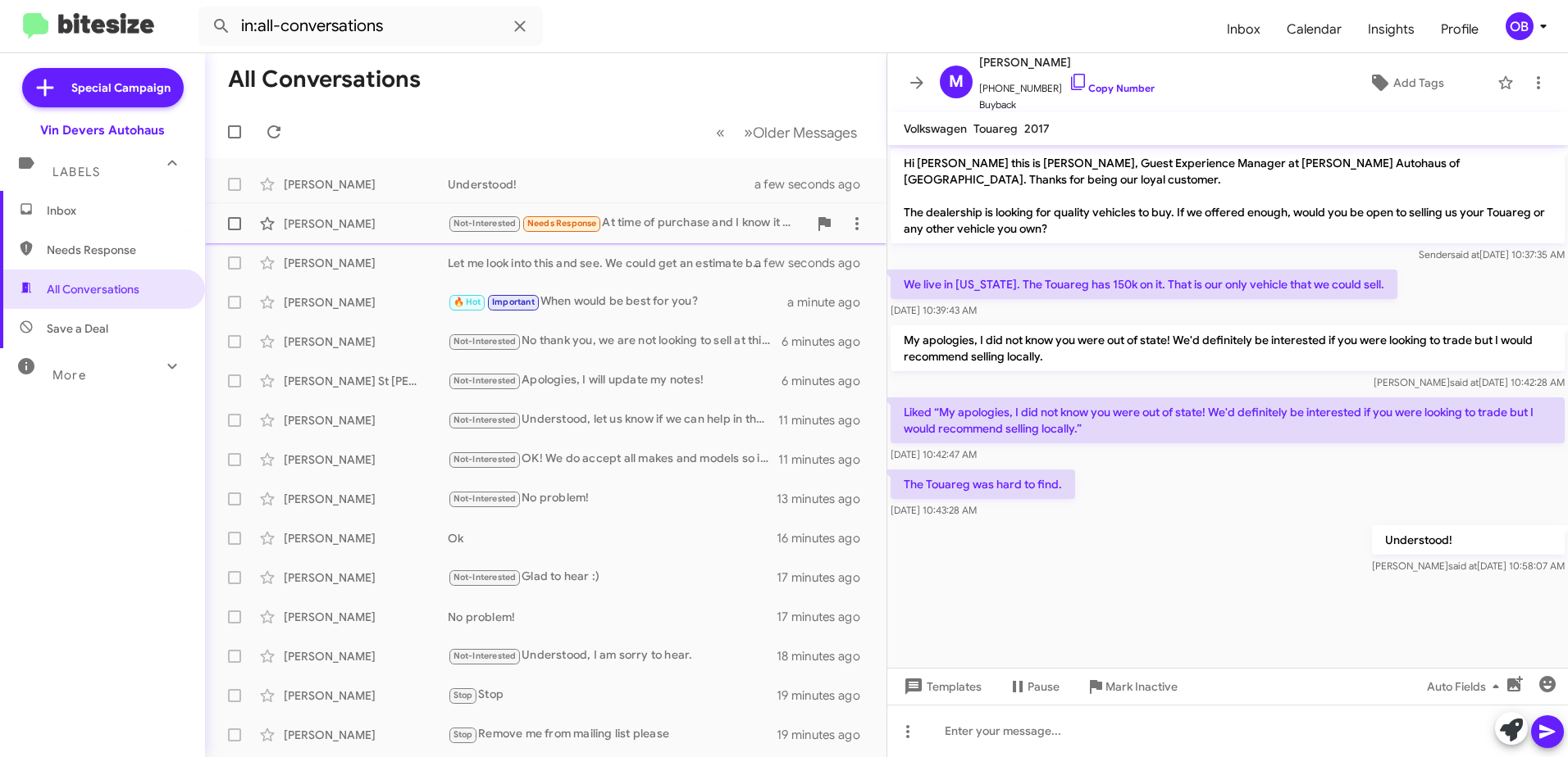
click at [589, 230] on small "Needs Response" at bounding box center [562, 224] width 77 height 15
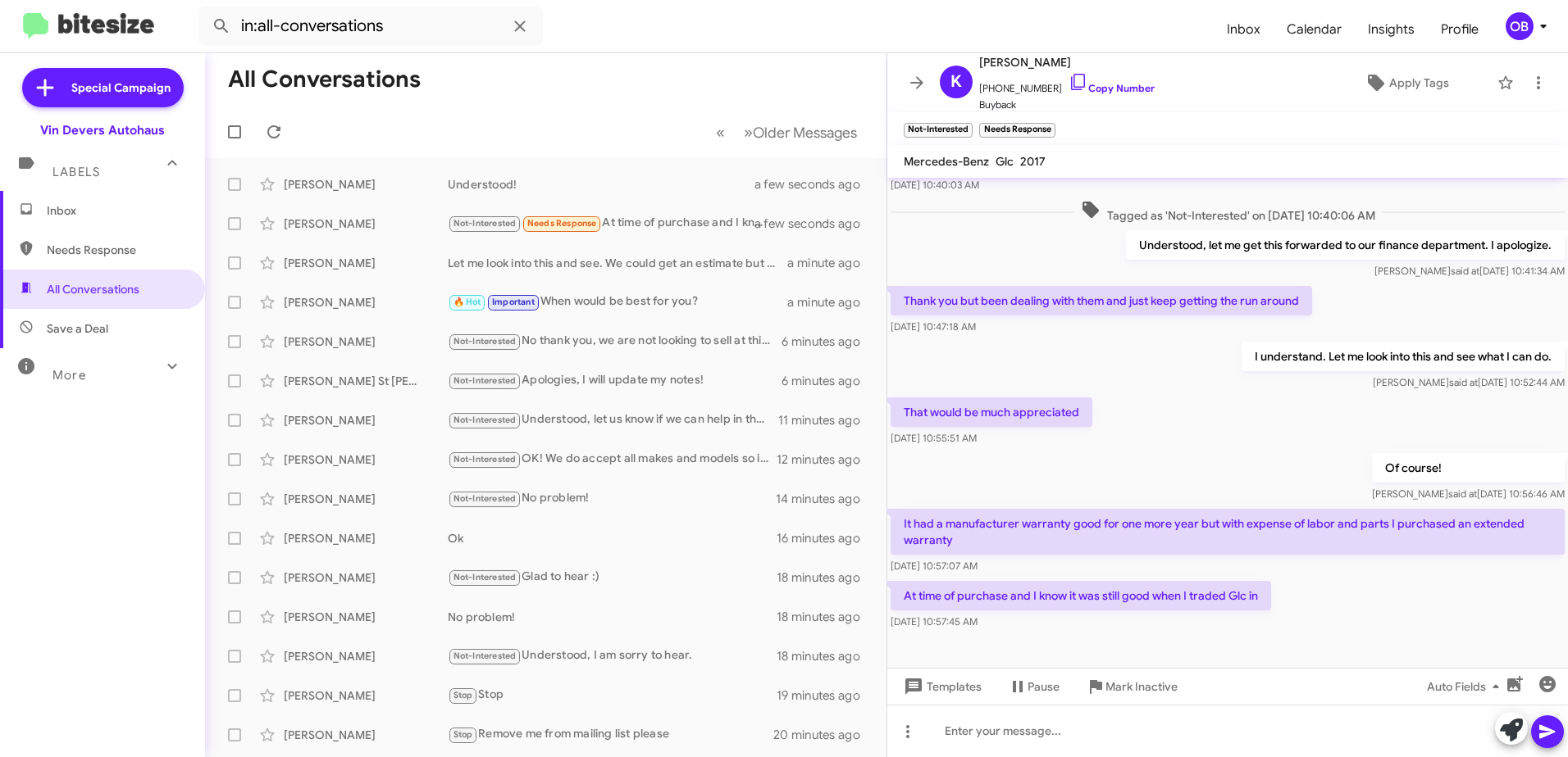
scroll to position [274, 0]
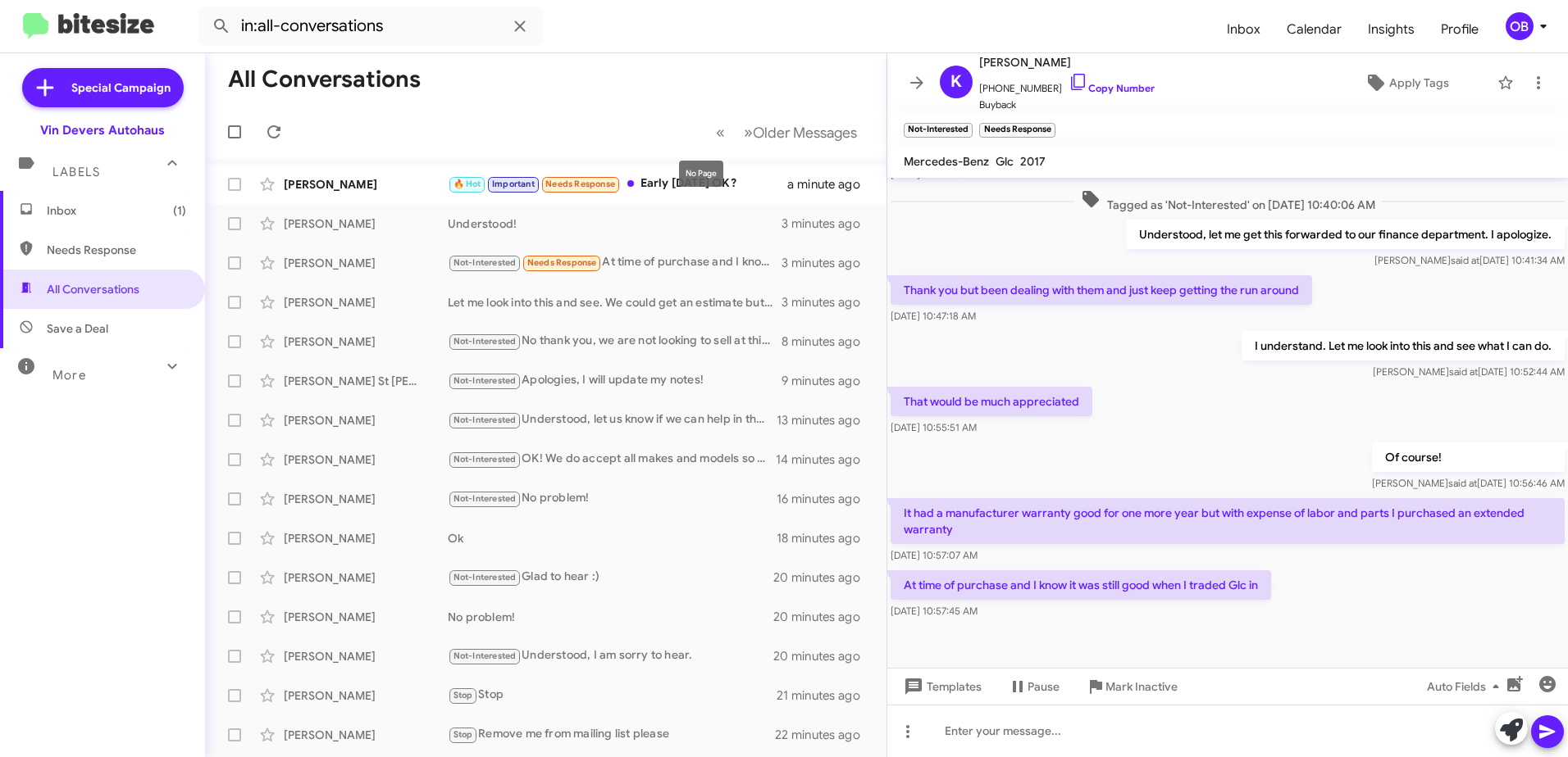
click at [703, 181] on div "No Page" at bounding box center [701, 174] width 45 height 27
click at [669, 178] on div "🔥 Hot Important Needs Response Early [DATE] OK?" at bounding box center [628, 184] width 360 height 19
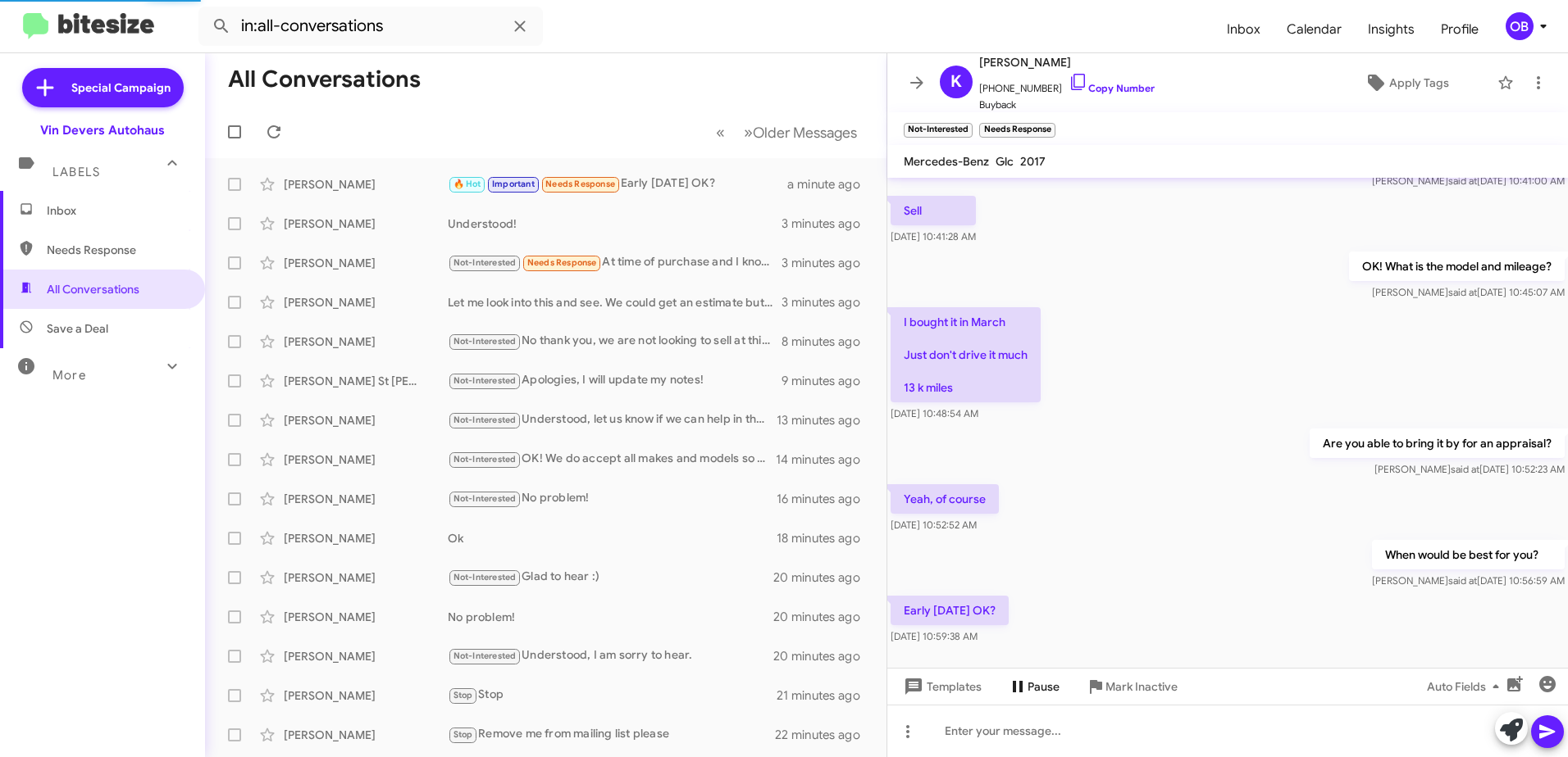
scroll to position [332, 0]
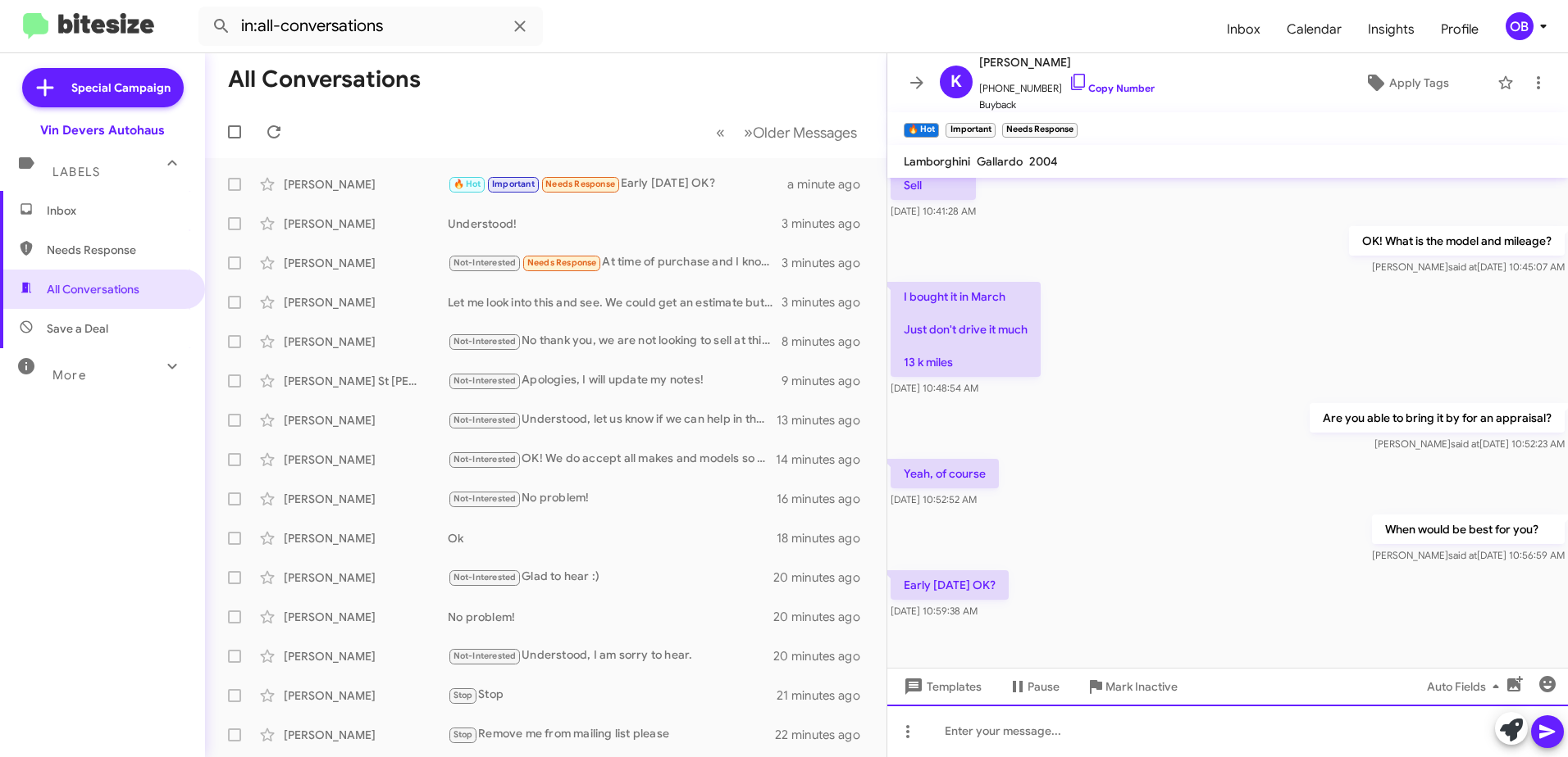
click at [989, 737] on div at bounding box center [1227, 730] width 680 height 52
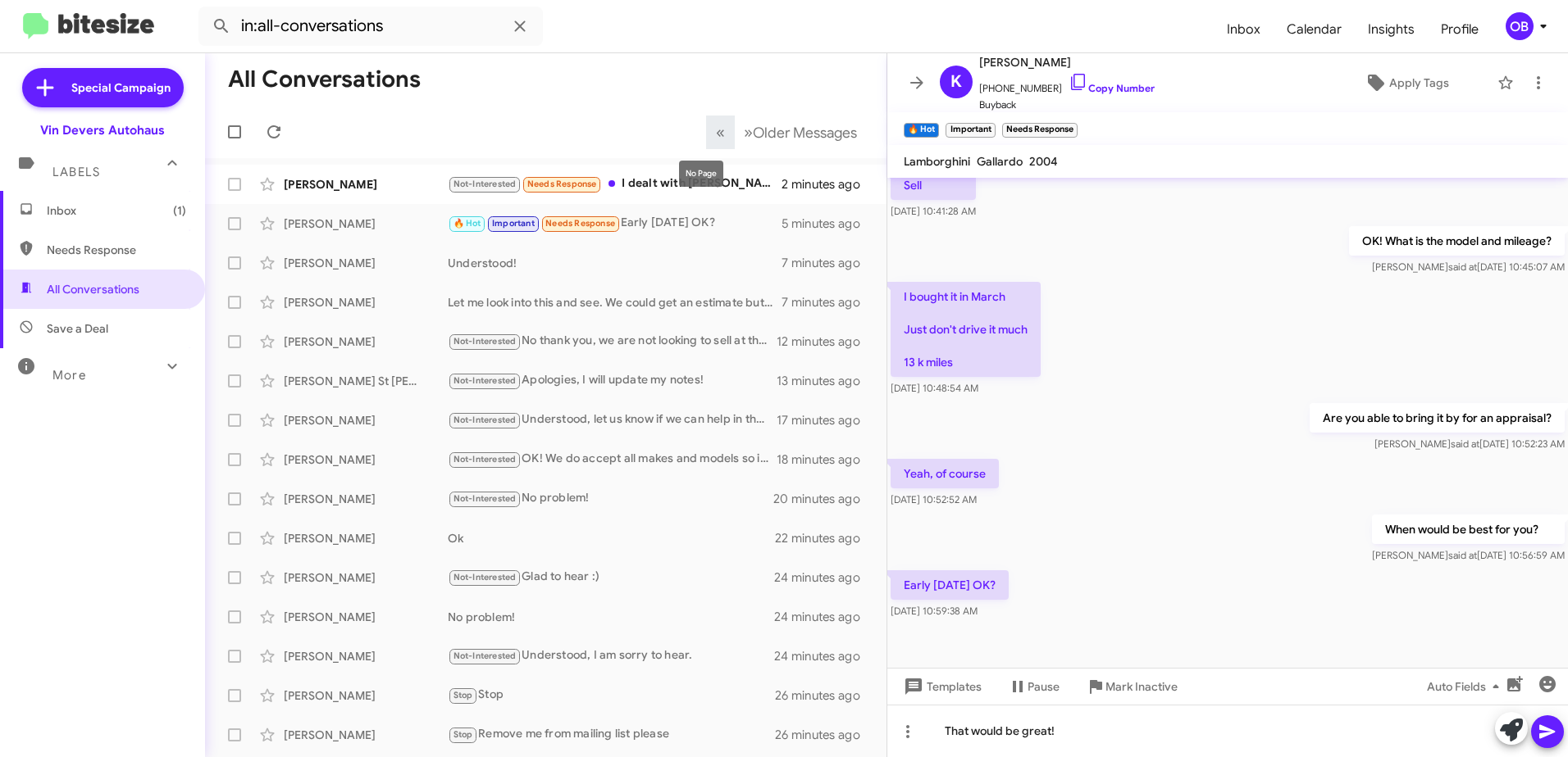
click at [678, 168] on mat-tooltip-component "No Page" at bounding box center [701, 173] width 67 height 49
click at [670, 176] on mat-tooltip-component "No Page" at bounding box center [701, 173] width 67 height 49
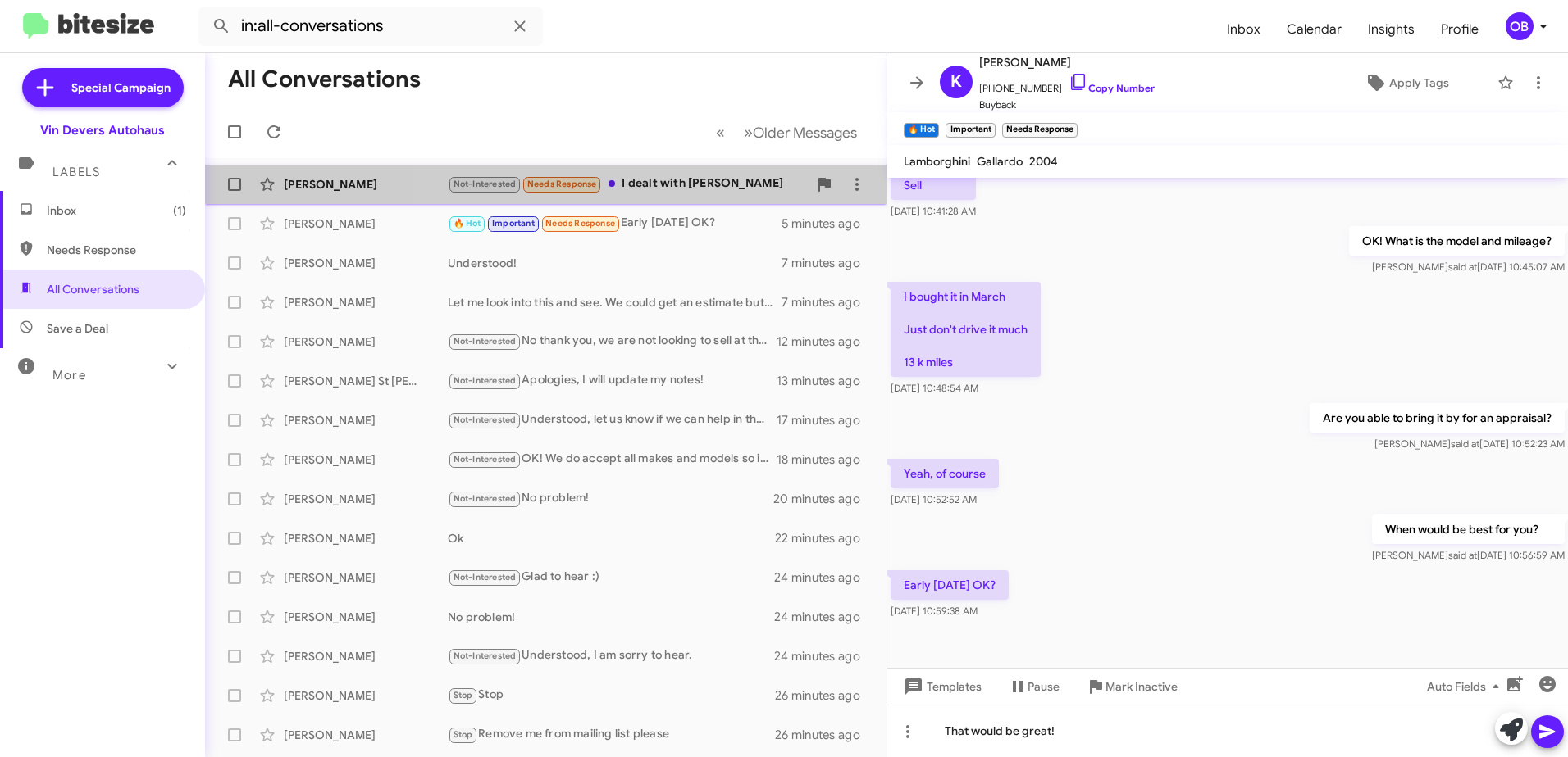
click at [661, 180] on div "Not-Interested Needs Response I dealt with [PERSON_NAME]" at bounding box center [628, 184] width 360 height 19
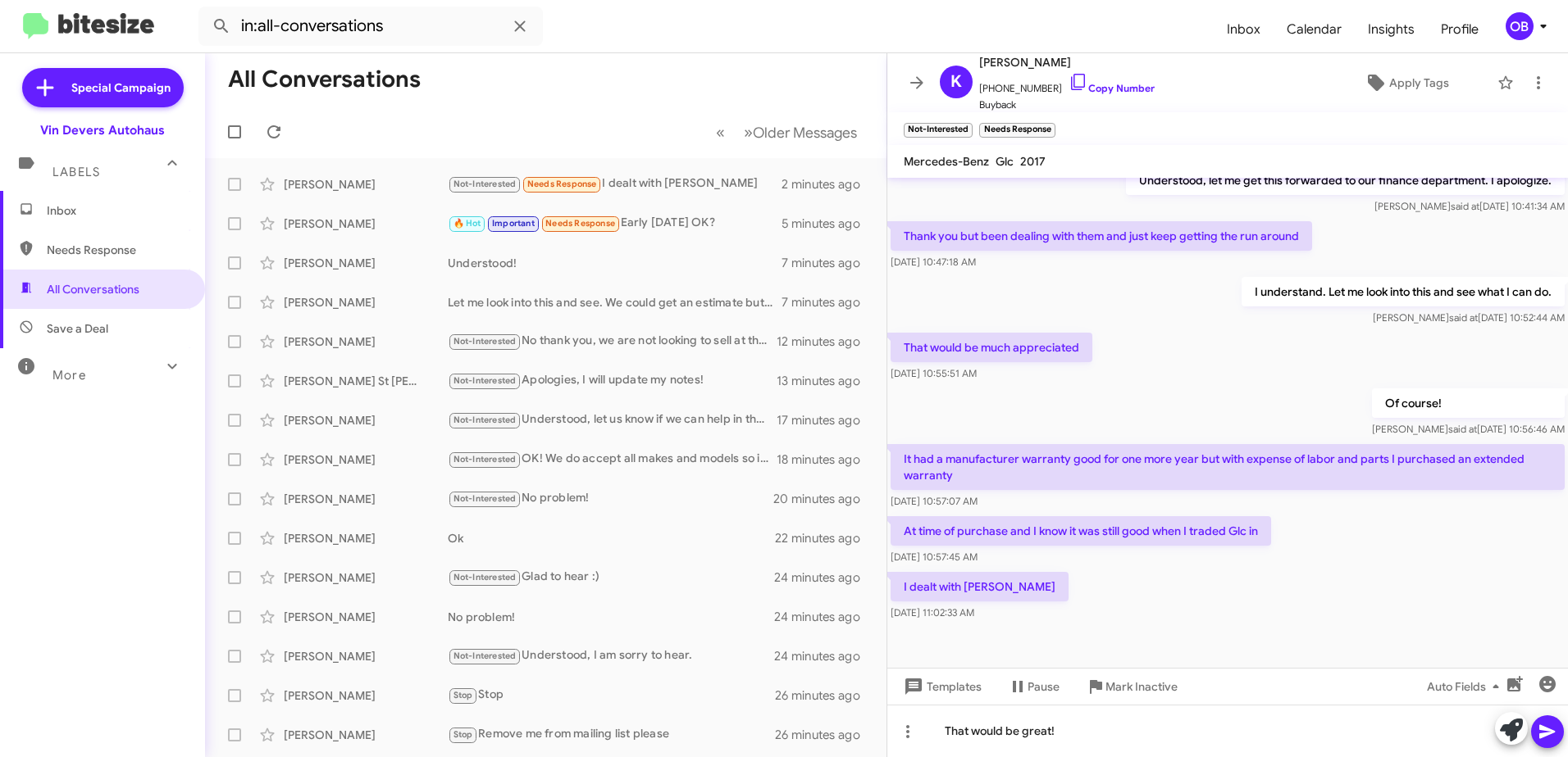
scroll to position [334, 0]
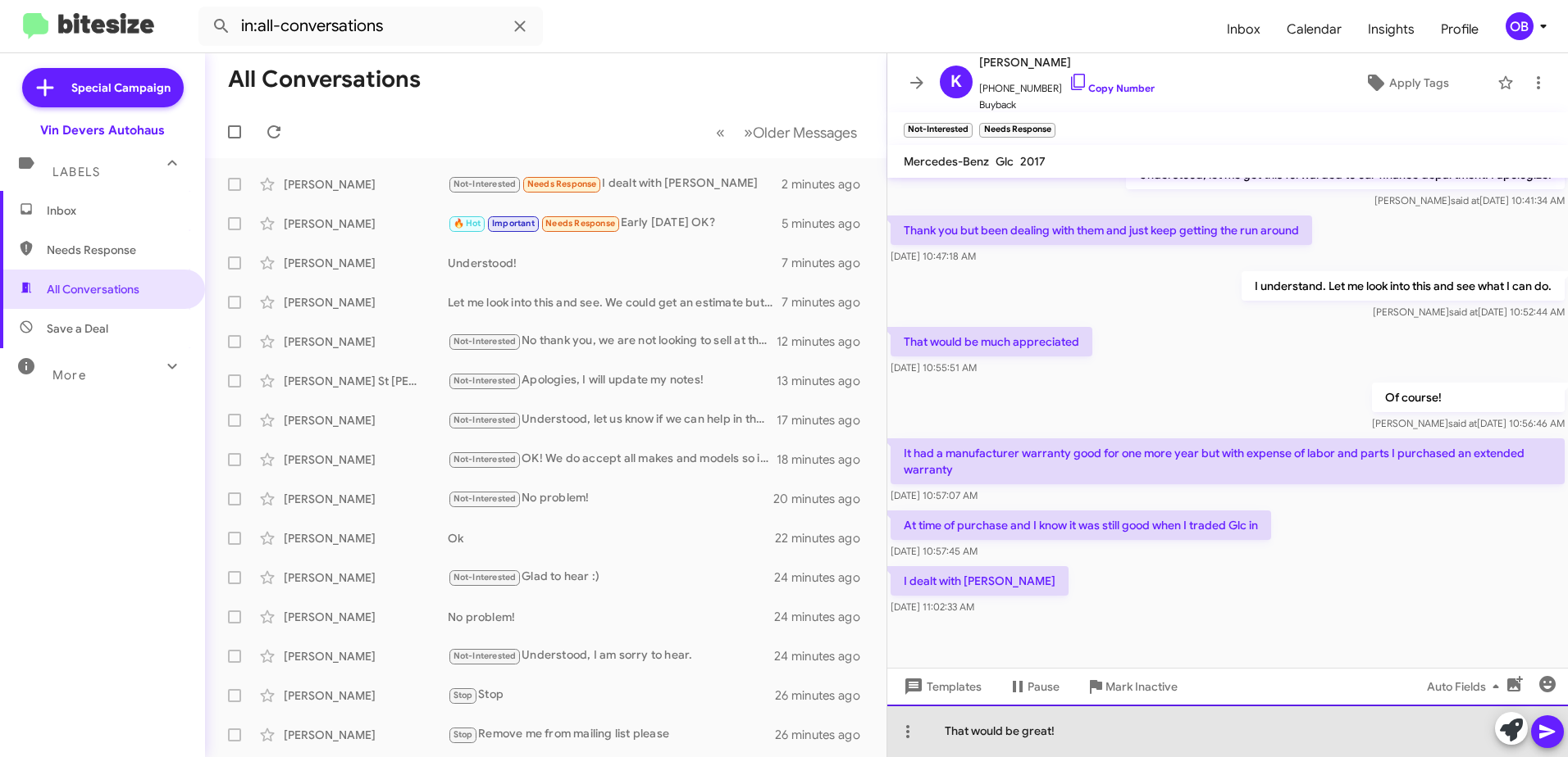
drag, startPoint x: 1105, startPoint y: 742, endPoint x: 944, endPoint y: 747, distance: 161.1
click at [944, 747] on div "That would be great!" at bounding box center [1227, 730] width 680 height 52
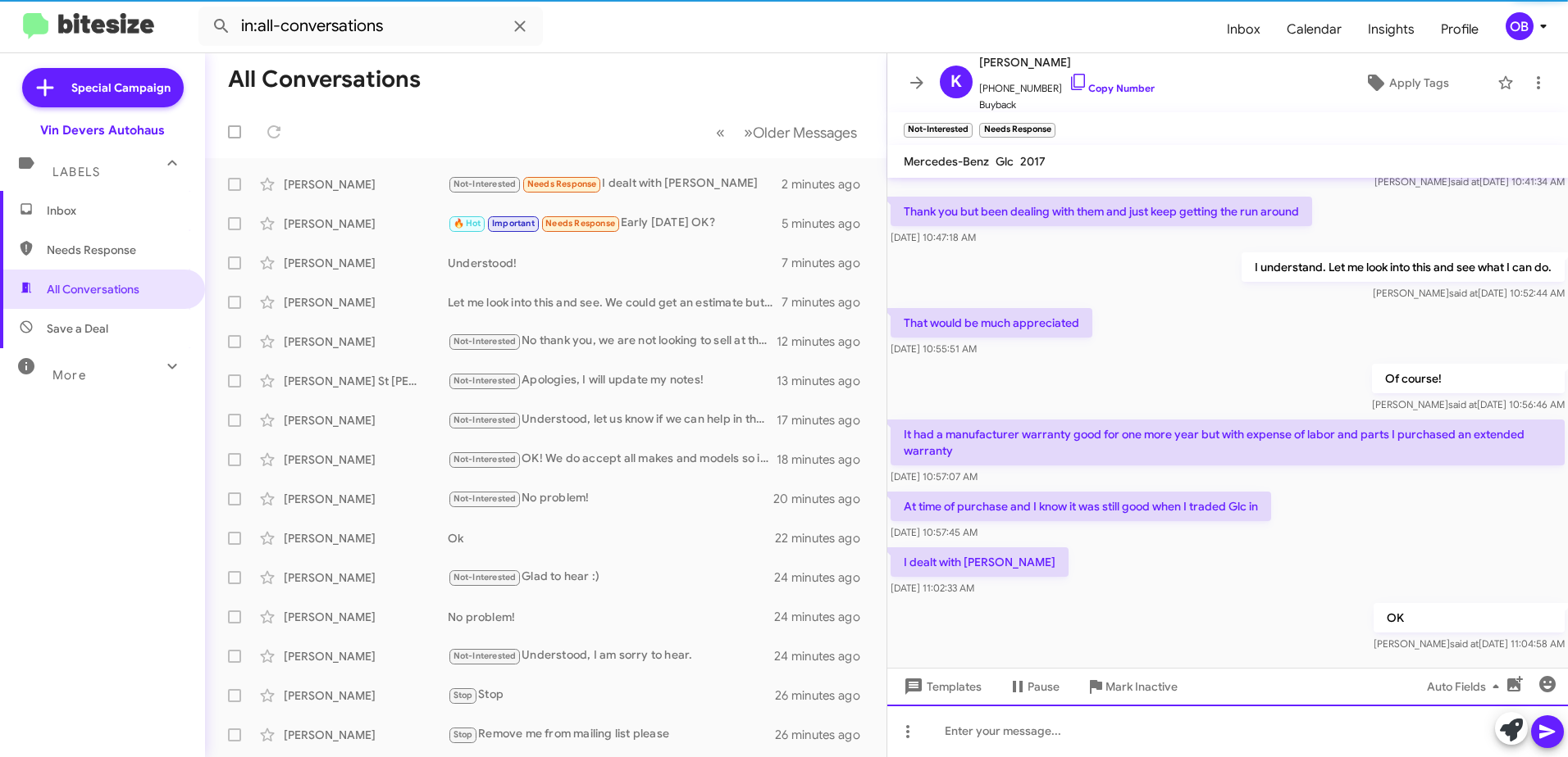
scroll to position [393, 0]
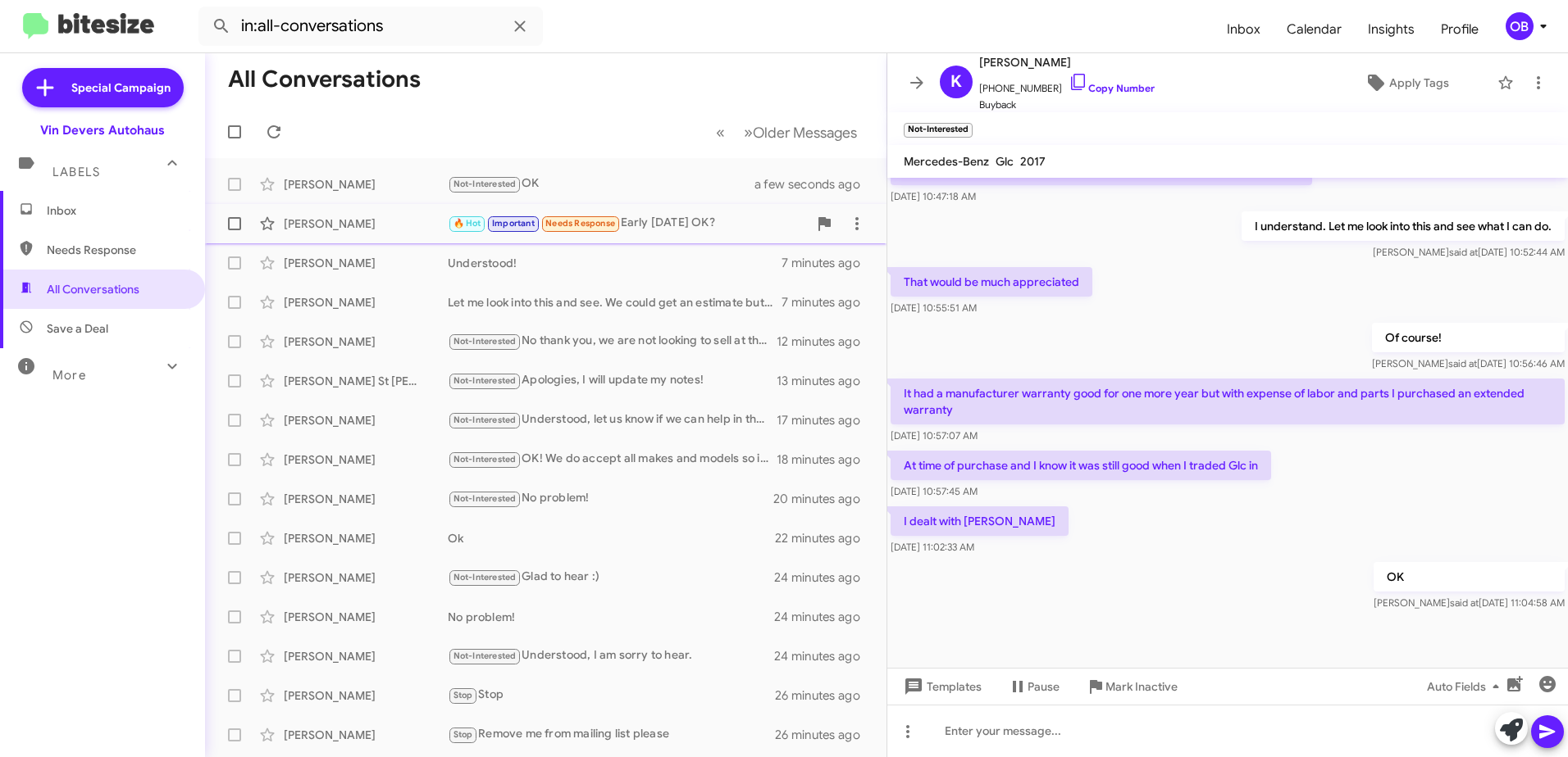
click at [689, 224] on div "🔥 Hot Important Needs Response Early [DATE] OK?" at bounding box center [628, 224] width 360 height 19
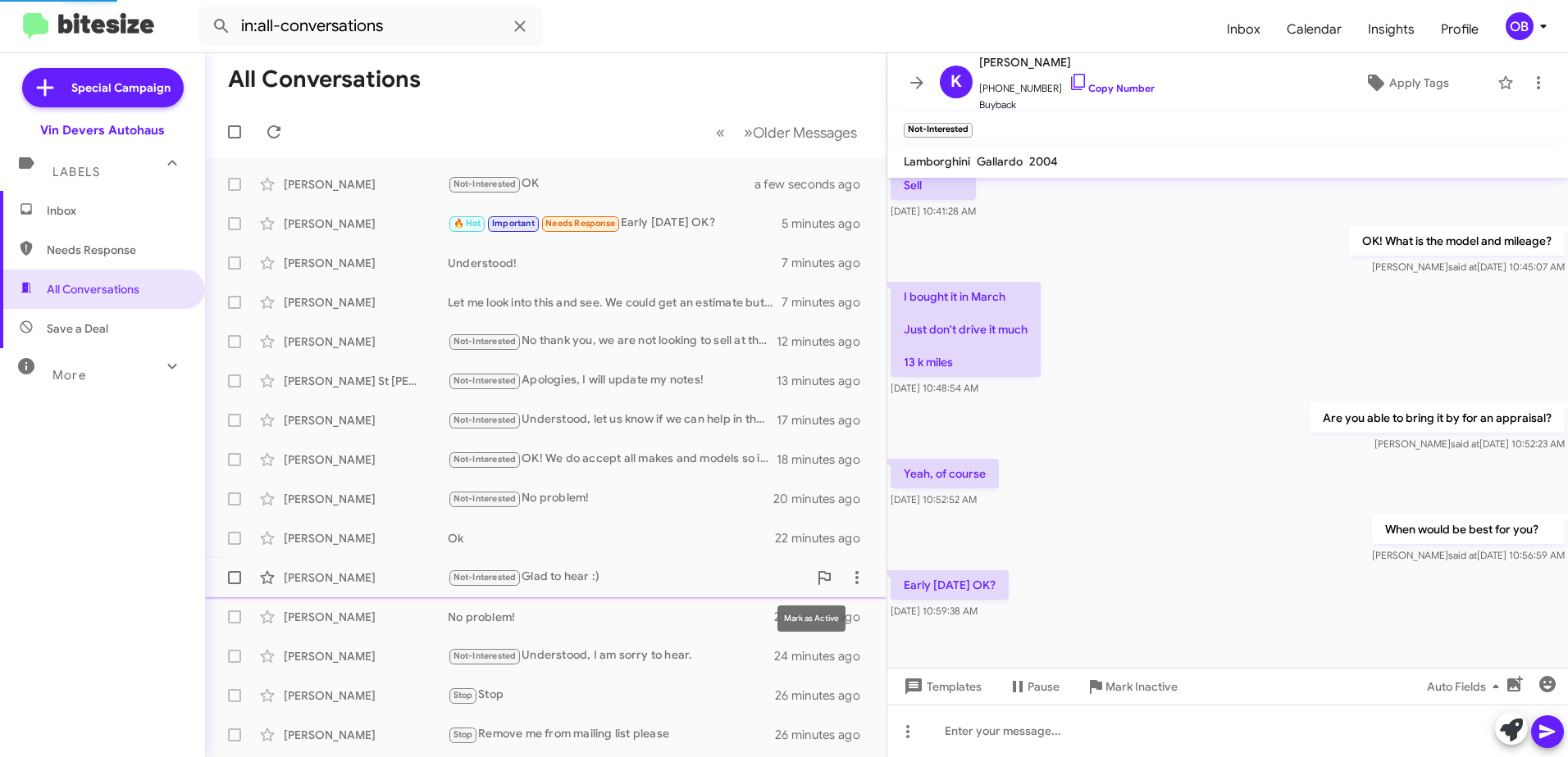
scroll to position [332, 0]
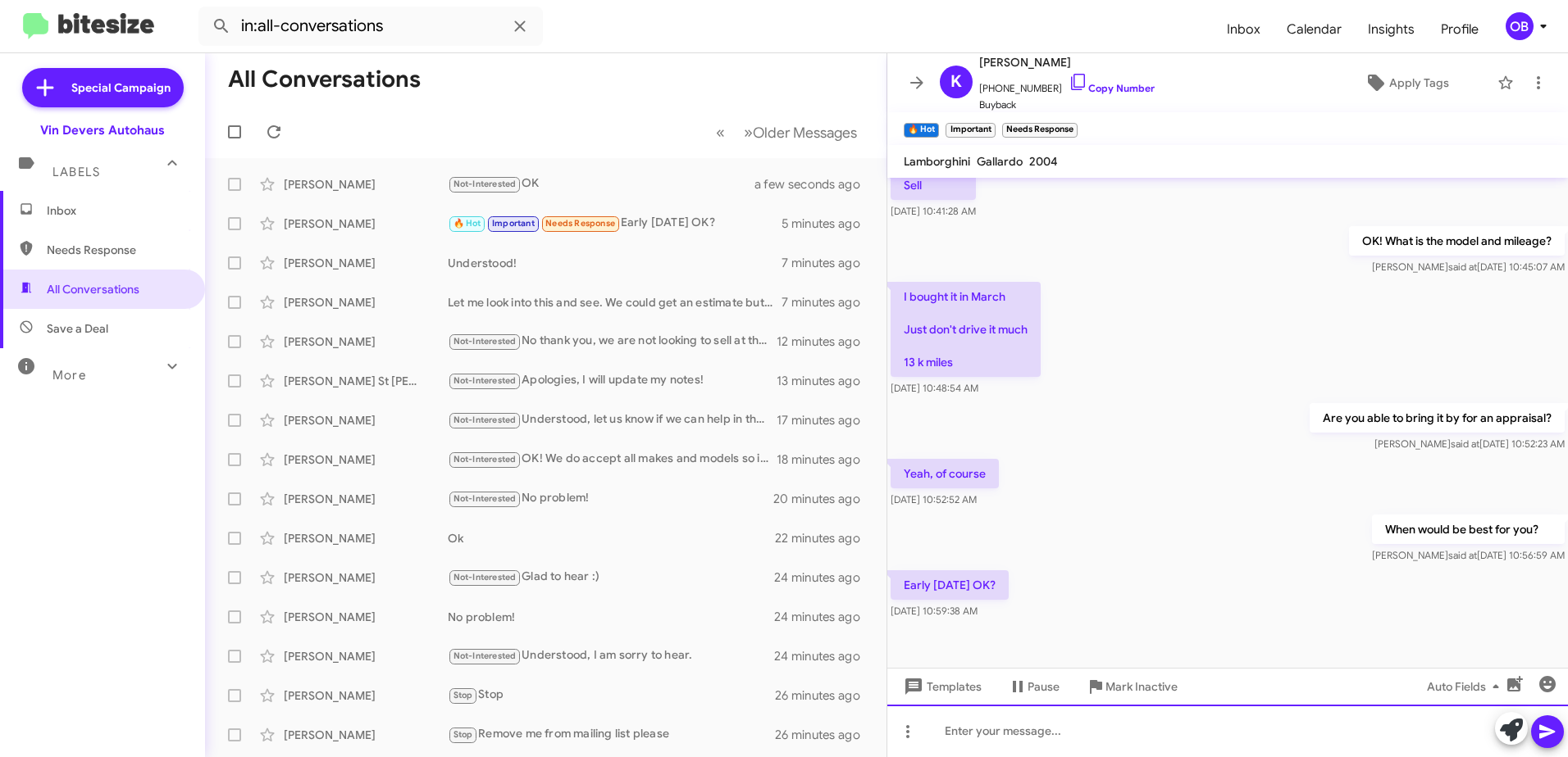
click at [1039, 730] on div at bounding box center [1227, 730] width 680 height 52
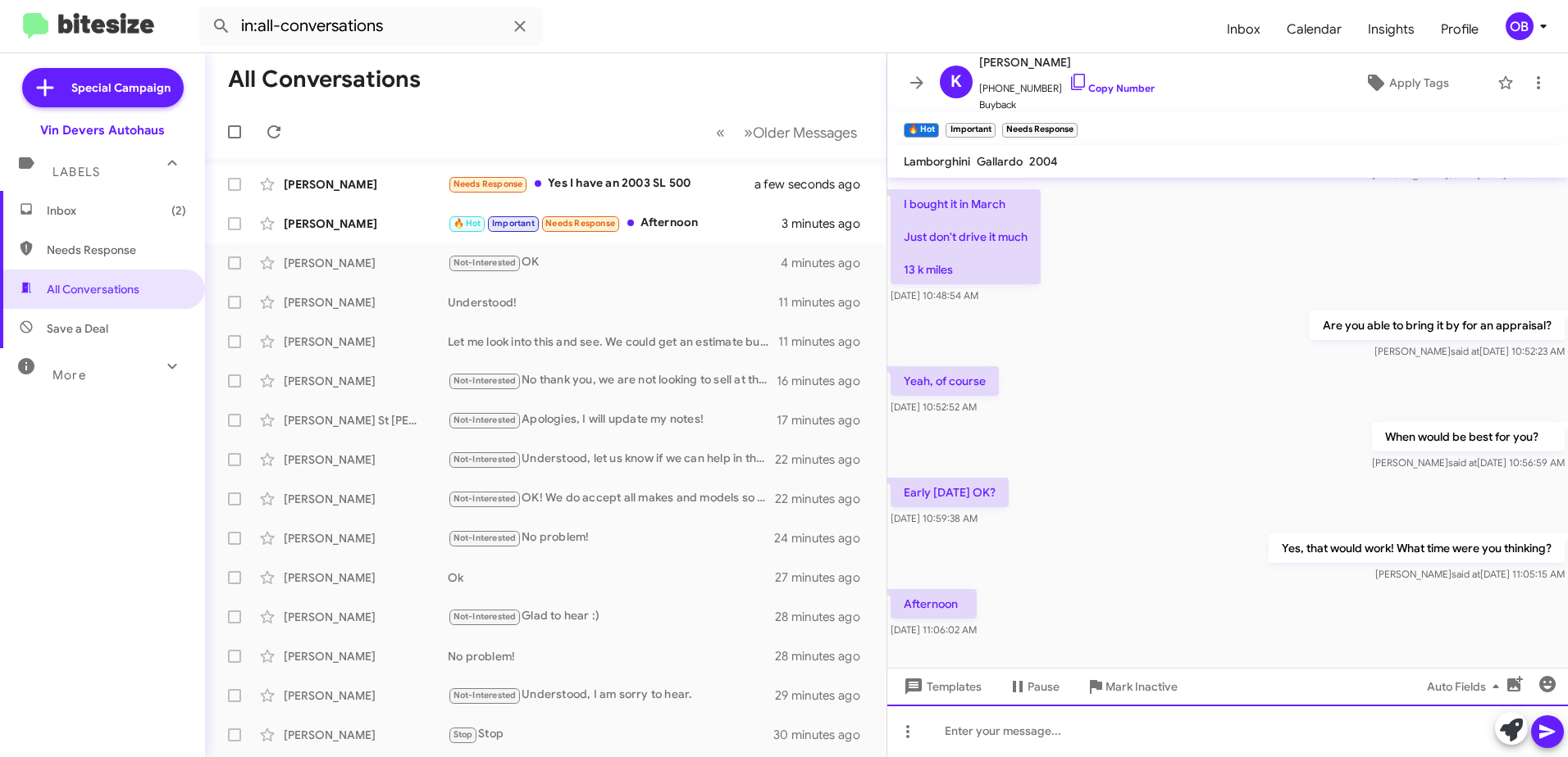
scroll to position [0, 0]
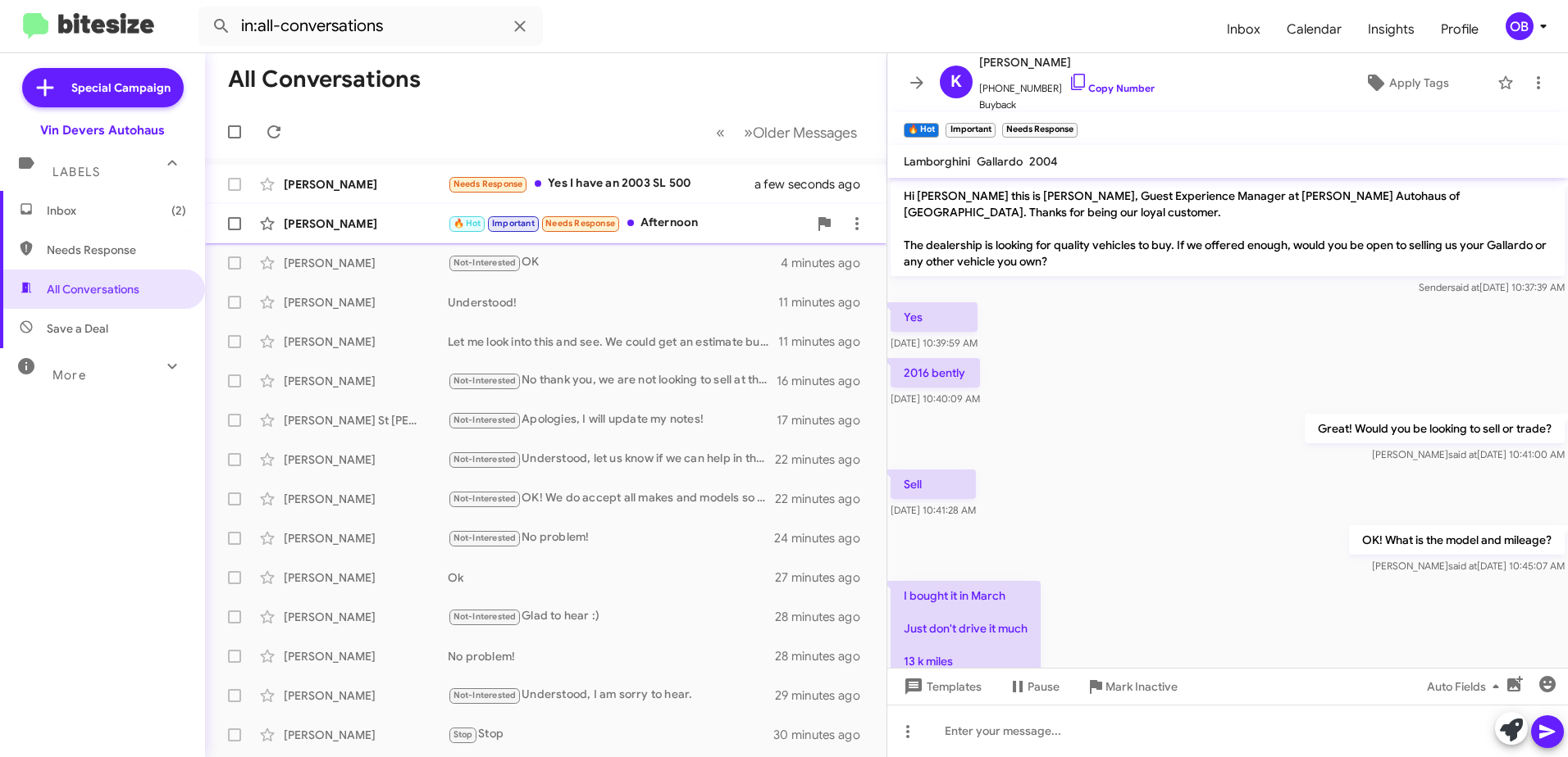
click at [722, 235] on div "[PERSON_NAME] 🔥 Hot Important Needs Response Afternoon 3 minutes ago" at bounding box center [546, 224] width 655 height 33
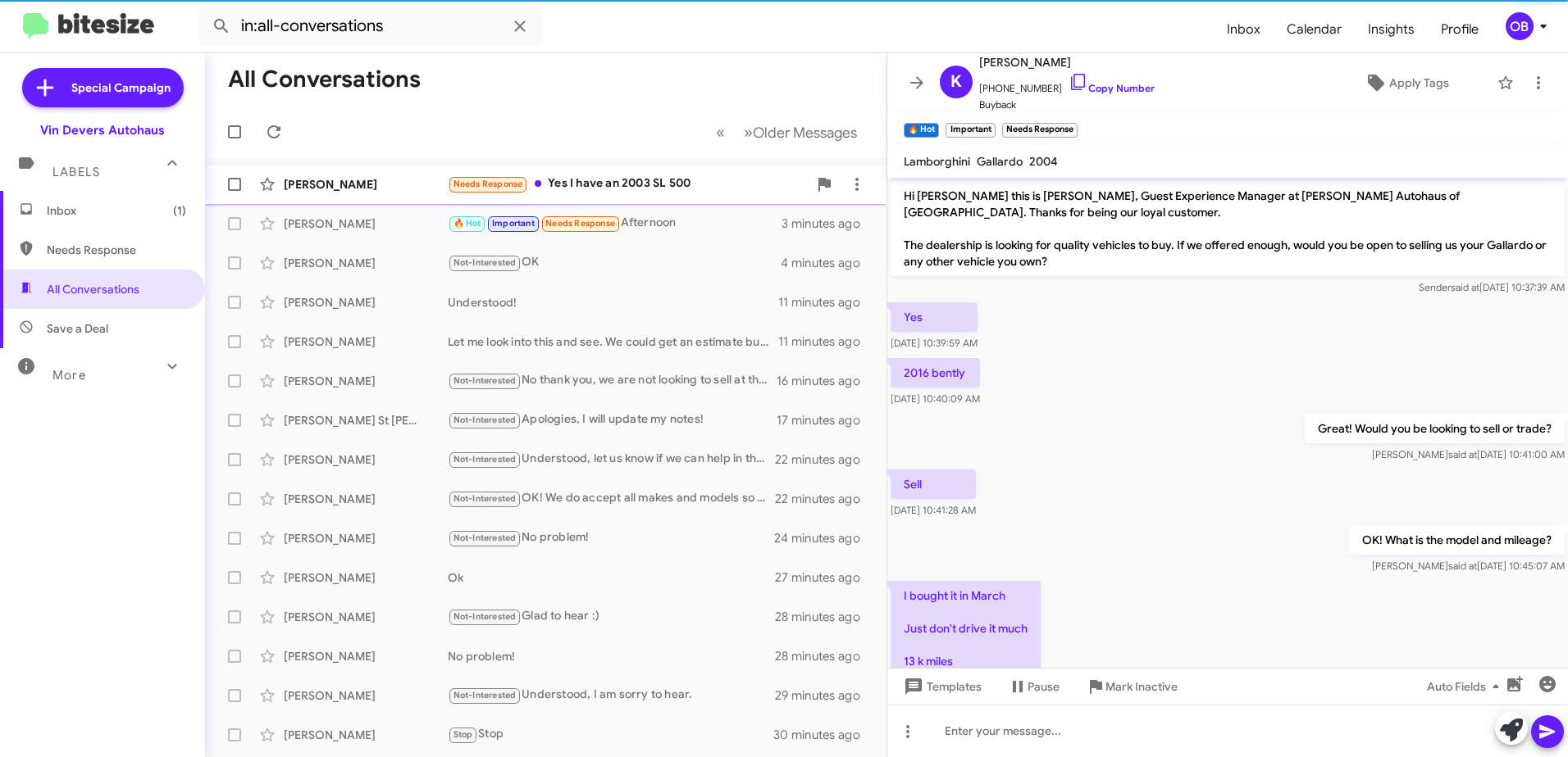
click at [725, 200] on div "[PERSON_NAME] Needs Response Yes I have an 2003 SL 500 a few seconds ago" at bounding box center [546, 184] width 655 height 33
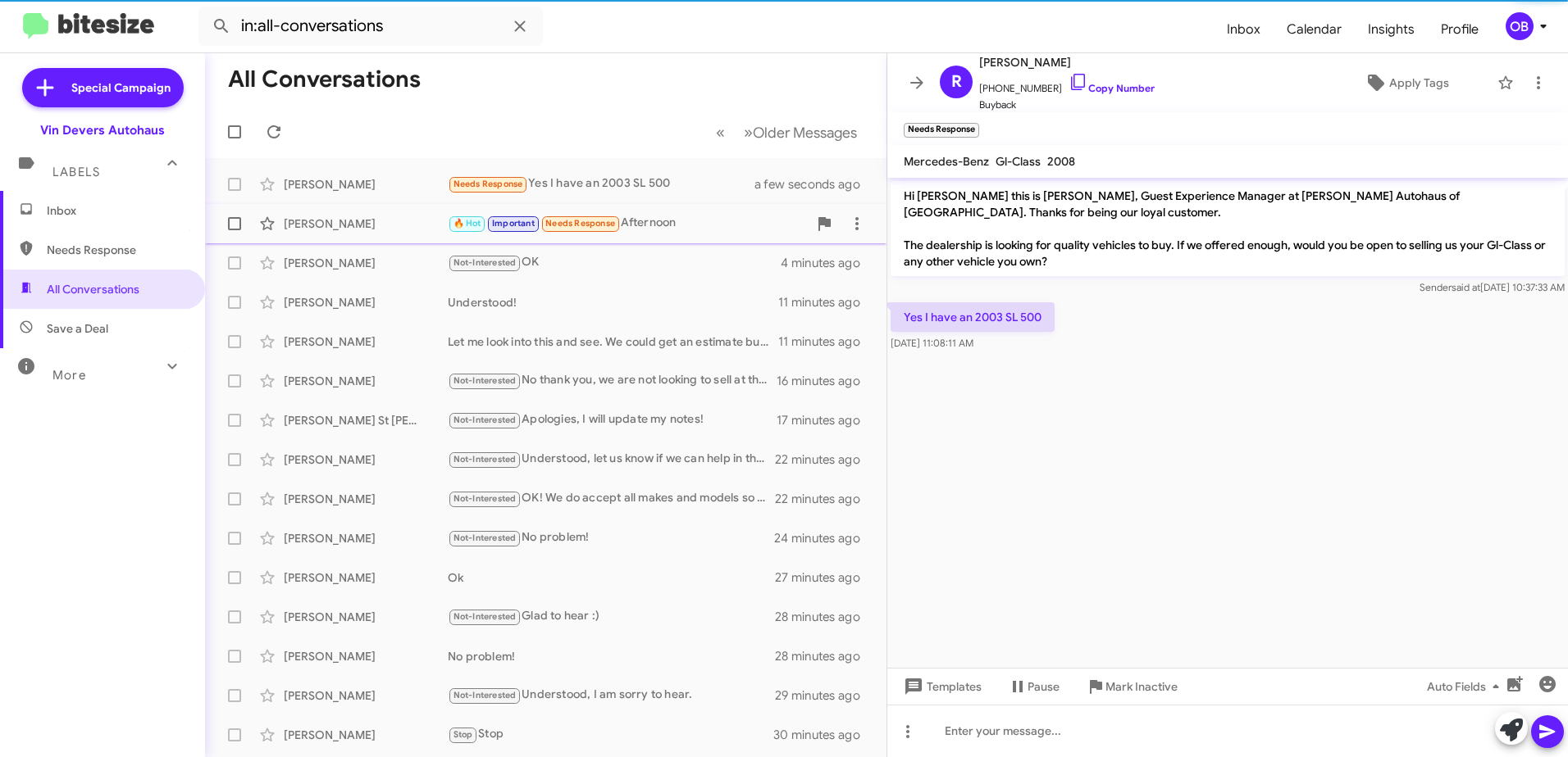
click at [711, 223] on div "🔥 Hot Important Needs Response Afternoon" at bounding box center [628, 224] width 360 height 19
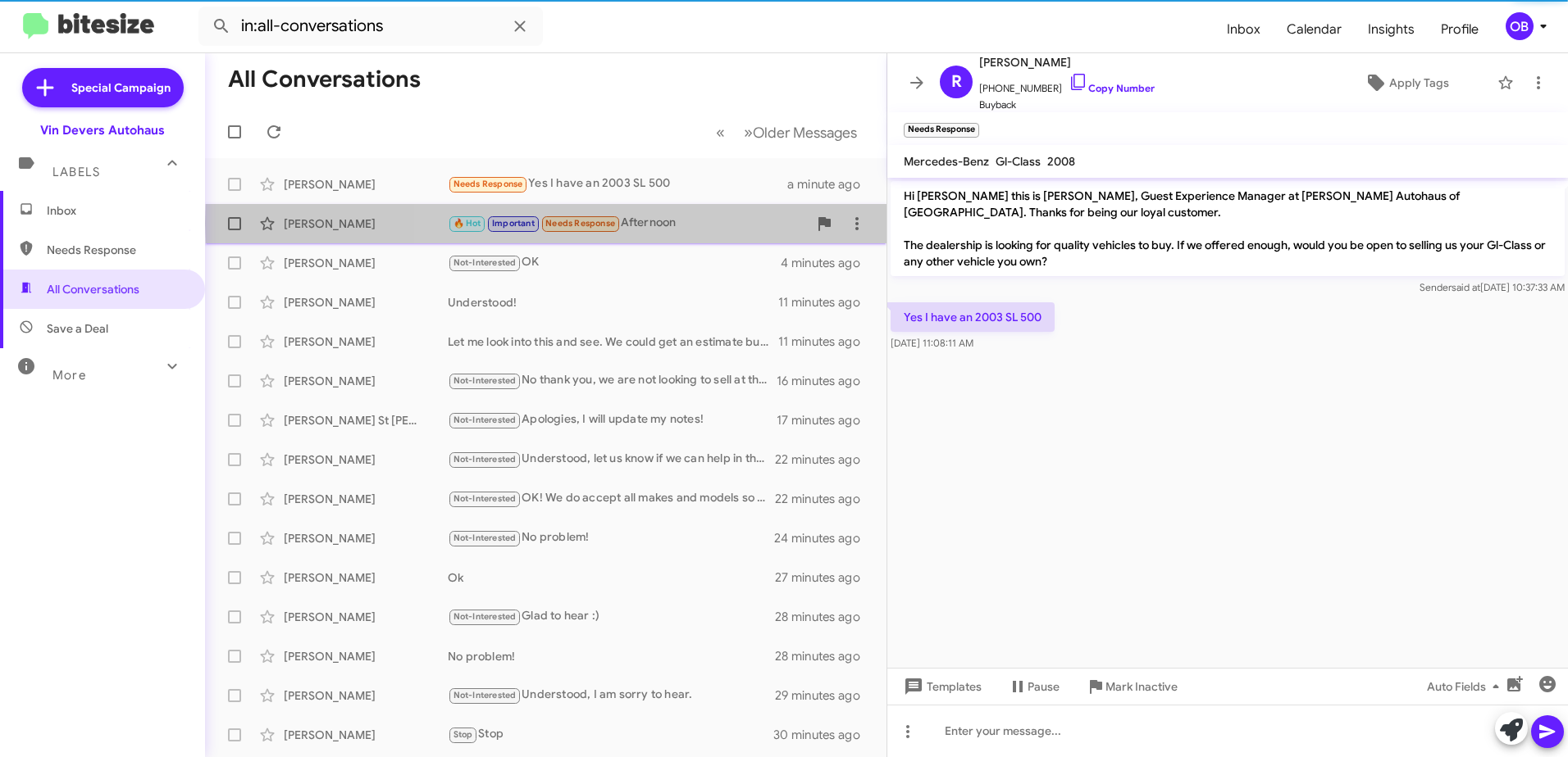
scroll to position [451, 0]
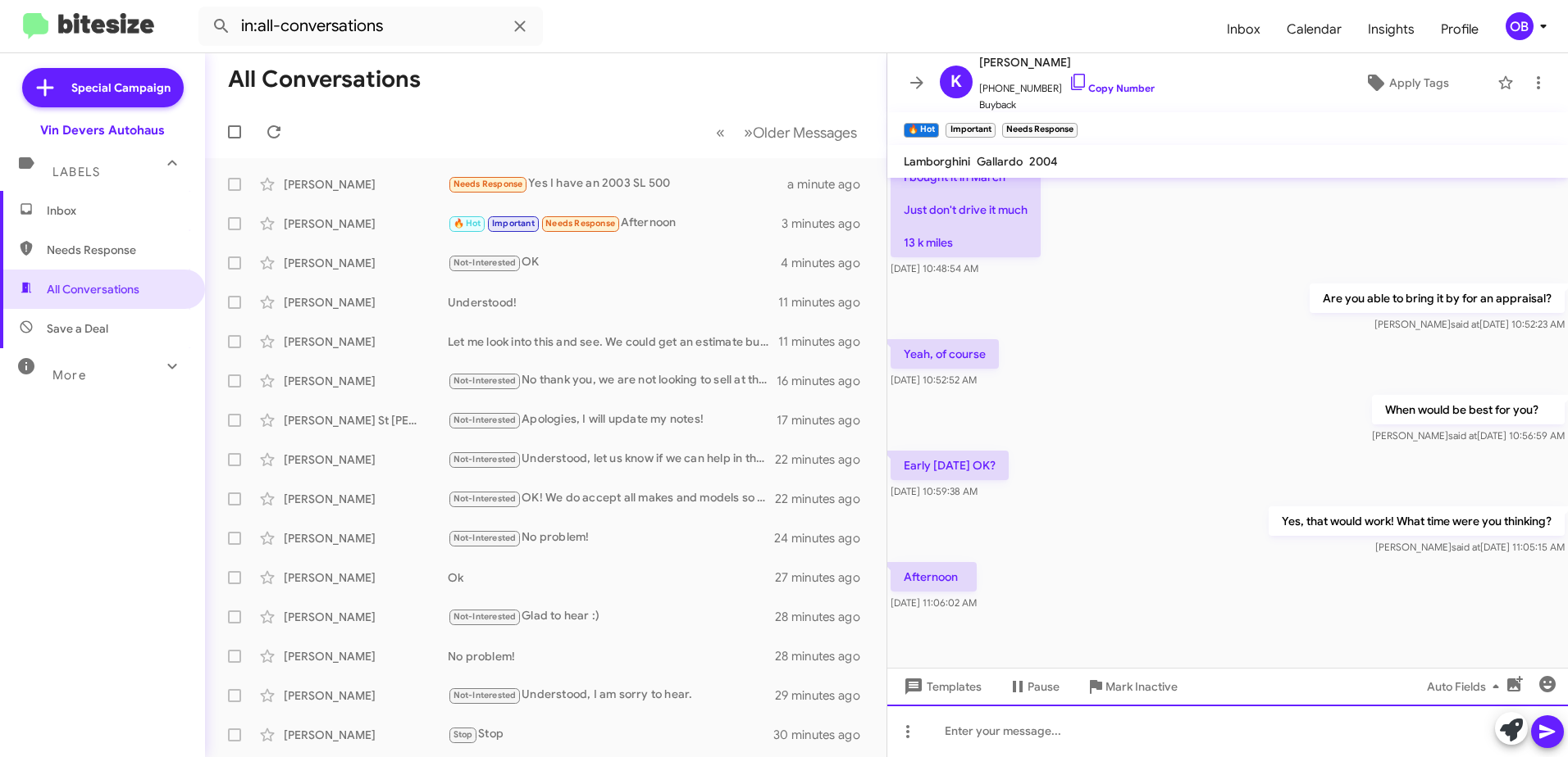
click at [1000, 726] on div at bounding box center [1227, 730] width 680 height 52
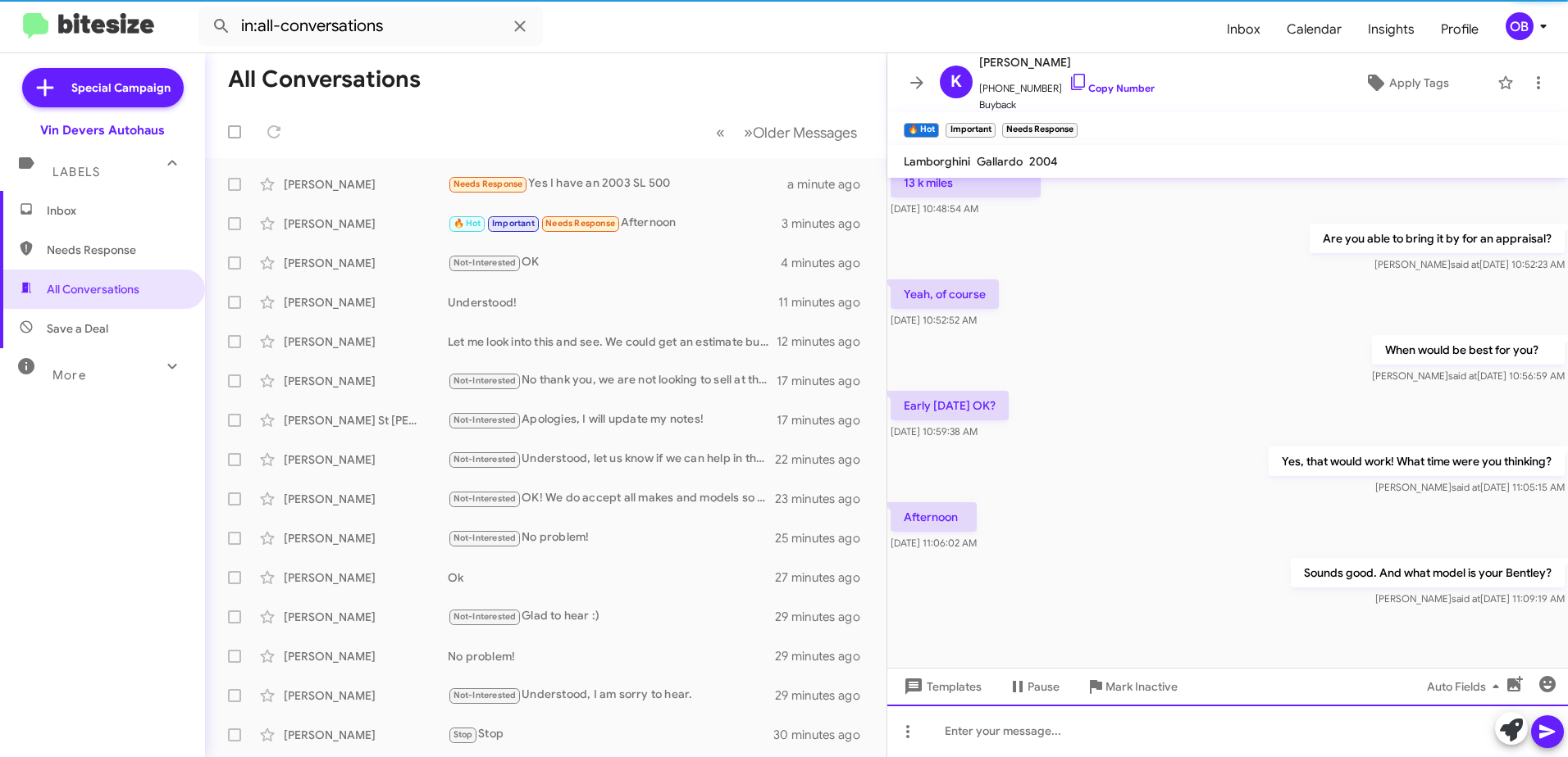
scroll to position [511, 0]
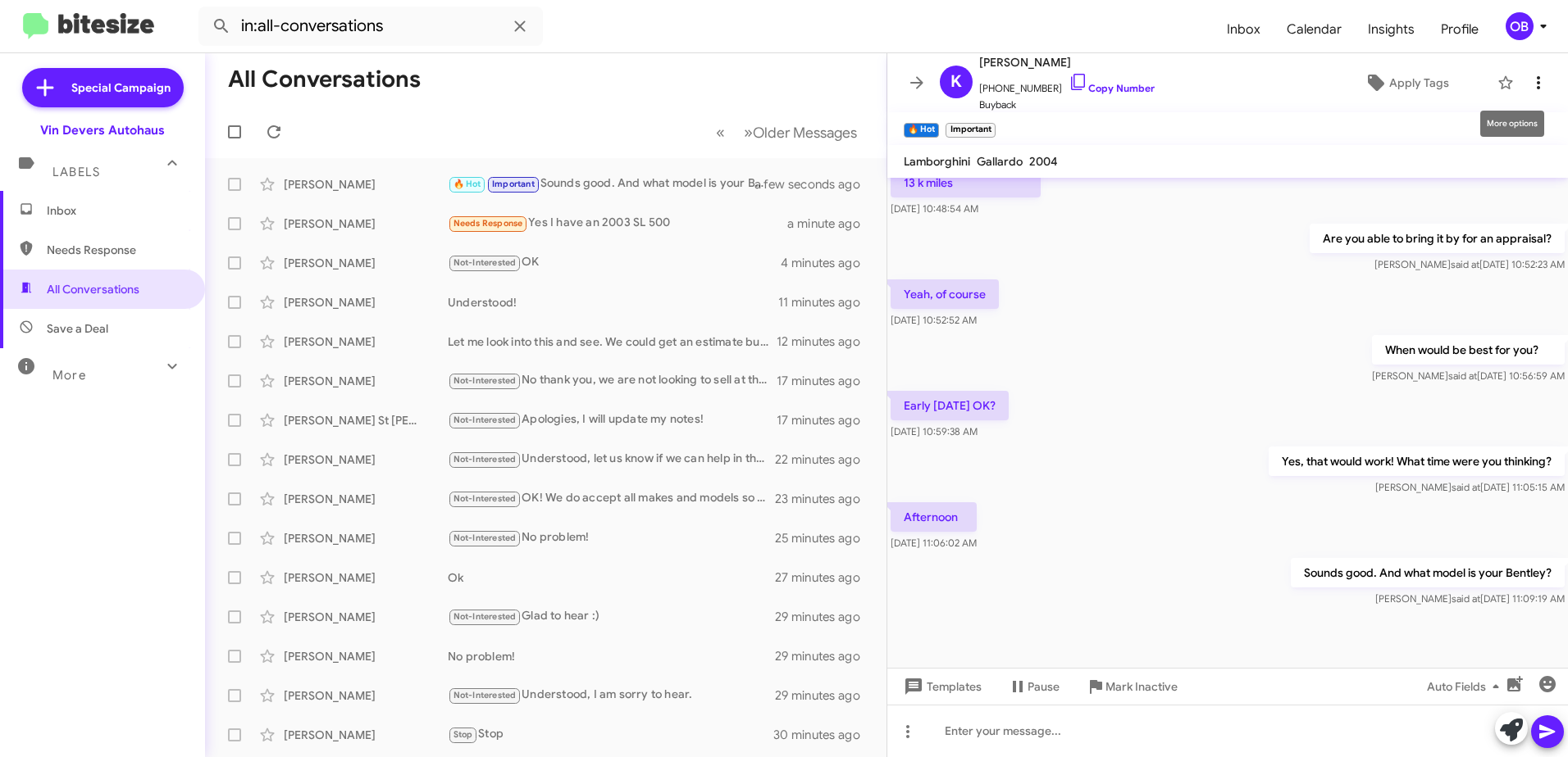
click at [1532, 86] on icon at bounding box center [1538, 82] width 20 height 20
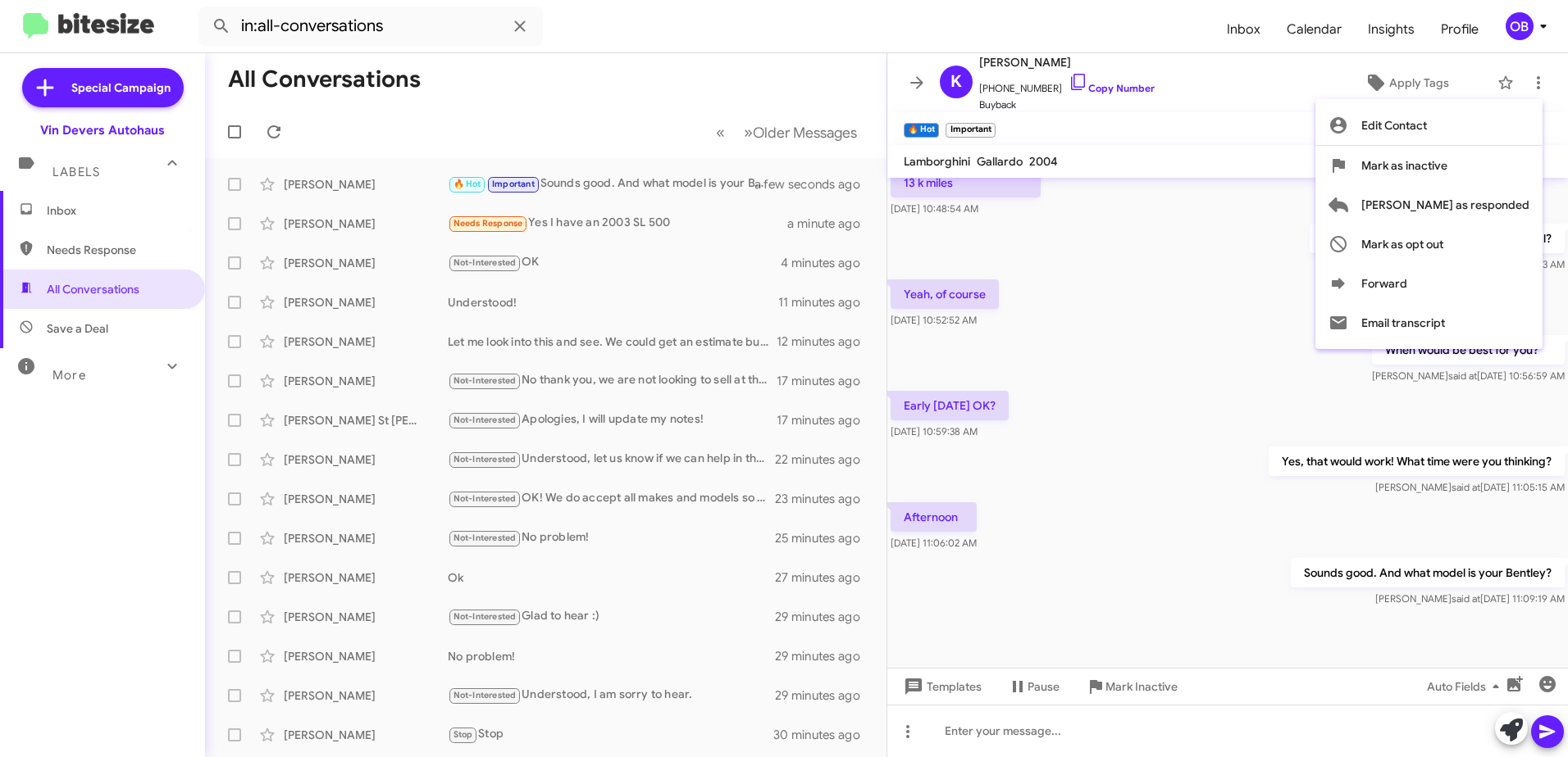
click at [1218, 313] on div at bounding box center [784, 378] width 1568 height 757
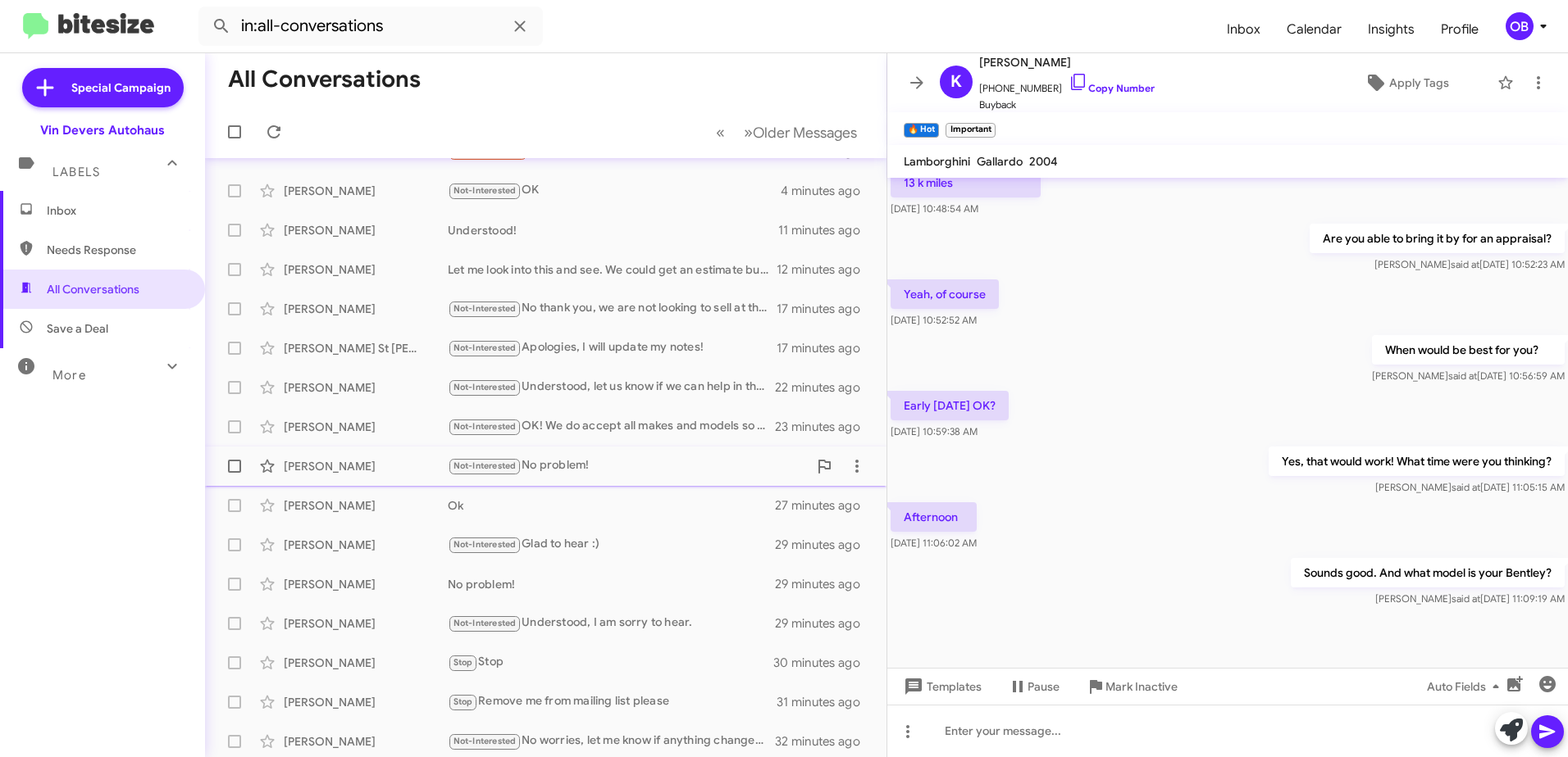
scroll to position [0, 0]
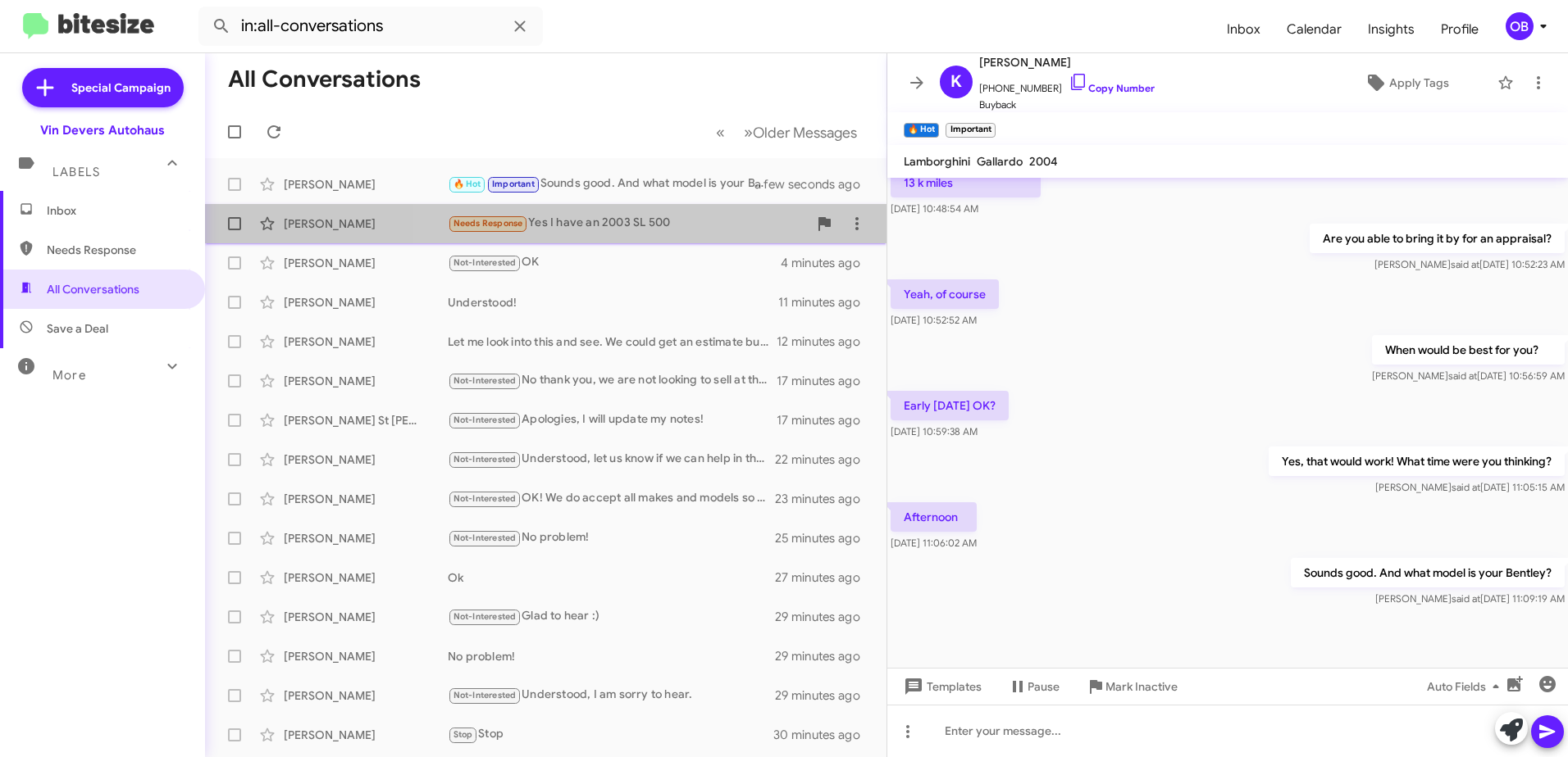
click at [644, 225] on div "Needs Response Yes I have an 2003 SL 500" at bounding box center [628, 224] width 360 height 19
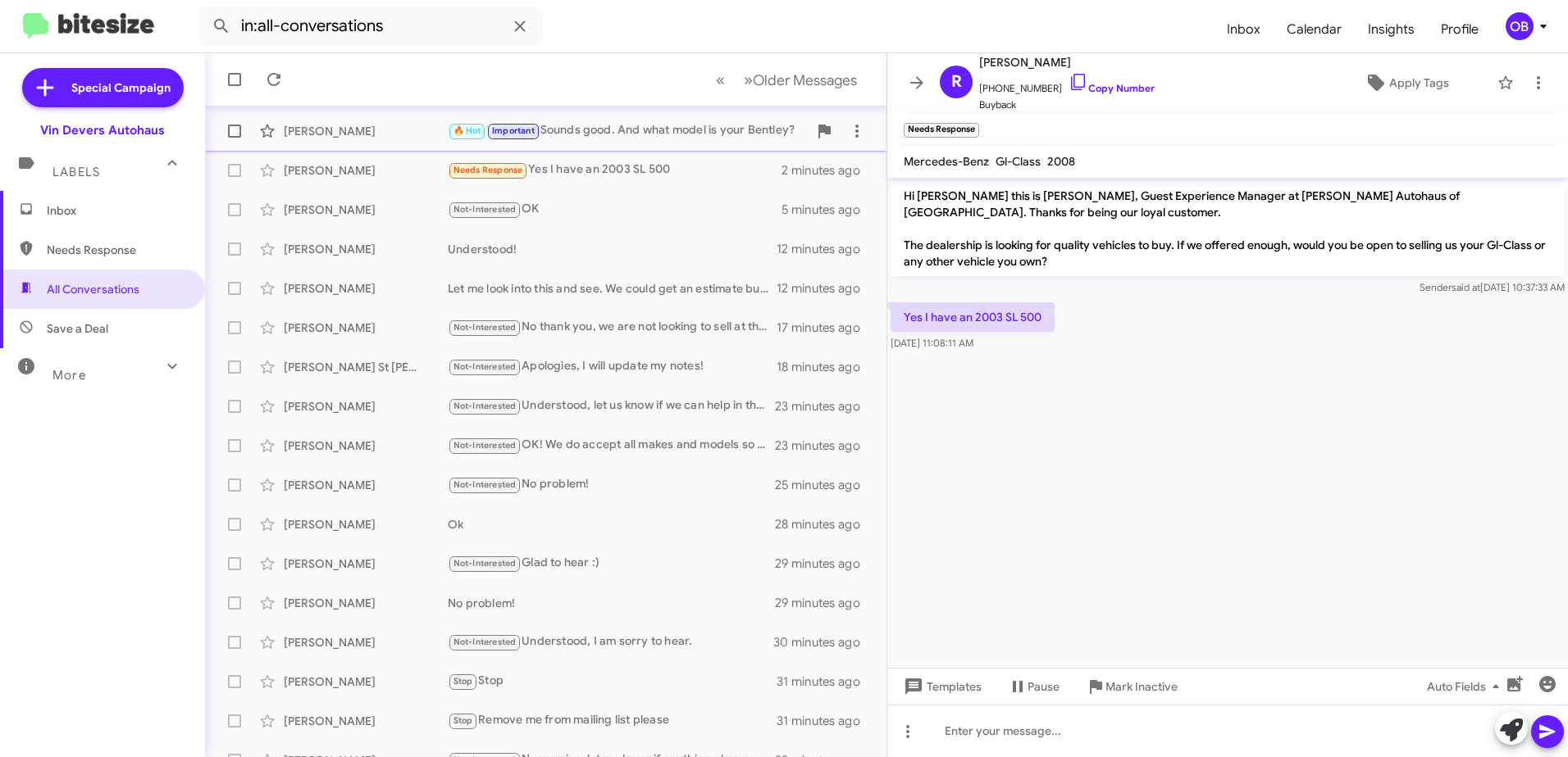
scroll to position [82, 0]
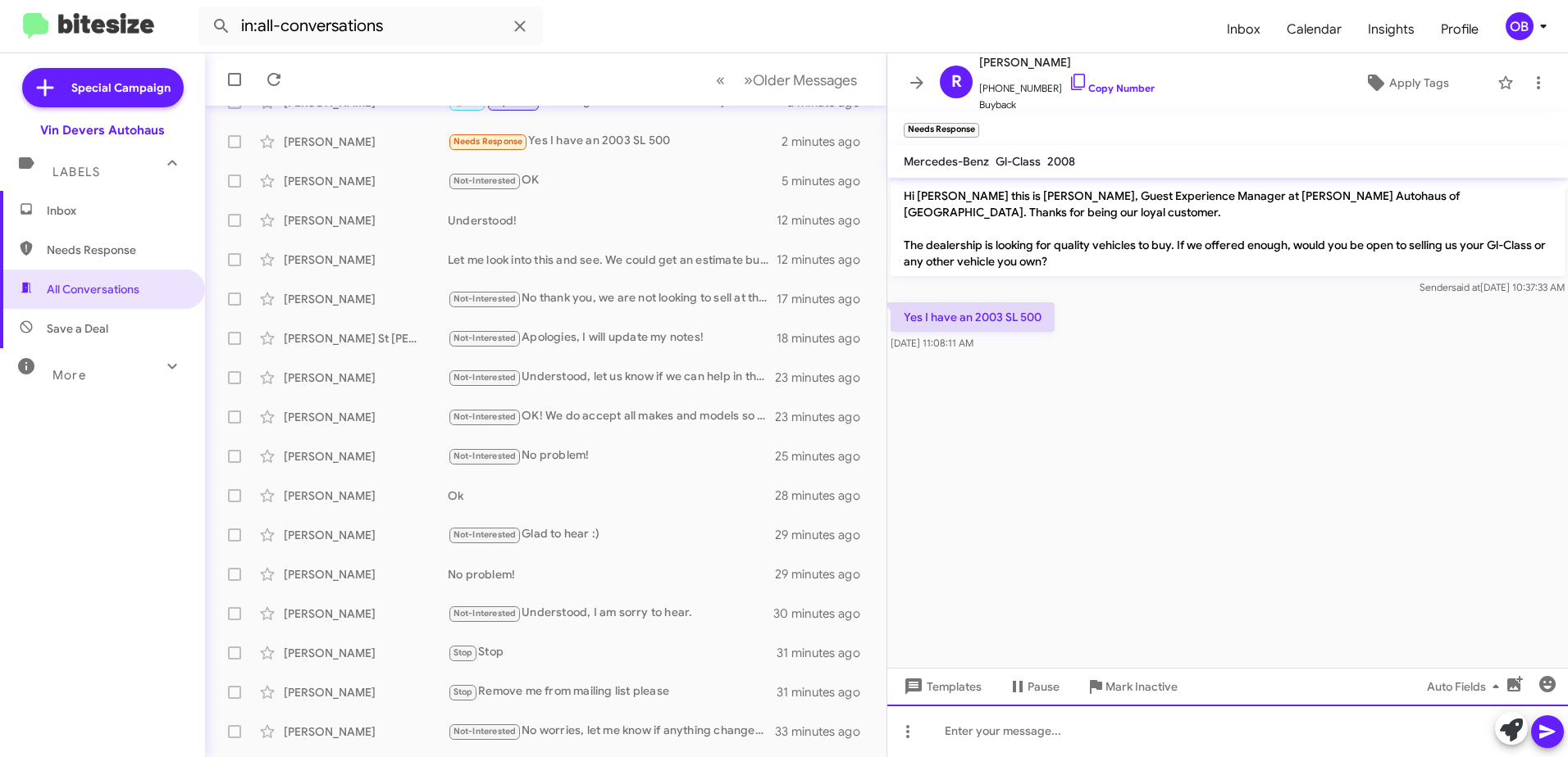
click at [1136, 747] on div at bounding box center [1227, 730] width 680 height 52
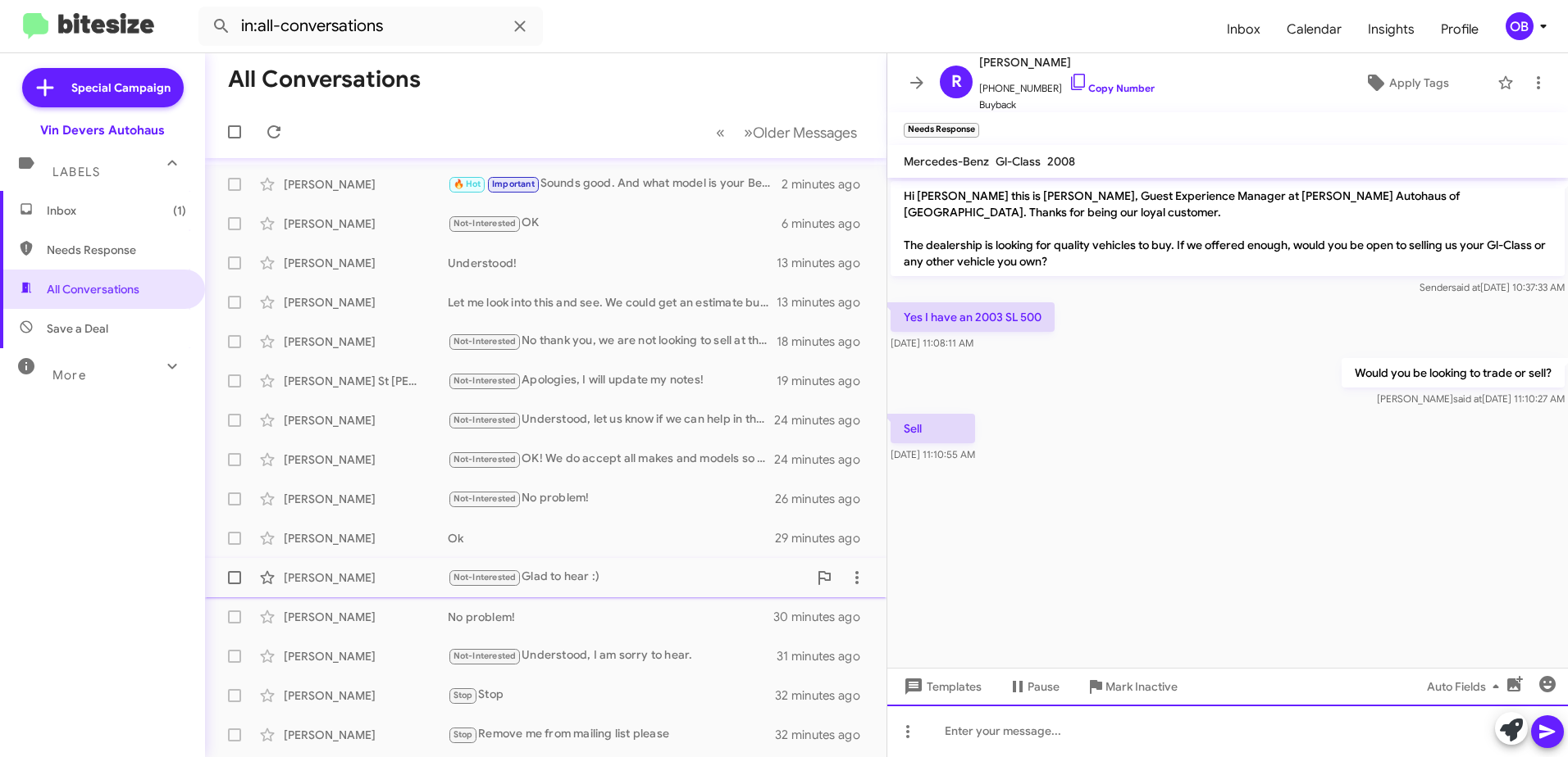
scroll to position [0, 0]
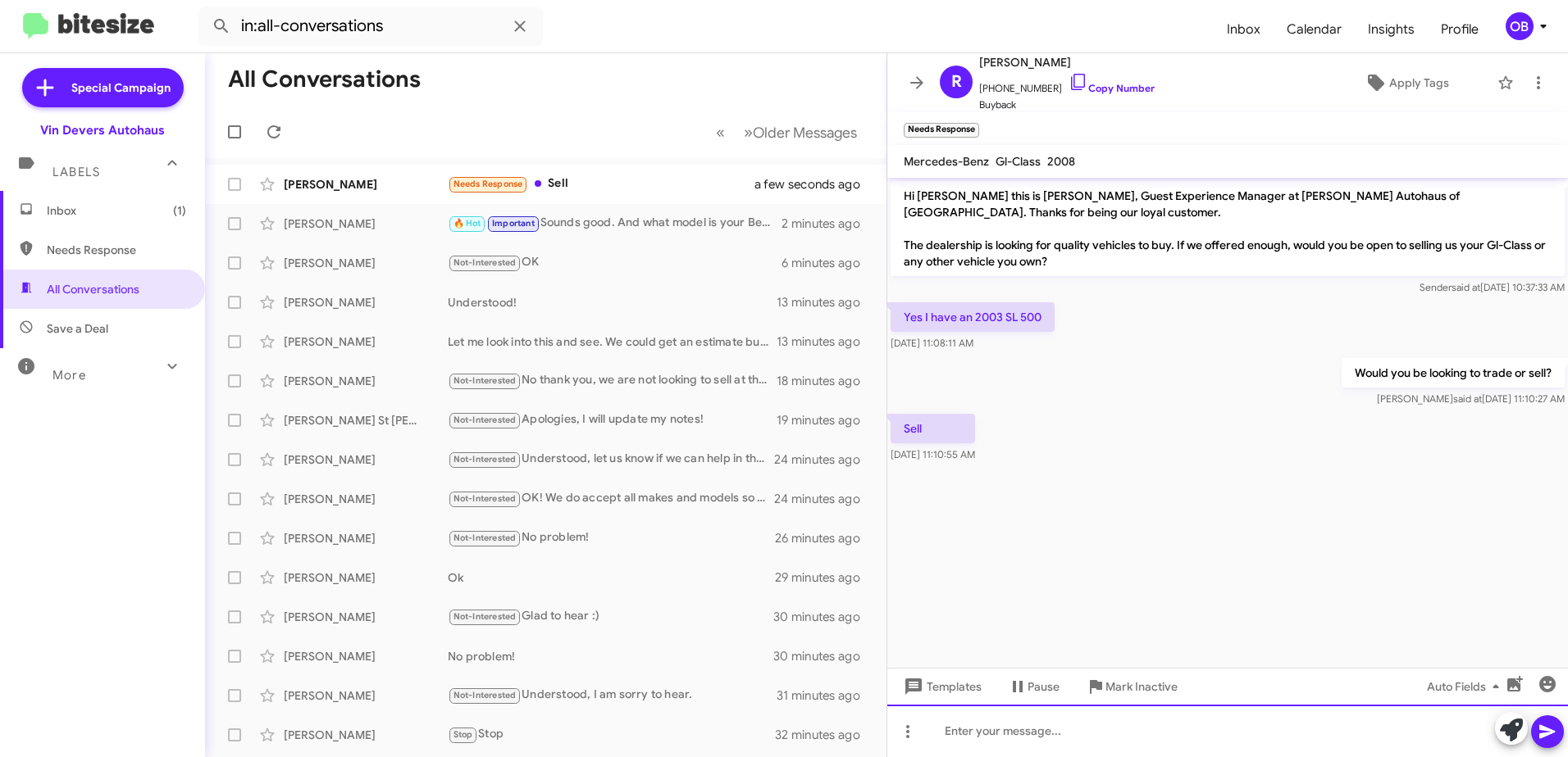
click at [1002, 750] on div at bounding box center [1227, 730] width 680 height 52
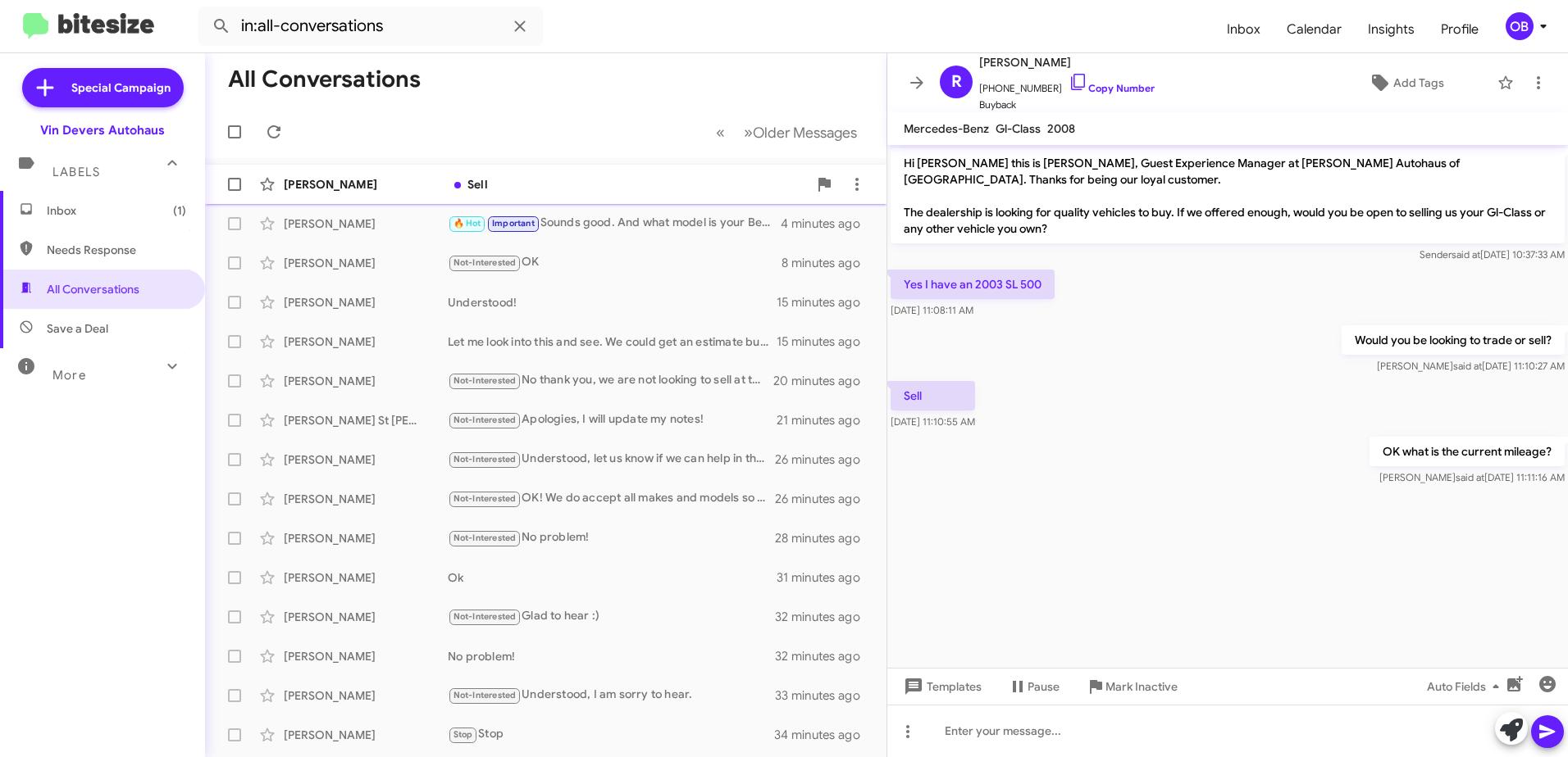
click at [592, 187] on div "Sell" at bounding box center [628, 184] width 360 height 16
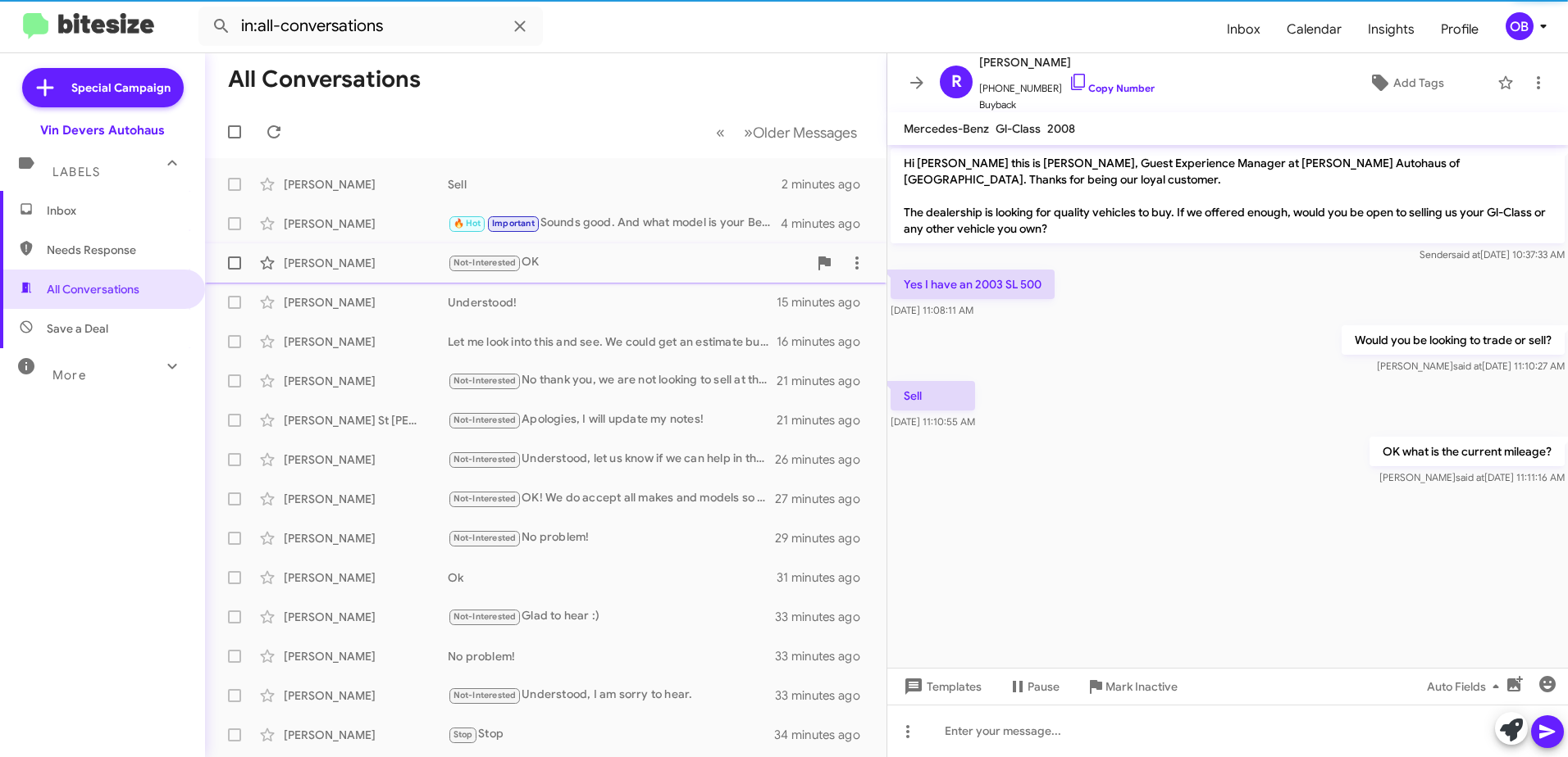
click at [584, 244] on span "[PERSON_NAME] Not-Interested OK 8 minutes ago" at bounding box center [545, 263] width 681 height 39
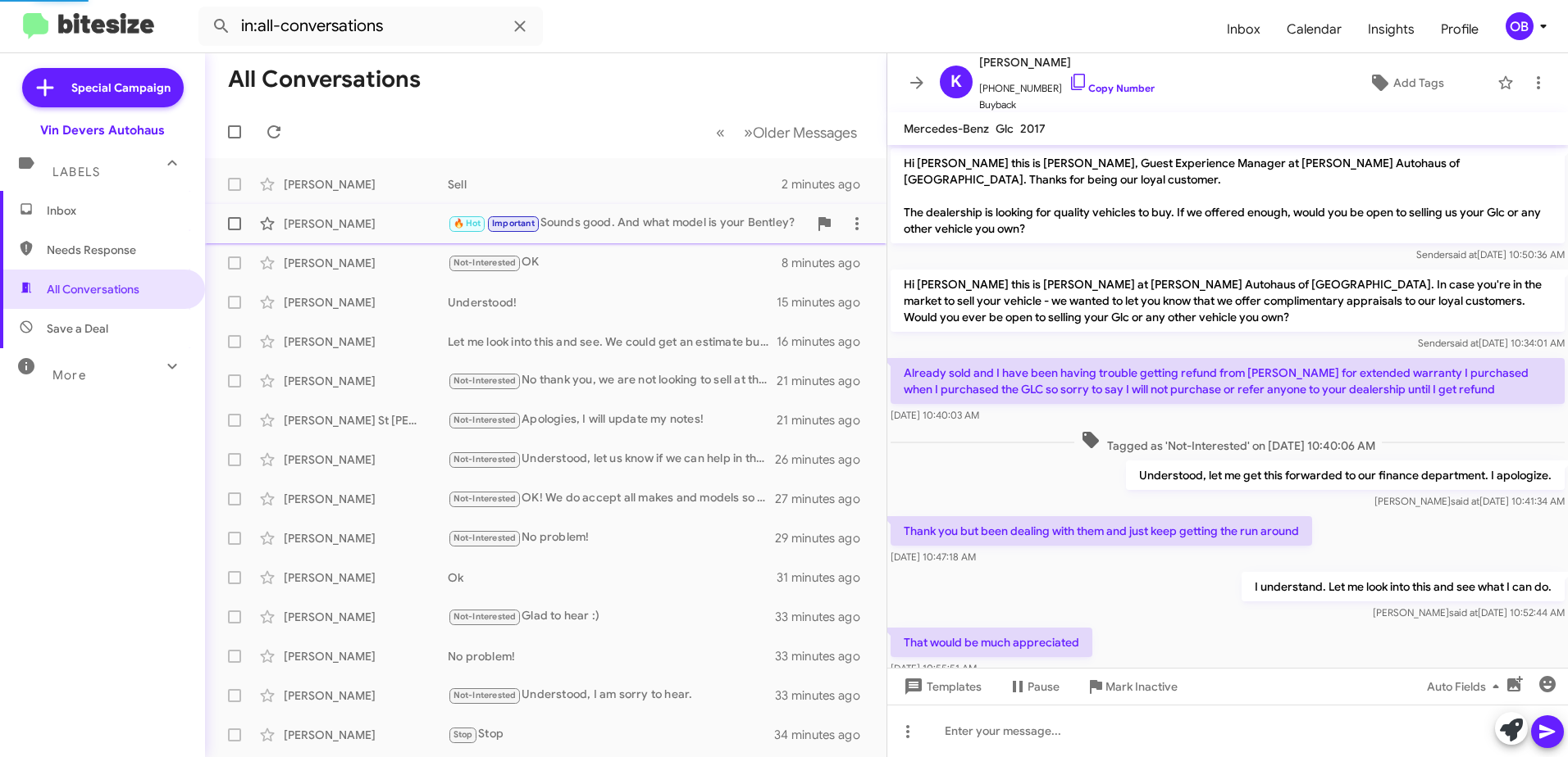
scroll to position [361, 0]
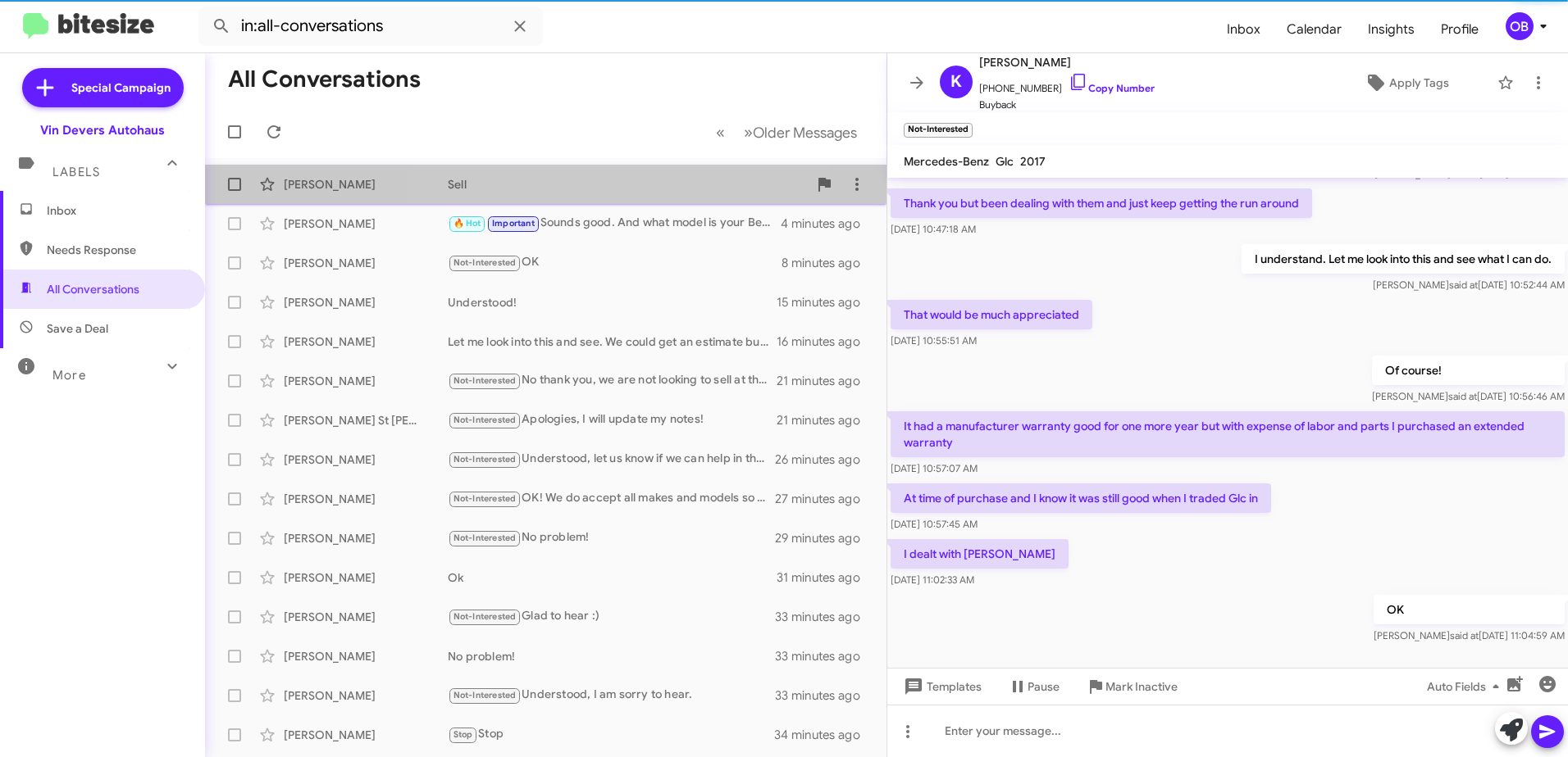
click at [574, 198] on div "[PERSON_NAME] Sell 2 minutes ago" at bounding box center [546, 184] width 655 height 33
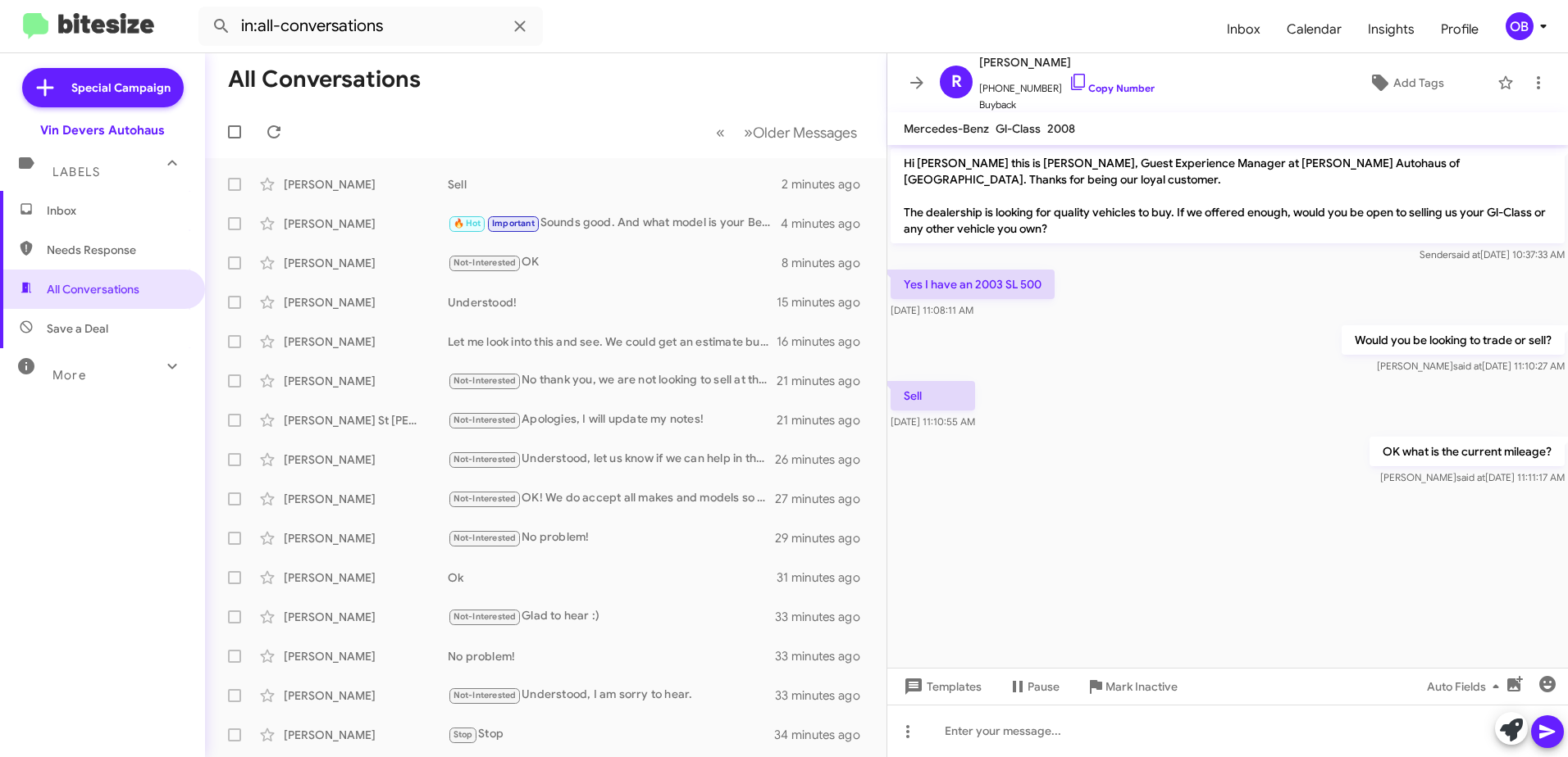
click at [128, 215] on span "Inbox" at bounding box center [117, 210] width 140 height 16
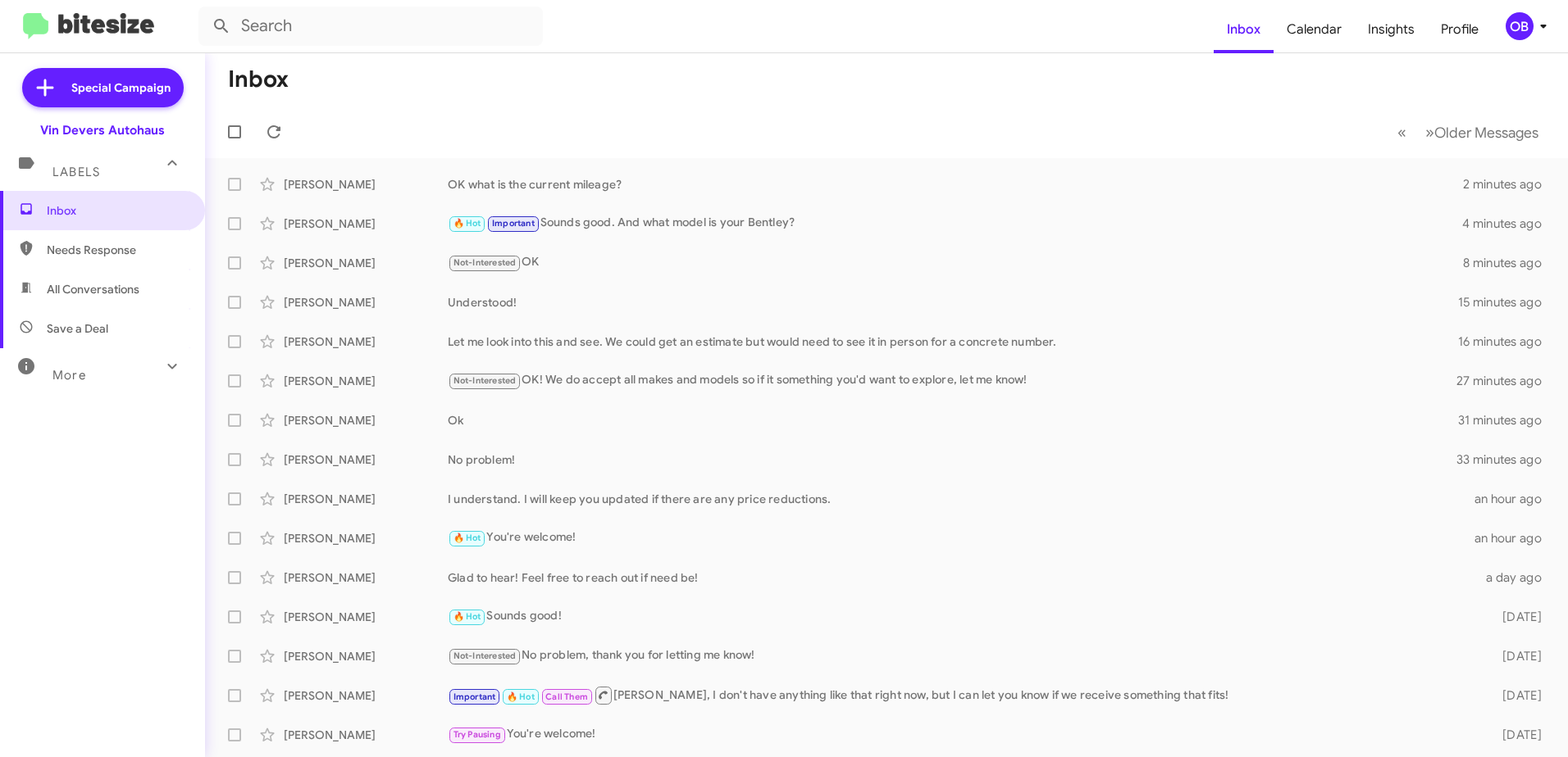
click at [66, 363] on div "More" at bounding box center [86, 367] width 146 height 30
click at [128, 289] on span "All Conversations" at bounding box center [93, 289] width 93 height 16
type input "in:all-conversations"
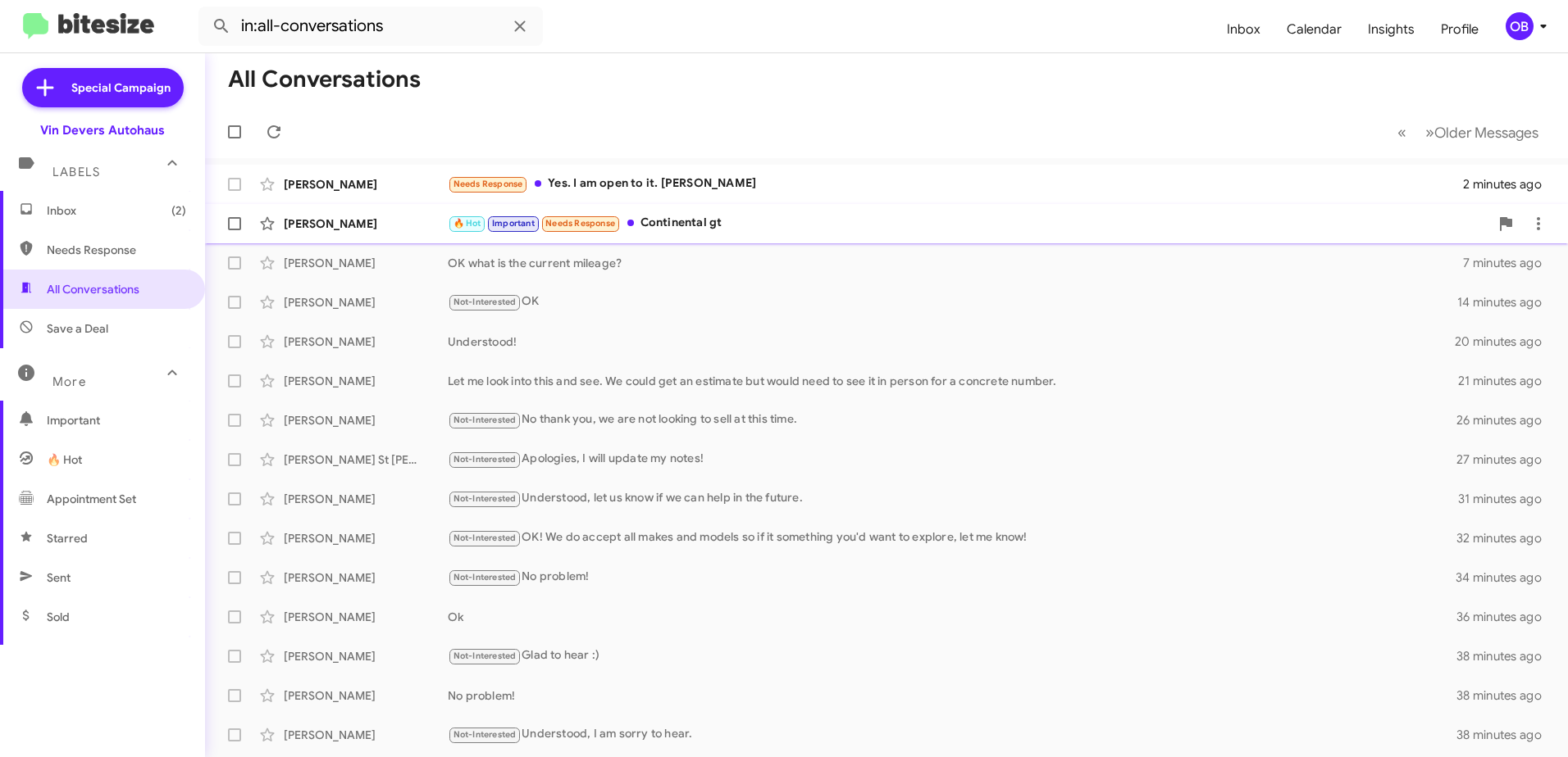
click at [747, 212] on div "[PERSON_NAME] 🔥 Hot Important Needs Response Continental gt 2 minutes ago" at bounding box center [887, 224] width 1337 height 33
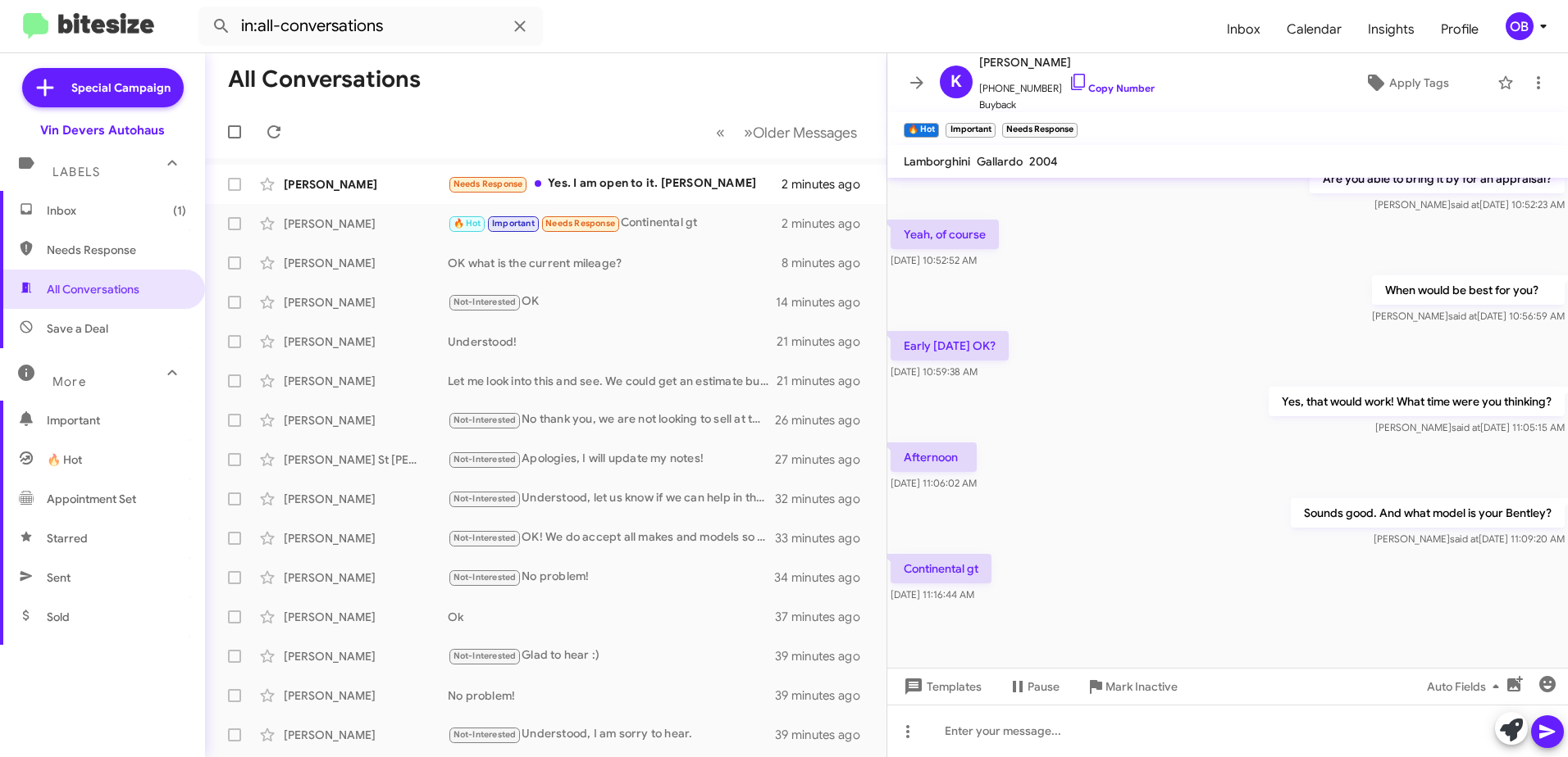
scroll to position [194, 0]
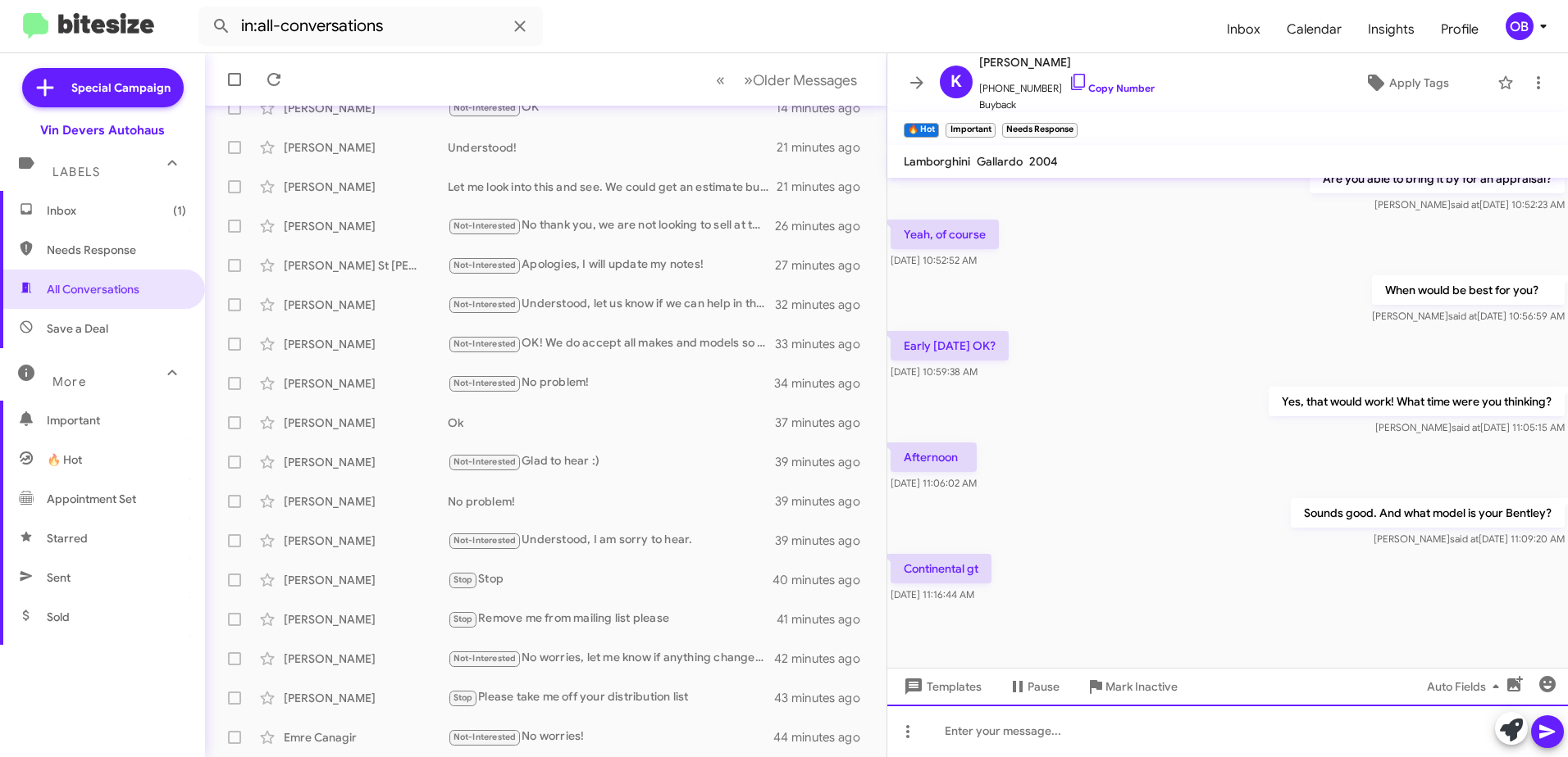
click at [1039, 734] on div at bounding box center [1227, 730] width 680 height 52
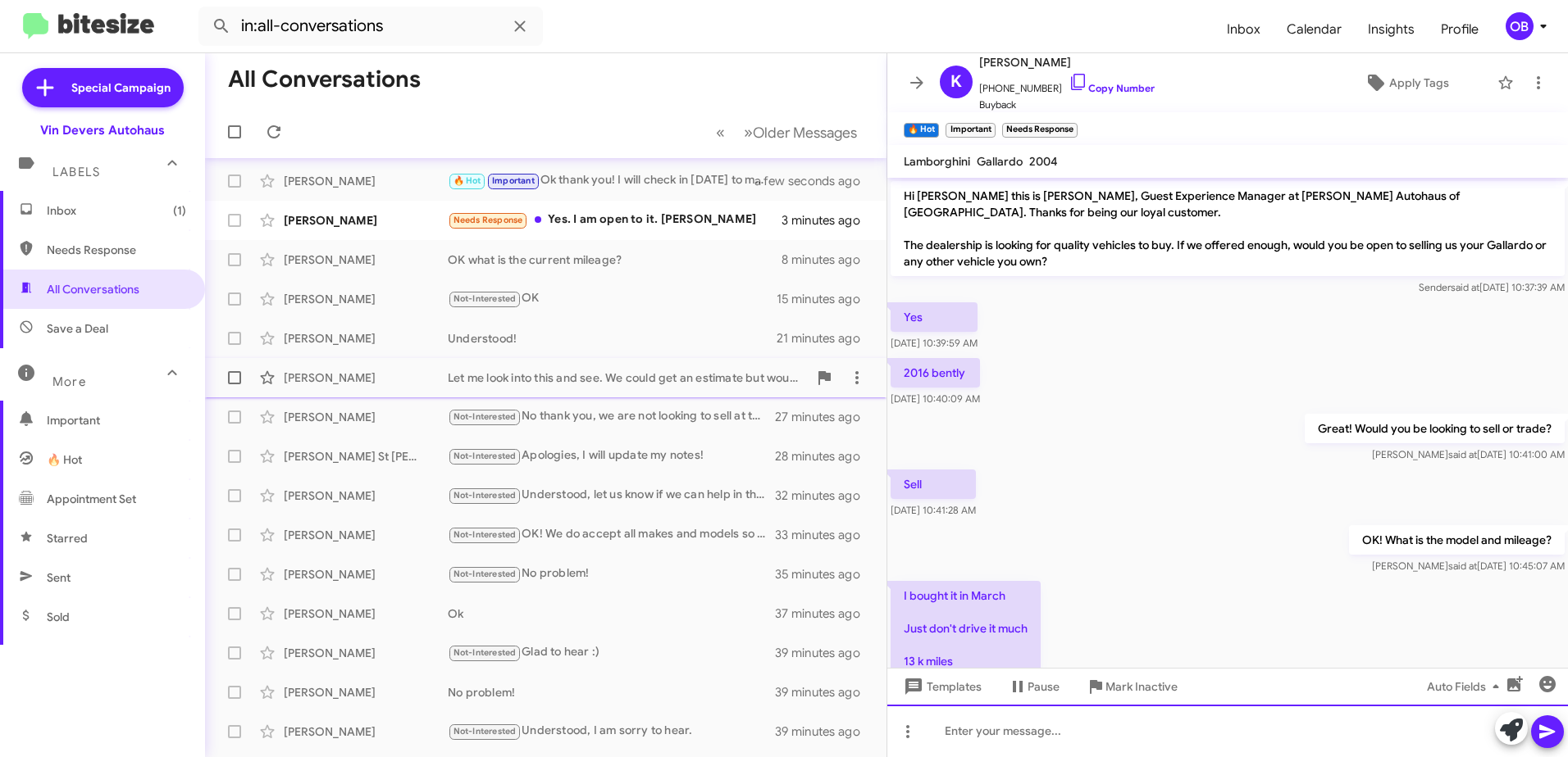
scroll to position [0, 0]
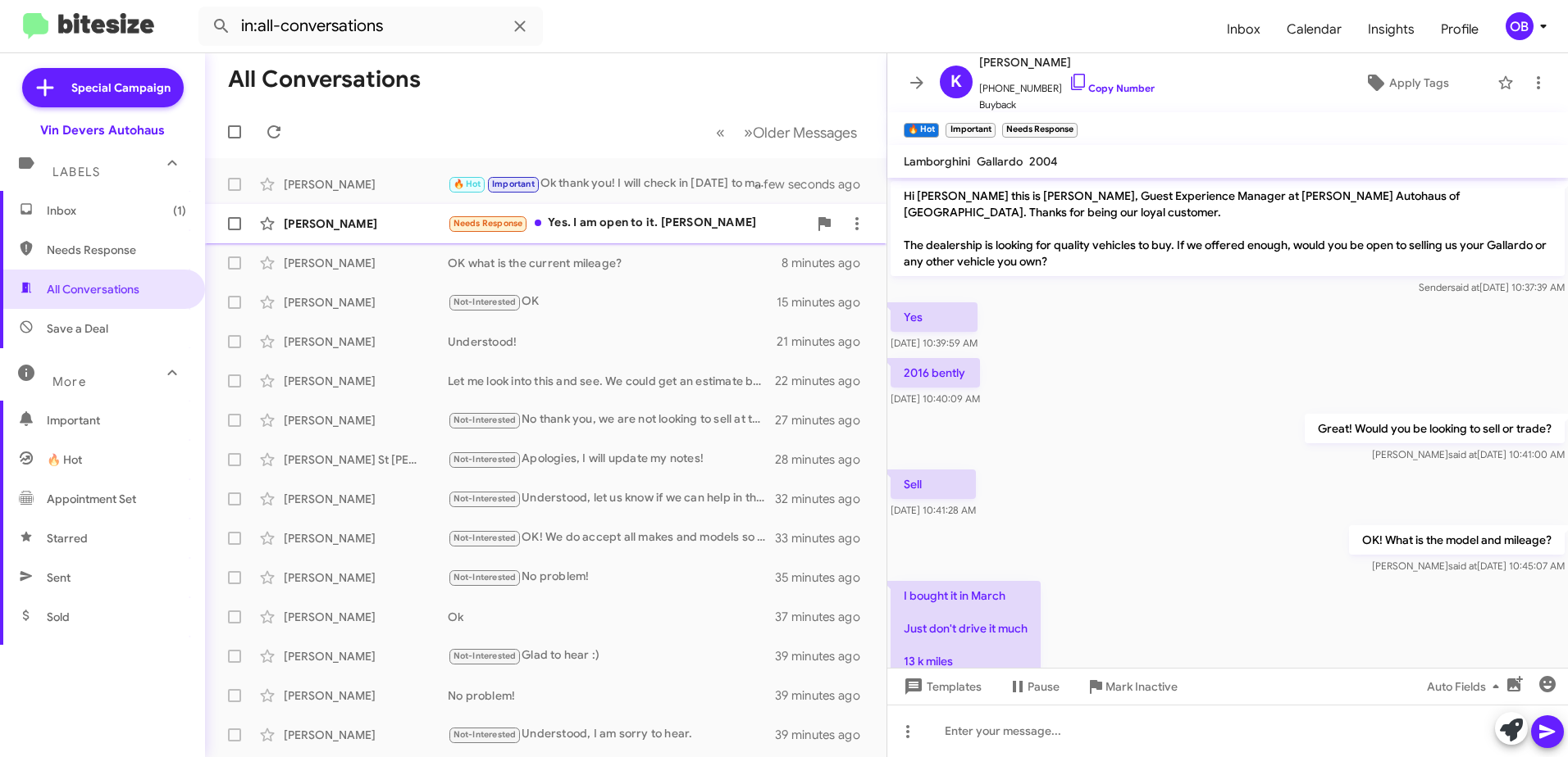
click at [646, 229] on div "Needs Response Yes. I am open to it. [PERSON_NAME]" at bounding box center [628, 224] width 360 height 19
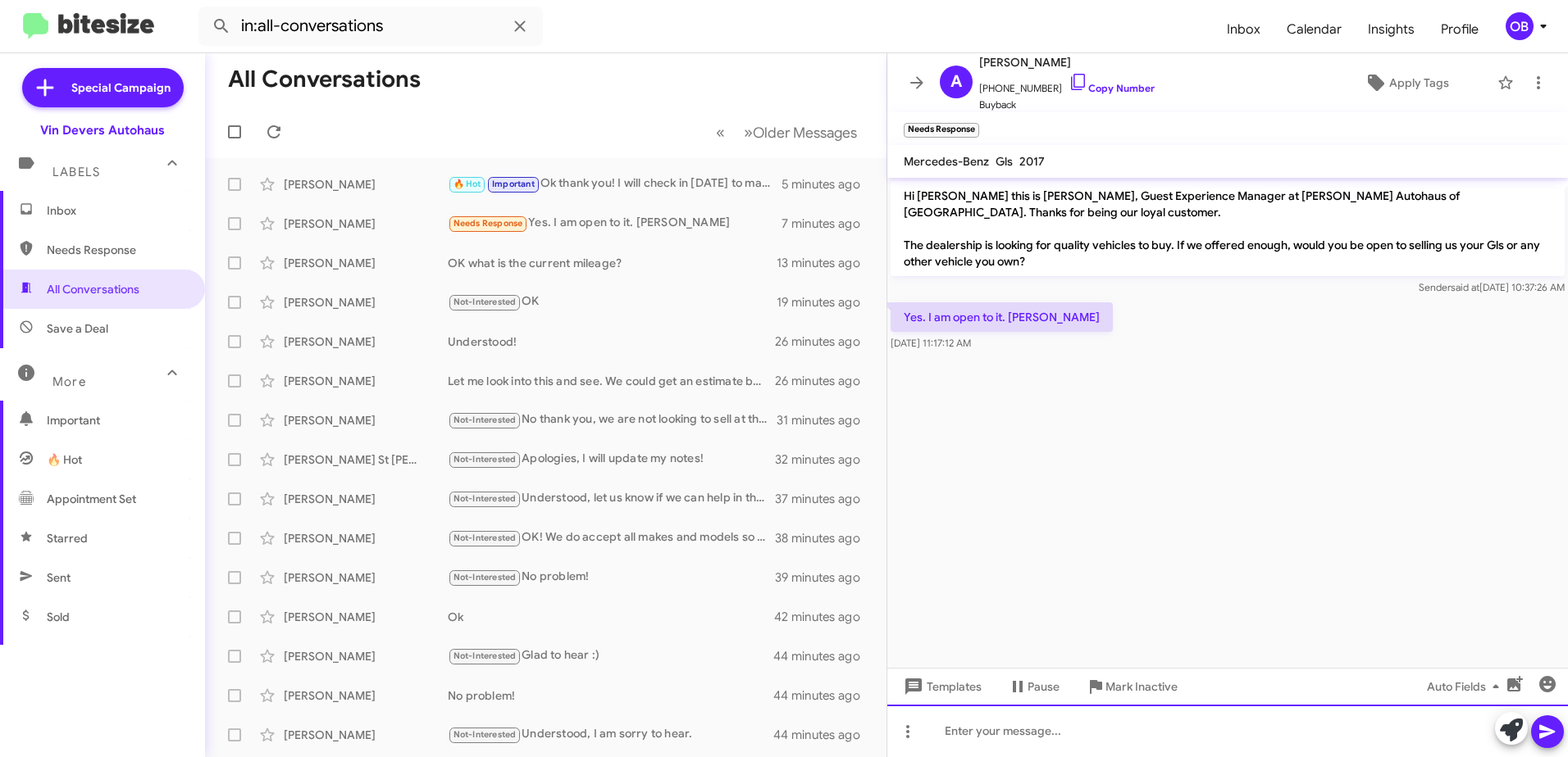
click at [1045, 729] on div at bounding box center [1227, 730] width 680 height 52
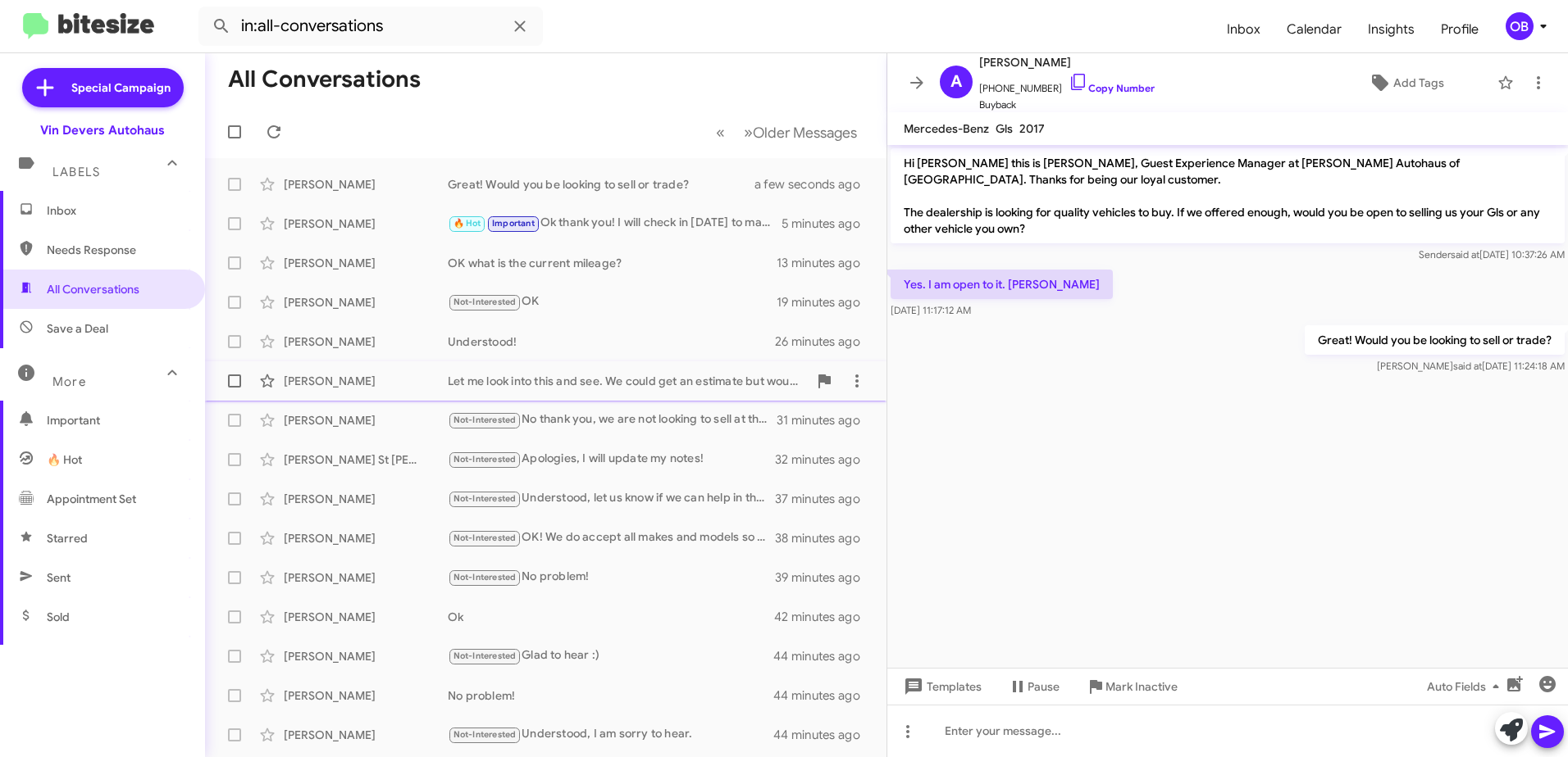
click at [613, 398] on span "[PERSON_NAME] Let me look into this and see. We could get an estimate but would…" at bounding box center [545, 381] width 681 height 39
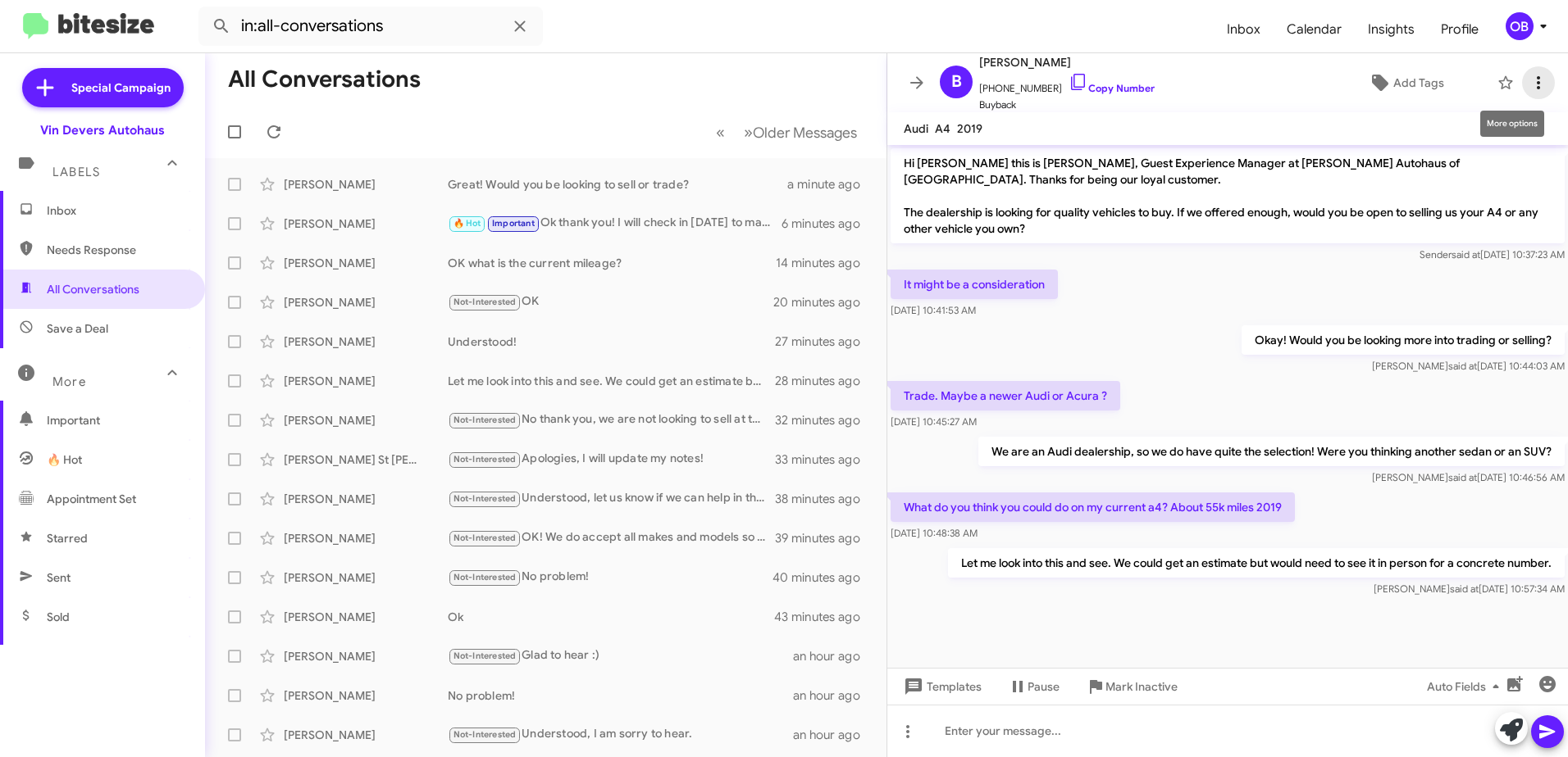
click at [1529, 83] on icon at bounding box center [1538, 82] width 20 height 20
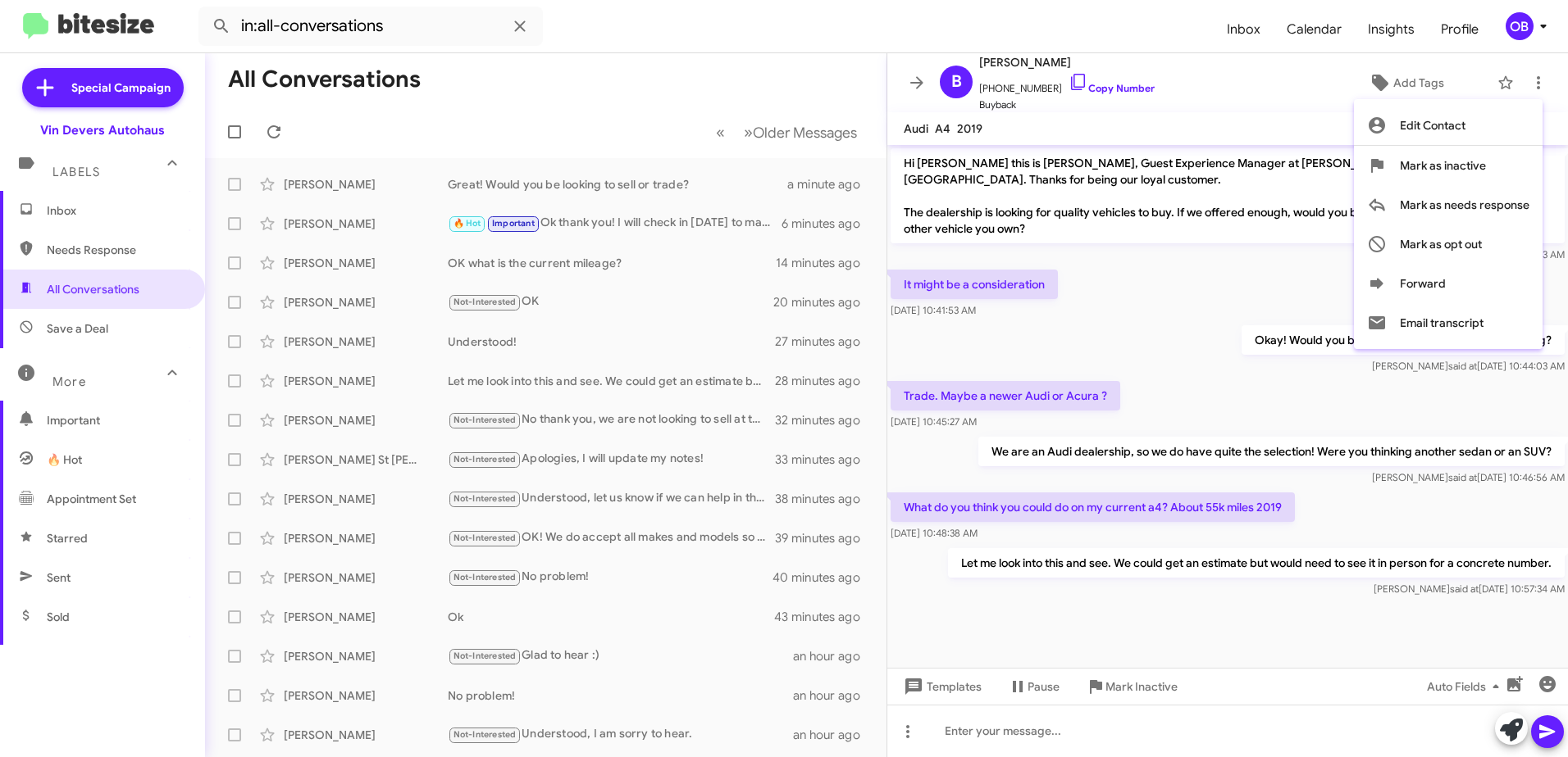
click at [1225, 105] on div at bounding box center [784, 378] width 1568 height 757
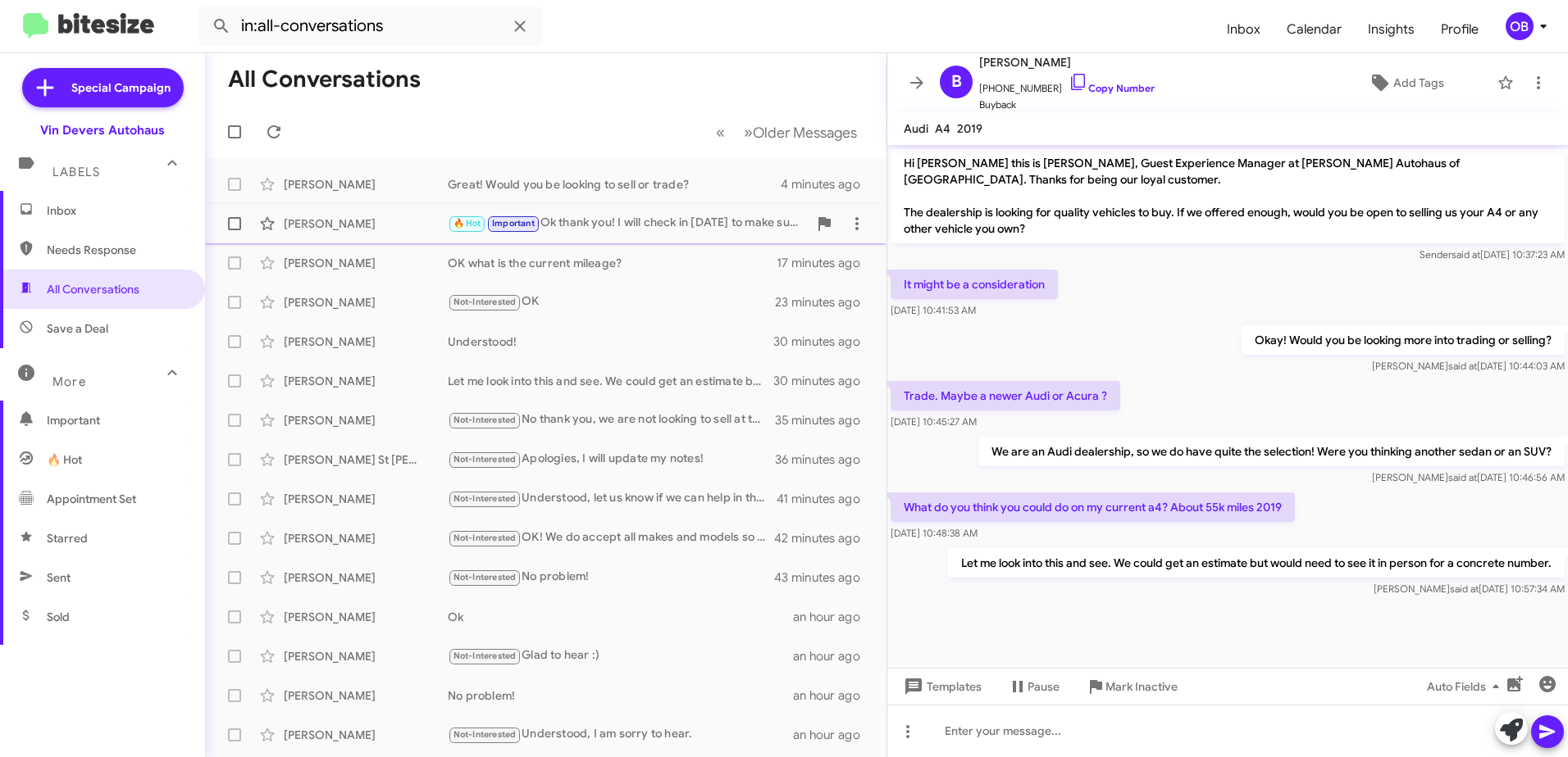
click at [620, 228] on div "🔥 Hot Important Ok thank you! I will check in [DATE] to make sure that still wo…" at bounding box center [628, 224] width 360 height 19
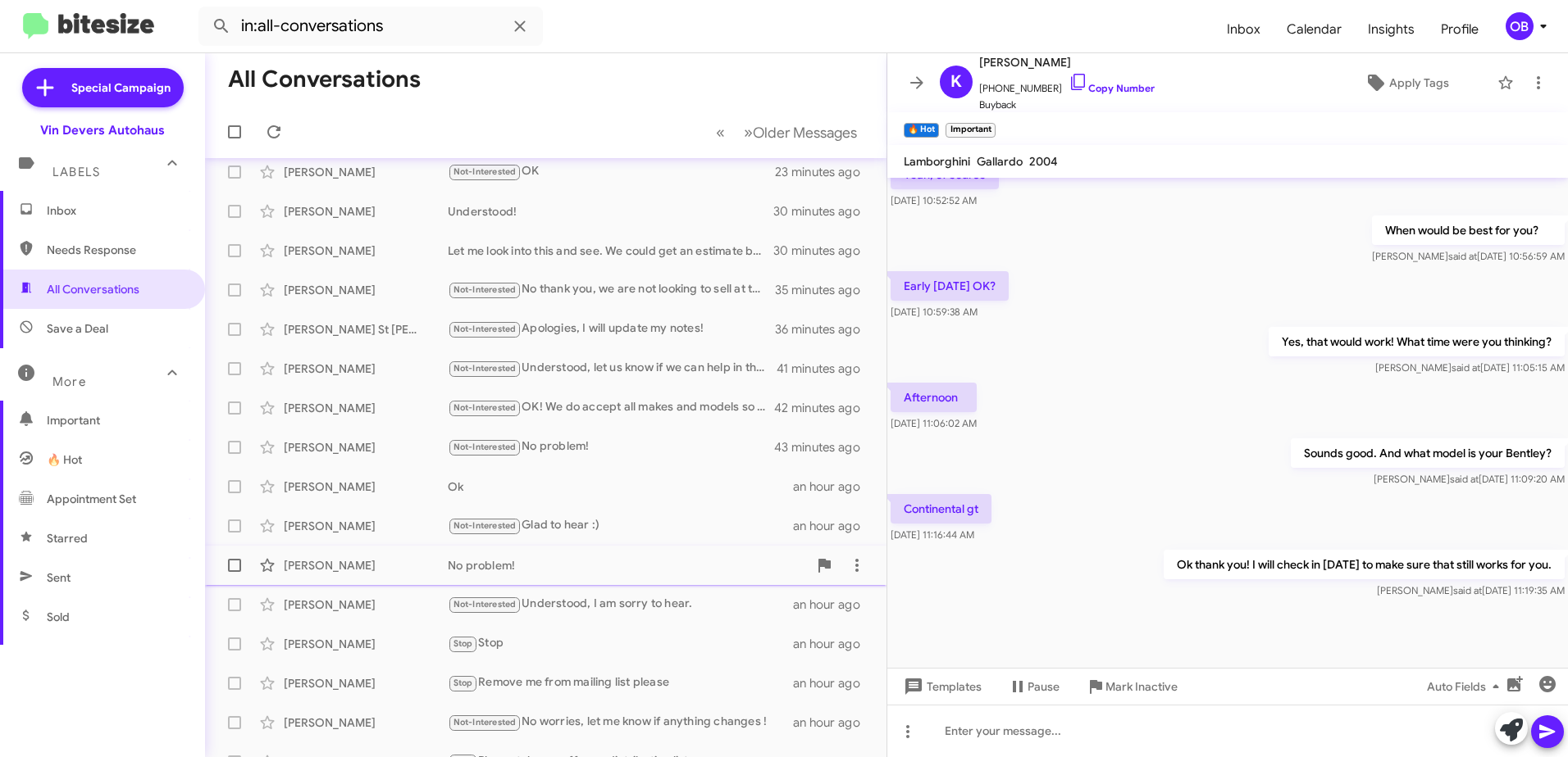
scroll to position [112, 0]
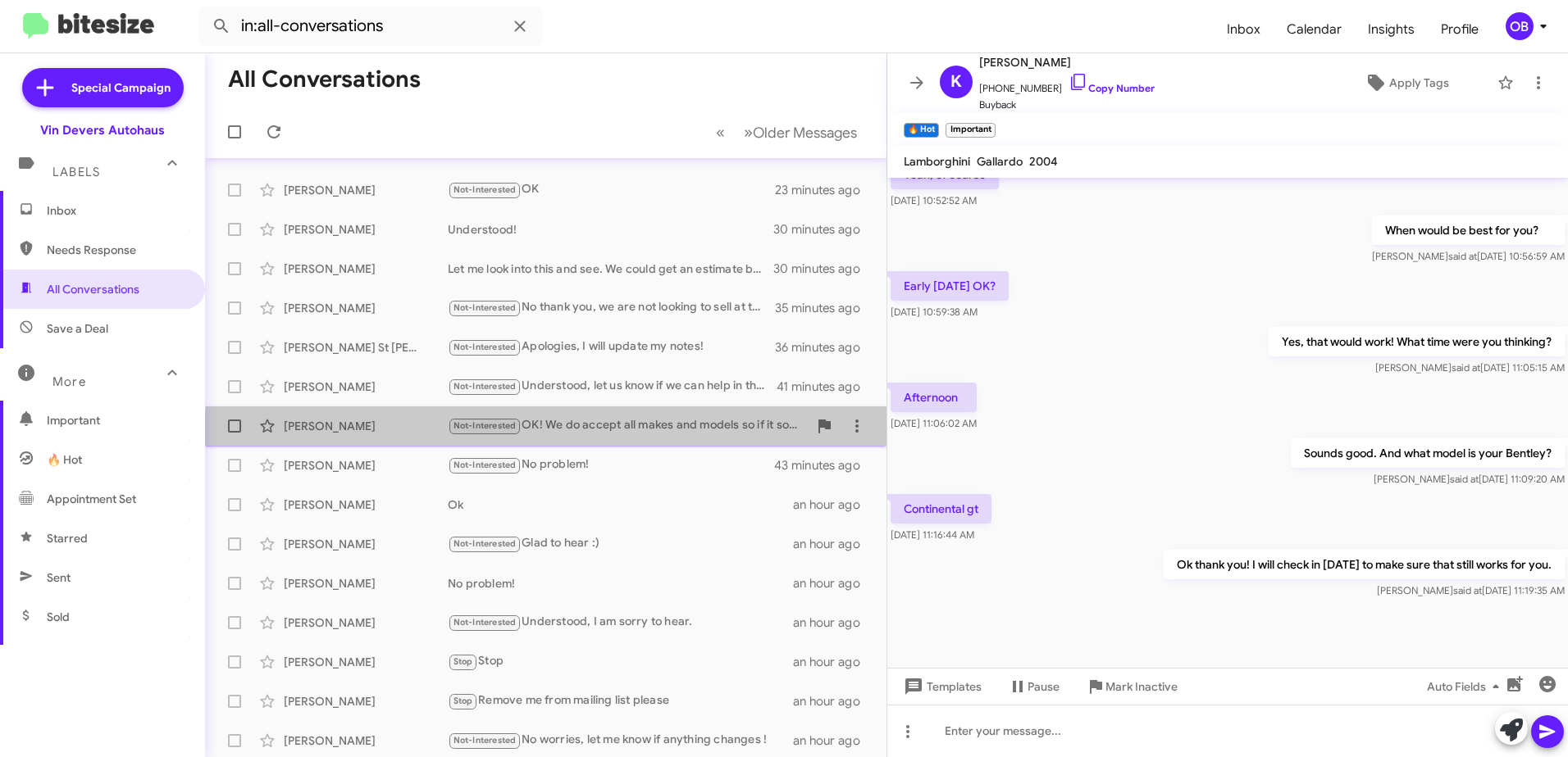
click at [656, 439] on div "[PERSON_NAME] Not-Interested OK! We do accept all makes and models so if it som…" at bounding box center [546, 426] width 655 height 33
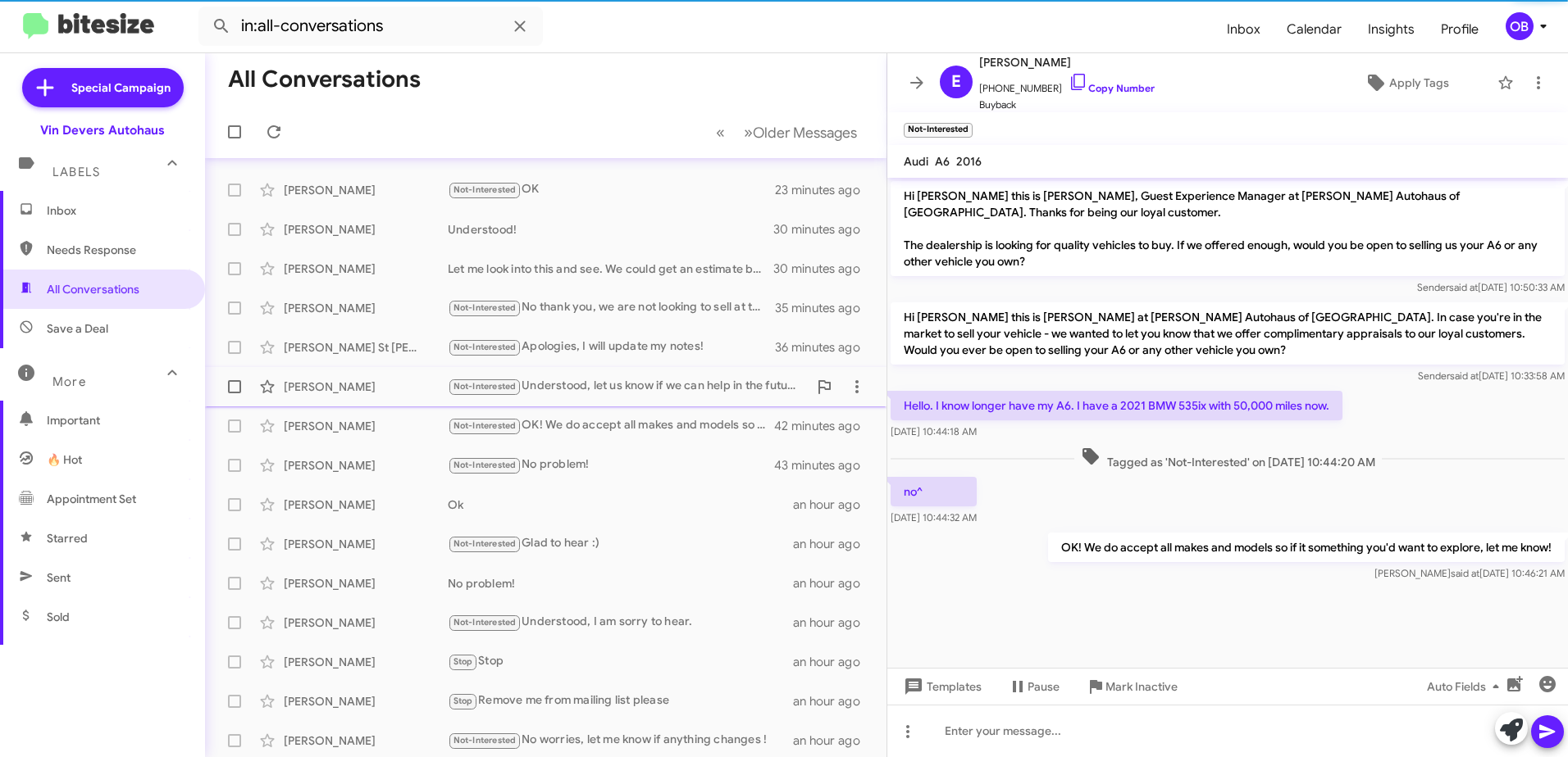
click at [697, 378] on div "Not-Interested Understood, let us know if we can help in the future." at bounding box center [628, 386] width 360 height 19
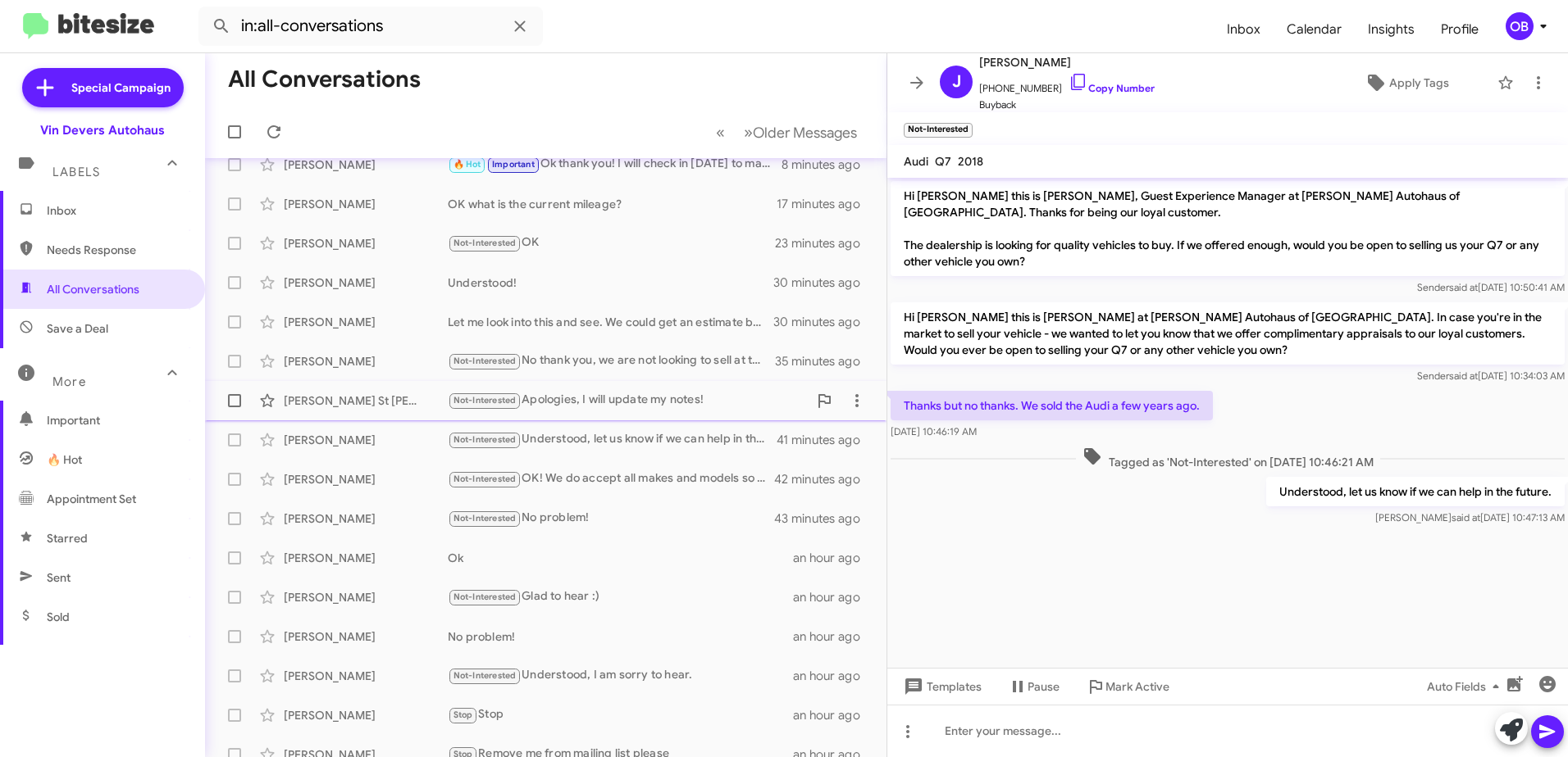
scroll to position [30, 0]
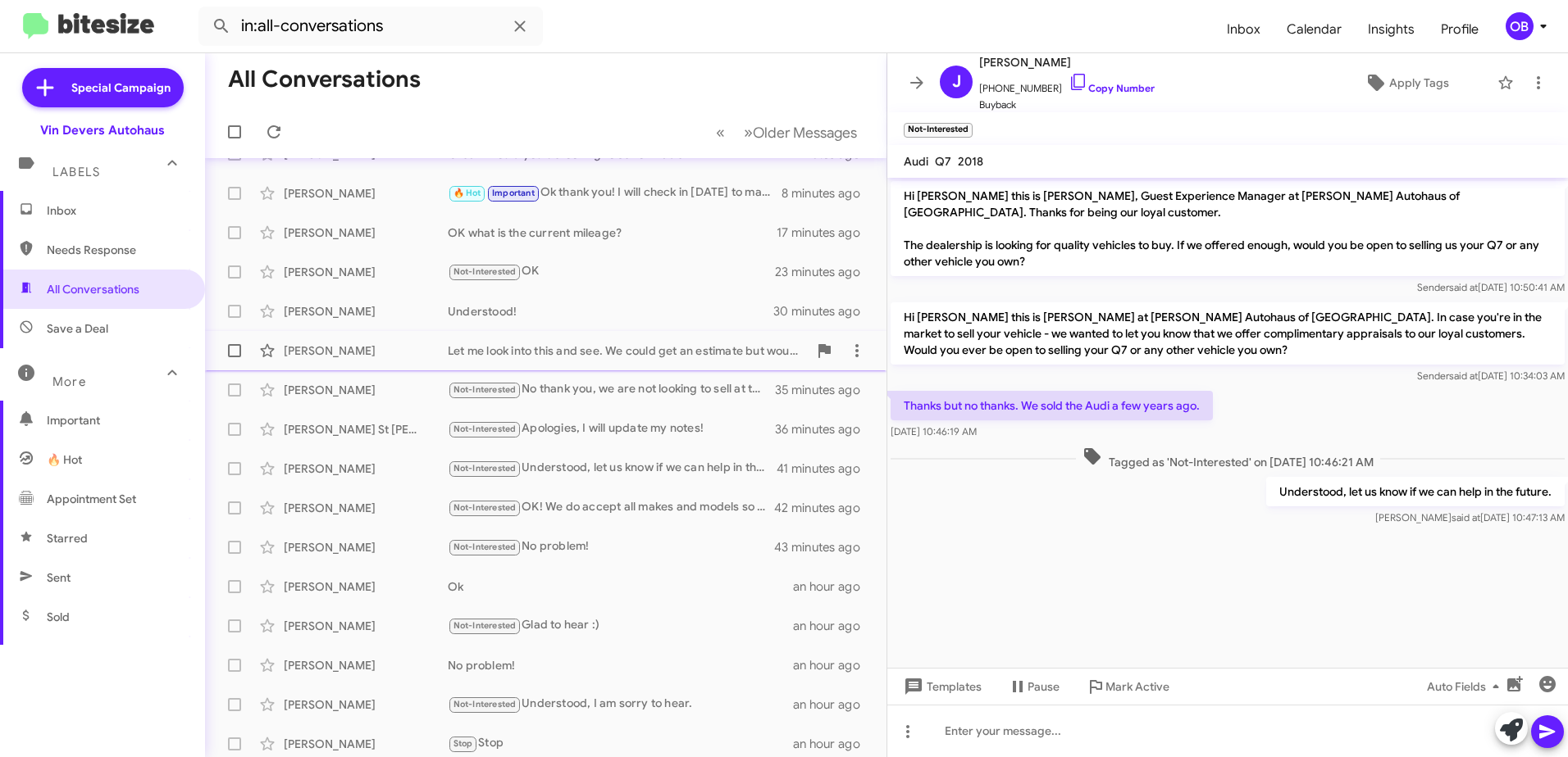
click at [679, 353] on div "Let me look into this and see. We could get an estimate but would need to see i…" at bounding box center [628, 350] width 360 height 16
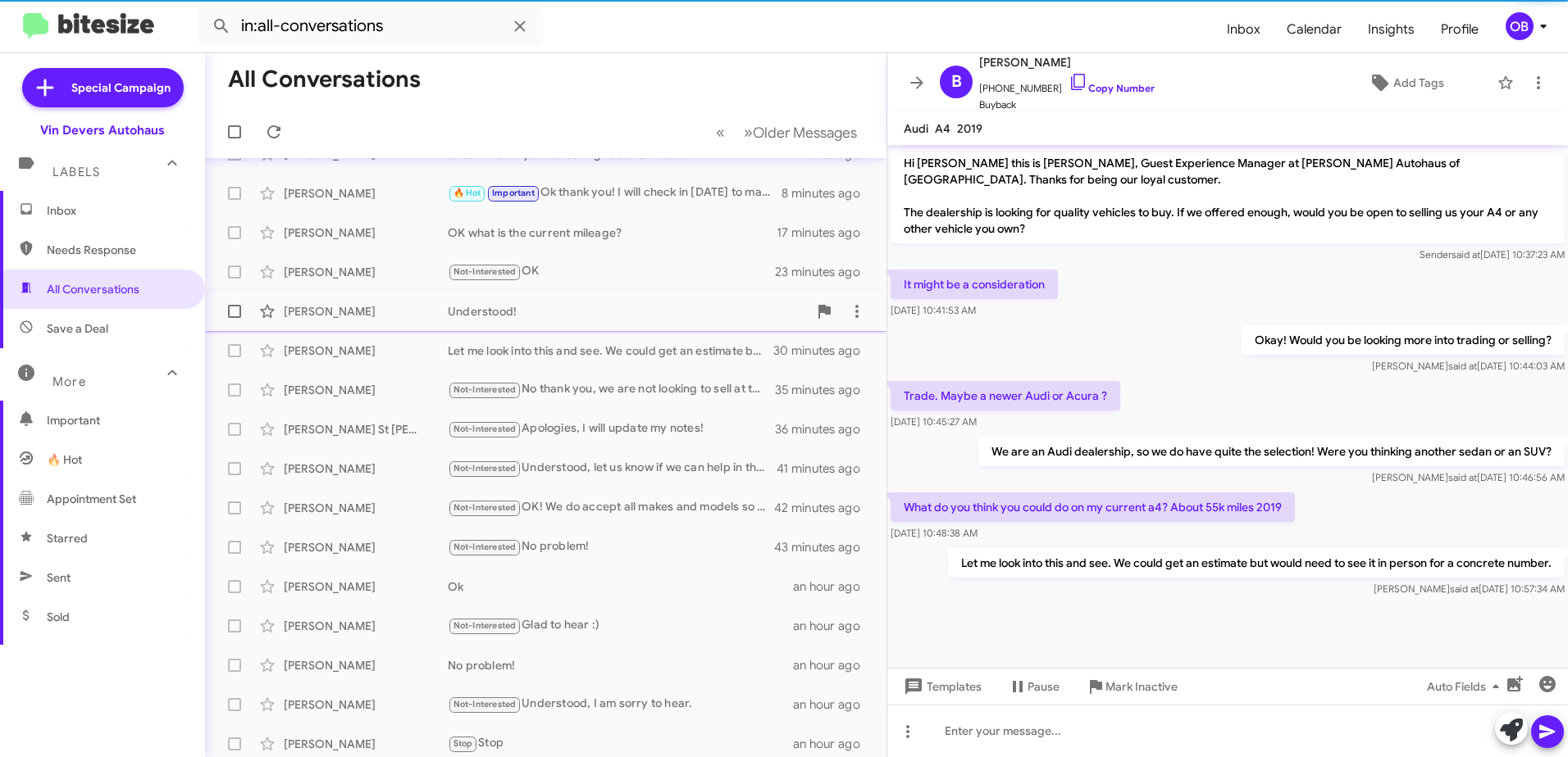
click at [684, 319] on div "Understood!" at bounding box center [628, 311] width 360 height 16
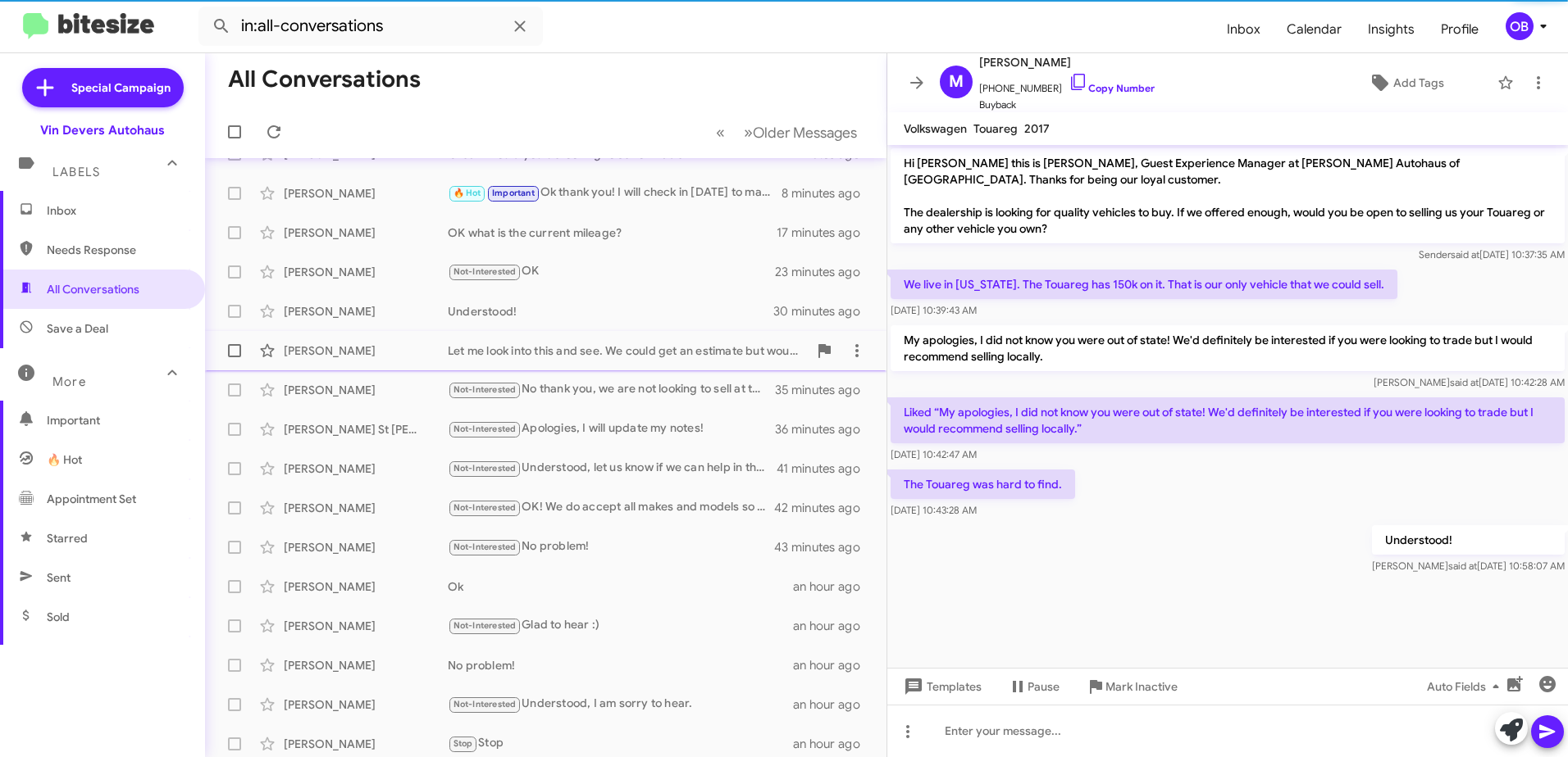
click at [684, 347] on div "Let me look into this and see. We could get an estimate but would need to see i…" at bounding box center [628, 350] width 360 height 16
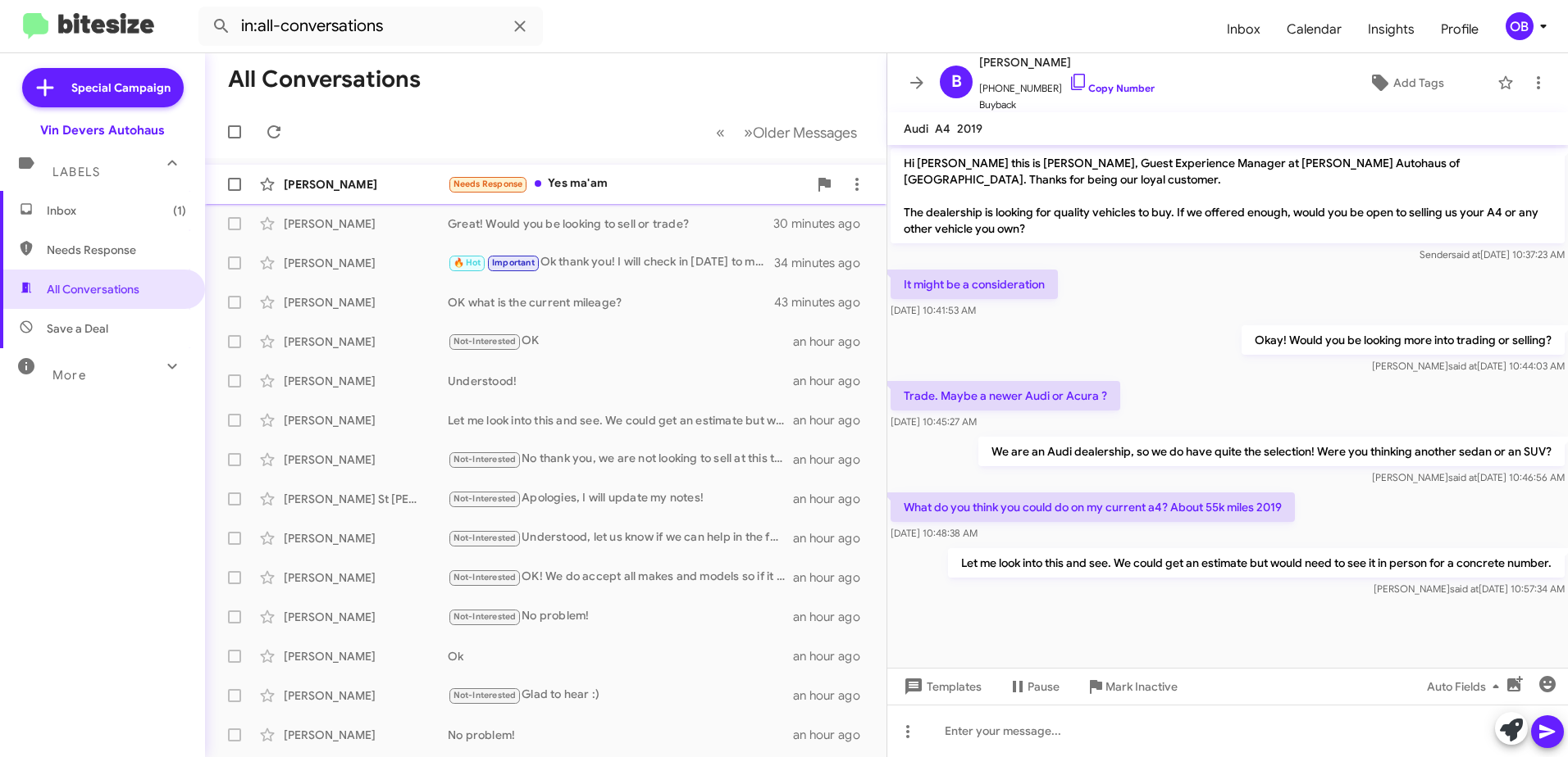
click at [703, 181] on div "Needs Response Yes ma'am" at bounding box center [628, 184] width 360 height 19
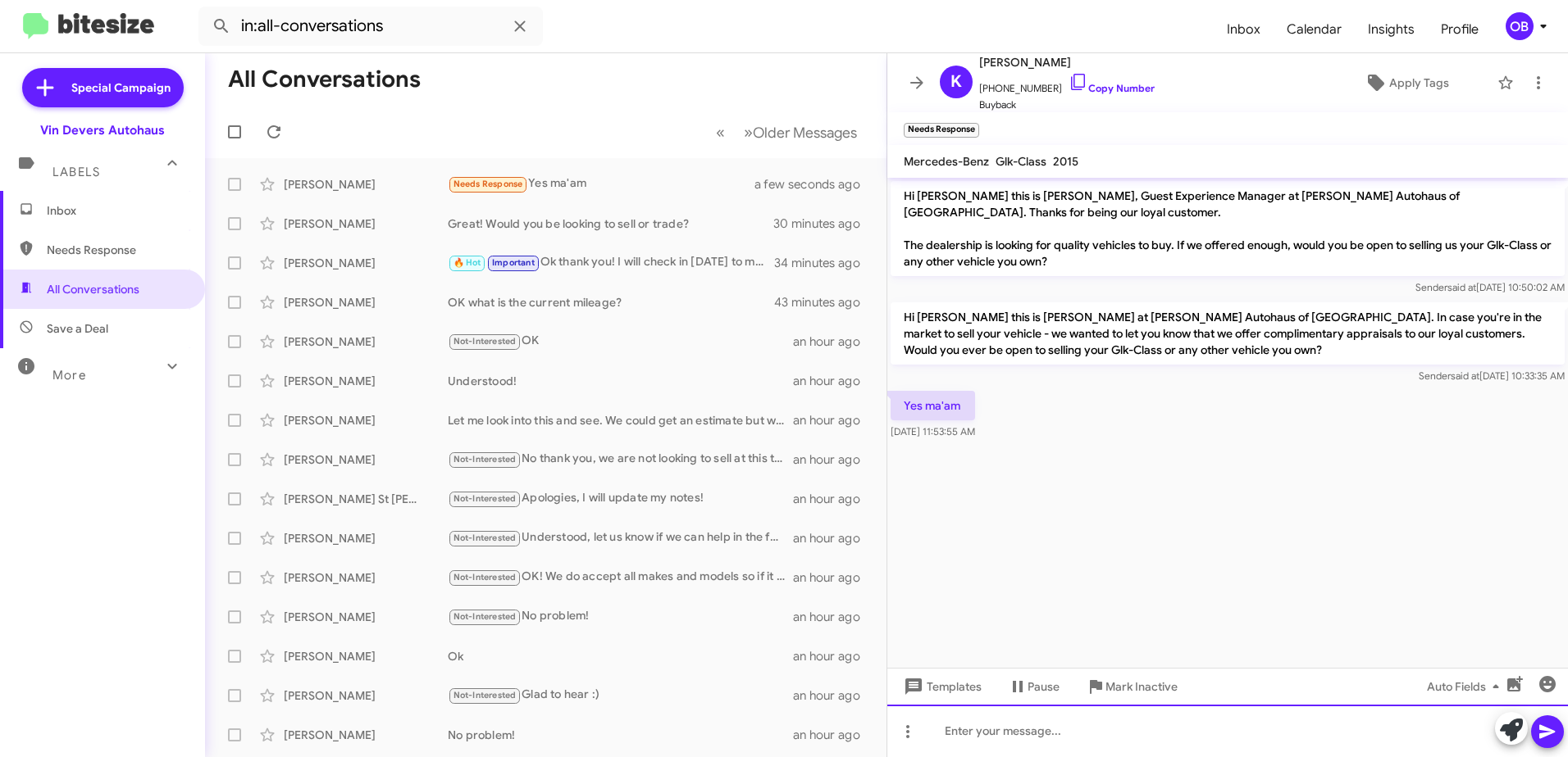
click at [1080, 725] on div at bounding box center [1227, 730] width 680 height 52
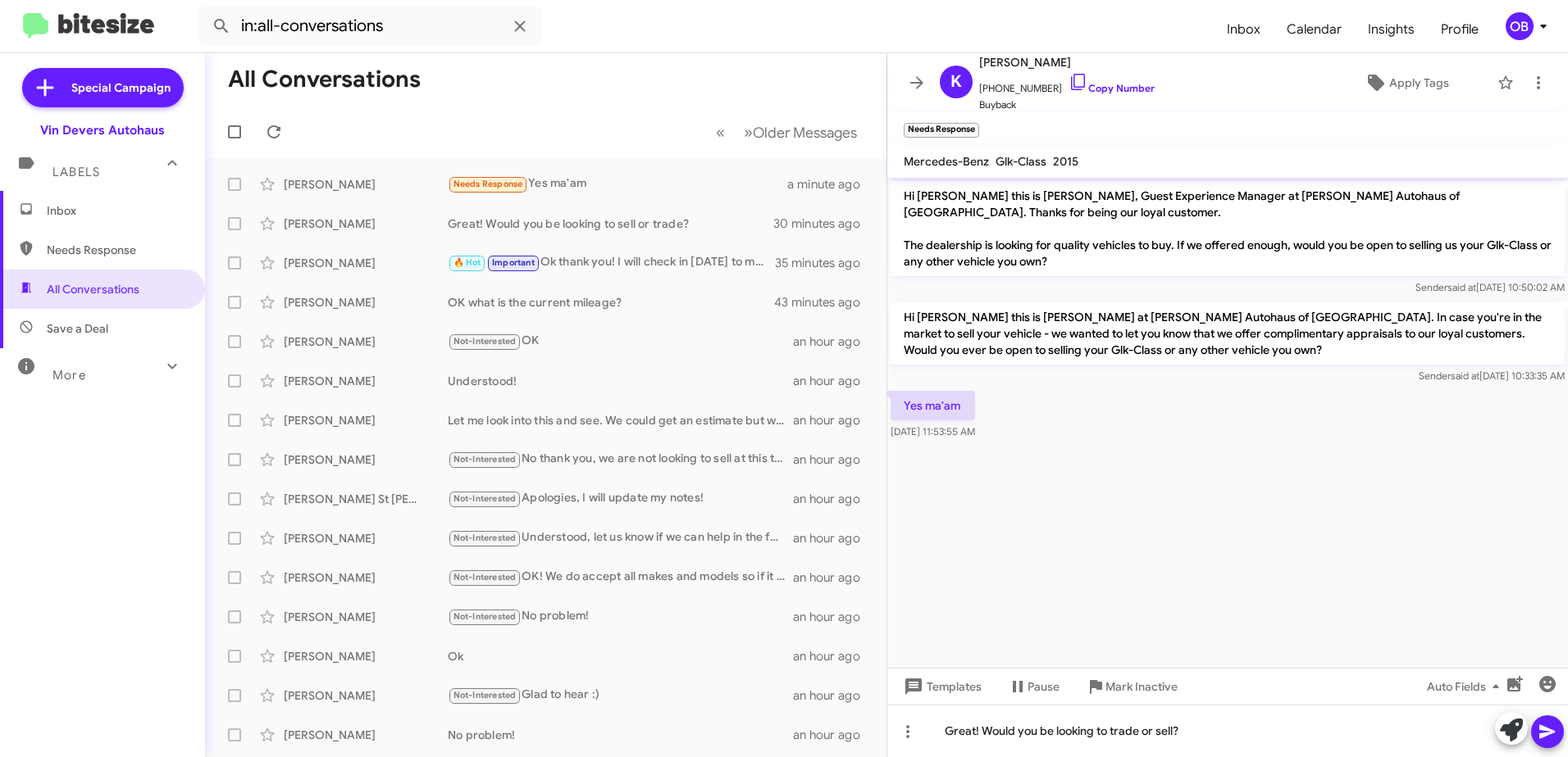
click at [1559, 740] on button at bounding box center [1547, 731] width 33 height 33
